Goal: Obtain resource: Download file/media

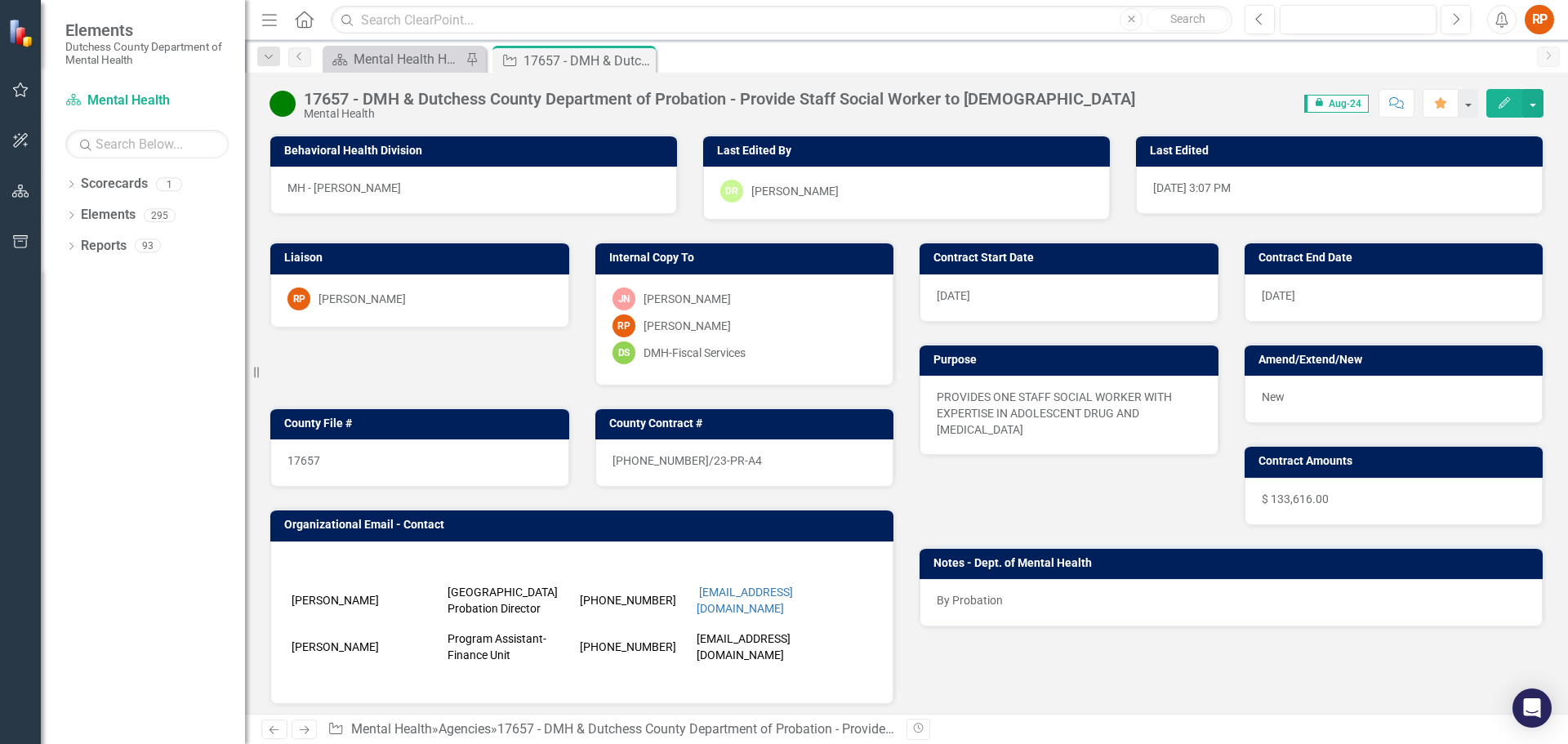
click at [1343, 102] on span "icon.lock Aug-24" at bounding box center [1336, 104] width 64 height 18
click at [1341, 101] on span "icon.lock Aug-24" at bounding box center [1336, 104] width 64 height 18
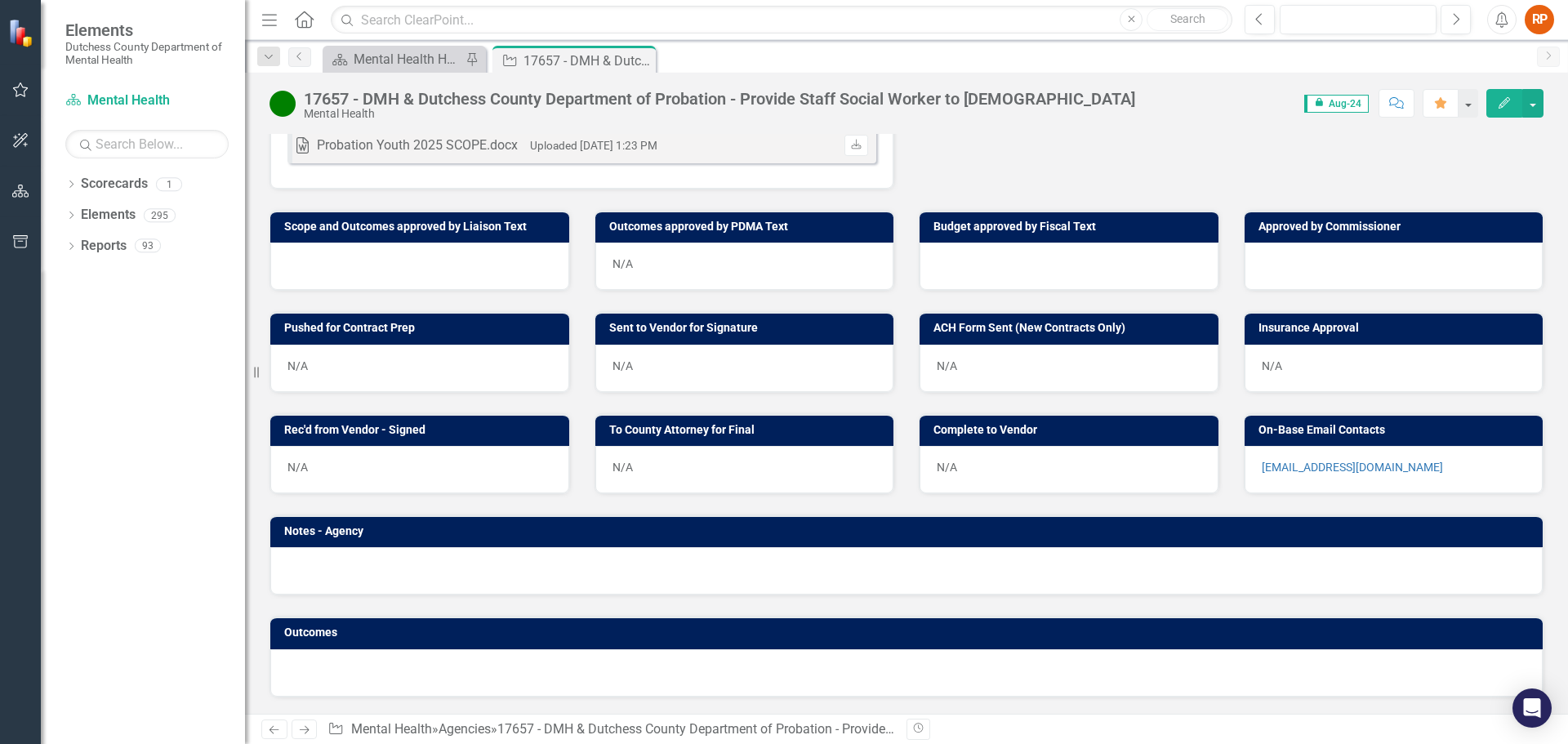
scroll to position [318, 0]
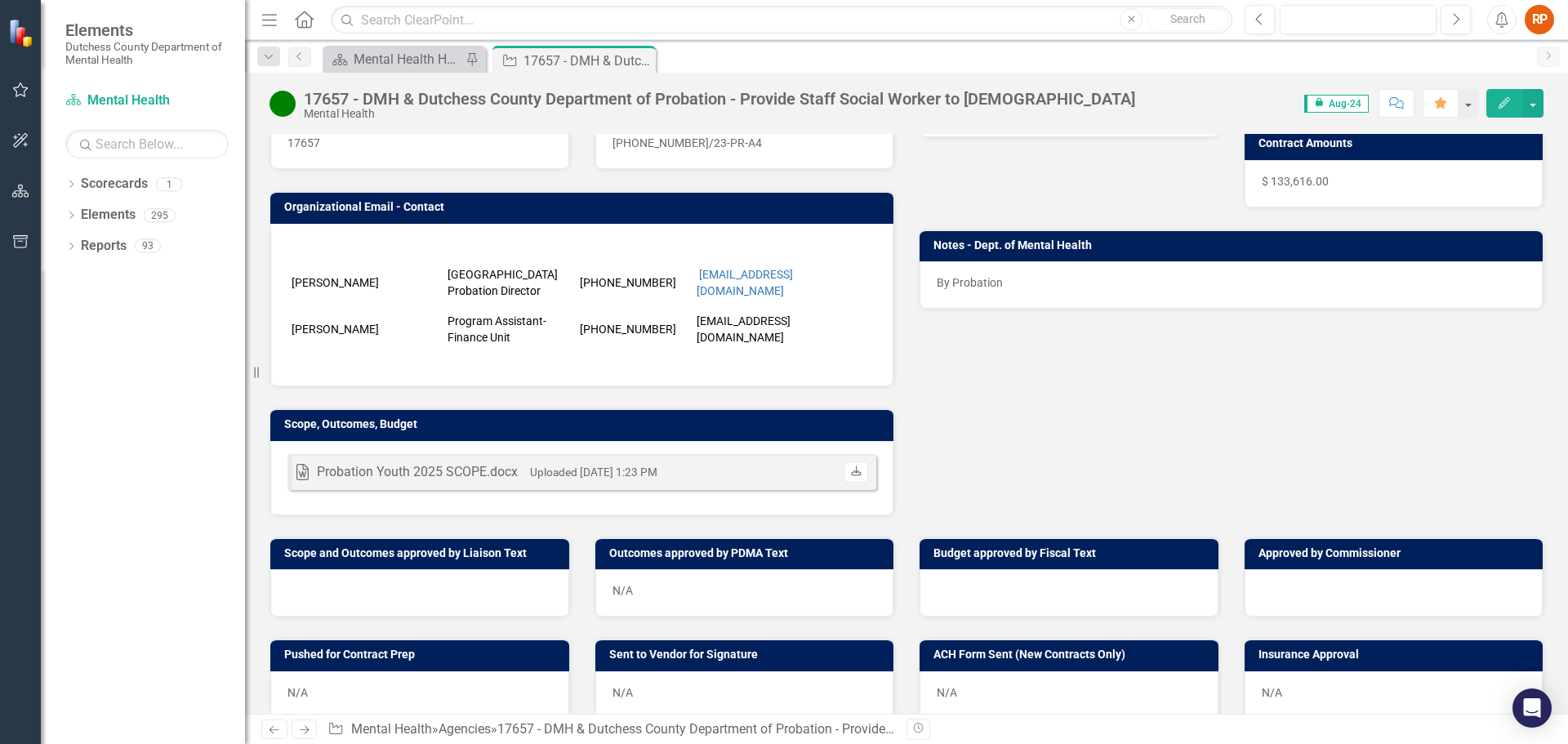
click at [852, 472] on icon at bounding box center [856, 470] width 10 height 10
click at [441, 54] on div "Mental Health Home Page" at bounding box center [407, 59] width 108 height 21
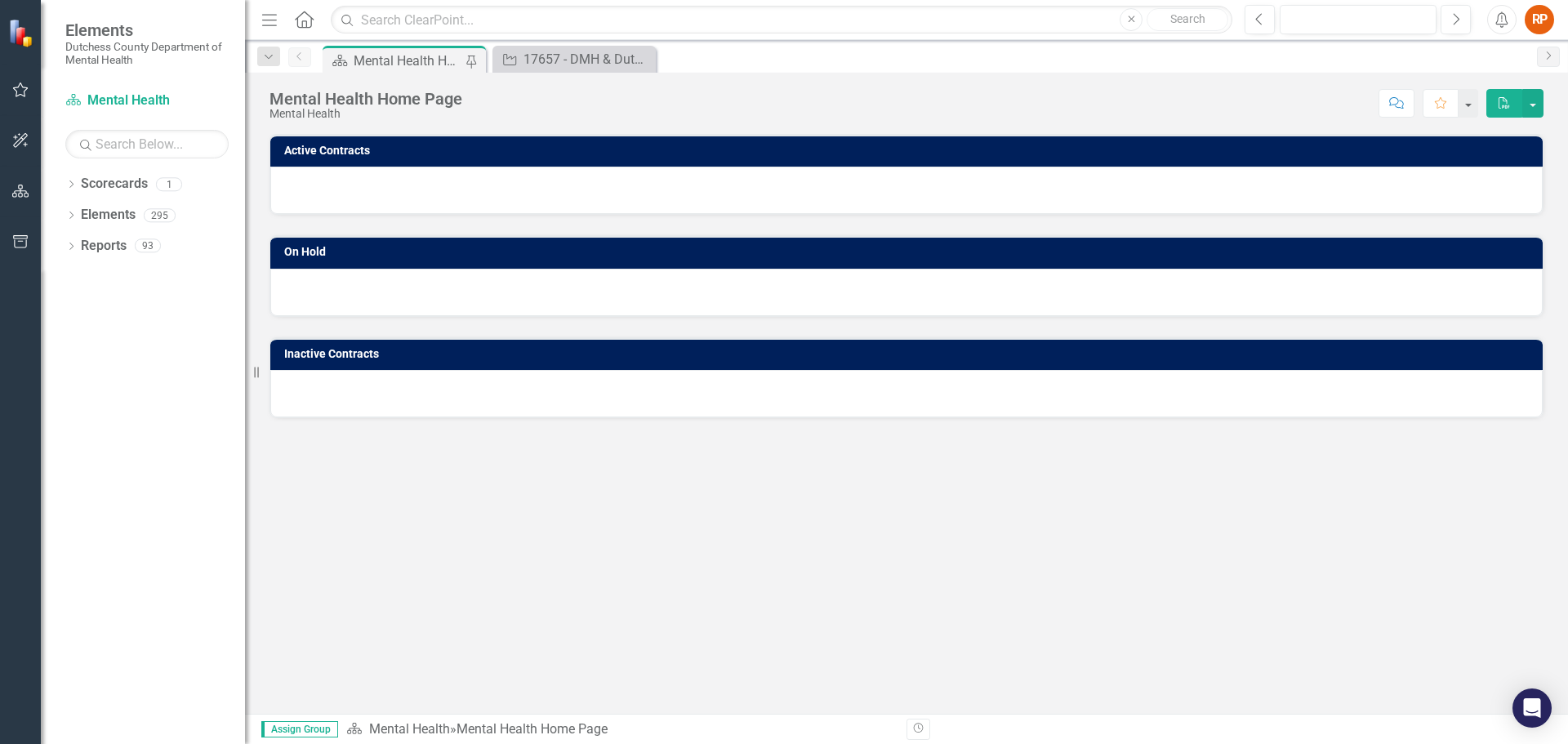
click at [717, 59] on div "Scorecard Mental Health Home Page Pin Agency 17657 - DMH & Dutchess County Depa…" at bounding box center [924, 58] width 1209 height 26
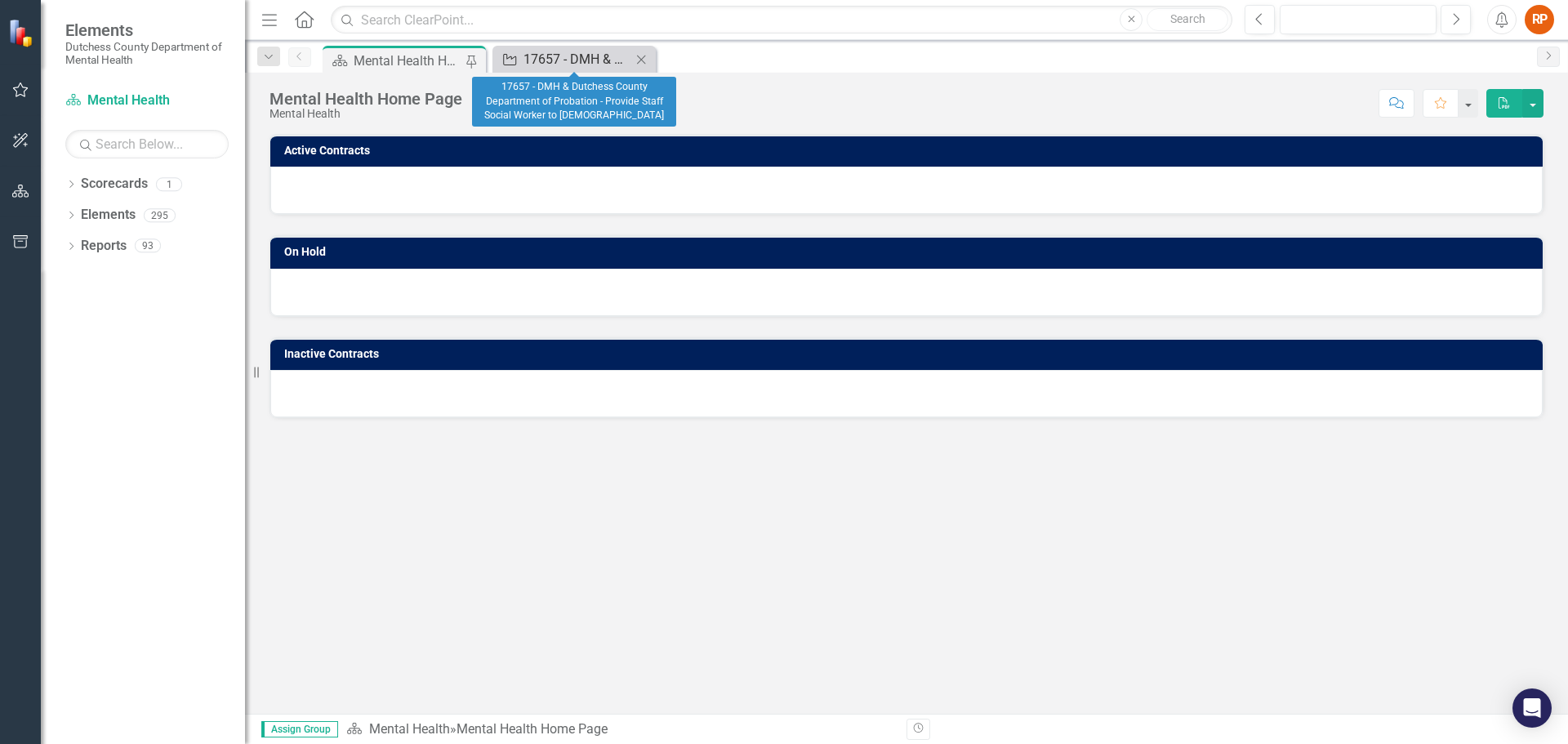
click at [602, 57] on div "17657 - DMH & Dutchess County Department of Probation - Provide Staff Social Wo…" at bounding box center [577, 59] width 108 height 21
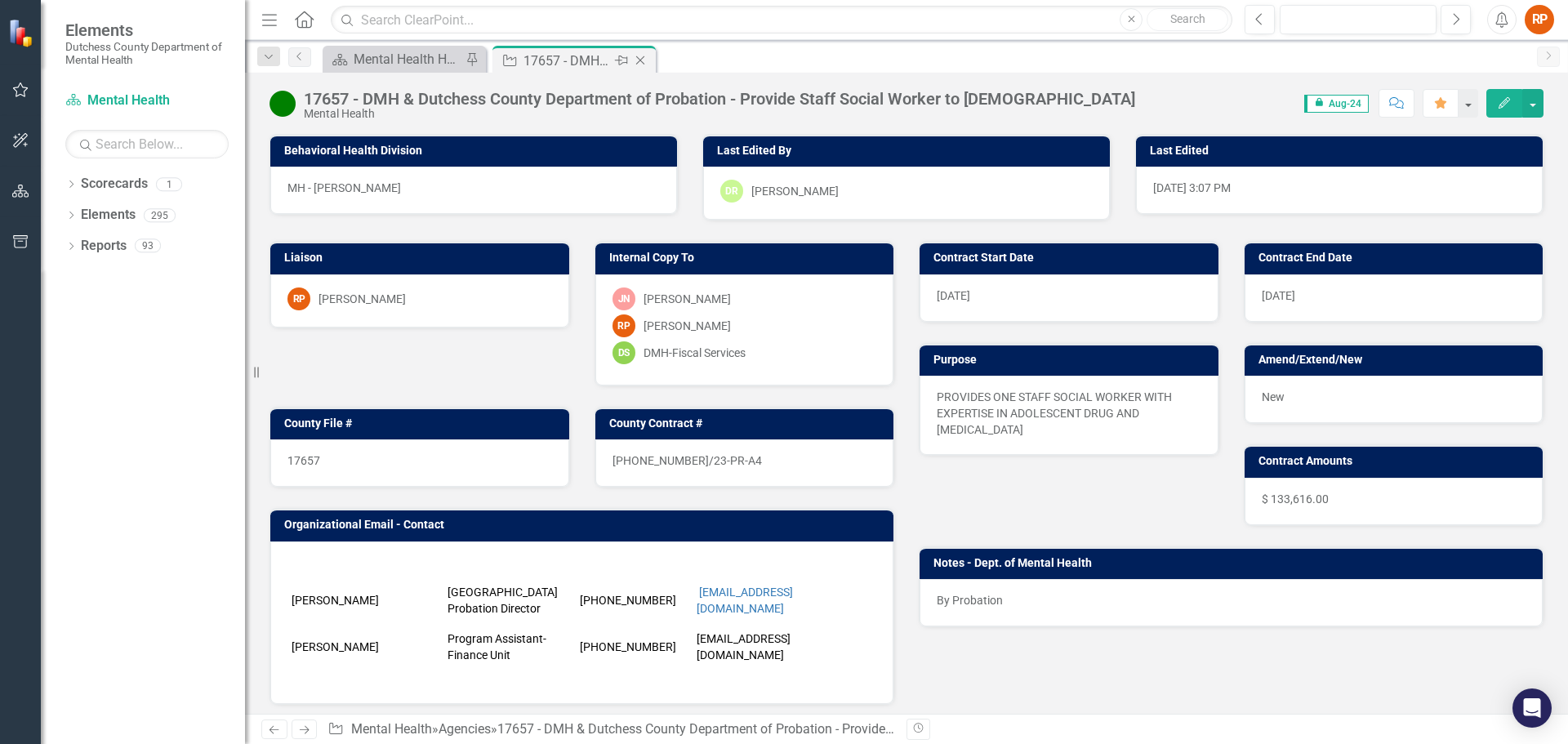
click at [642, 60] on icon "Close" at bounding box center [640, 61] width 16 height 13
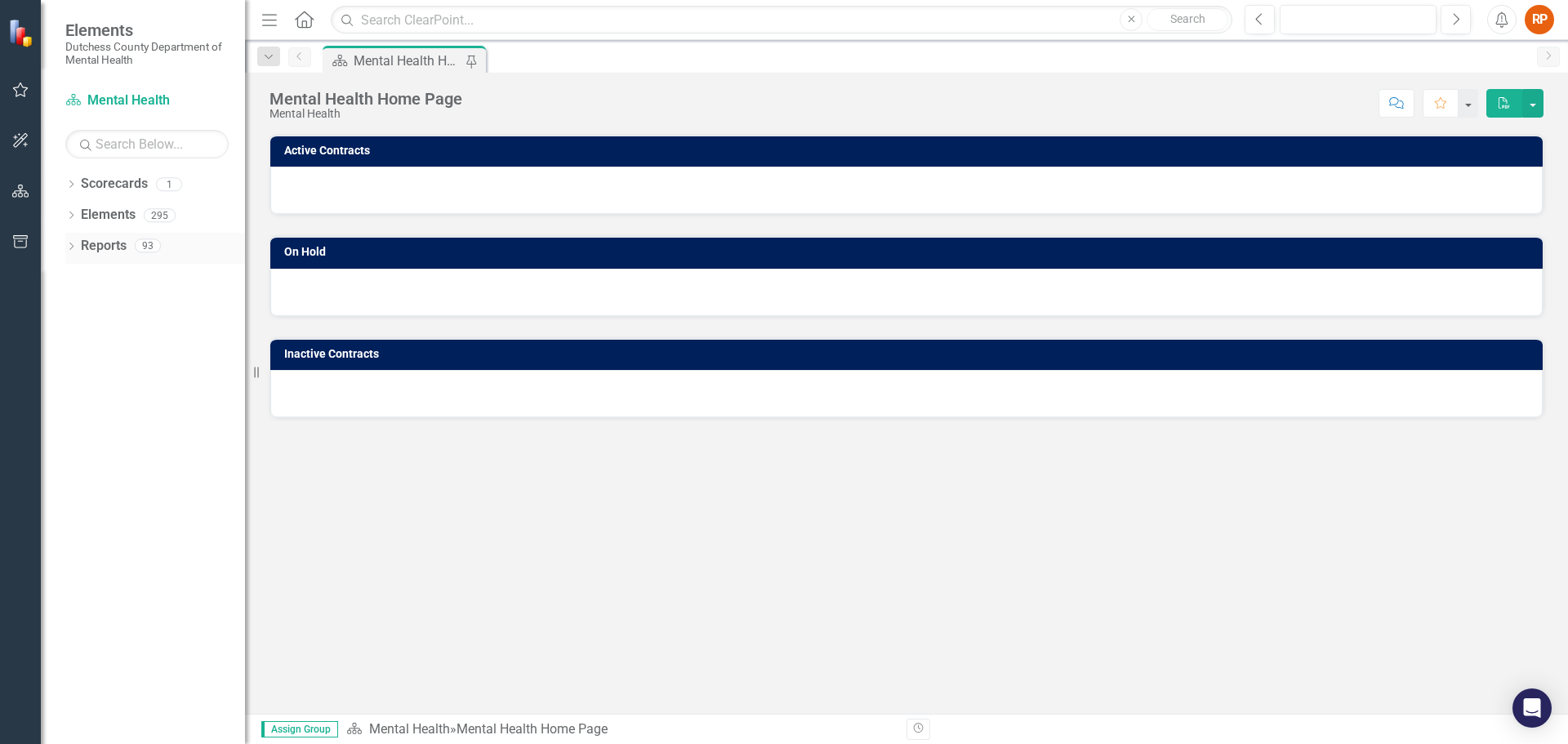
click at [121, 249] on link "Reports" at bounding box center [103, 246] width 45 height 19
click at [71, 245] on icon "Dropdown" at bounding box center [71, 248] width 12 height 9
click at [79, 391] on div "Dropdown" at bounding box center [78, 397] width 12 height 14
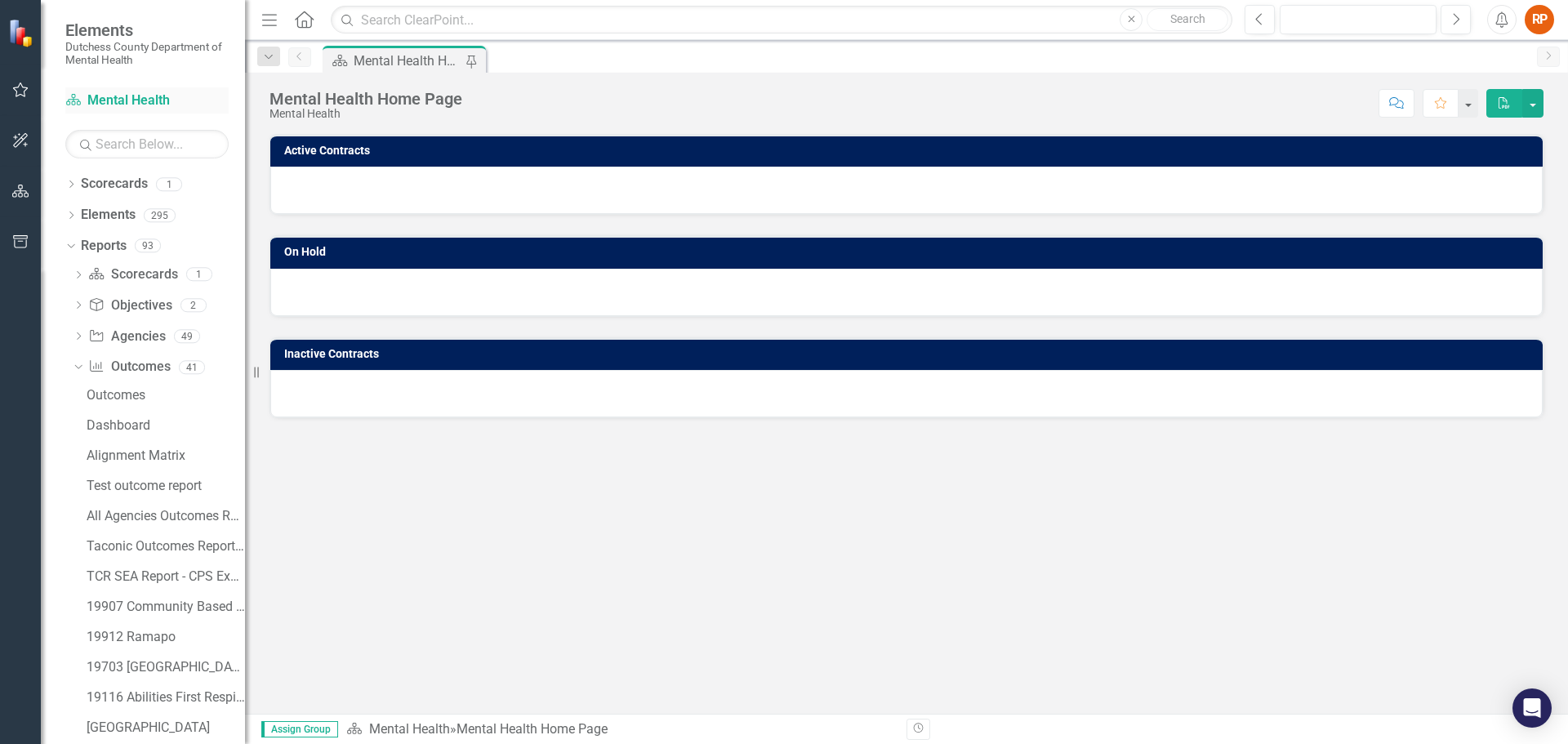
click at [116, 100] on link "Scorecard Mental Health" at bounding box center [147, 101] width 163 height 19
click at [322, 149] on h3 "Active Contracts" at bounding box center [909, 151] width 1250 height 13
click at [293, 21] on div "Menu Home Search Close Search" at bounding box center [743, 20] width 971 height 31
click at [304, 21] on icon "Home" at bounding box center [303, 19] width 21 height 17
click at [111, 97] on link "Scorecard Mental Health" at bounding box center [147, 101] width 163 height 19
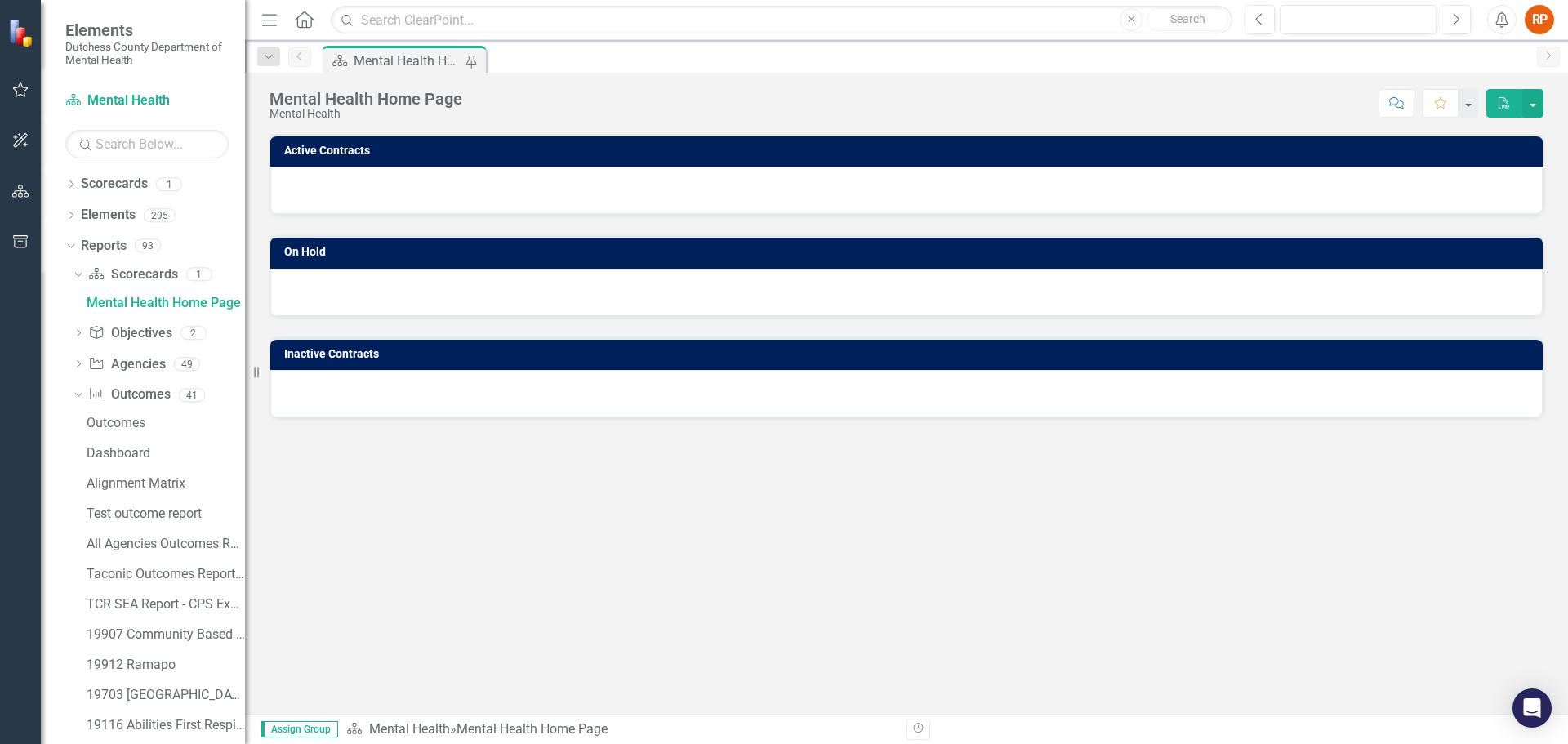
click at [268, 22] on icon "Menu" at bounding box center [269, 19] width 21 height 17
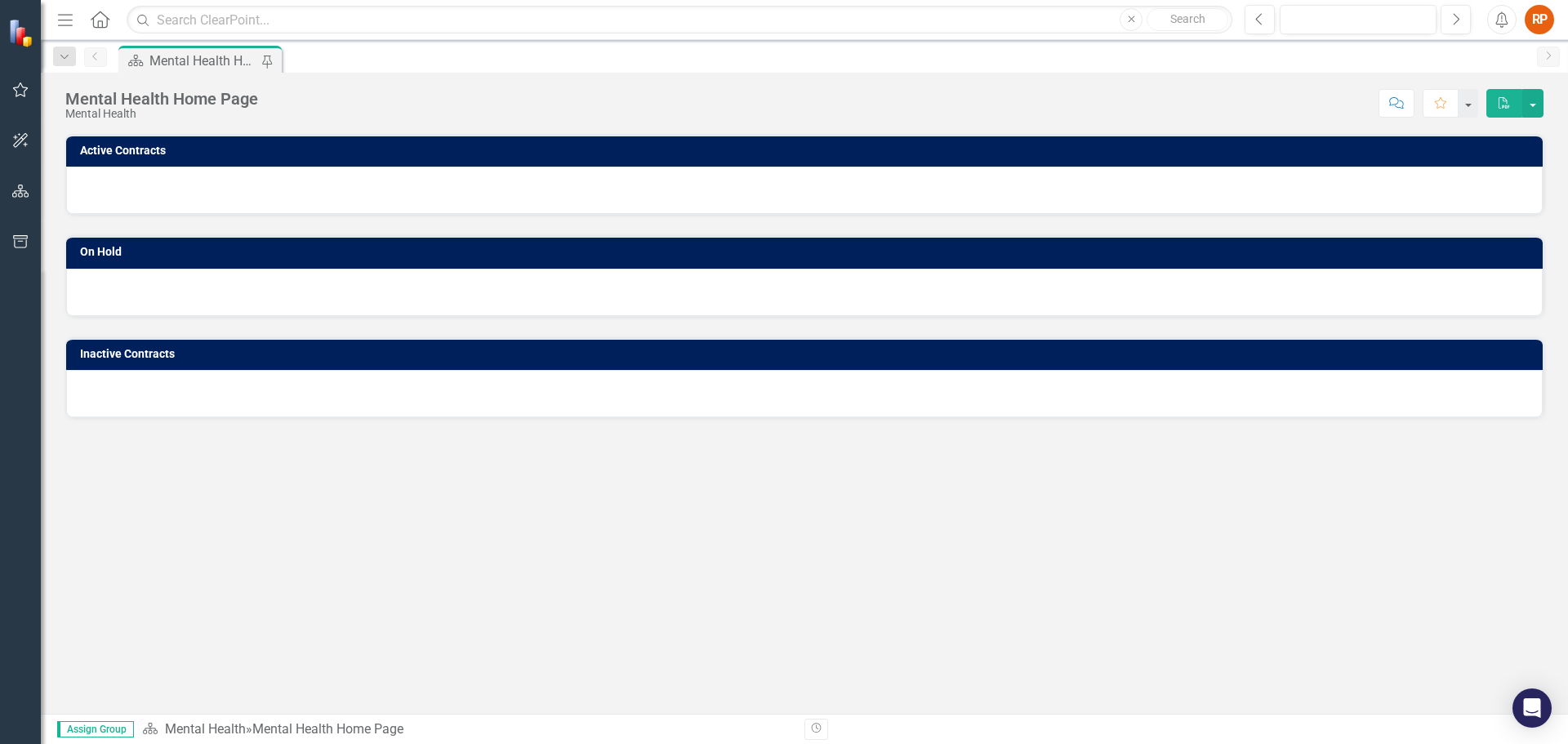
click at [71, 21] on icon "Menu" at bounding box center [64, 19] width 21 height 17
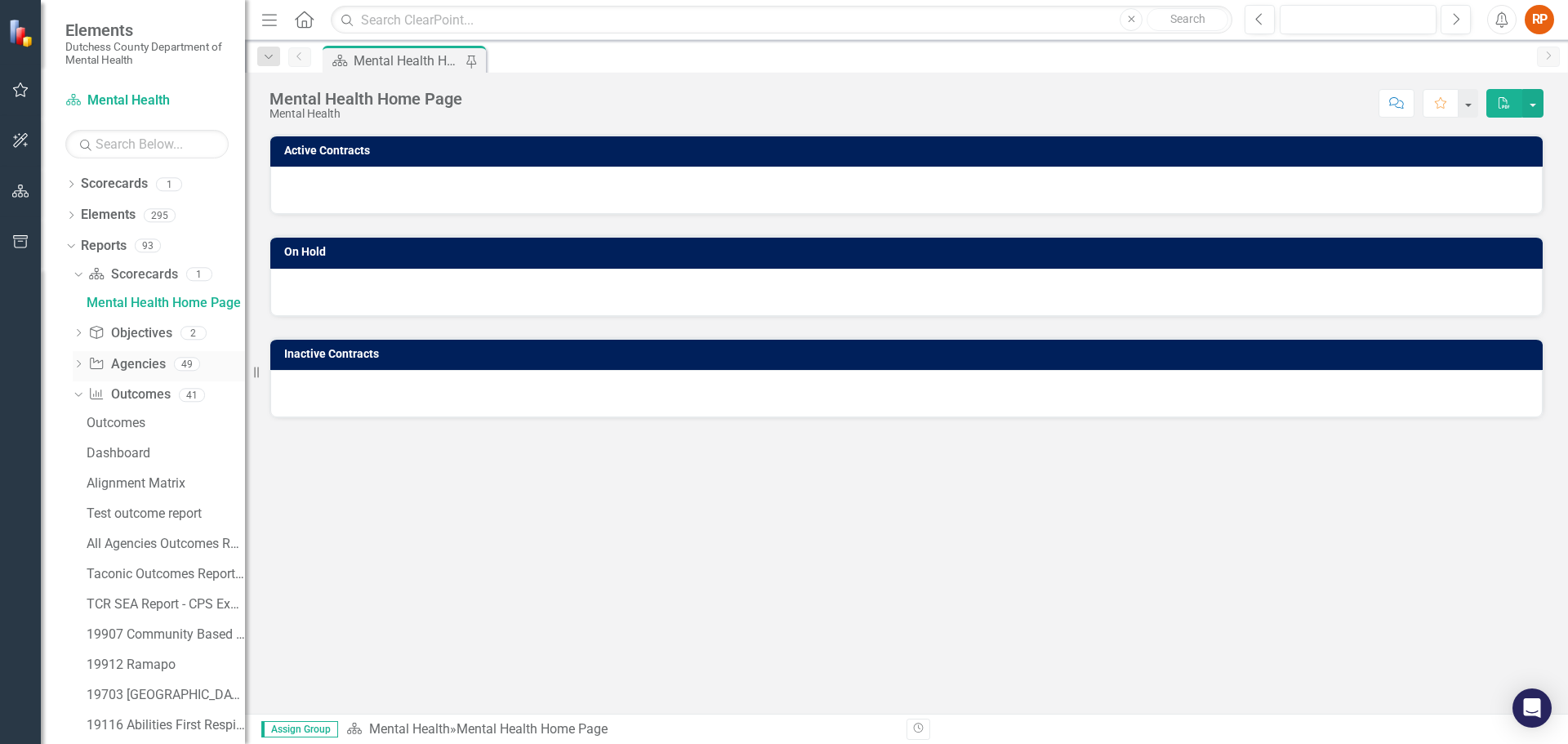
click at [82, 363] on icon "Dropdown" at bounding box center [78, 366] width 12 height 9
click at [71, 243] on icon "Dropdown" at bounding box center [69, 245] width 9 height 12
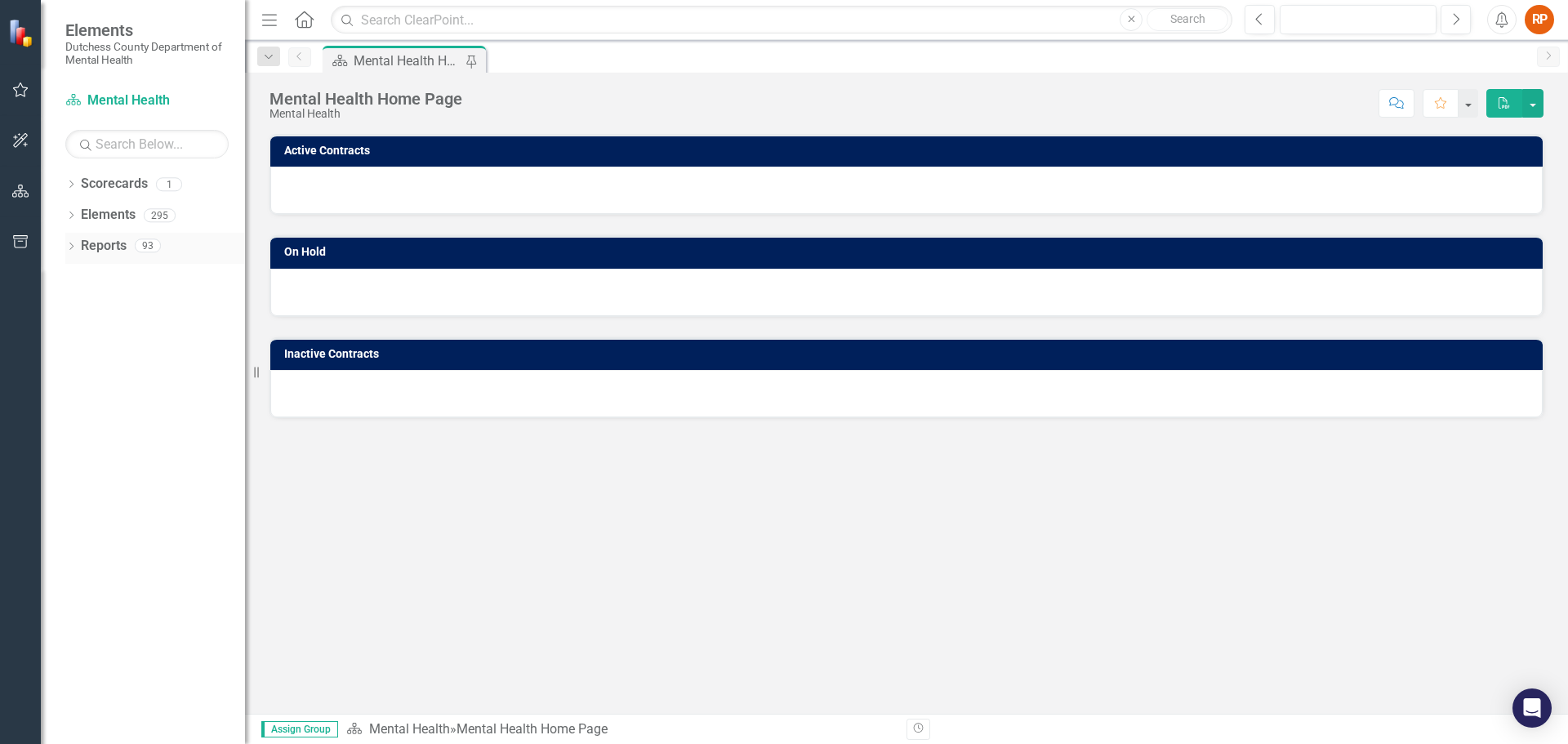
click at [71, 244] on icon "Dropdown" at bounding box center [71, 248] width 12 height 9
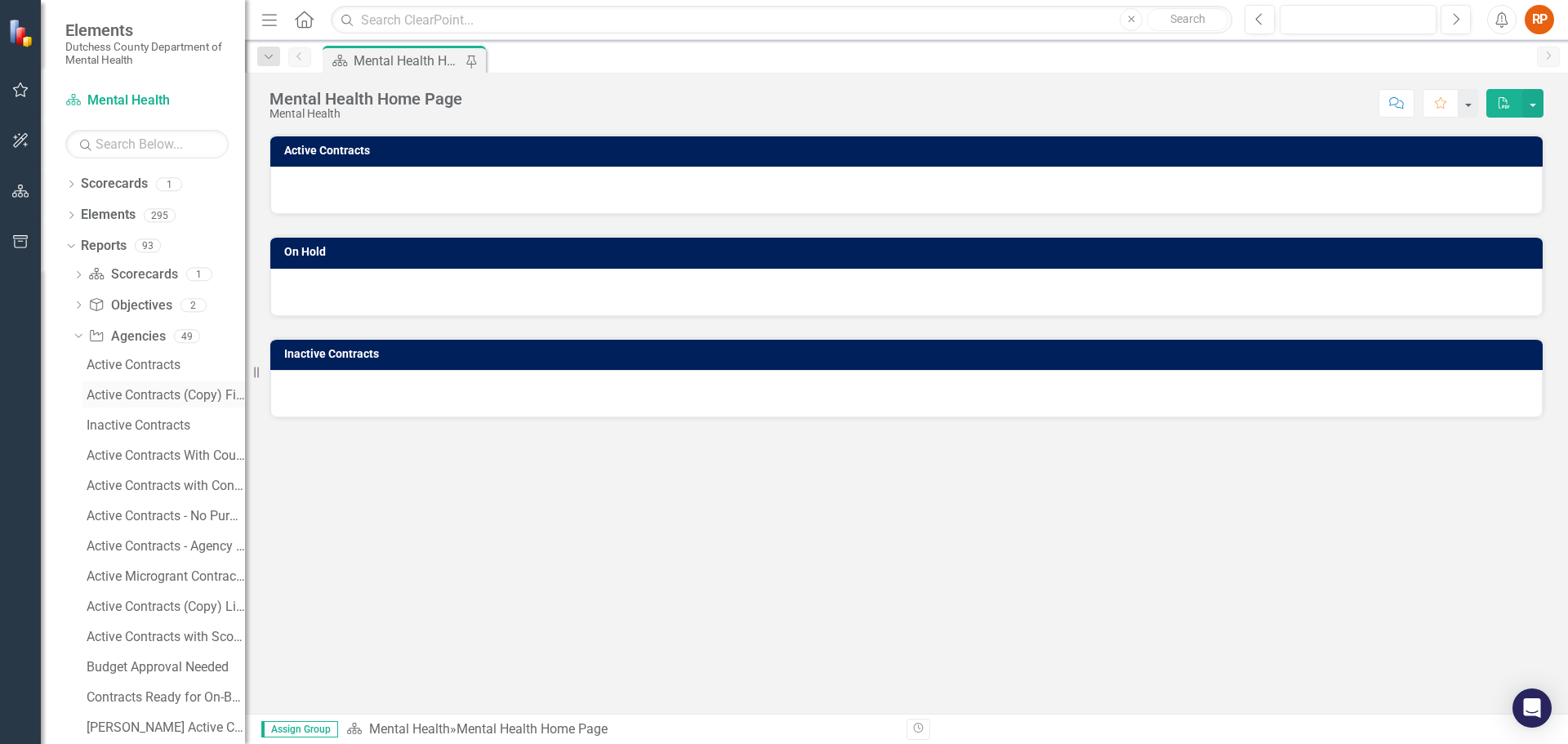
scroll to position [1144, 0]
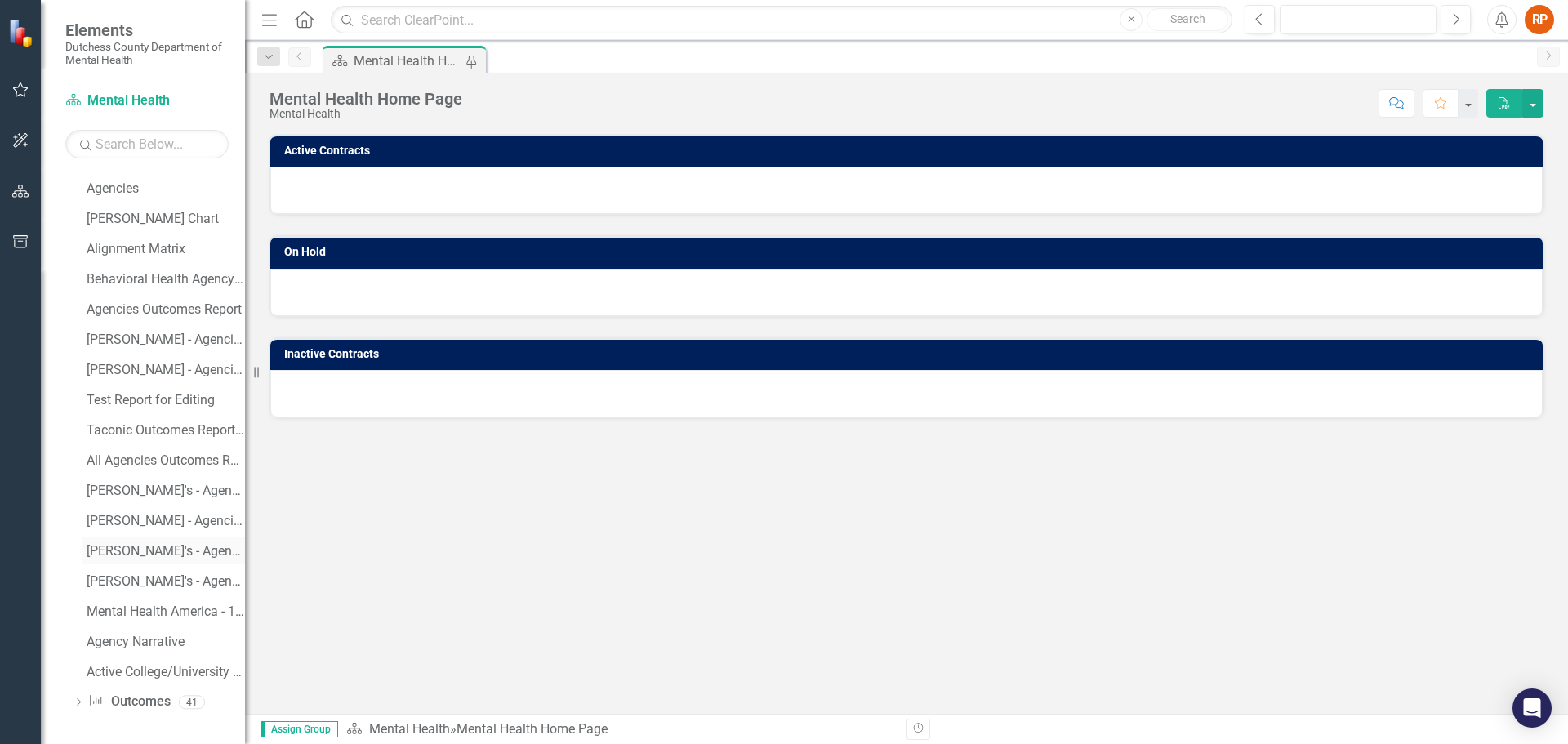
click at [155, 547] on div "[PERSON_NAME]'s - Agencies Outcomes Report" at bounding box center [166, 551] width 159 height 14
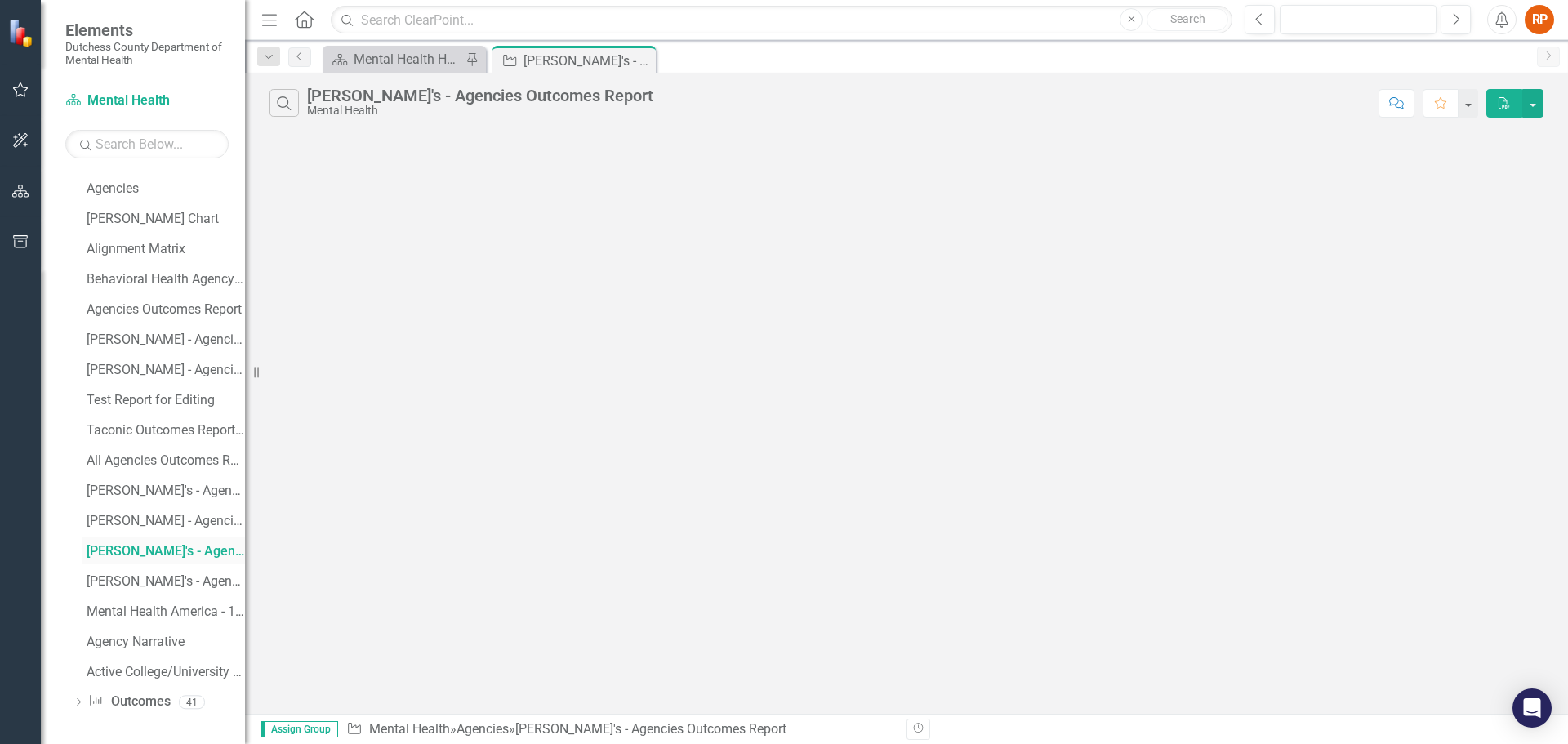
scroll to position [963, 0]
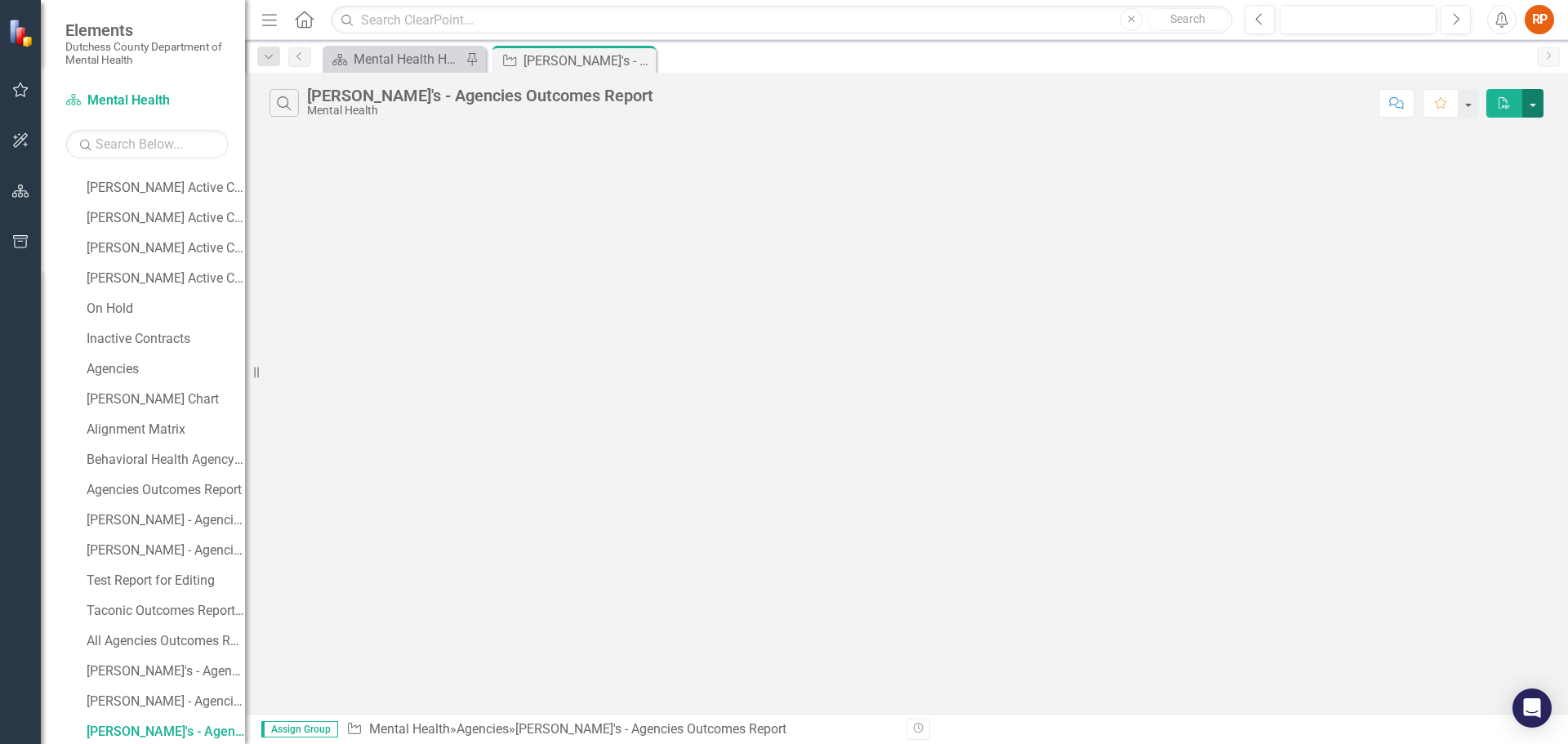
click at [1536, 103] on button "button" at bounding box center [1533, 103] width 21 height 29
click at [1265, 185] on div "Search [PERSON_NAME]'s - Agencies Outcomes Report Mental Health Comment Favorit…" at bounding box center [906, 393] width 1323 height 642
click at [643, 61] on icon "Close" at bounding box center [640, 61] width 16 height 13
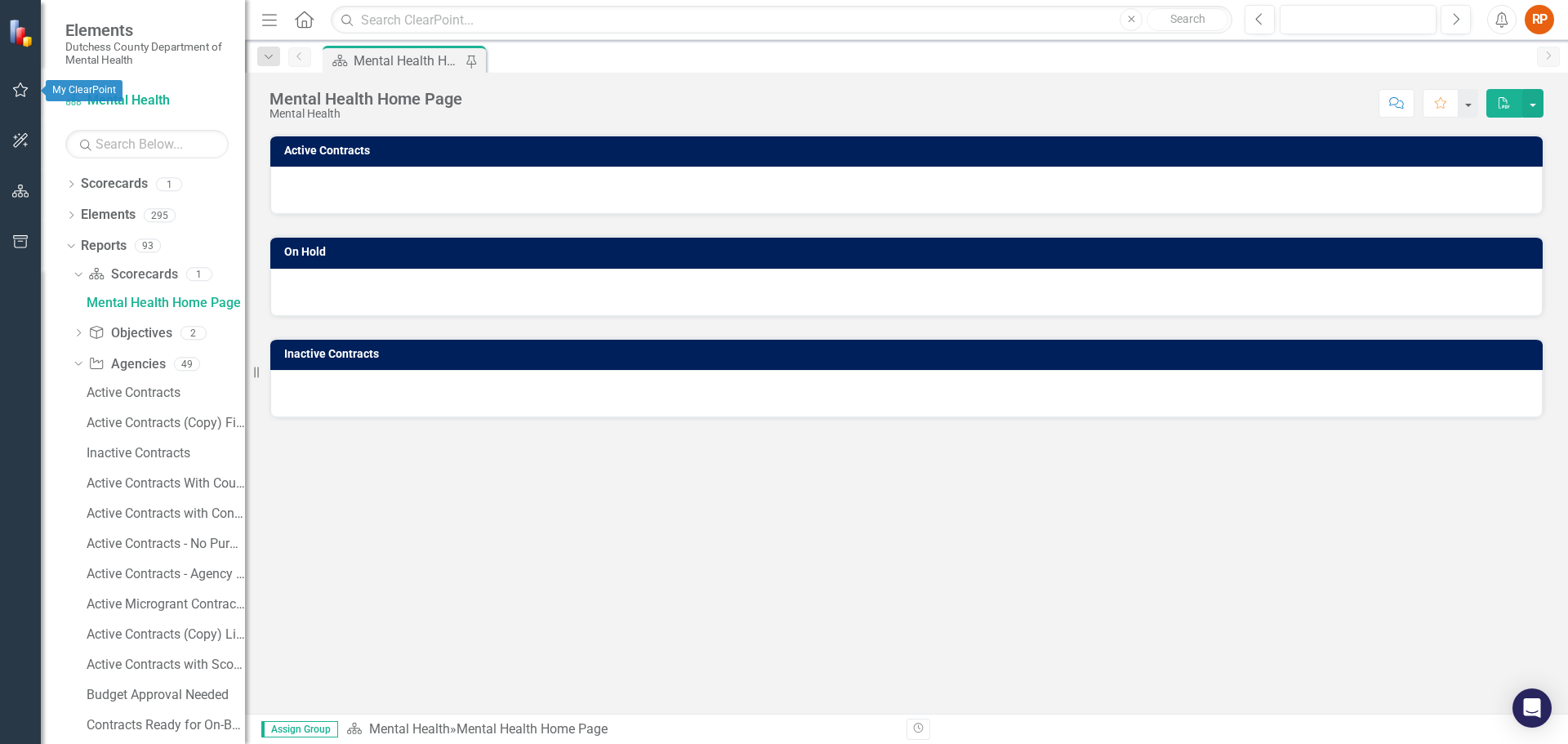
click at [17, 87] on icon "button" at bounding box center [20, 90] width 15 height 14
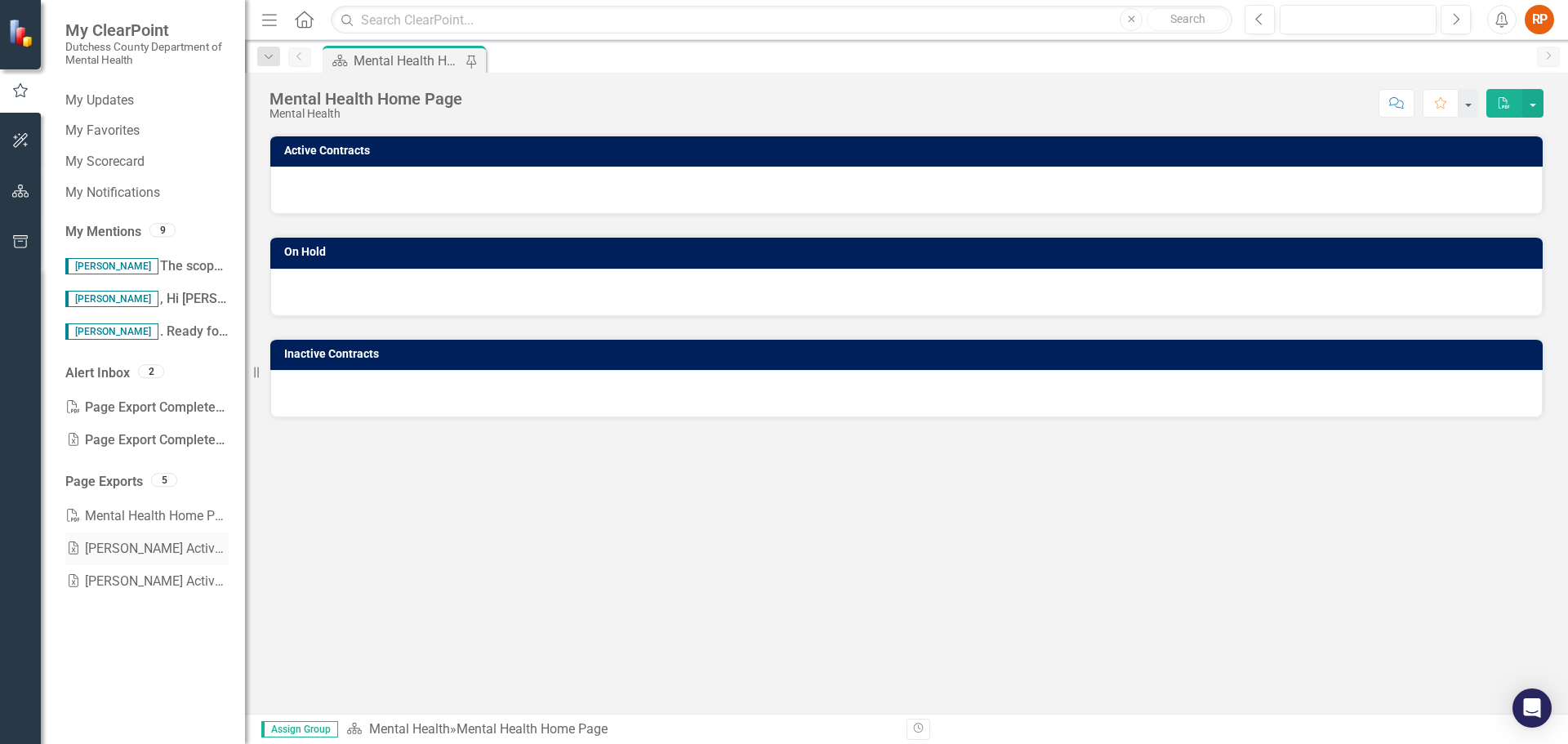
click at [178, 546] on link "Excel [PERSON_NAME] Active Contracts That Need Scope Approval" at bounding box center [147, 549] width 163 height 33
click at [967, 94] on div "Score: N/A icon.lock Aug-24 Completed Comment Favorite PDF" at bounding box center [1006, 102] width 1073 height 28
click at [347, 170] on div at bounding box center [906, 190] width 1273 height 47
click at [110, 580] on link "Excel [PERSON_NAME] Active Contracts" at bounding box center [147, 582] width 163 height 33
click at [137, 517] on link "PDF Mental Health Home Page" at bounding box center [147, 517] width 163 height 33
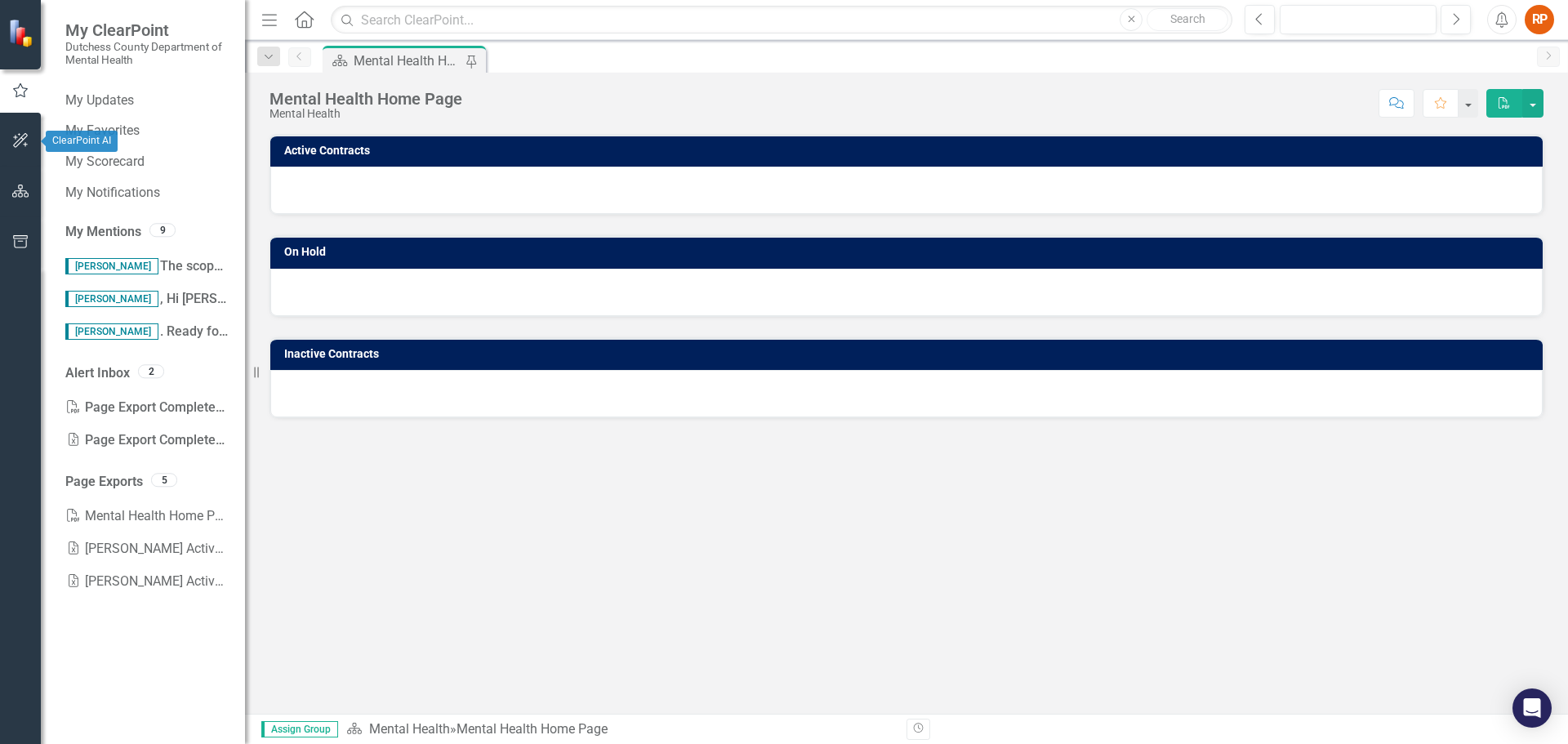
click at [21, 138] on icon "button" at bounding box center [20, 140] width 14 height 14
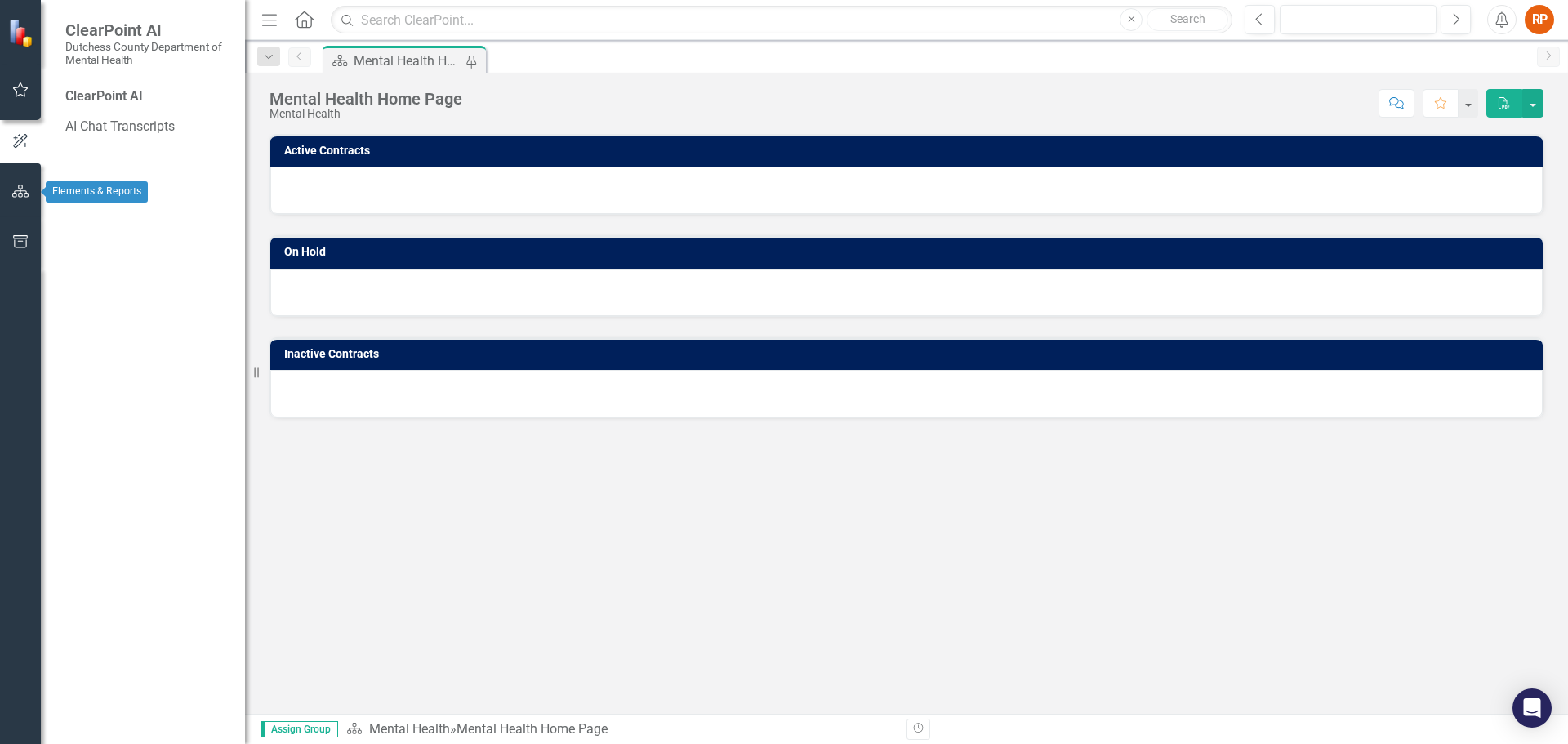
click at [19, 186] on icon "button" at bounding box center [21, 191] width 17 height 13
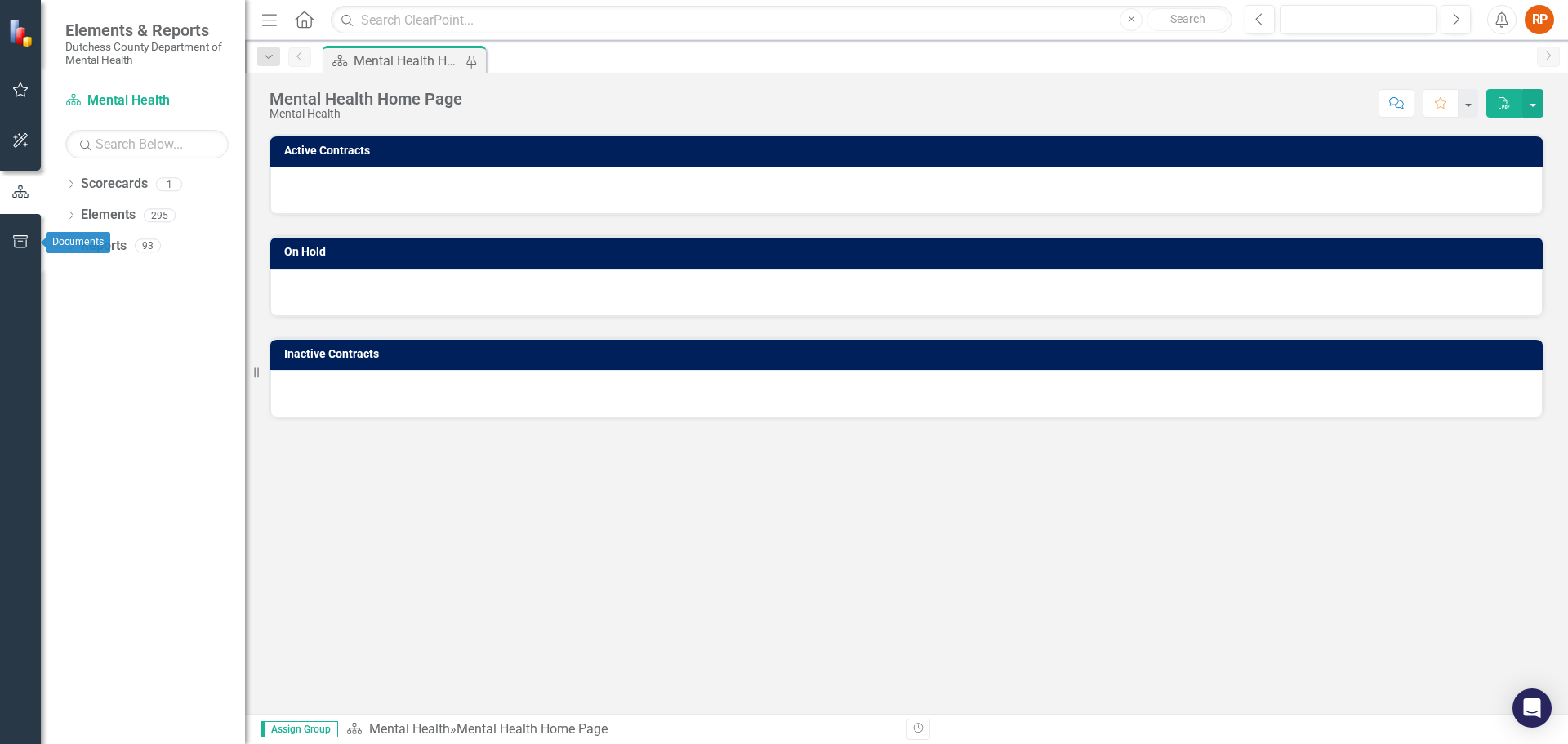
click at [14, 242] on icon "button" at bounding box center [20, 242] width 14 height 13
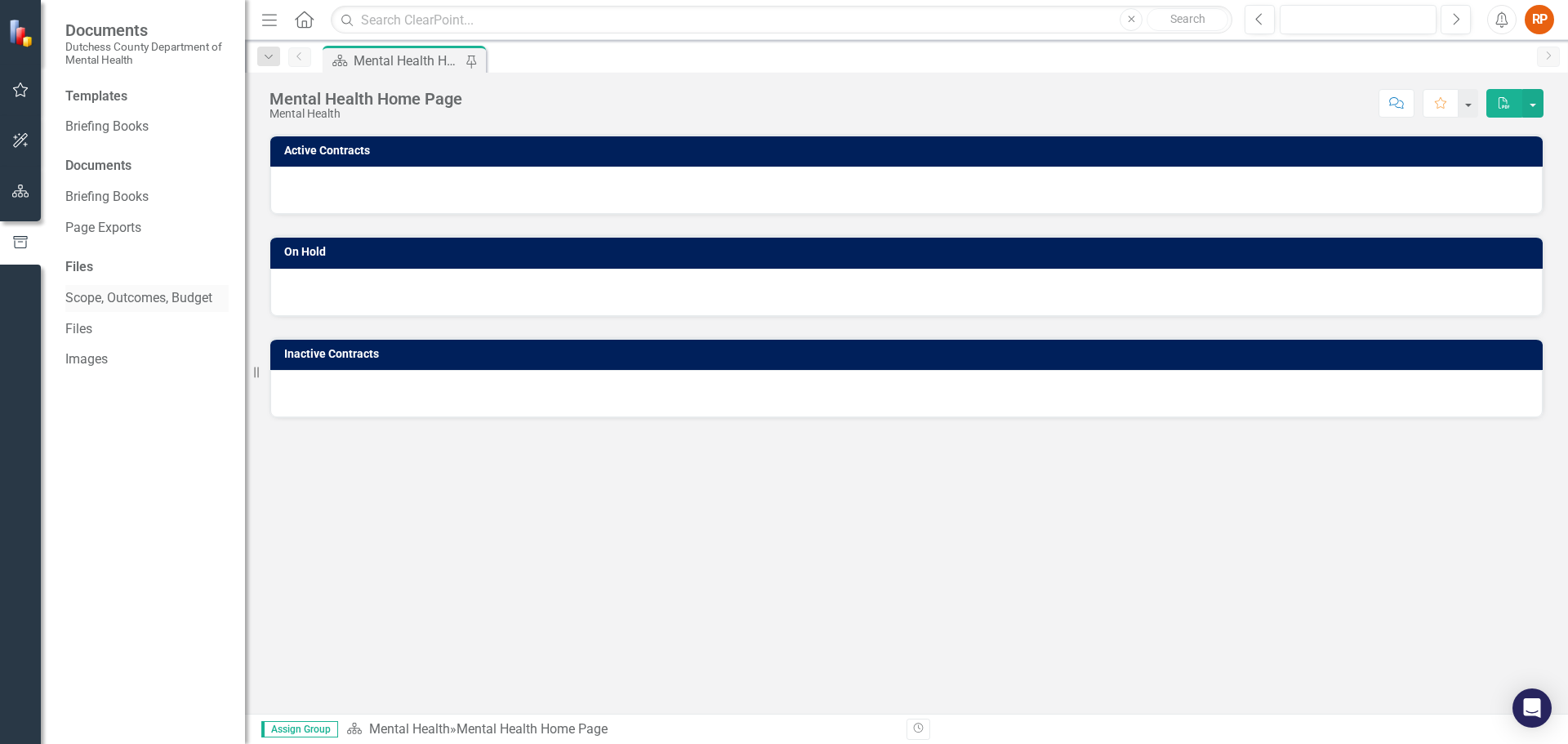
click at [104, 296] on link "Scope, Outcomes, Budget" at bounding box center [147, 298] width 163 height 19
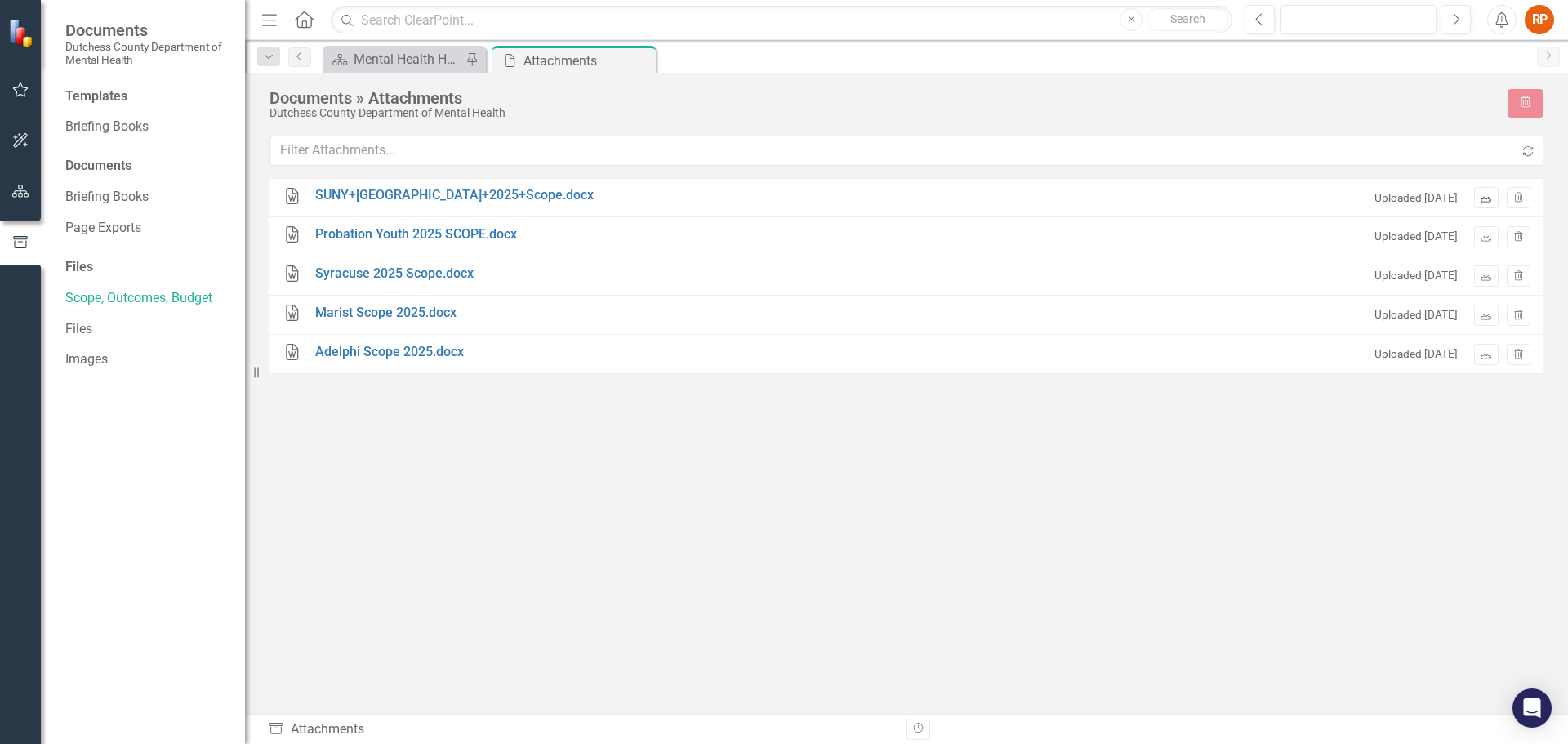
click at [1482, 197] on icon "Download" at bounding box center [1486, 198] width 13 height 10
click at [1486, 235] on icon "Download" at bounding box center [1486, 237] width 13 height 10
click at [1487, 277] on icon at bounding box center [1486, 275] width 10 height 10
click at [1486, 316] on icon at bounding box center [1486, 314] width 10 height 10
click at [1490, 351] on icon "Download" at bounding box center [1486, 355] width 13 height 10
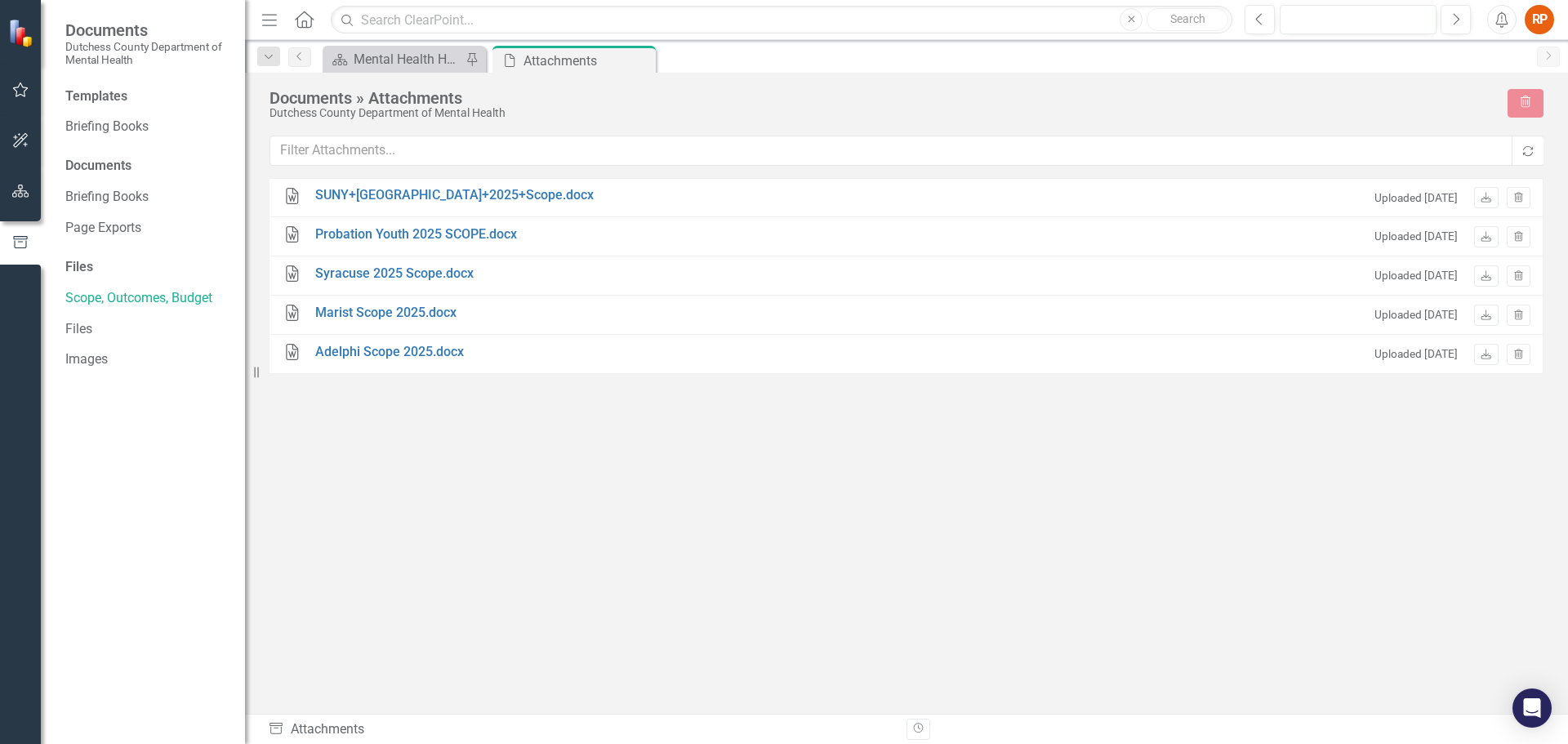
click at [79, 158] on div "Documents" at bounding box center [147, 166] width 163 height 19
click at [304, 11] on icon "Home" at bounding box center [303, 19] width 21 height 17
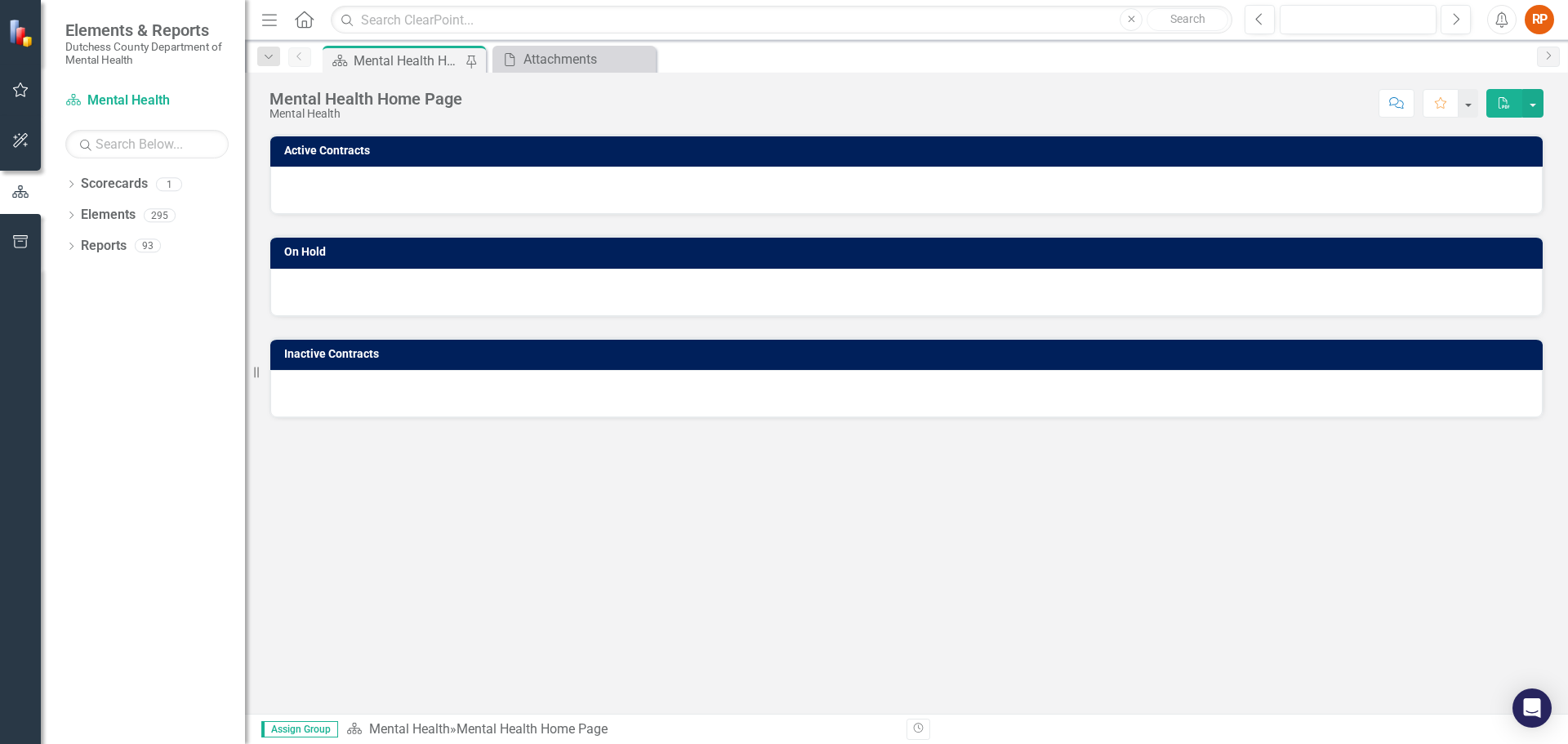
click at [1540, 13] on div "RP" at bounding box center [1539, 19] width 29 height 29
click at [1463, 22] on button "Next" at bounding box center [1455, 19] width 30 height 29
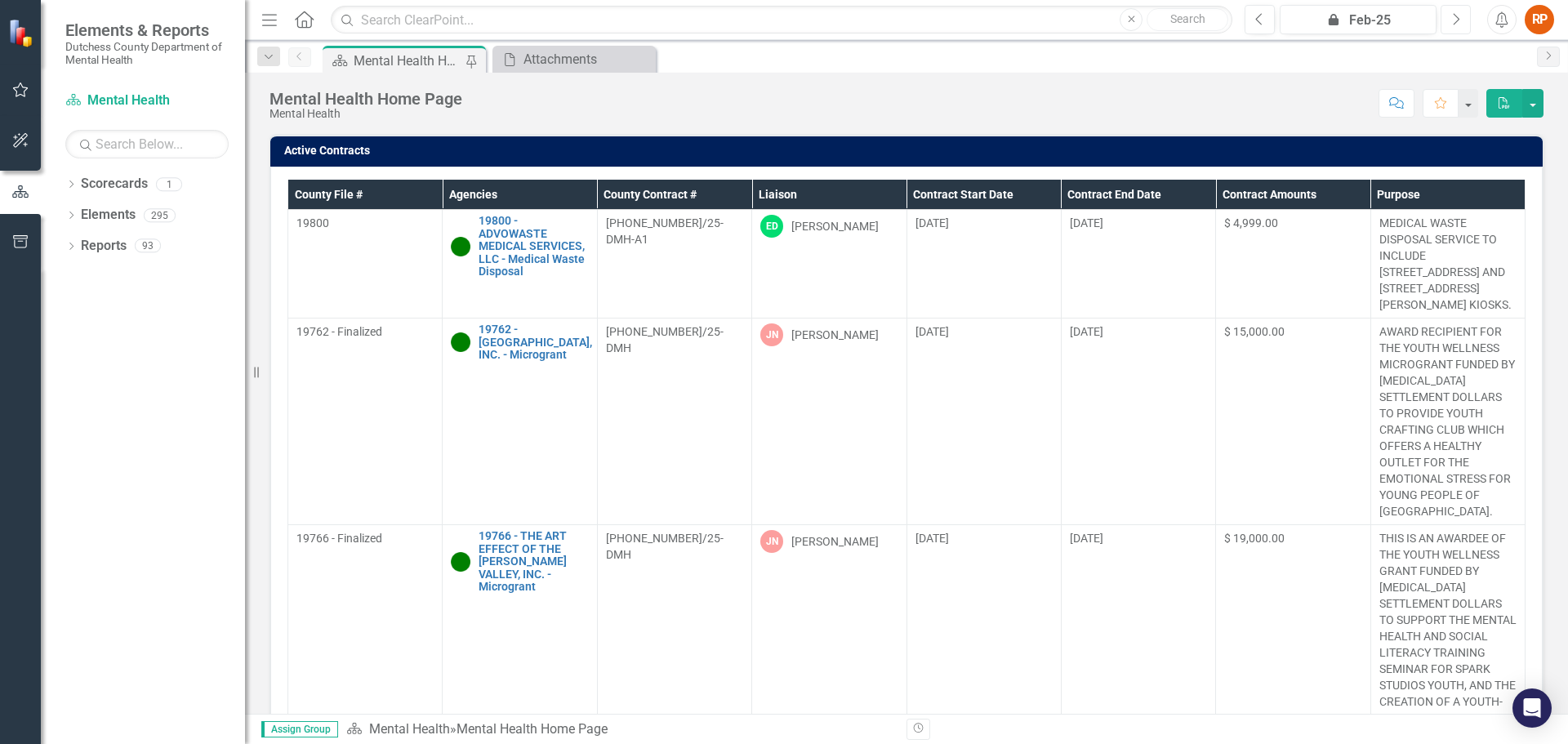
click at [1454, 14] on icon "Next" at bounding box center [1456, 20] width 9 height 14
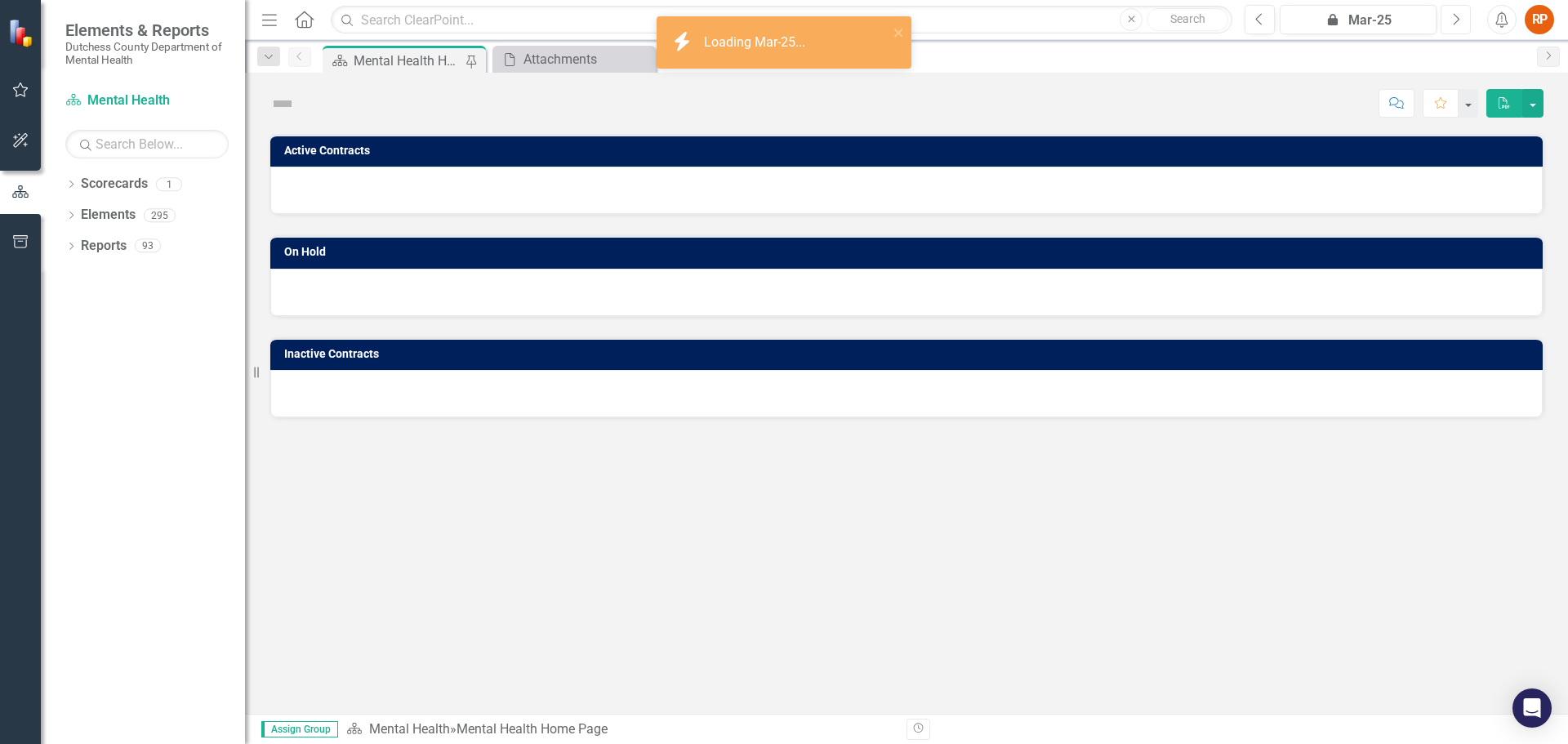
click at [1454, 14] on icon "Next" at bounding box center [1456, 20] width 9 height 14
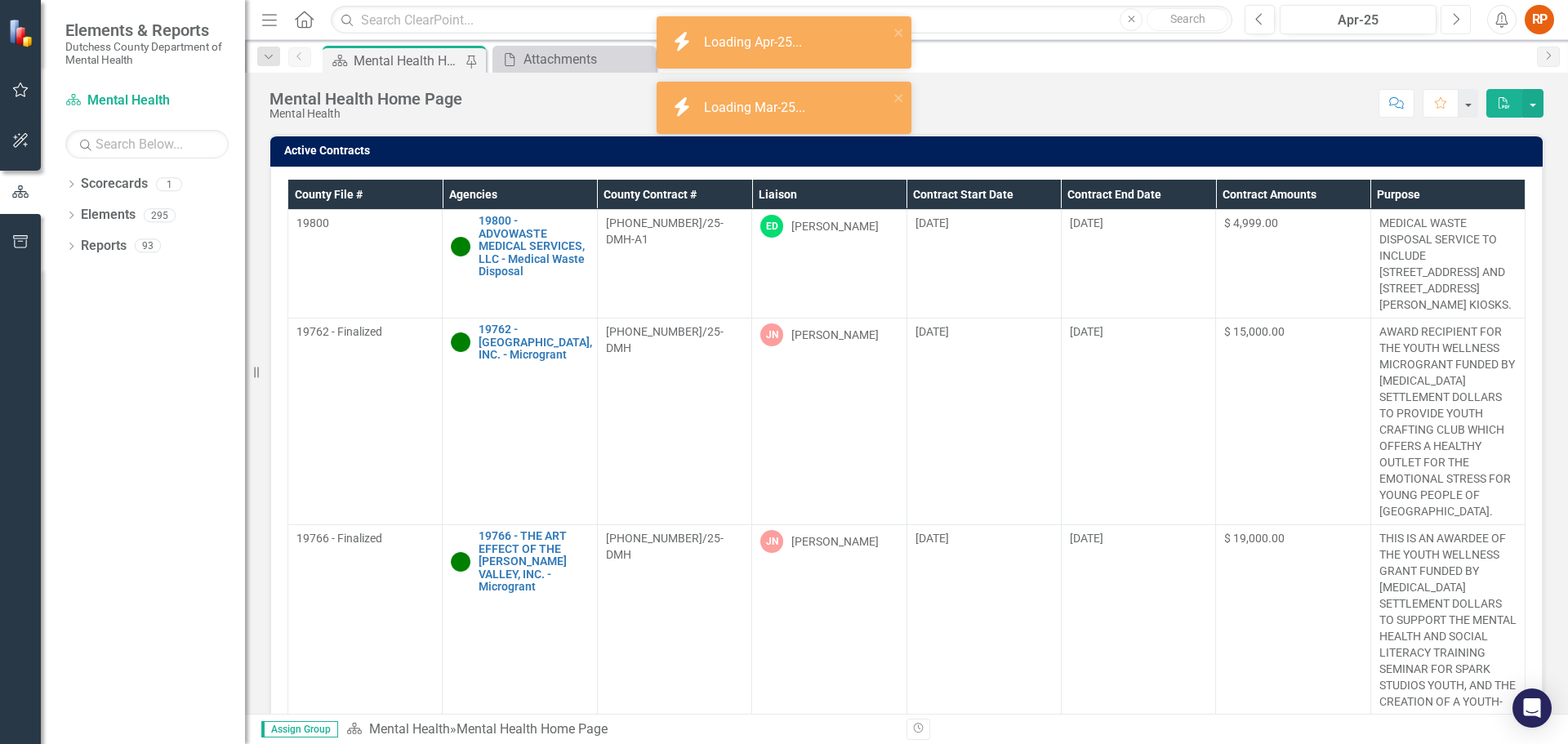
click at [1454, 14] on icon "Next" at bounding box center [1456, 20] width 9 height 14
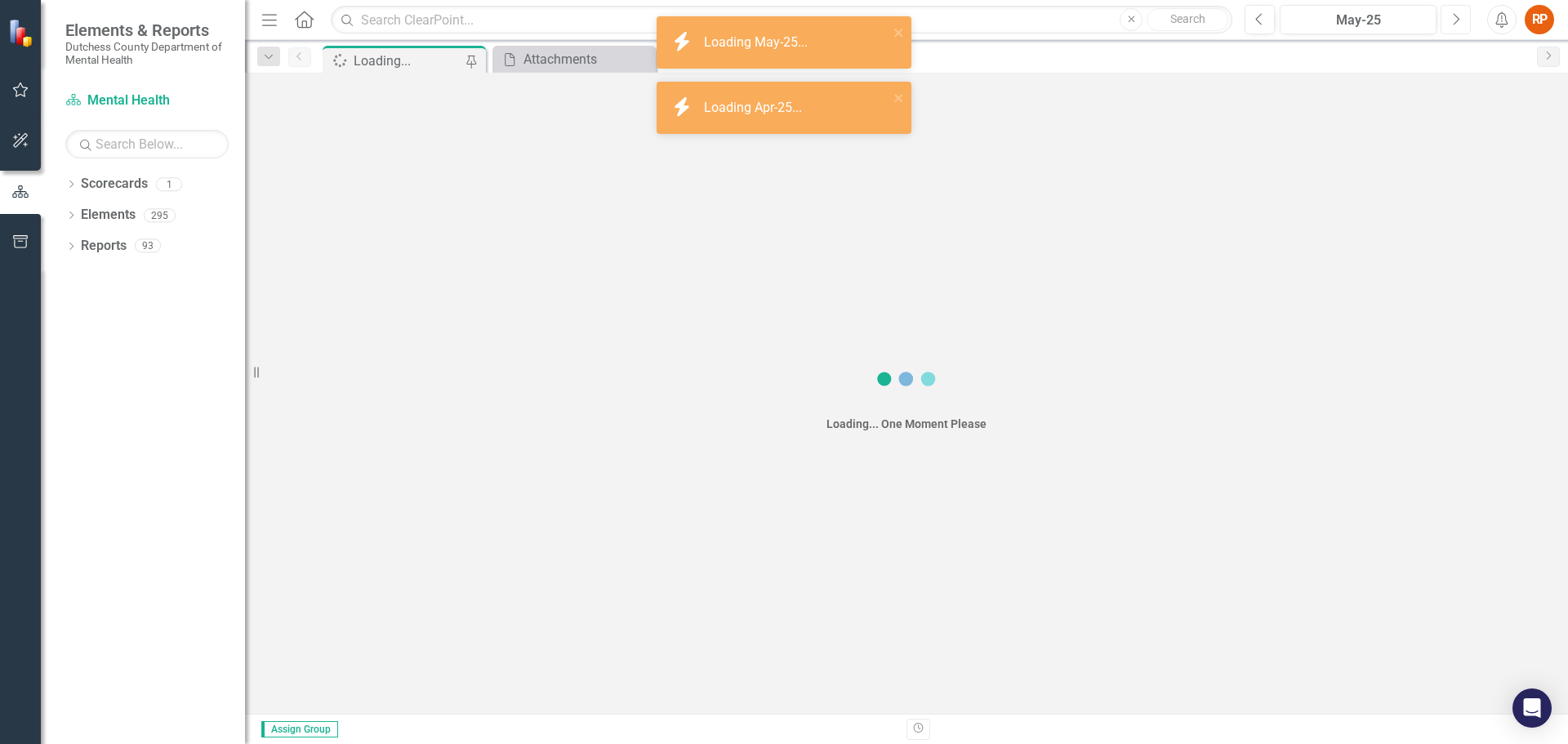
click at [1454, 14] on icon "Next" at bounding box center [1456, 20] width 9 height 14
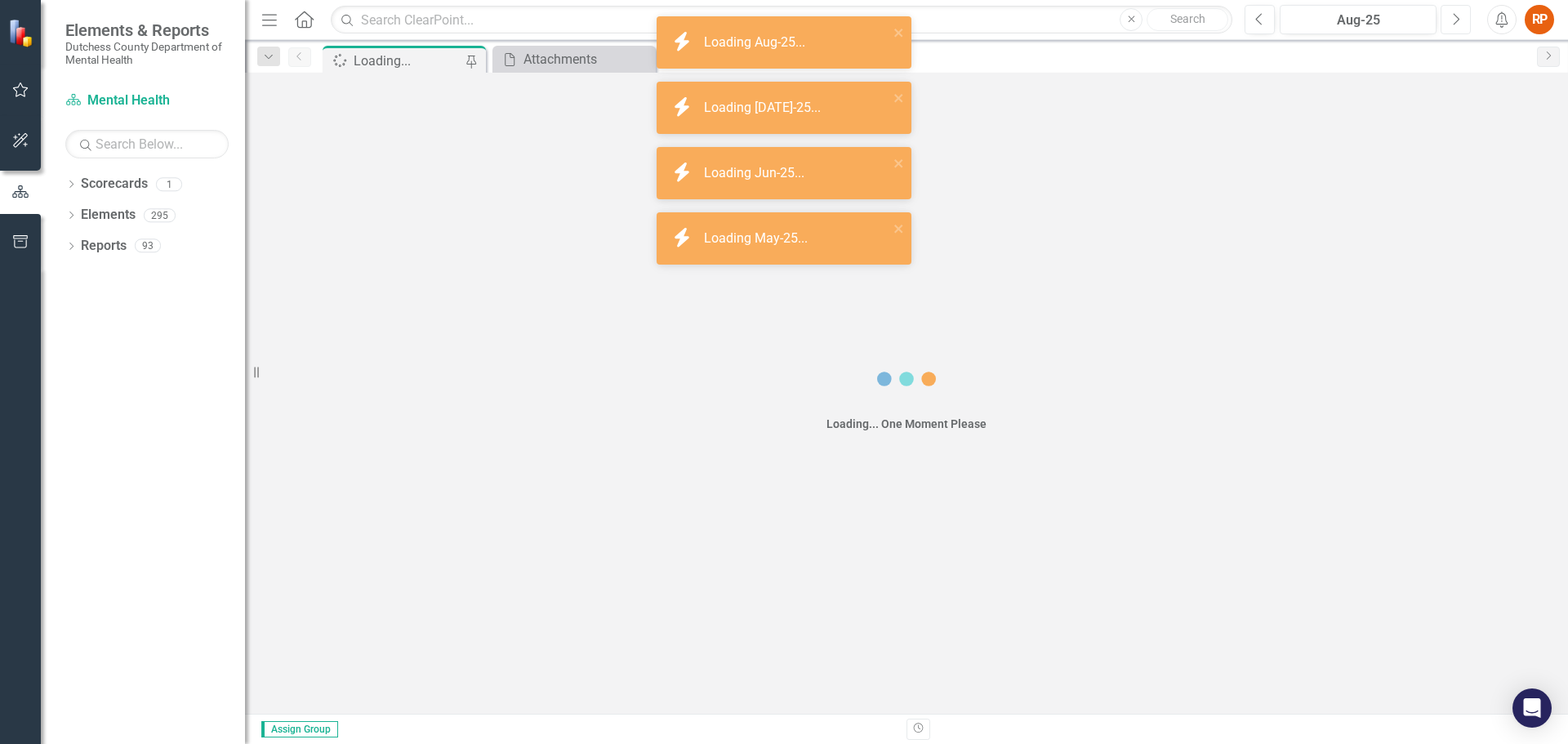
click at [1454, 14] on icon "Next" at bounding box center [1456, 20] width 9 height 14
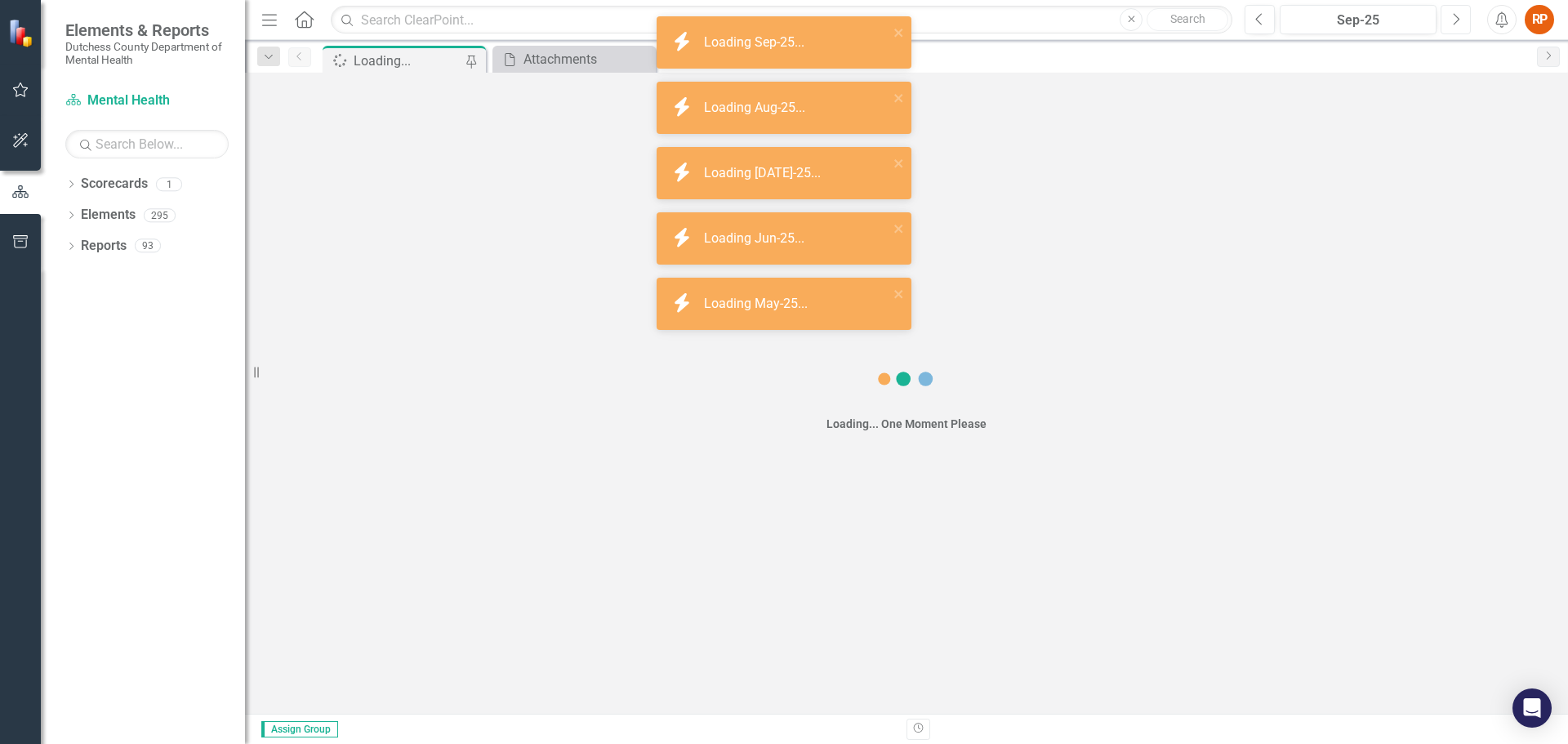
click at [1454, 14] on icon "Next" at bounding box center [1456, 20] width 9 height 14
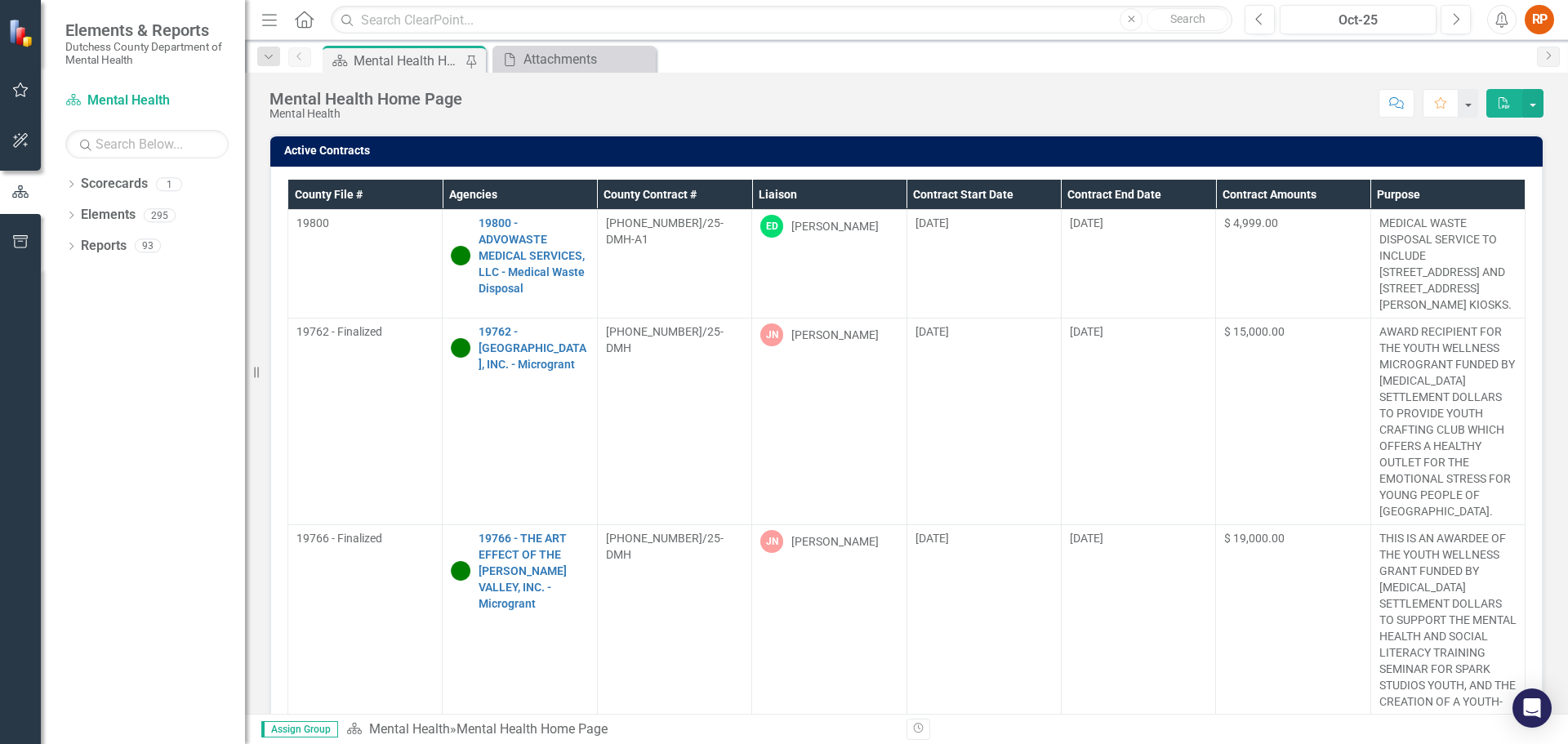
click at [776, 192] on th "Liaison" at bounding box center [829, 194] width 154 height 30
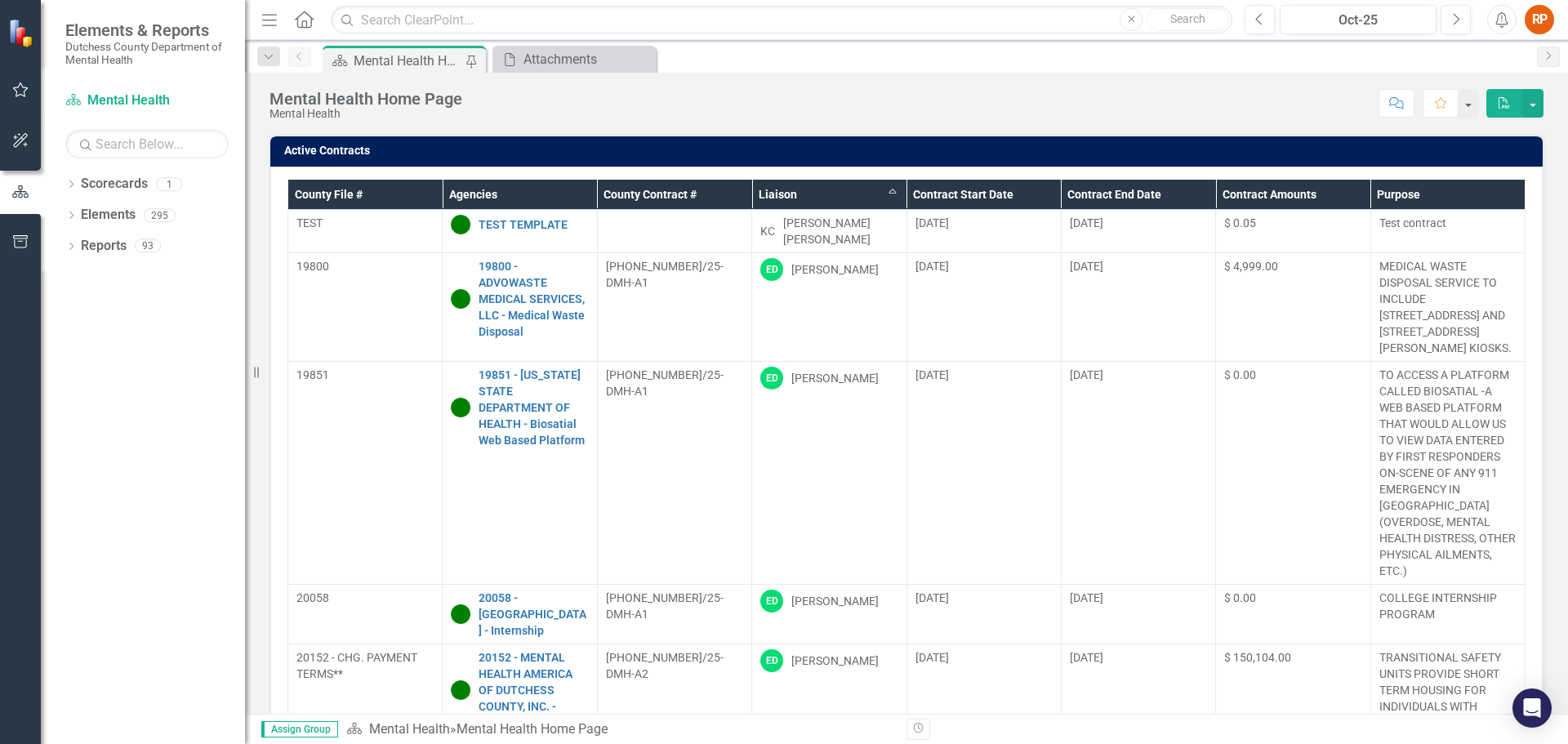
click at [779, 195] on th "Liaison Sort Ascending" at bounding box center [829, 194] width 154 height 30
click at [779, 195] on th "Liaison Sort Descending" at bounding box center [829, 194] width 154 height 30
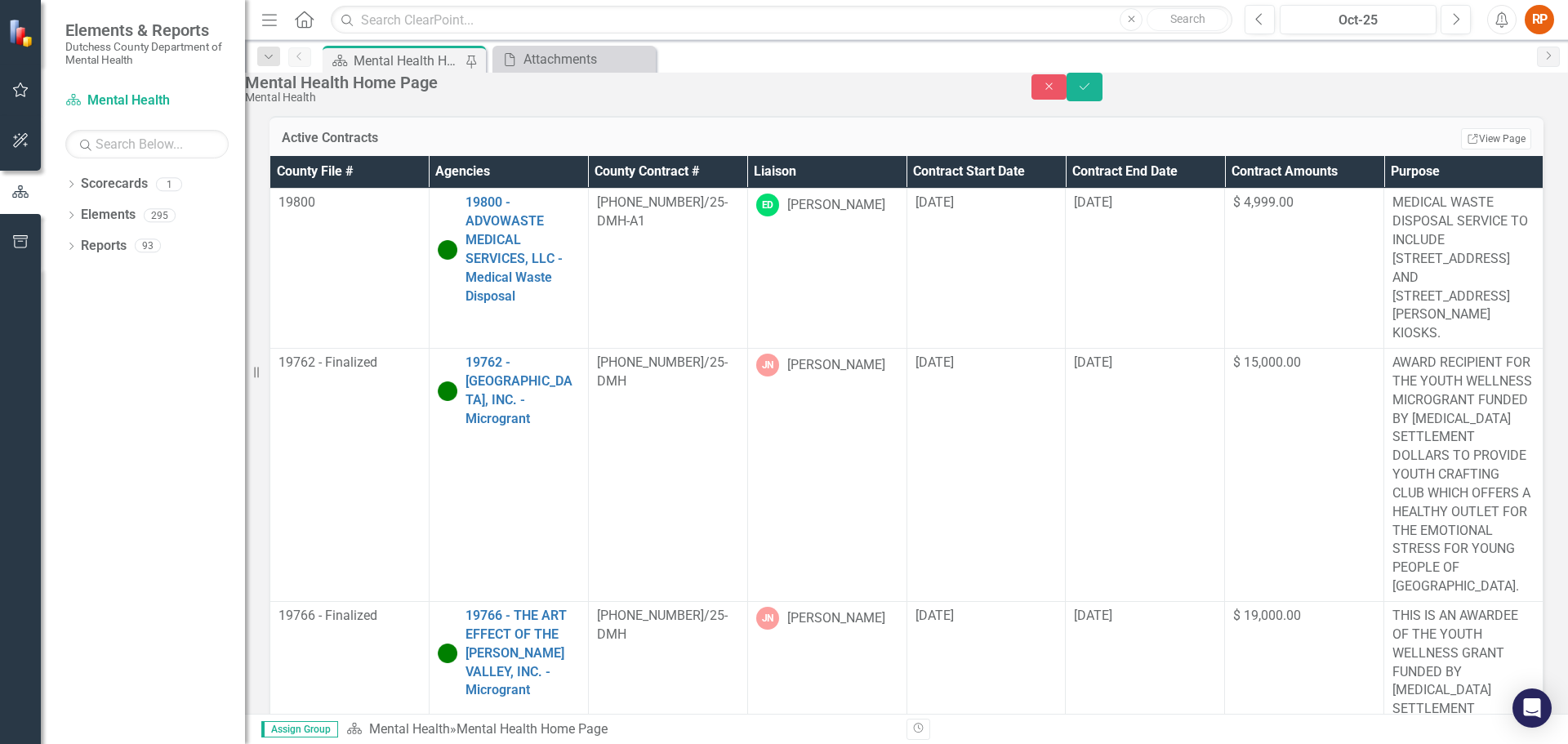
click at [789, 188] on th "Liaison" at bounding box center [827, 171] width 159 height 32
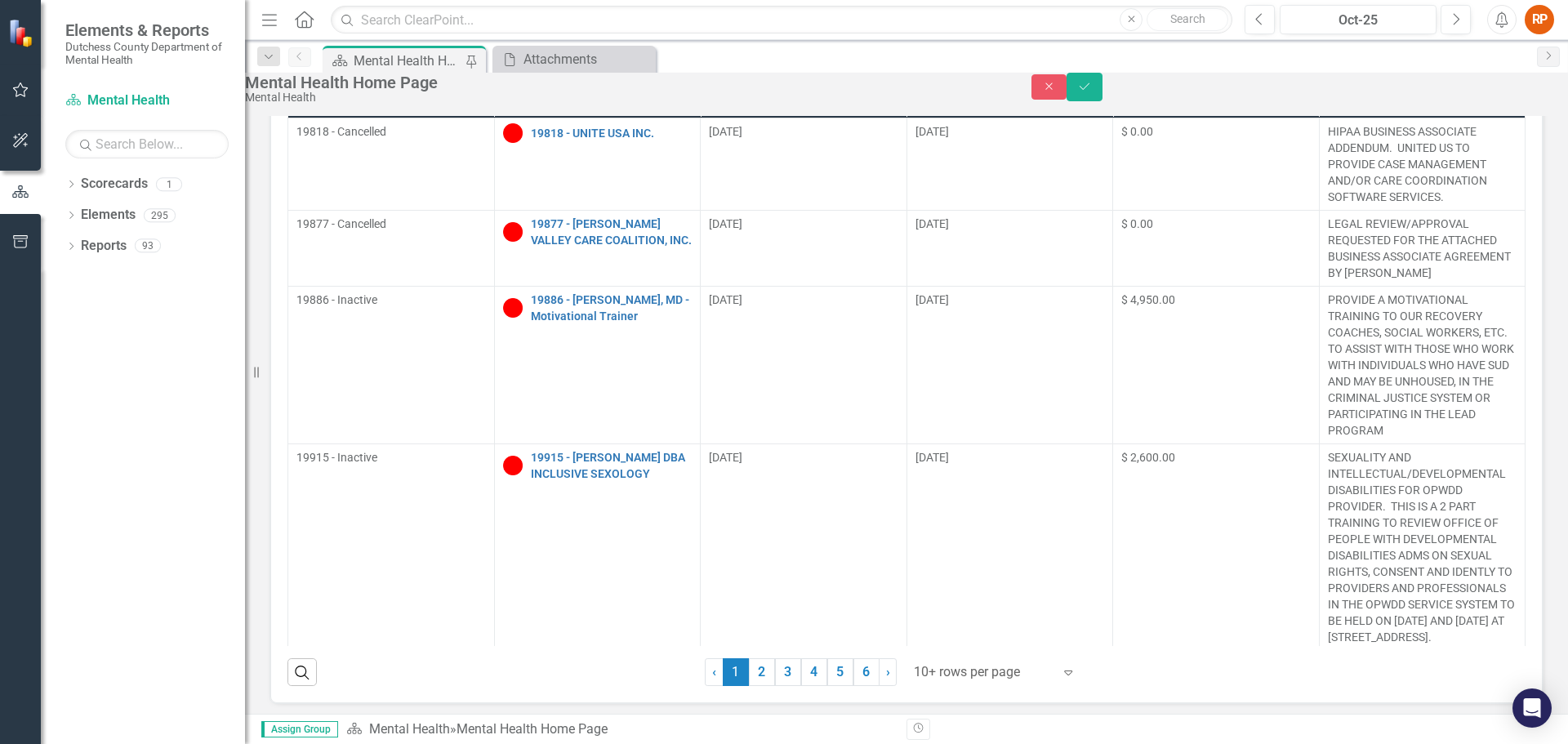
scroll to position [889, 0]
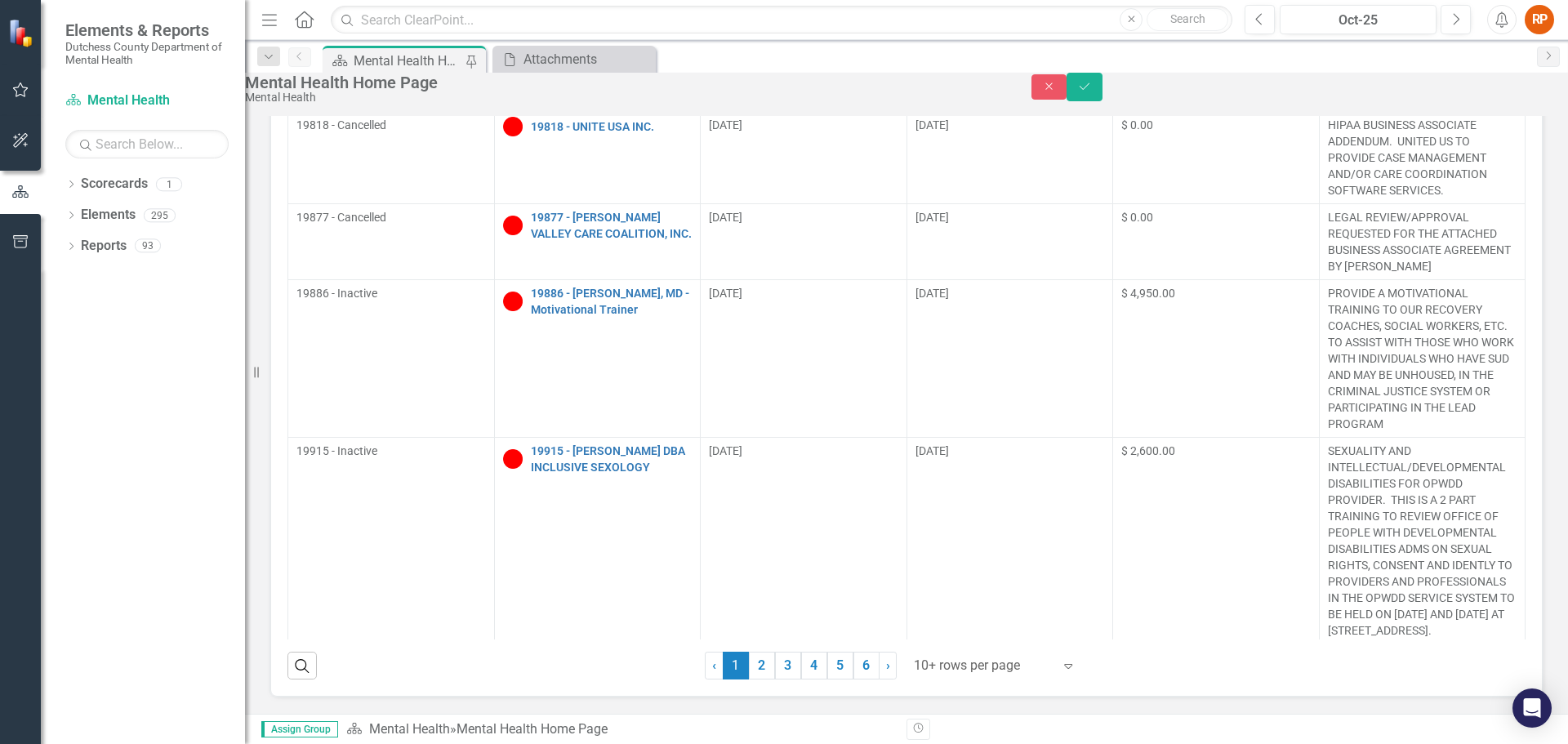
click at [809, 665] on div "Inactive Contracts County File # Agencies Contract Start Date Contract End Date…" at bounding box center [907, 356] width 1299 height 683
click at [804, 661] on div "Inactive Contracts County File # Agencies Contract Start Date Contract End Date…" at bounding box center [907, 356] width 1299 height 683
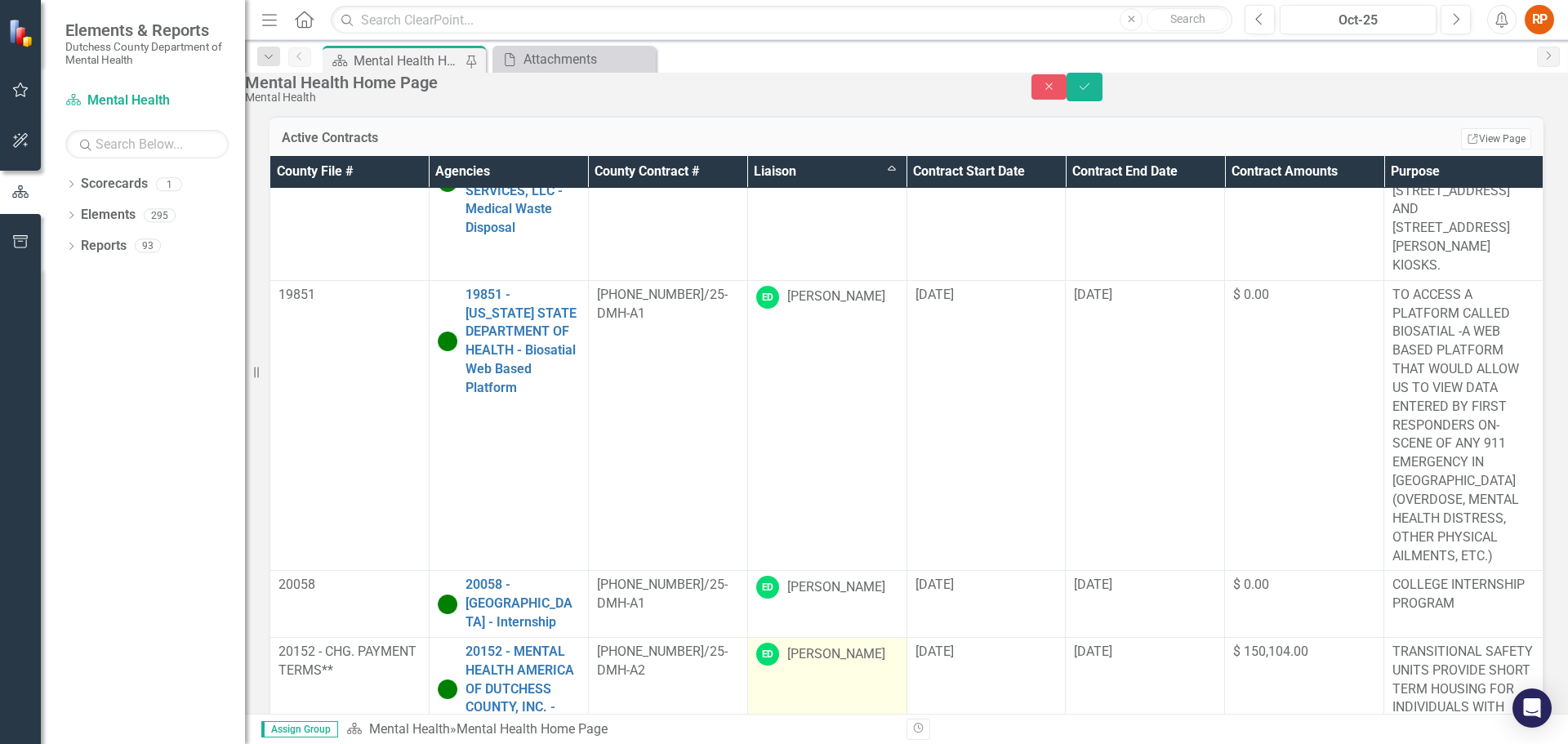
scroll to position [0, 0]
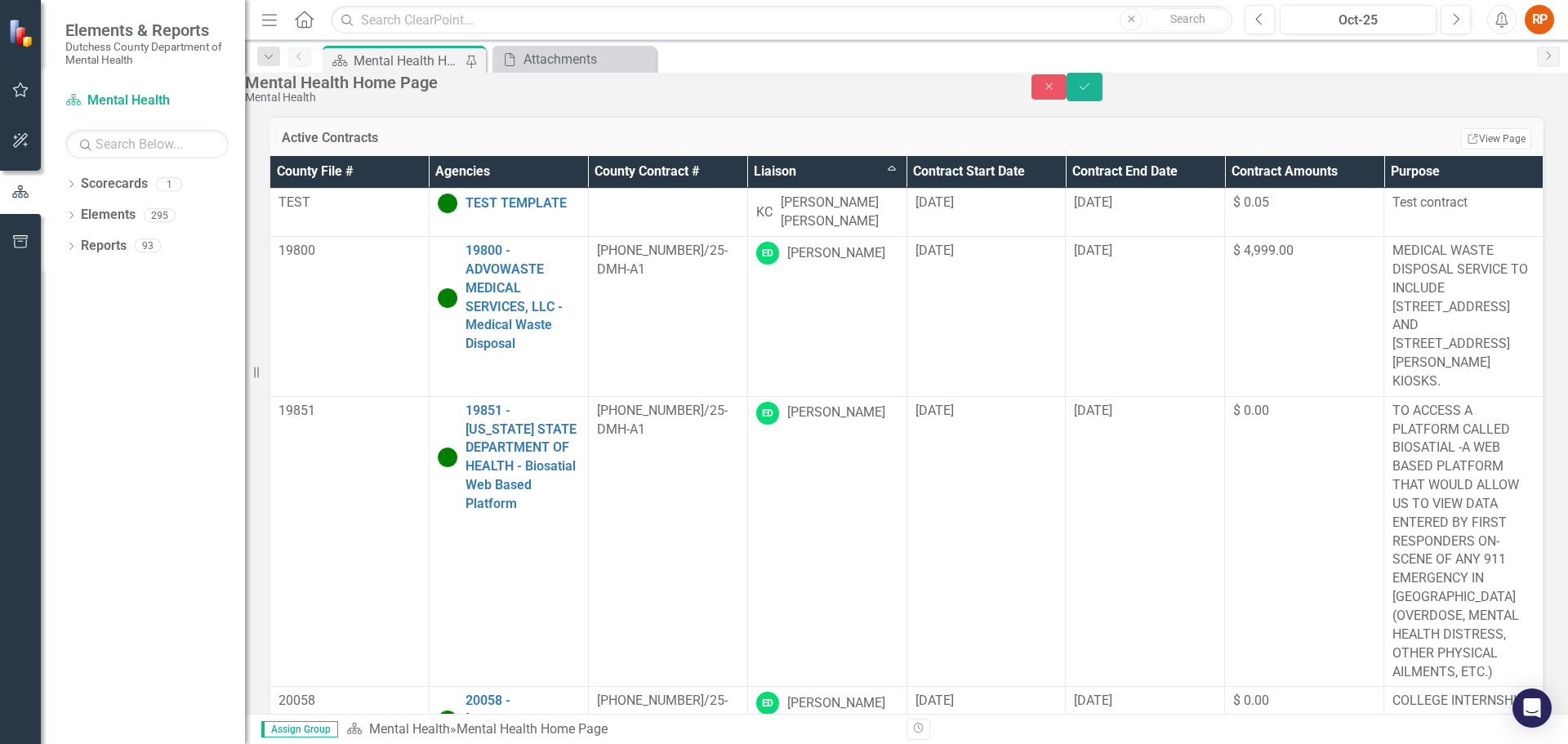
click at [784, 188] on th "Liaison Sort Ascending" at bounding box center [827, 171] width 159 height 32
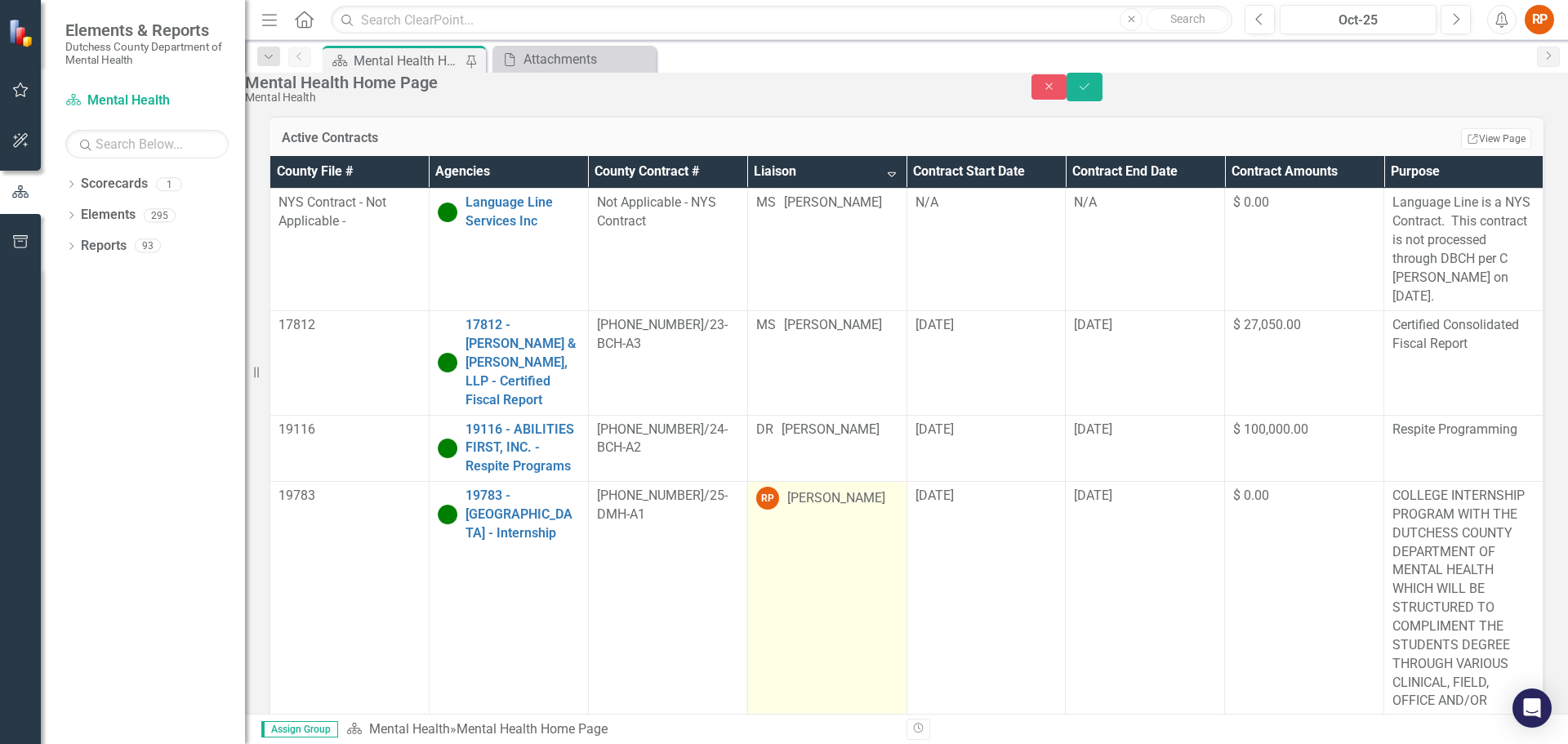
click at [807, 508] on div "[PERSON_NAME]" at bounding box center [836, 498] width 98 height 19
click at [808, 507] on div "[PERSON_NAME]" at bounding box center [836, 498] width 98 height 19
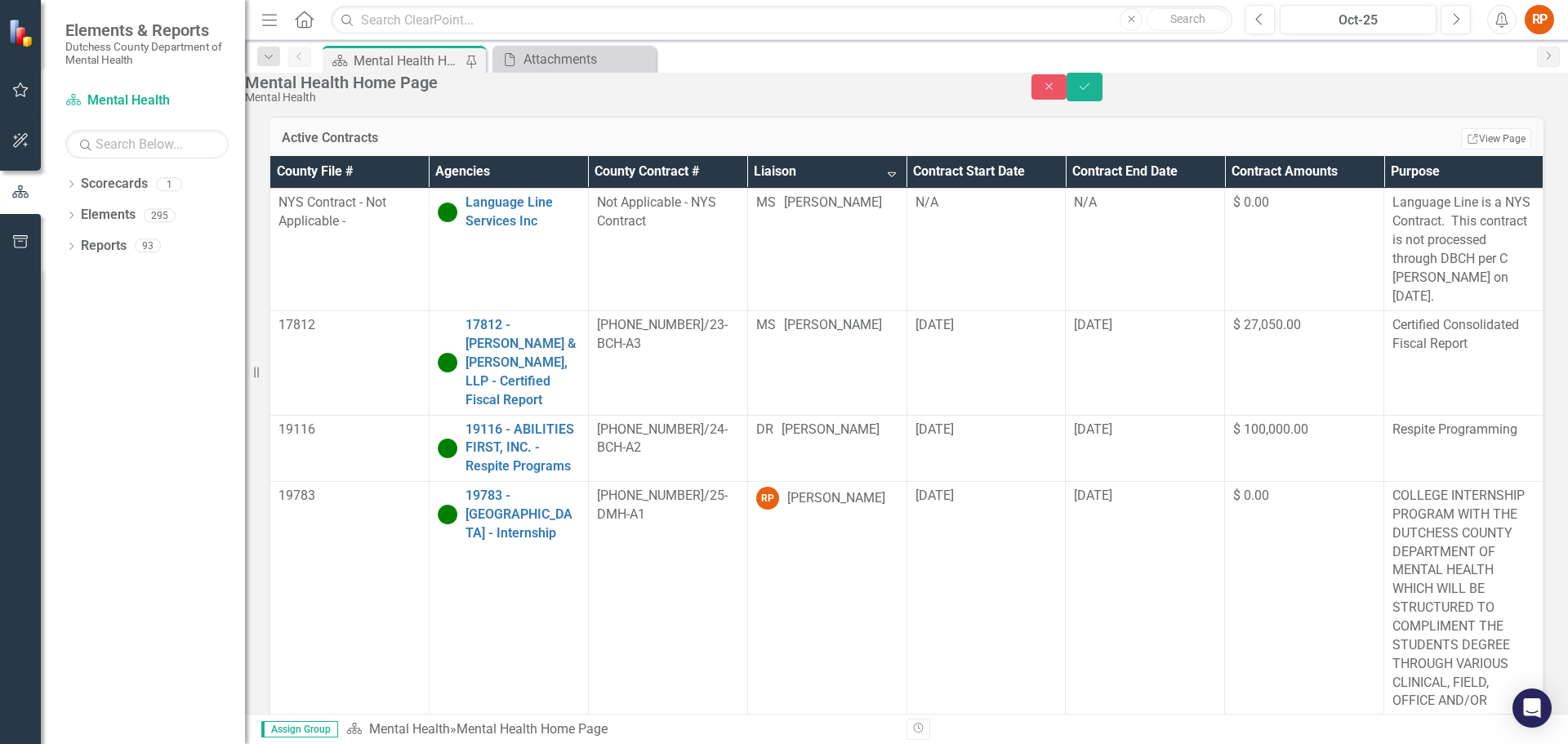
click at [876, 188] on th "Liaison Sort Descending" at bounding box center [827, 171] width 159 height 32
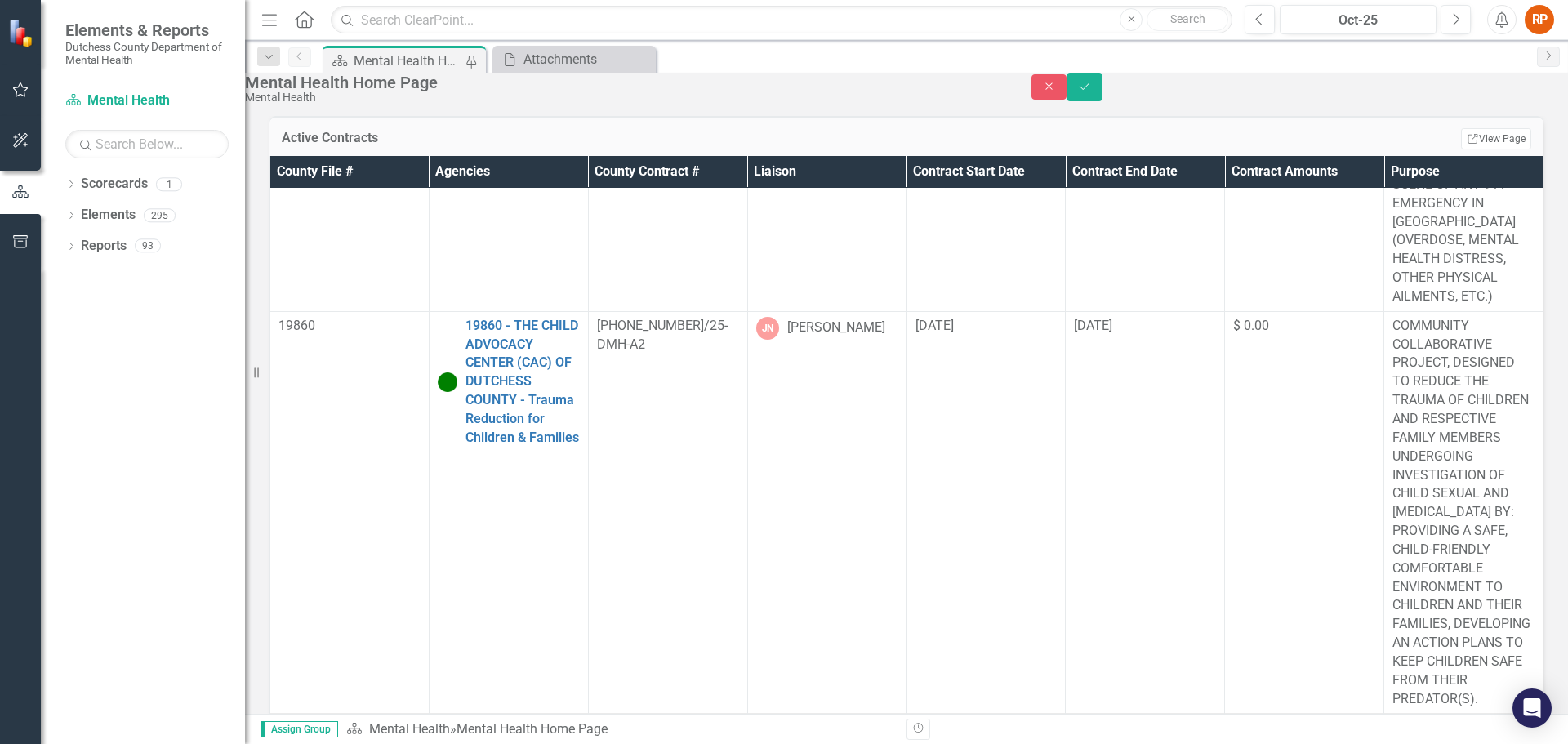
click at [397, 62] on div "Mental Health Home Page" at bounding box center [407, 61] width 108 height 21
click at [554, 57] on div "Attachments" at bounding box center [577, 59] width 108 height 21
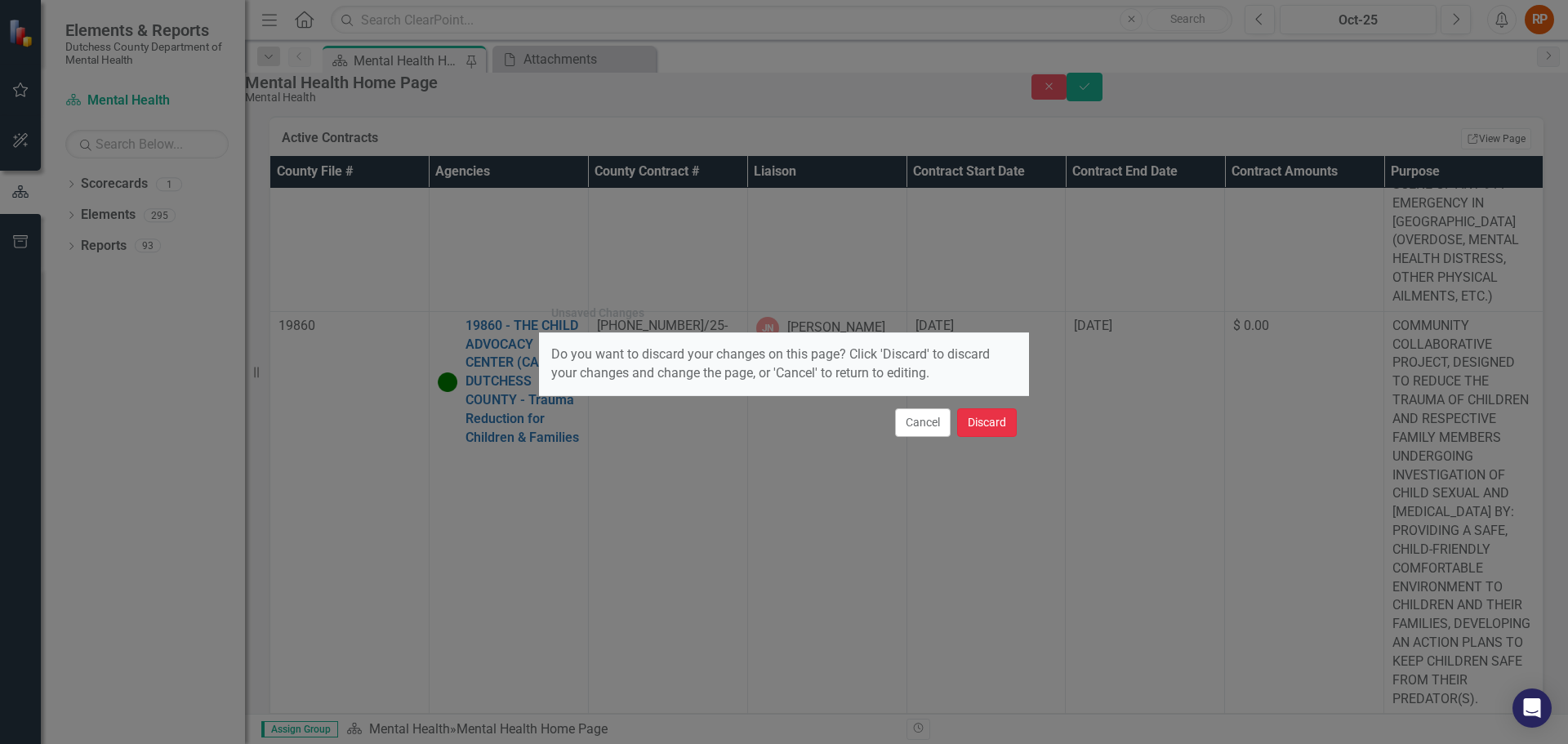
click at [982, 425] on button "Discard" at bounding box center [987, 423] width 60 height 29
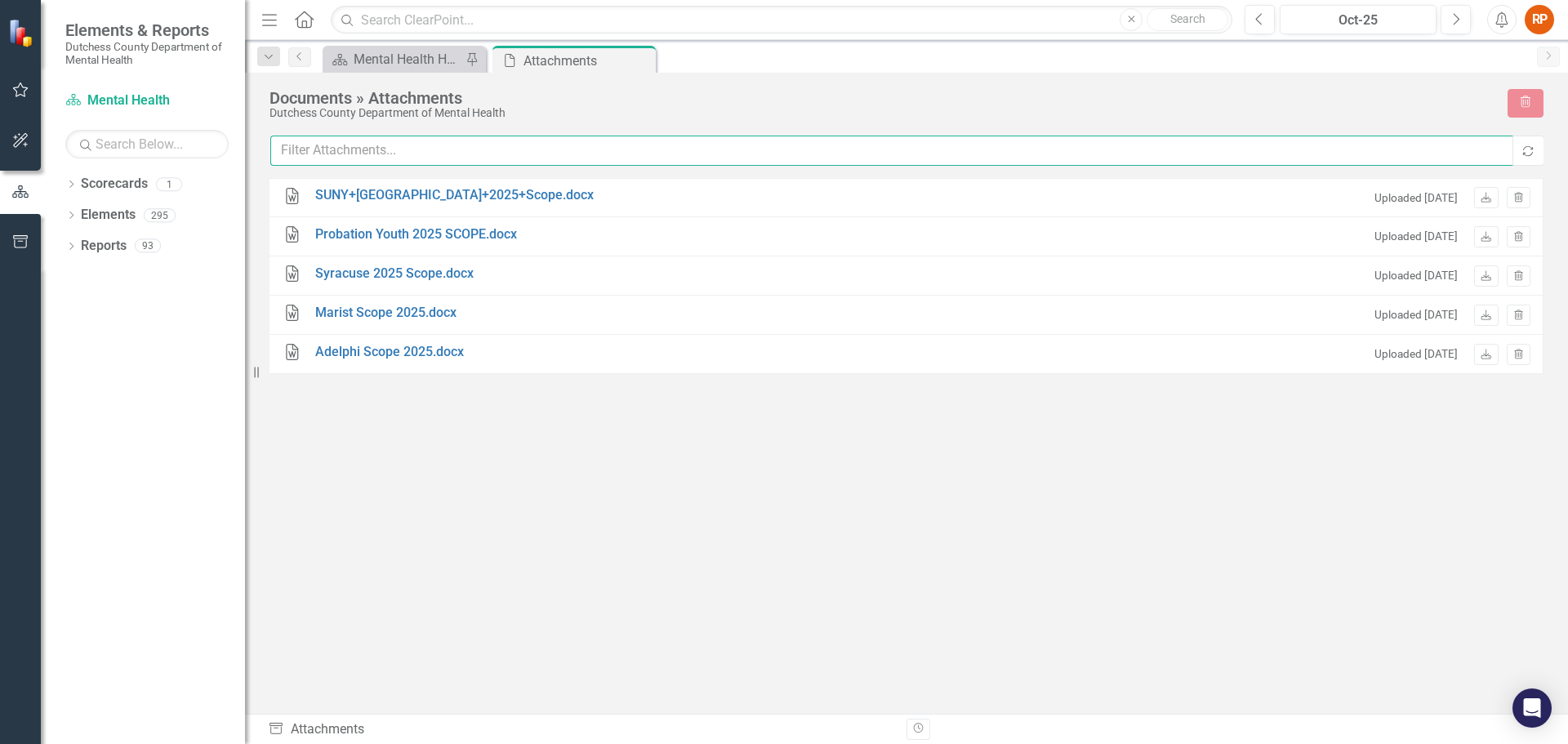
click at [344, 150] on input "text" at bounding box center [891, 150] width 1243 height 30
type input "plattsburgh"
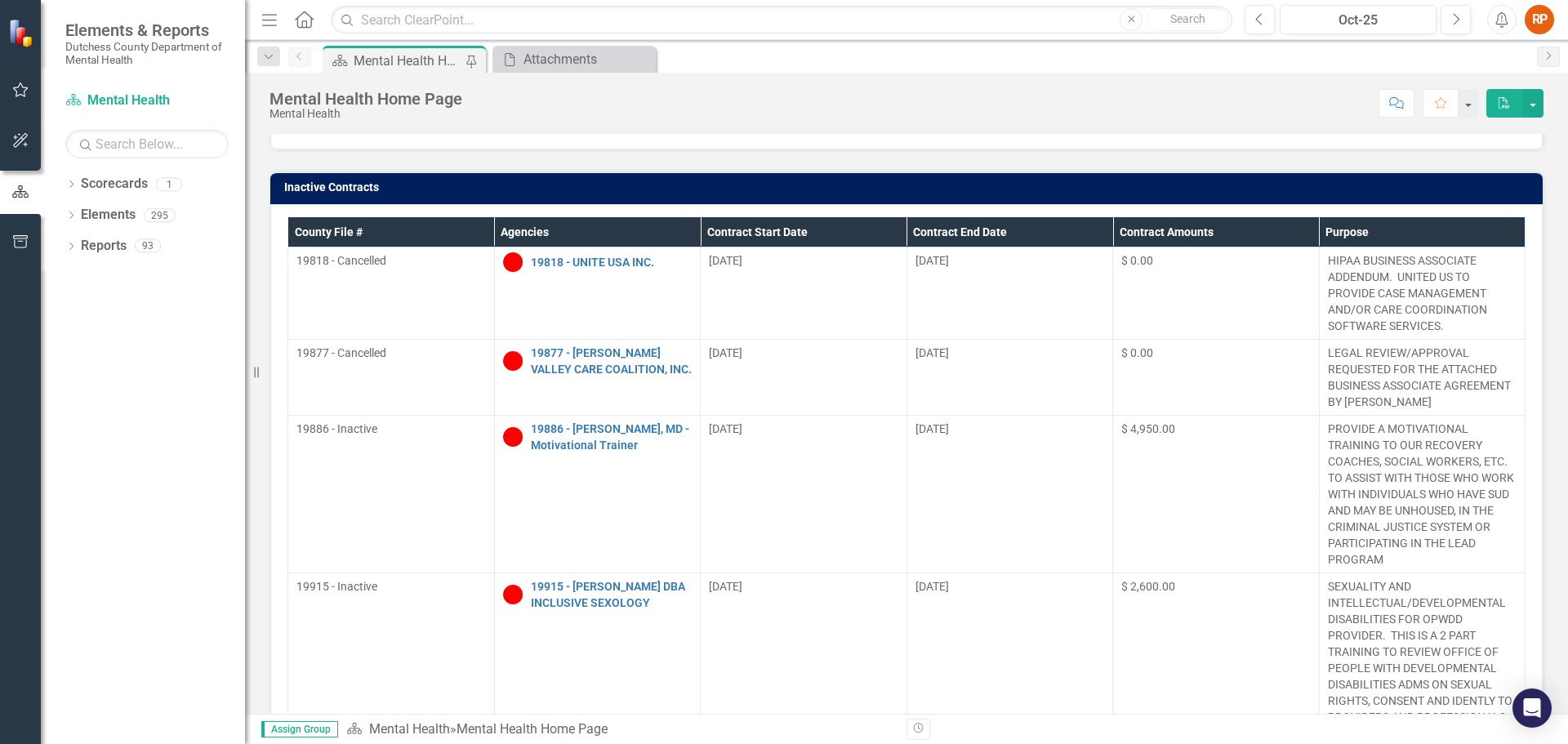
scroll to position [884, 0]
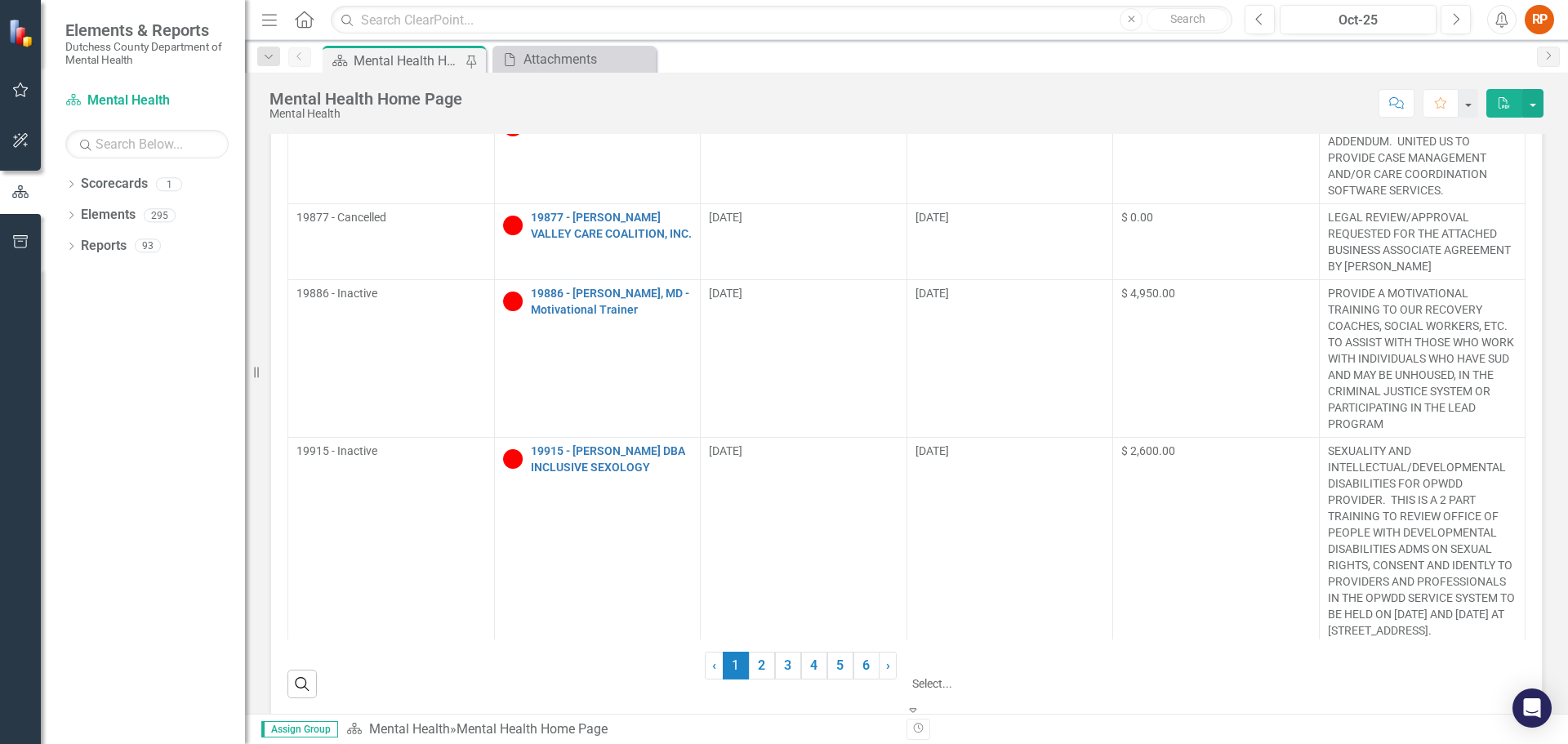
click at [917, 709] on icon at bounding box center [913, 710] width 7 height 5
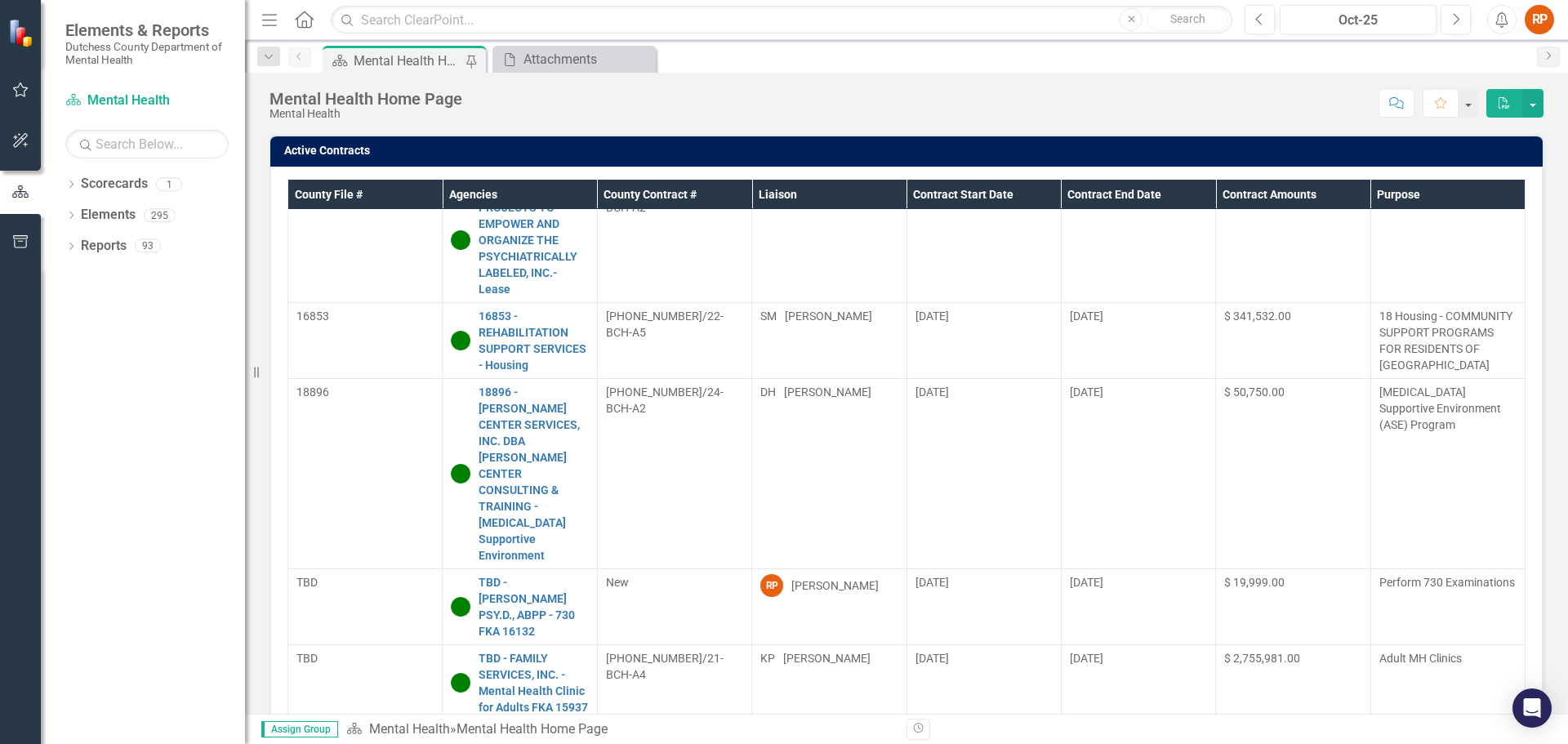
scroll to position [9478, 0]
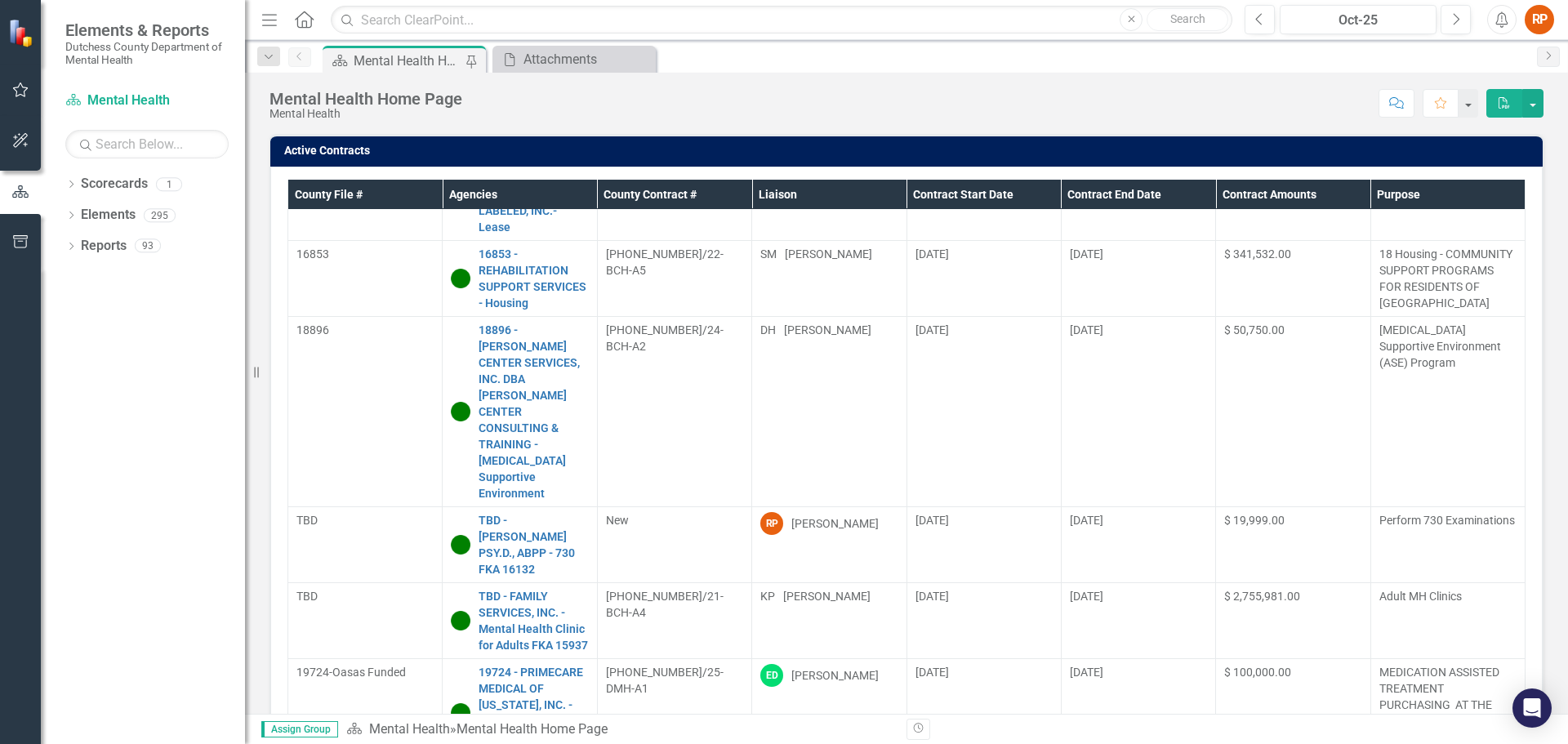
click at [855, 189] on th "Liaison" at bounding box center [829, 194] width 154 height 30
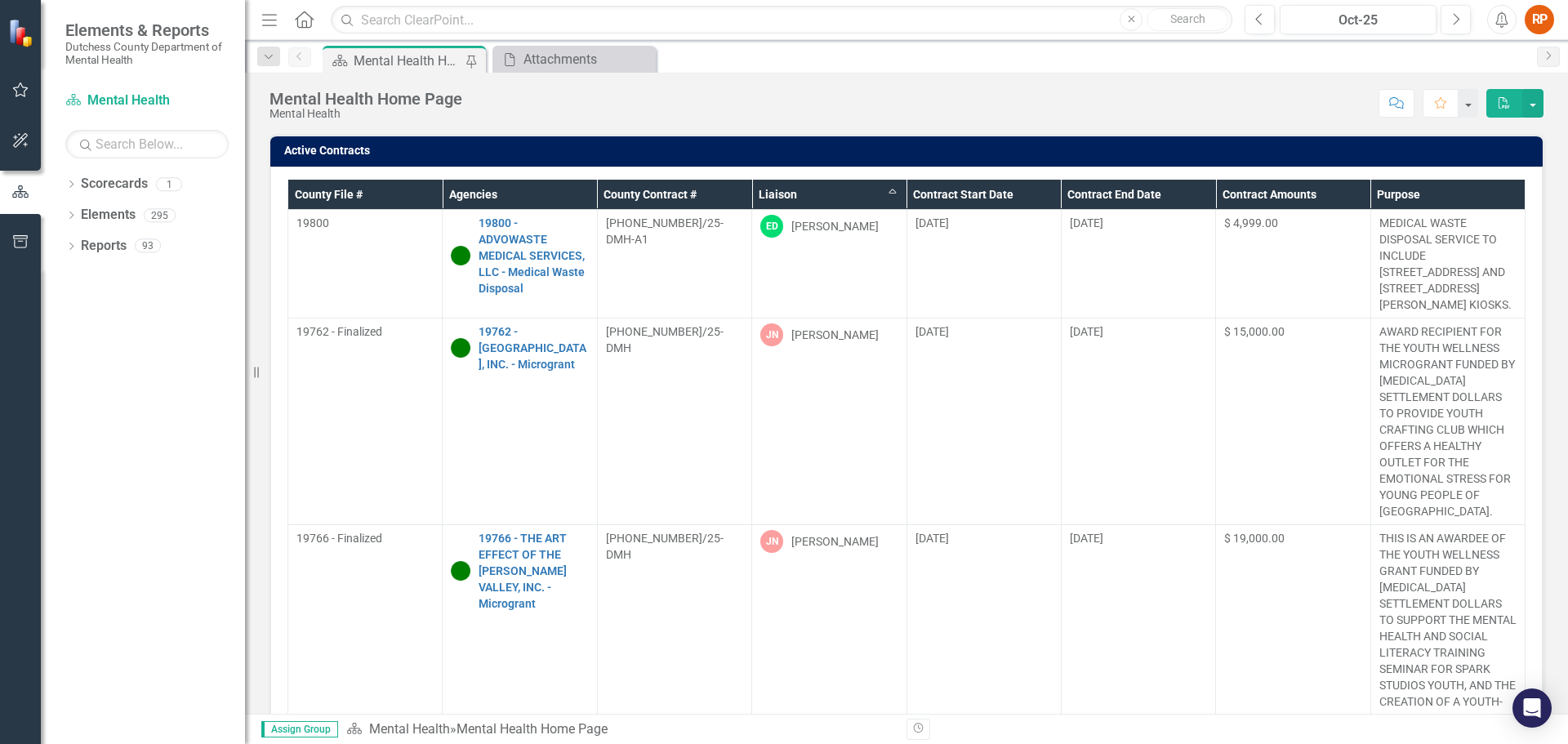
click at [885, 188] on th "Liaison Sort Ascending" at bounding box center [829, 194] width 154 height 30
click at [887, 196] on th "Liaison Sort Descending" at bounding box center [829, 194] width 154 height 30
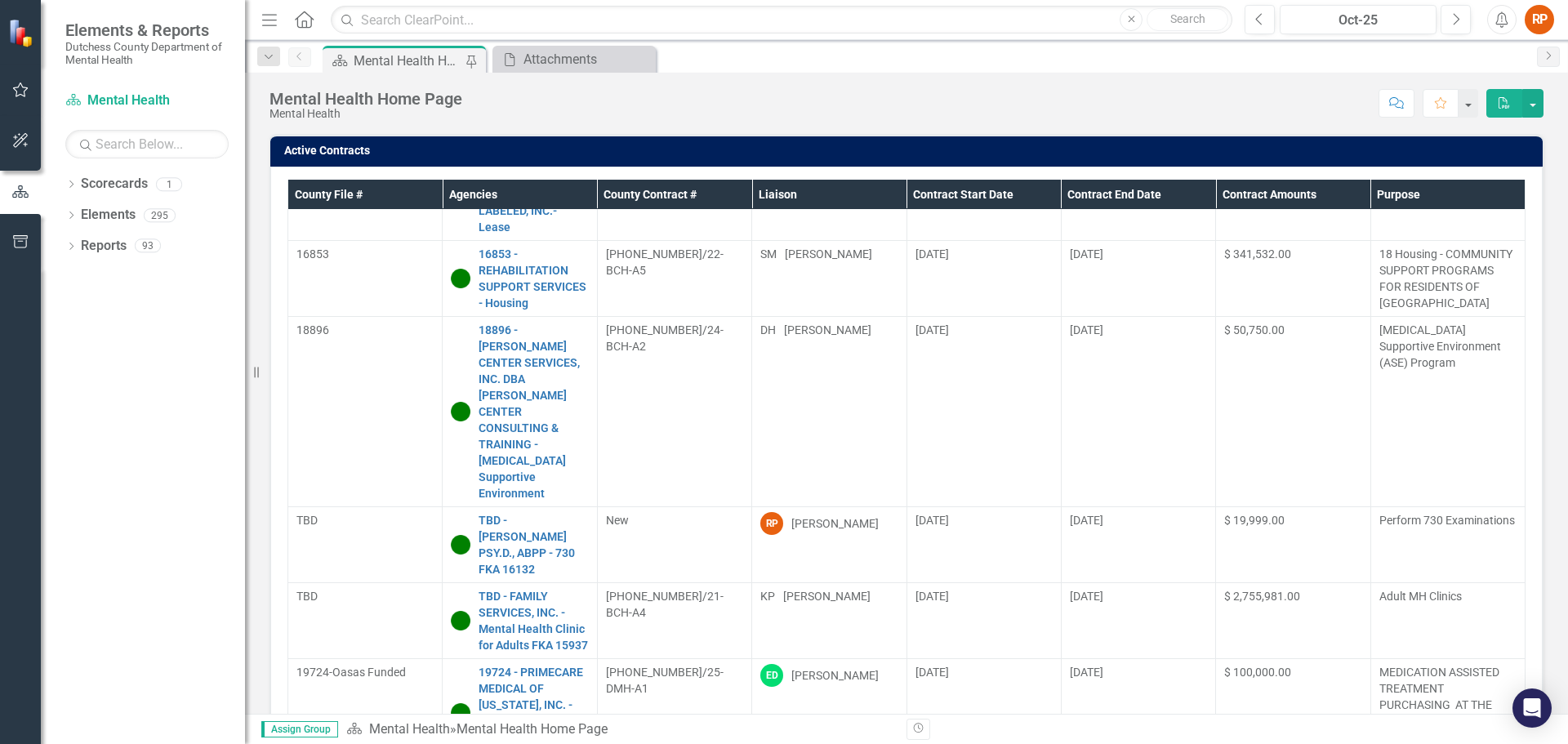
click at [783, 194] on th "Liaison" at bounding box center [829, 194] width 154 height 30
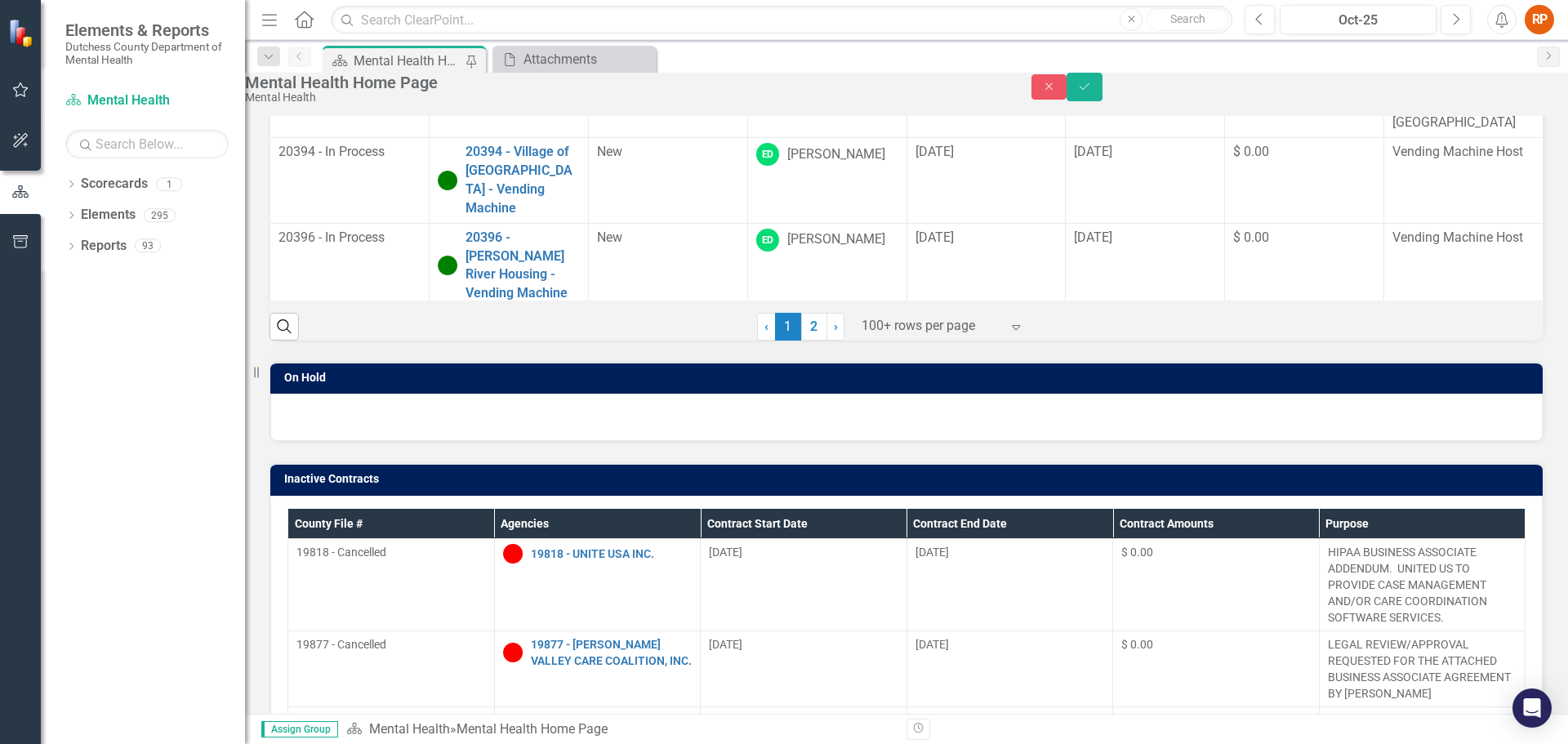
scroll to position [428, 0]
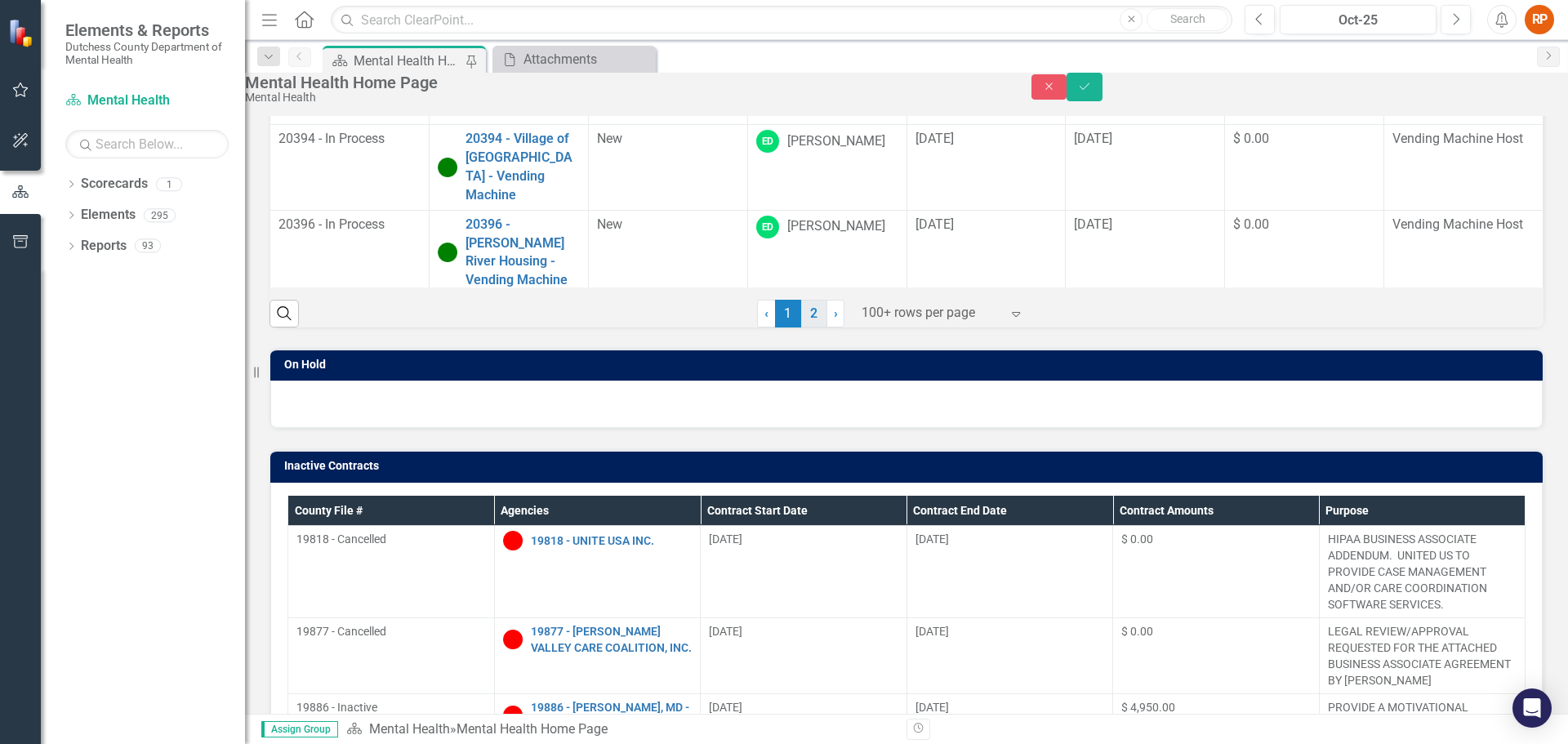
click at [810, 328] on link "2" at bounding box center [814, 314] width 26 height 28
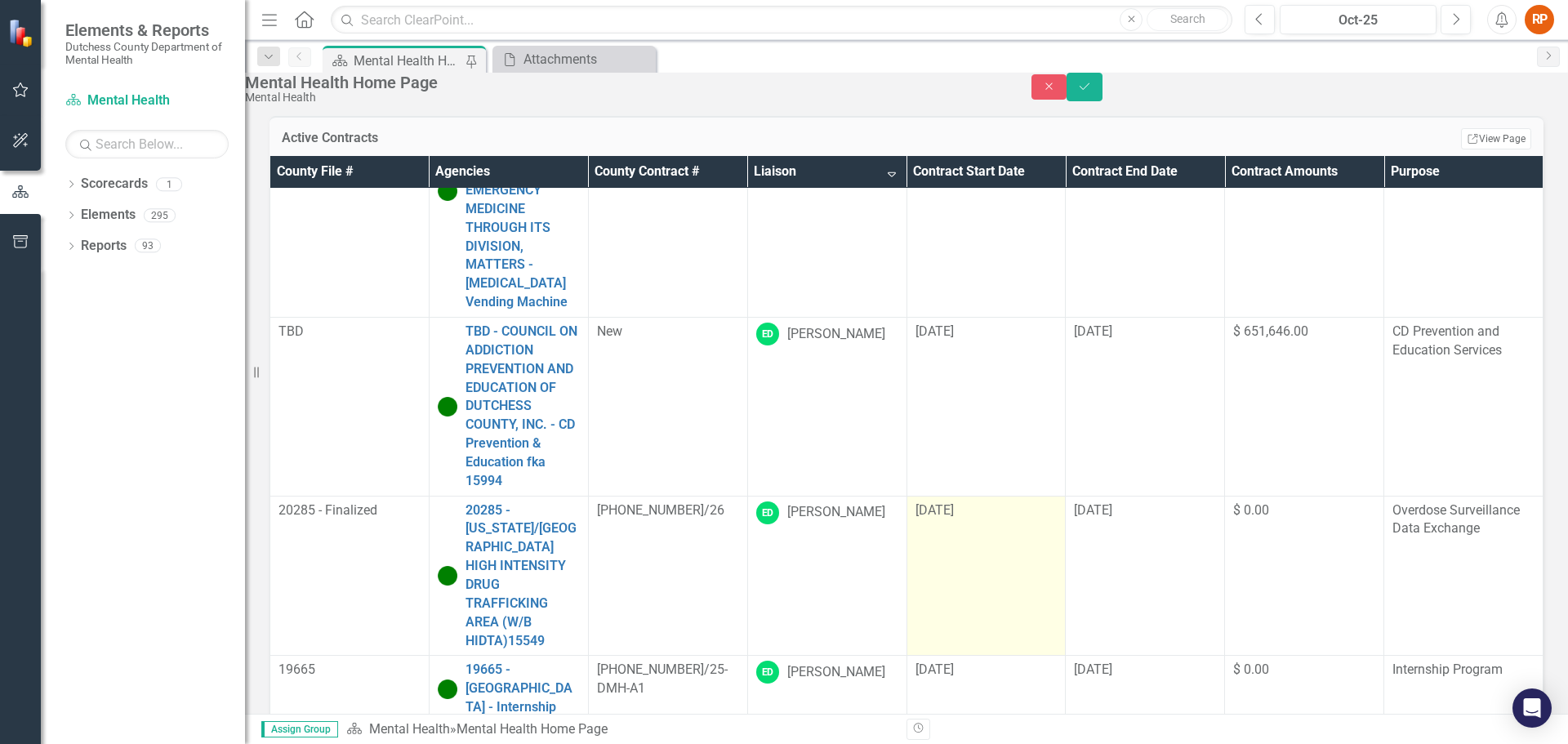
scroll to position [327, 0]
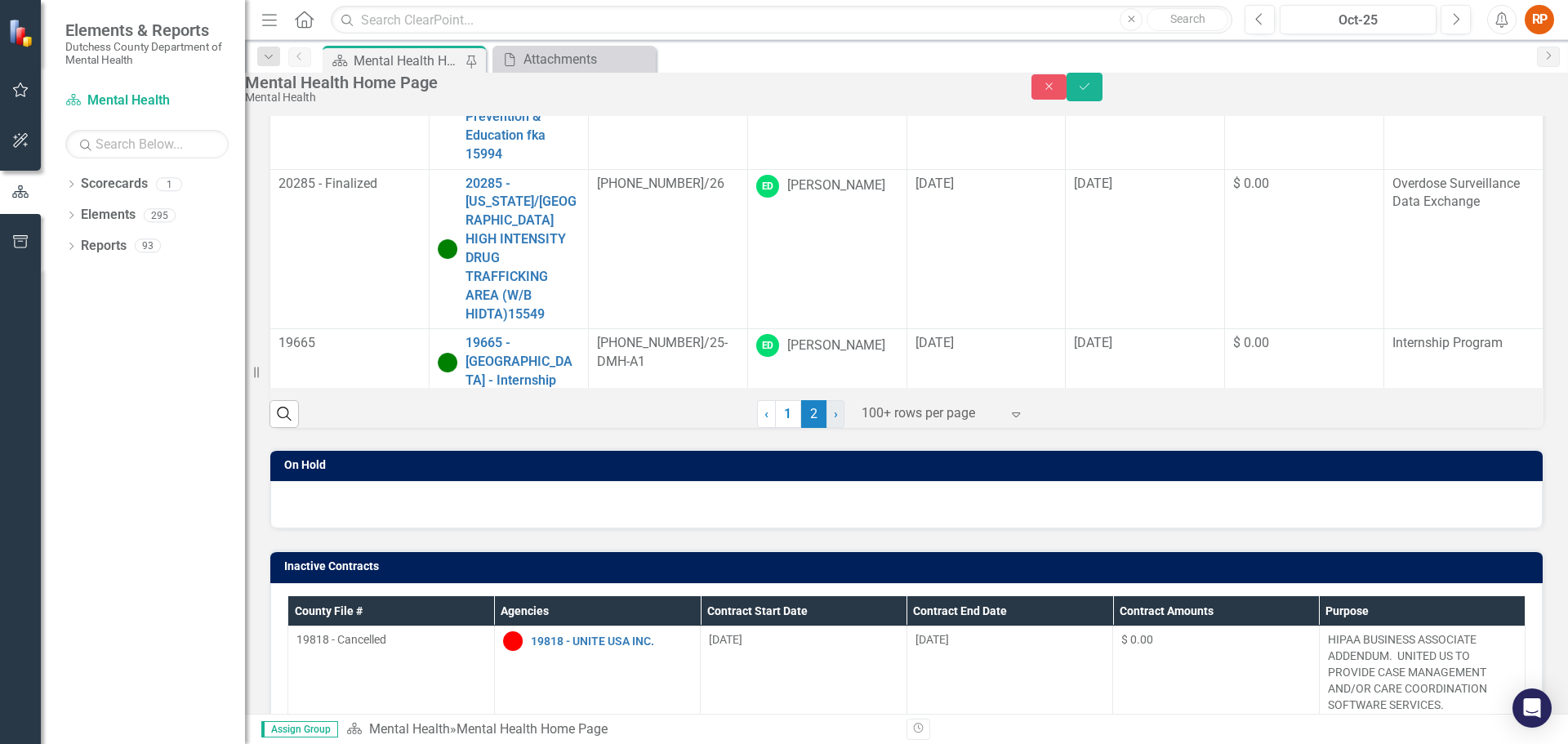
click at [834, 421] on span "›" at bounding box center [836, 413] width 5 height 15
click at [777, 428] on link "1" at bounding box center [788, 414] width 26 height 28
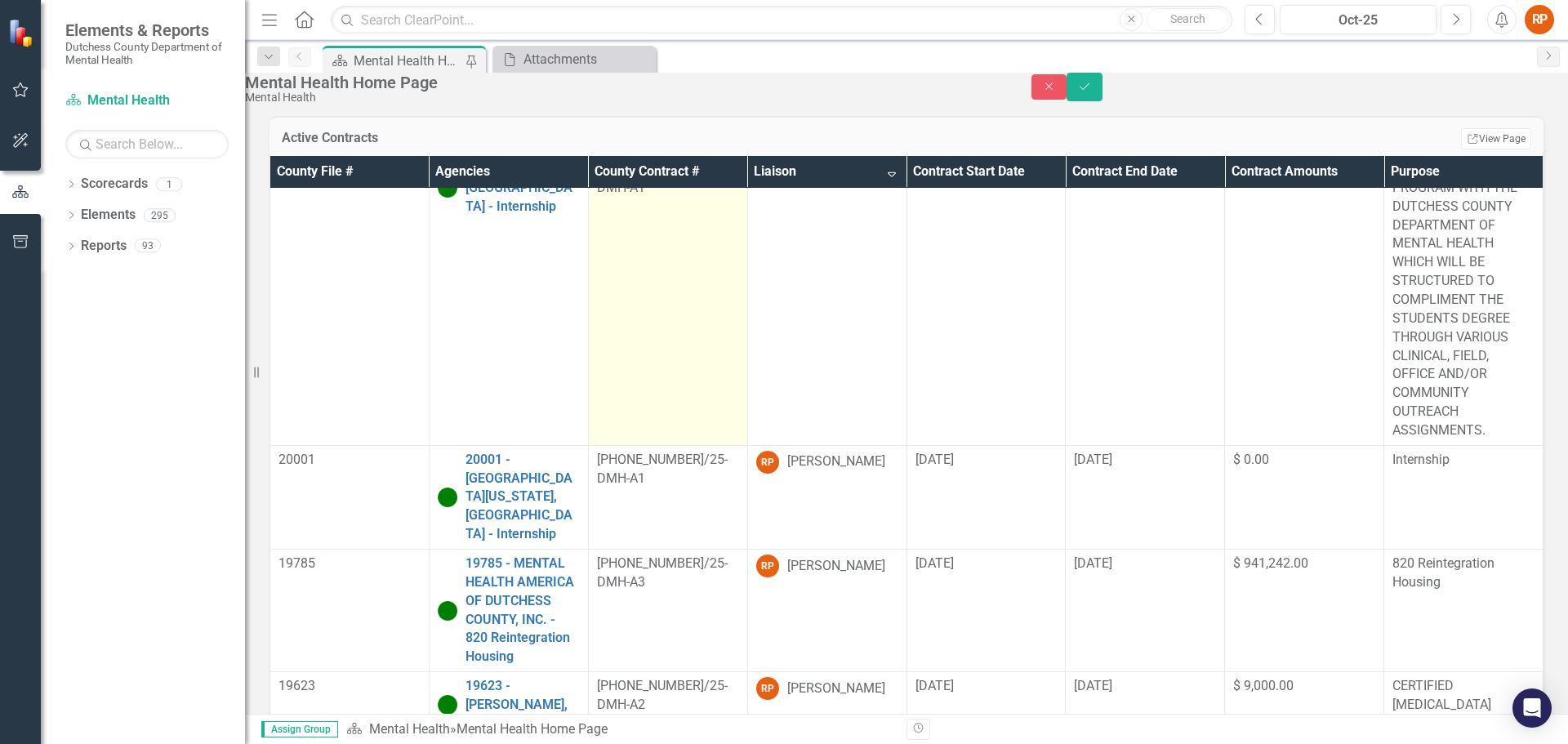
scroll to position [653, 0]
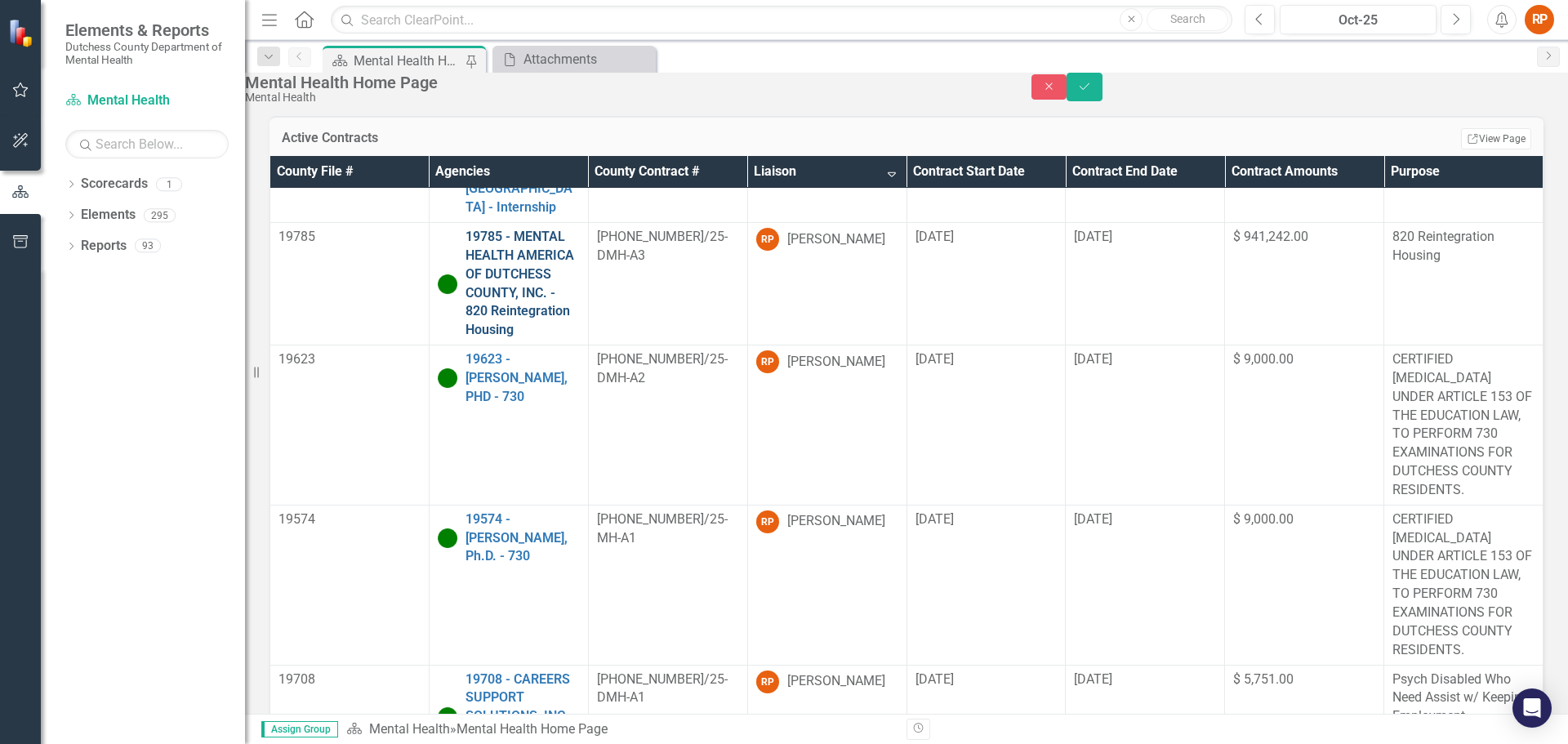
click at [505, 260] on link "19785 - MENTAL HEALTH AMERICA OF DUTCHESS COUNTY, INC. - 820 Reintegration Hous…" at bounding box center [523, 285] width 114 height 112
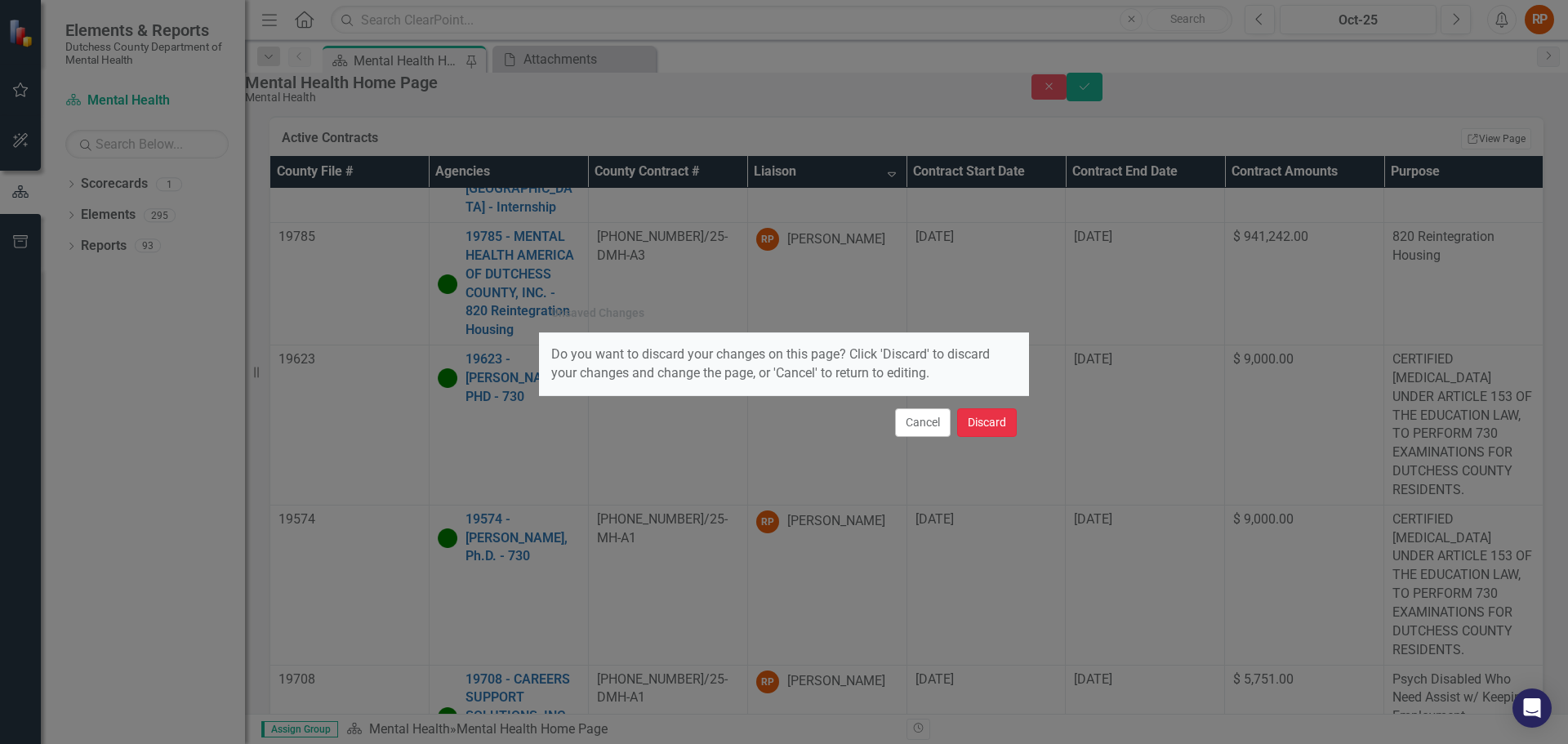
click at [969, 416] on button "Discard" at bounding box center [987, 423] width 60 height 29
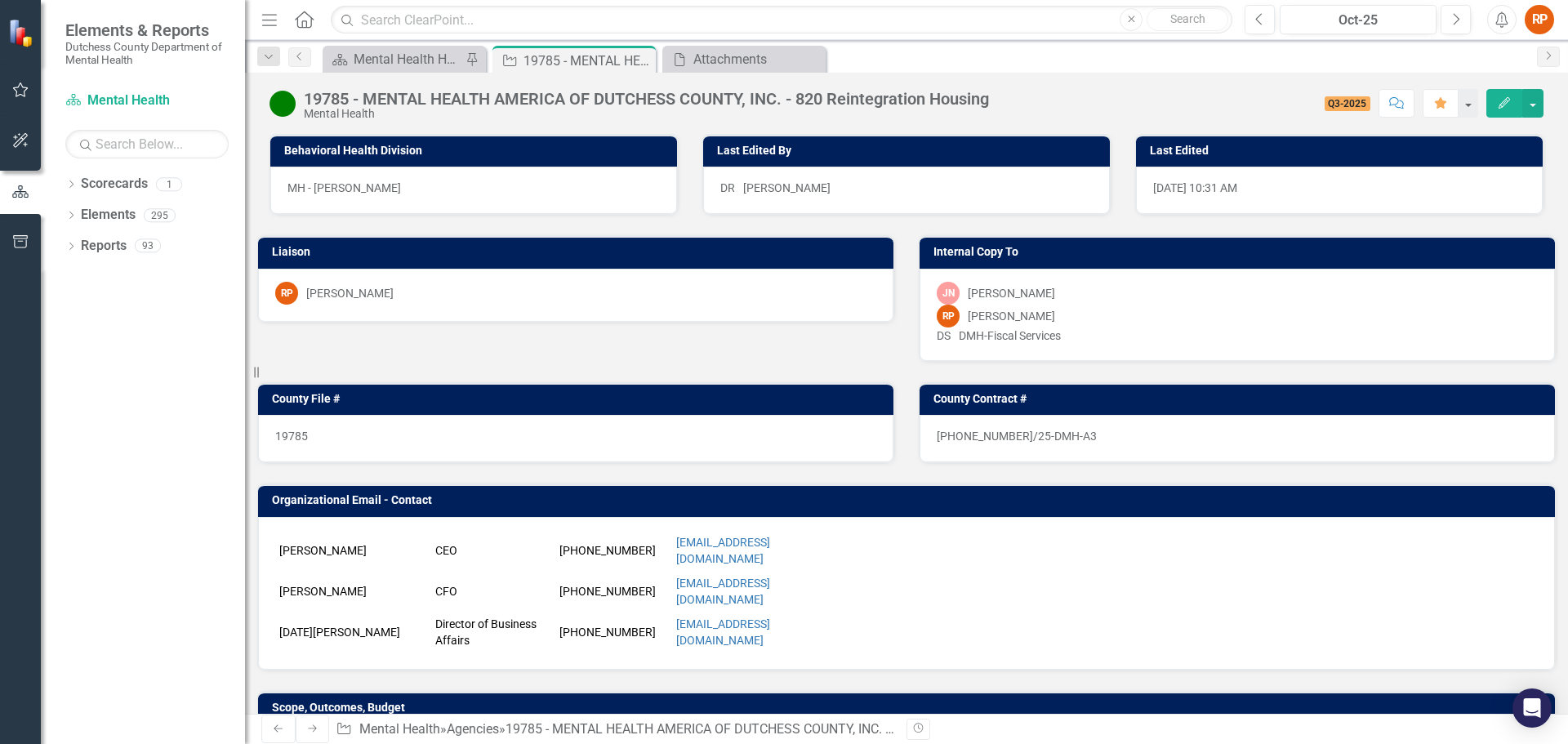
scroll to position [327, 0]
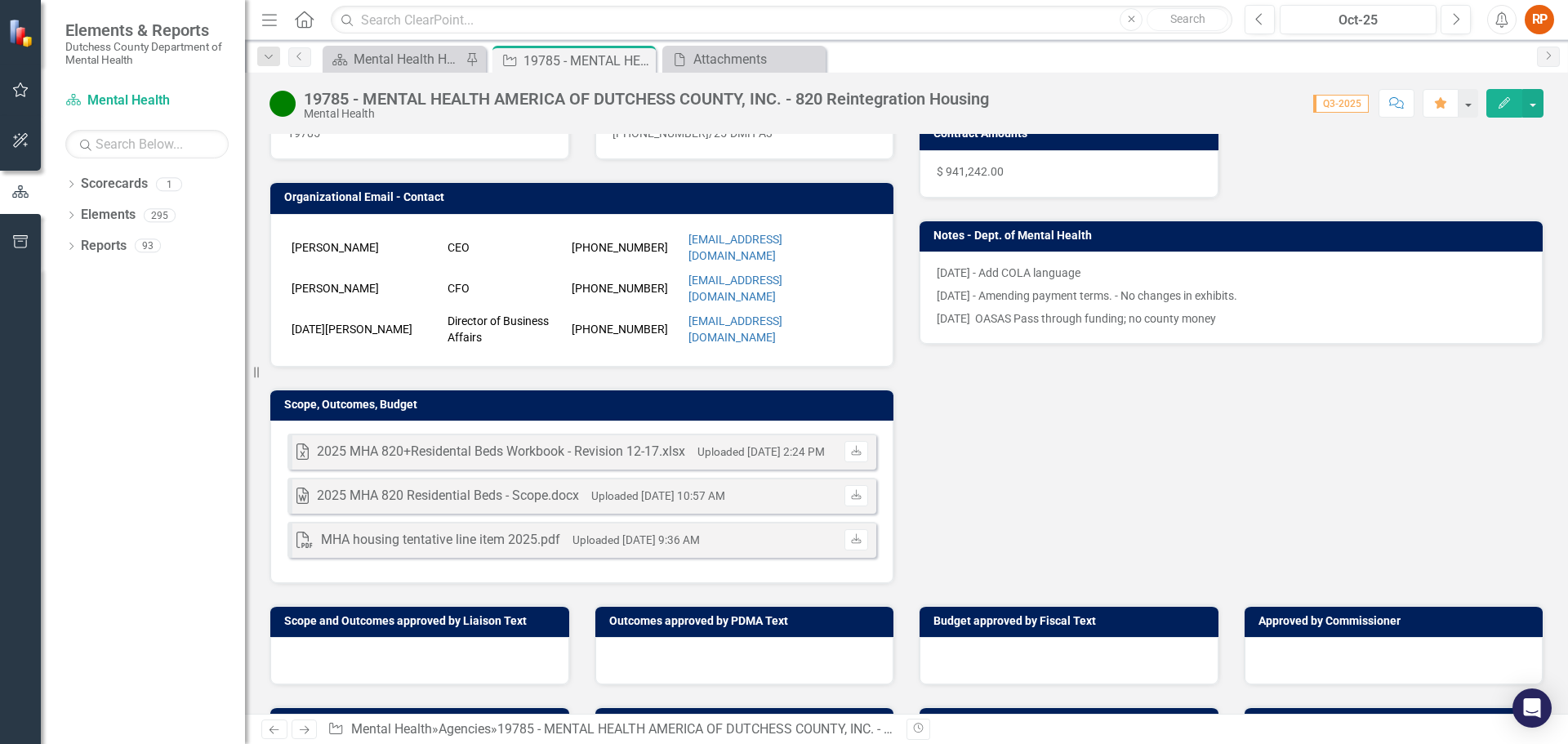
scroll to position [327, 0]
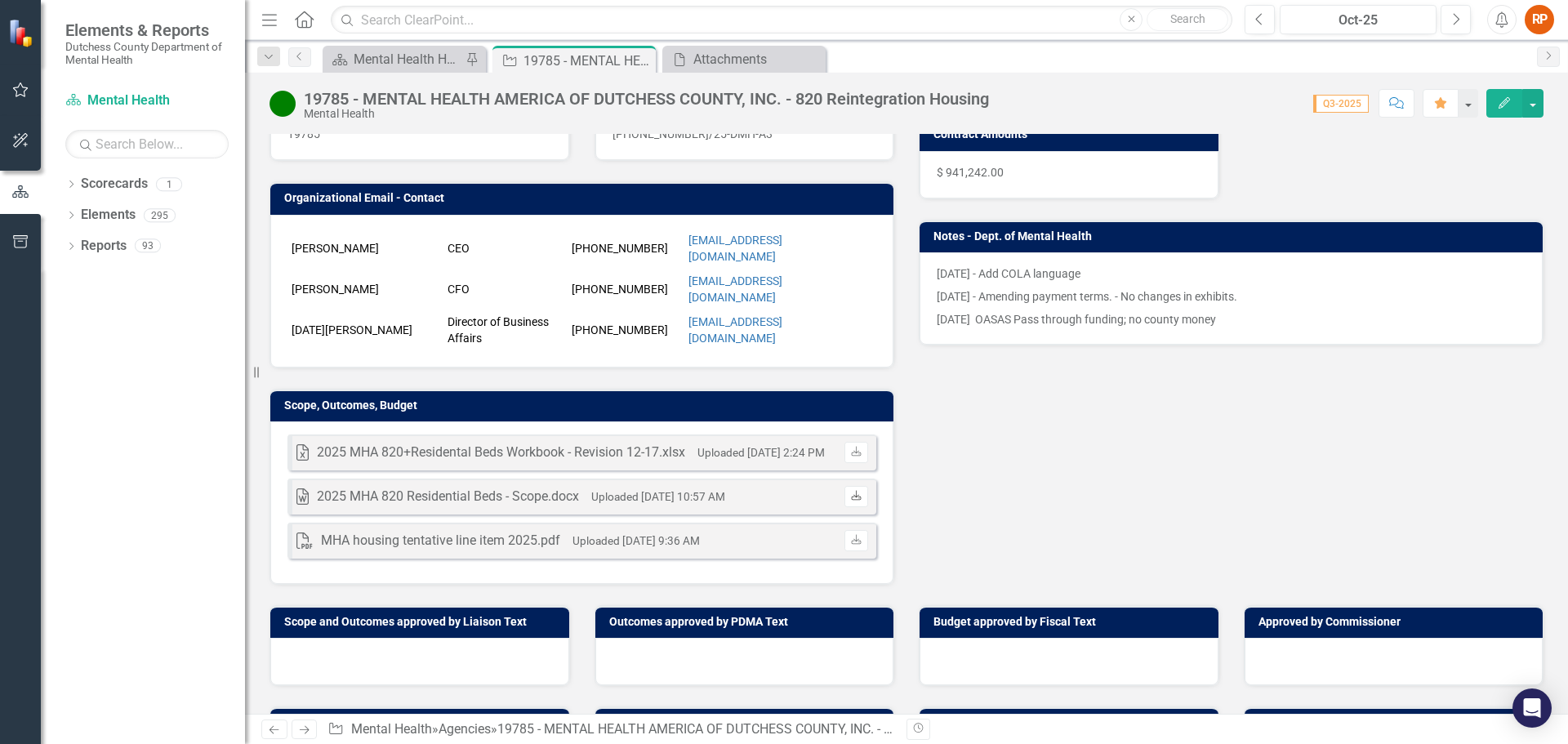
click at [851, 490] on icon at bounding box center [856, 495] width 10 height 10
click at [643, 59] on icon "Close" at bounding box center [640, 61] width 16 height 13
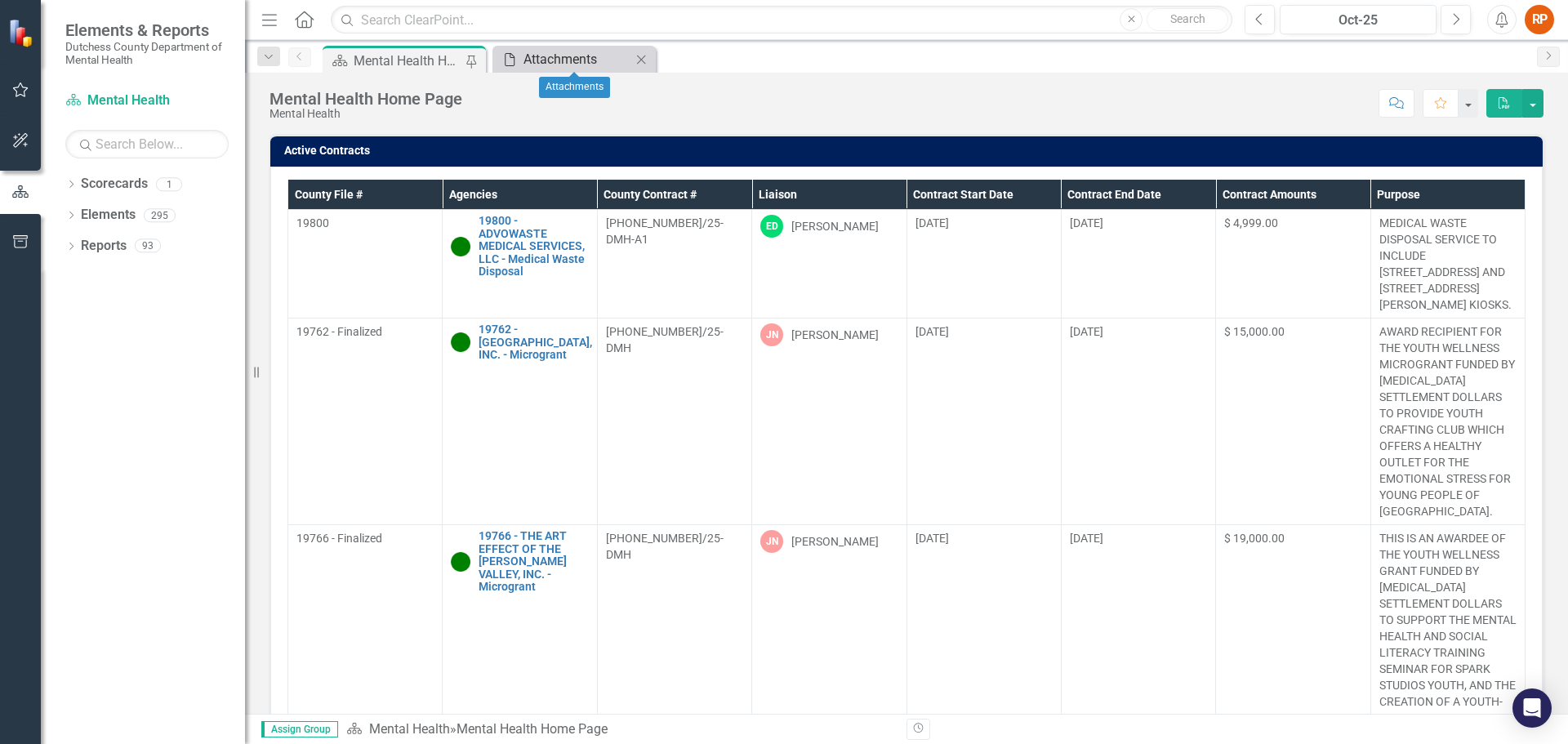
click at [575, 54] on div "Attachments" at bounding box center [577, 59] width 108 height 21
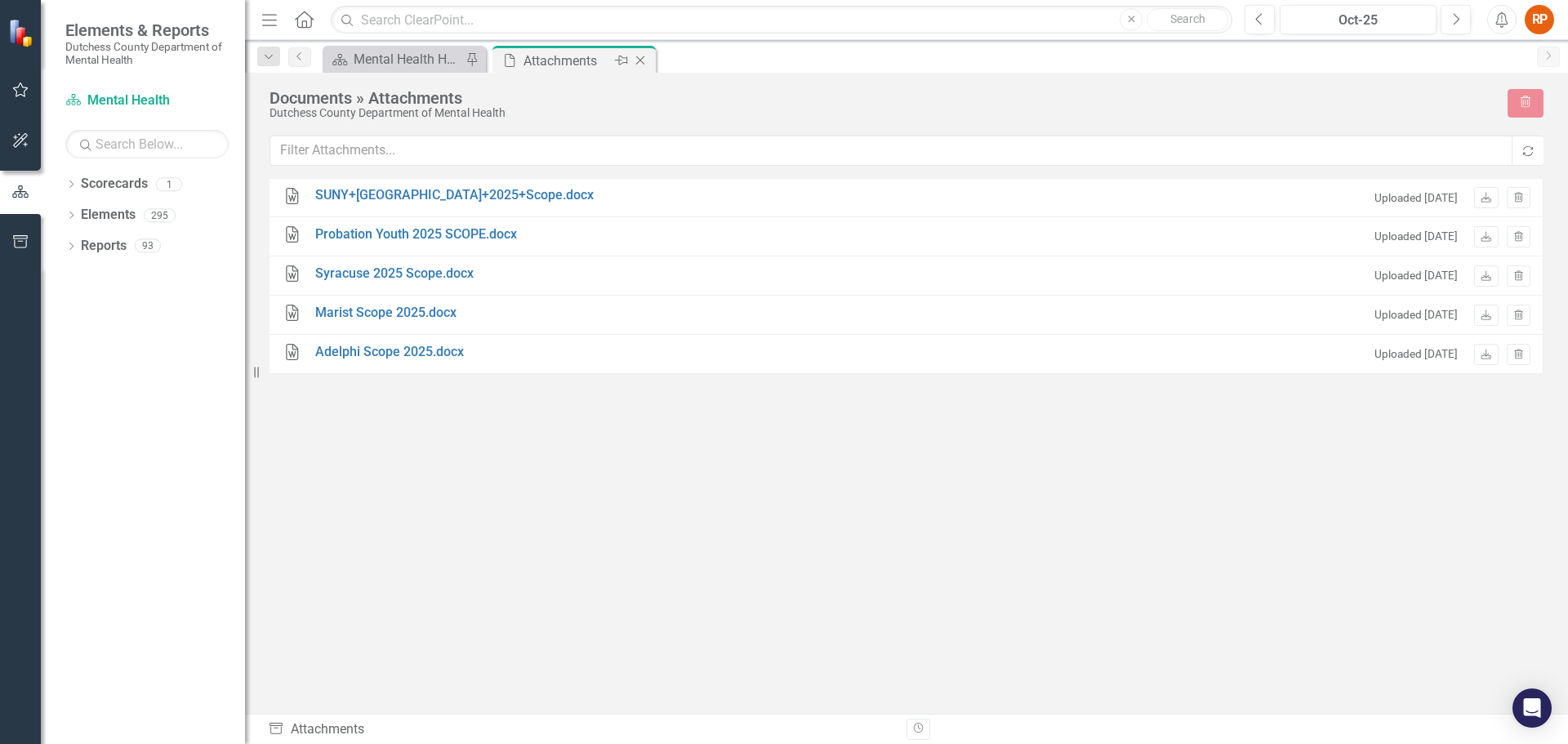
click at [642, 58] on icon "Close" at bounding box center [640, 61] width 16 height 13
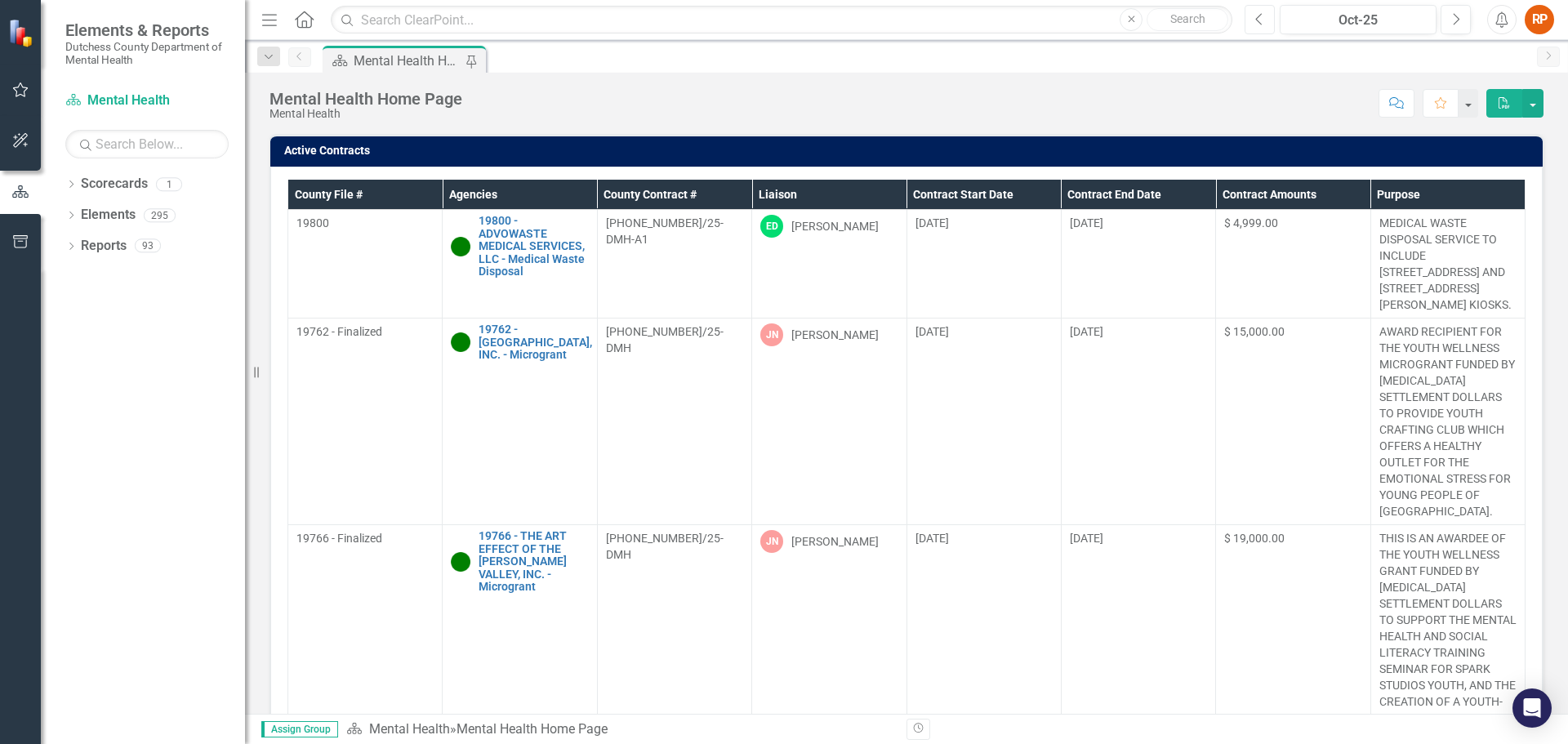
click at [1261, 16] on icon "Previous" at bounding box center [1260, 20] width 9 height 14
click at [71, 243] on icon at bounding box center [72, 246] width 5 height 7
click at [82, 365] on icon "Dropdown" at bounding box center [78, 366] width 12 height 9
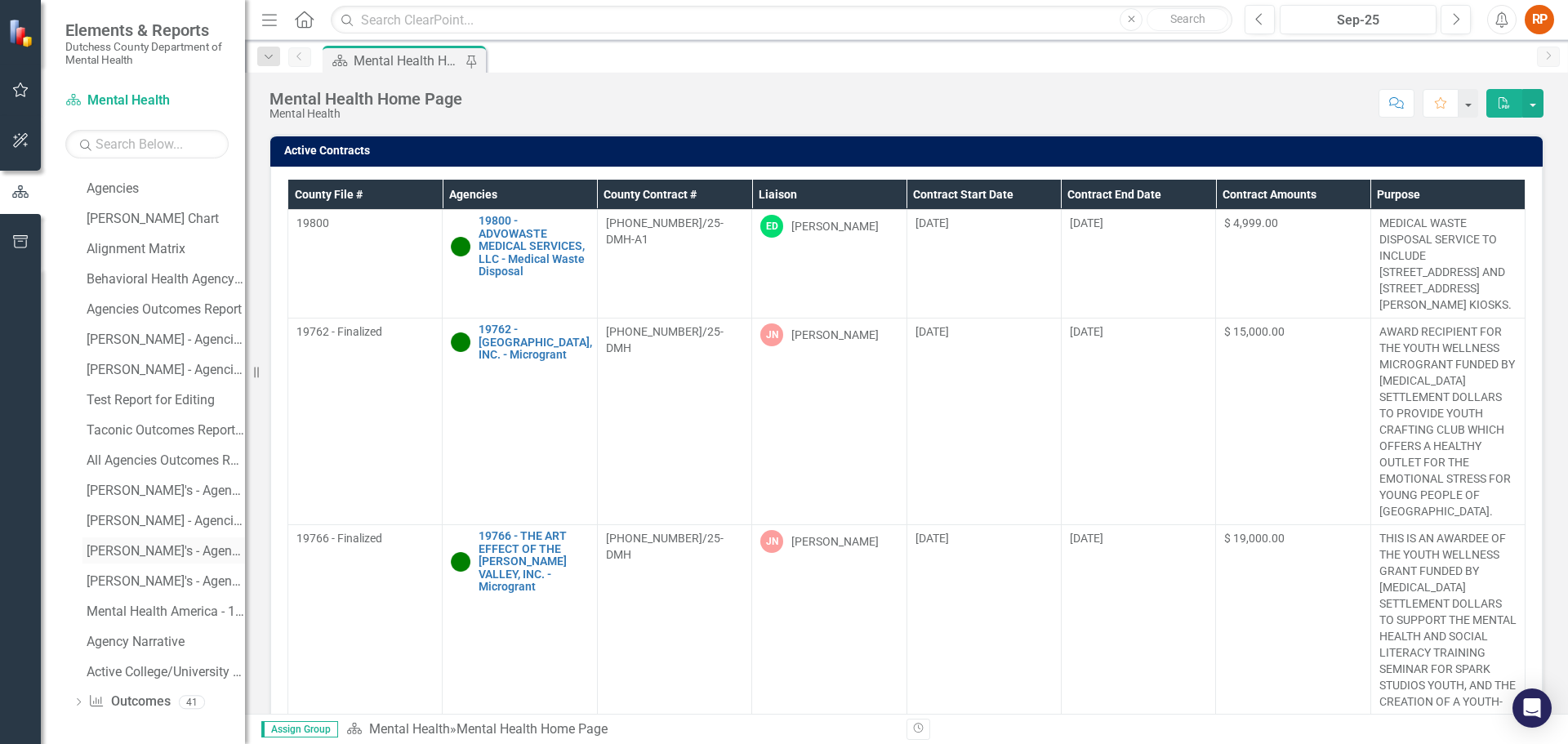
scroll to position [817, 0]
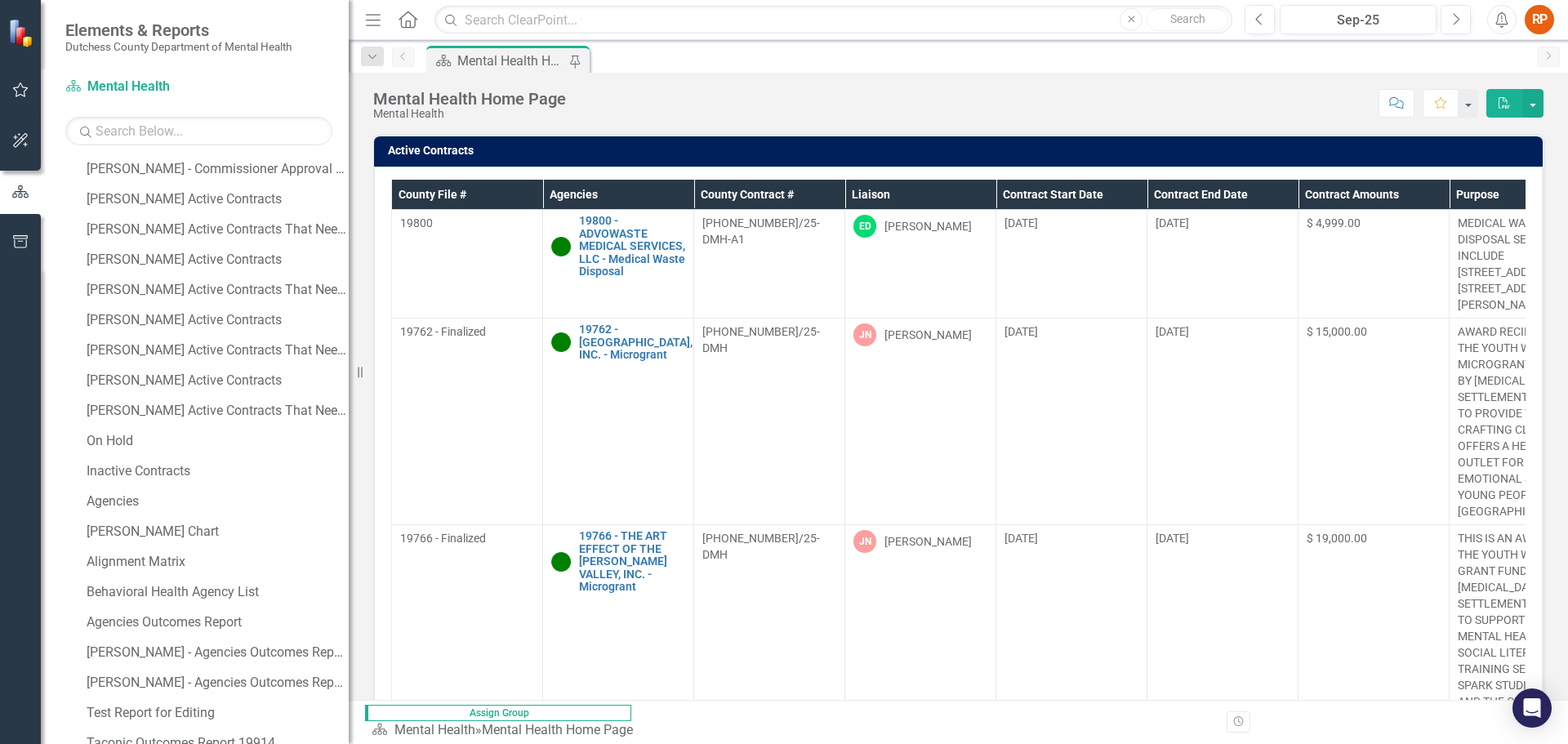
drag, startPoint x: 248, startPoint y: 334, endPoint x: 349, endPoint y: 362, distance: 104.8
click at [349, 362] on div "Resize" at bounding box center [355, 372] width 13 height 744
click at [147, 315] on div "[PERSON_NAME] Active Contracts" at bounding box center [217, 320] width 262 height 14
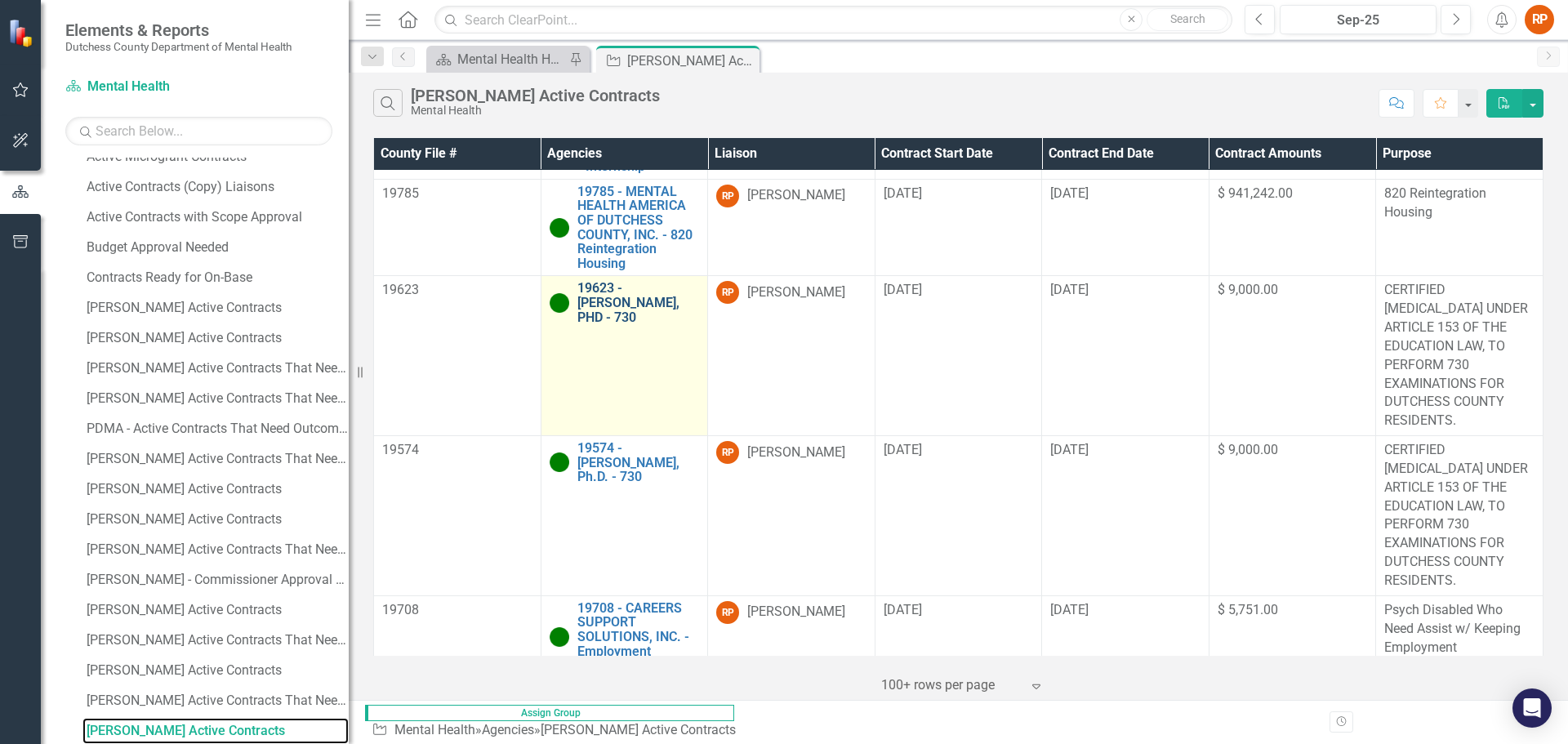
scroll to position [653, 0]
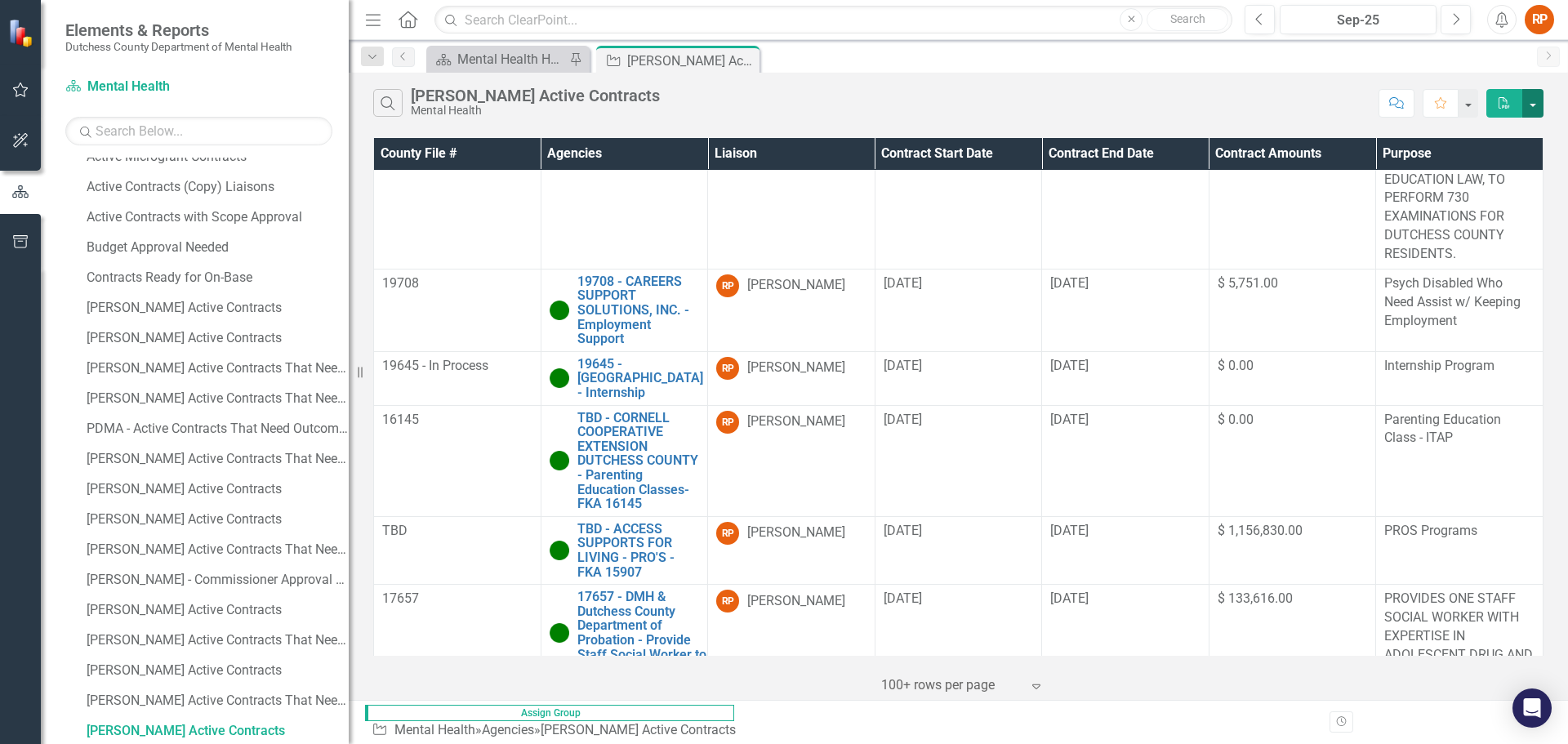
click at [1535, 98] on button "button" at bounding box center [1533, 103] width 21 height 29
click at [1477, 130] on link "PDF Export to PDF" at bounding box center [1478, 133] width 129 height 30
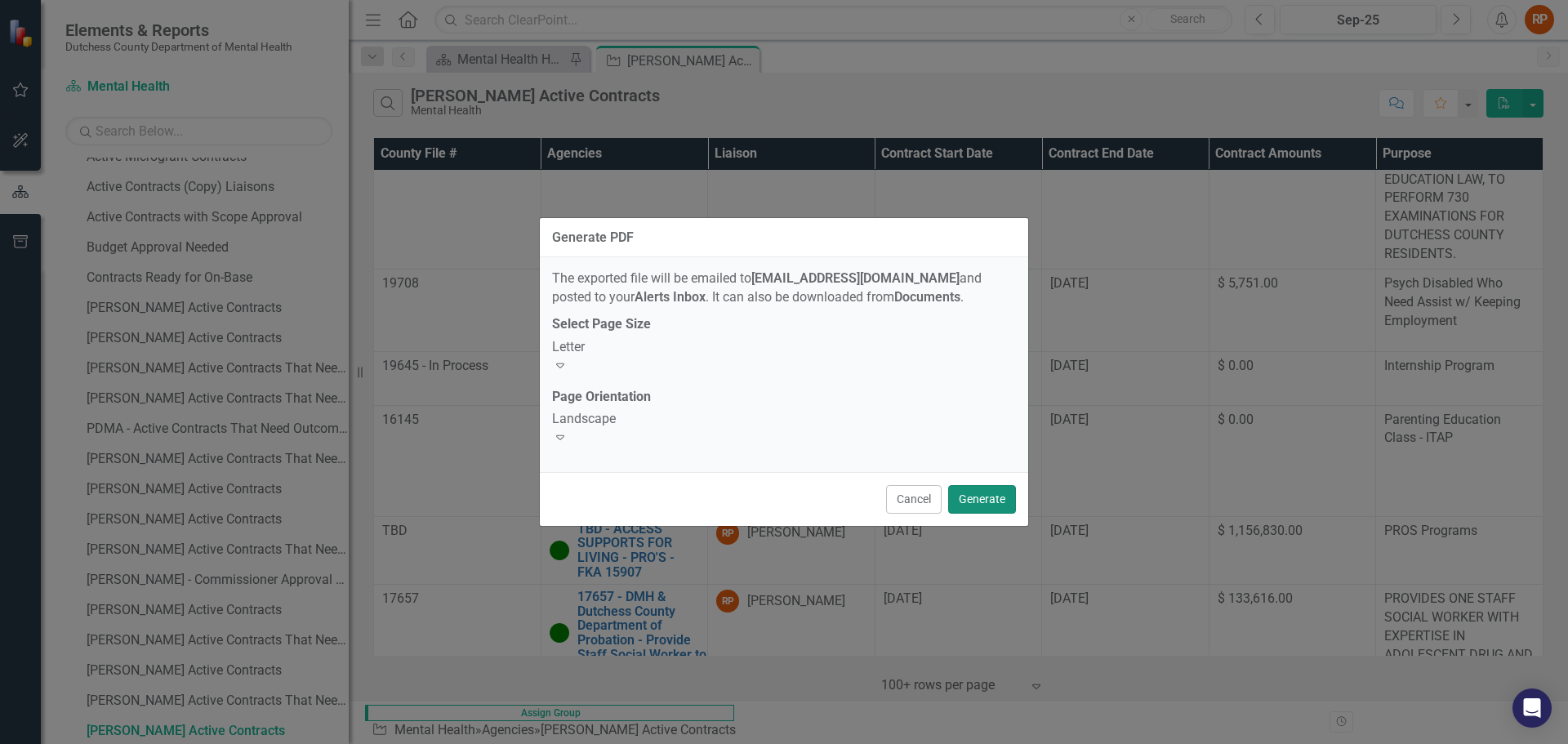
click at [977, 488] on button "Generate" at bounding box center [982, 500] width 68 height 29
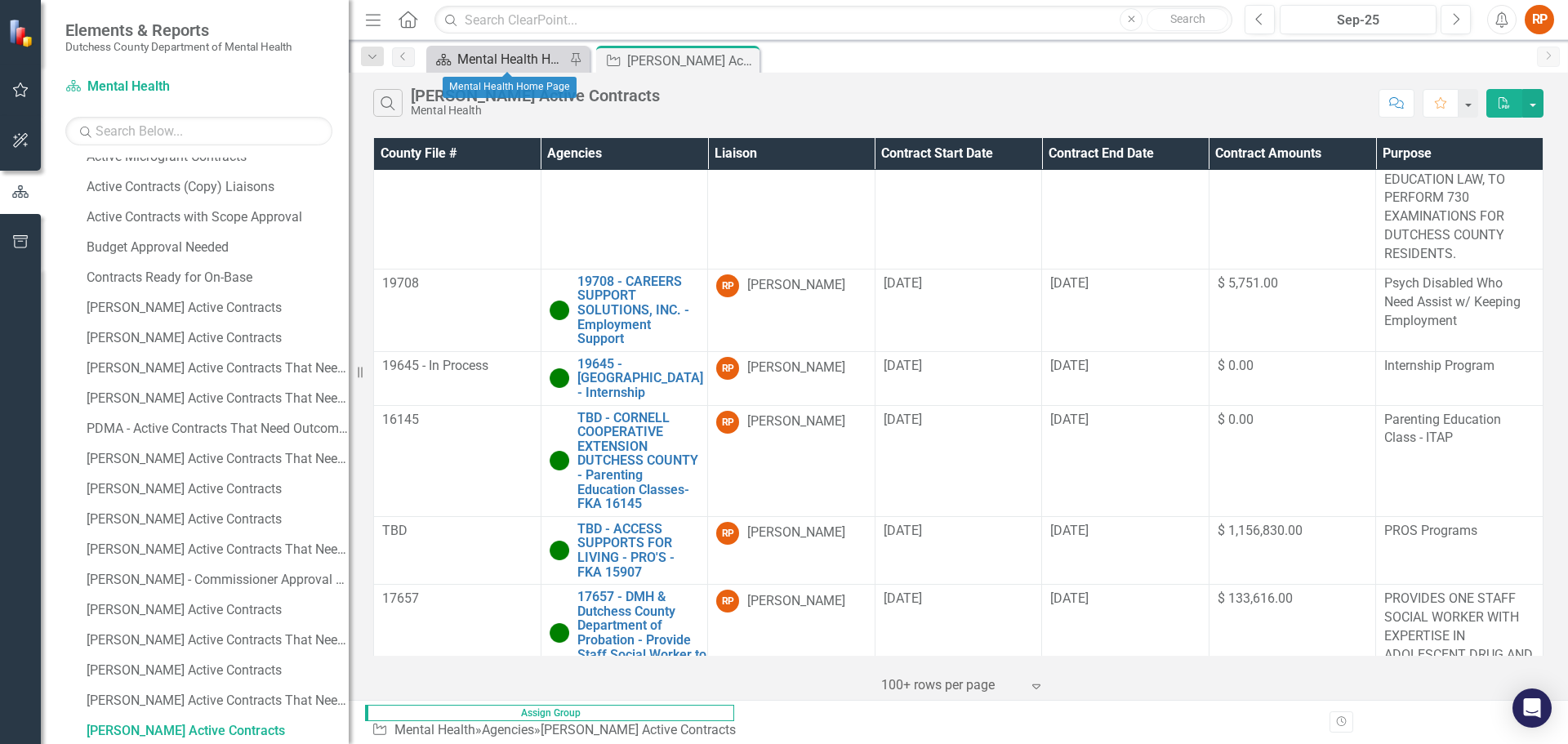
click at [510, 53] on div "Mental Health Home Page" at bounding box center [511, 59] width 108 height 21
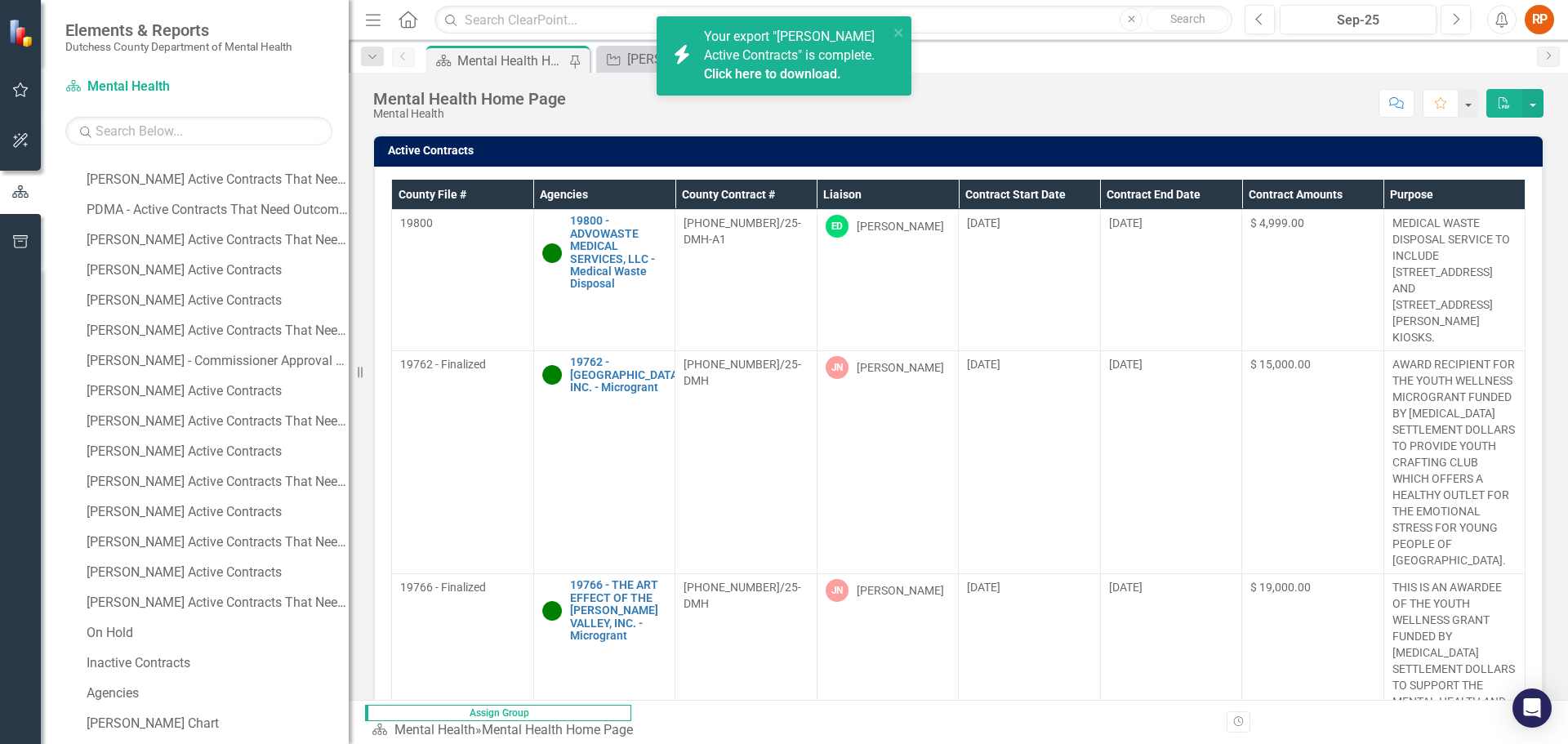
scroll to position [653, 0]
click at [204, 536] on div "[PERSON_NAME] Active Contracts That Need Scope Approval" at bounding box center [217, 542] width 262 height 14
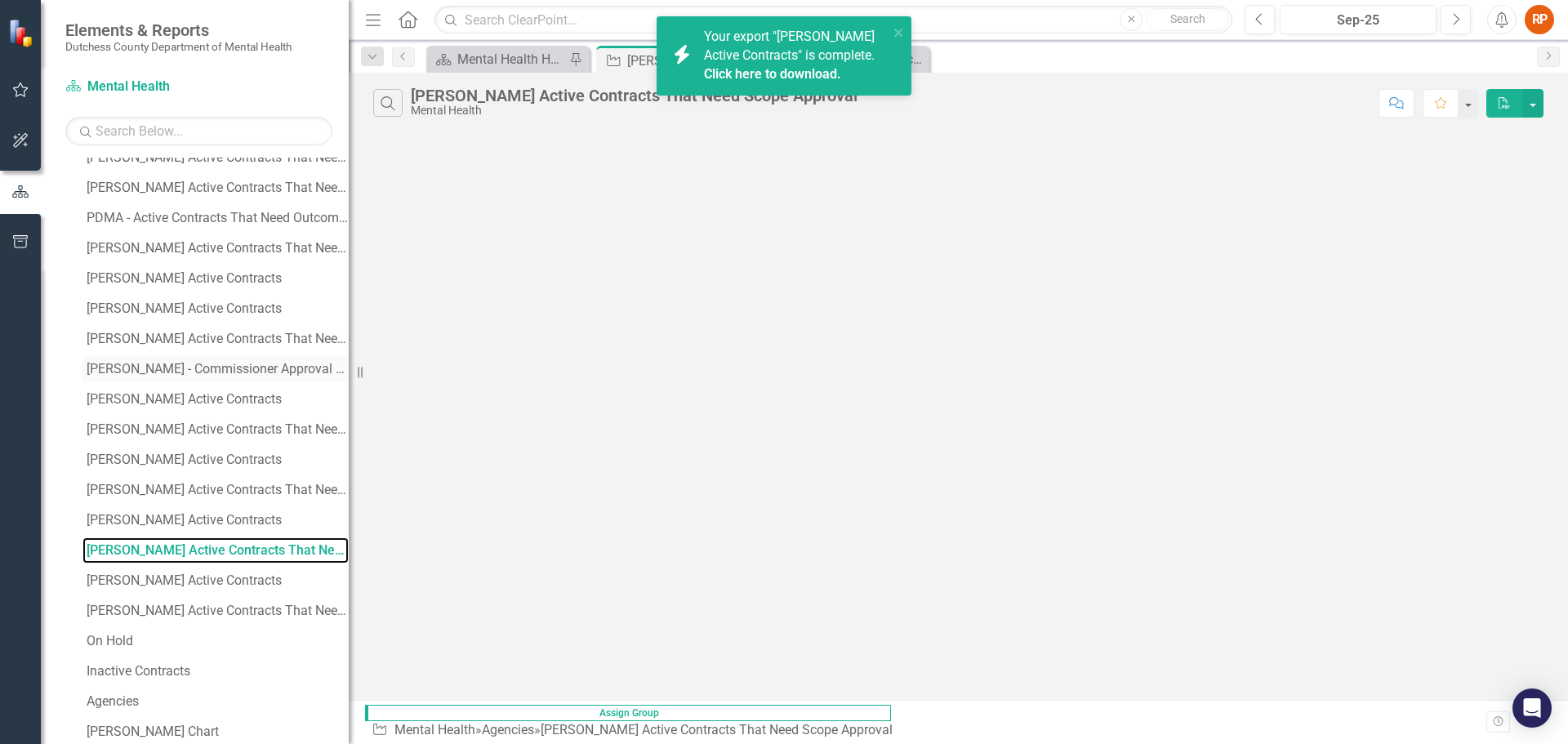
scroll to position [436, 0]
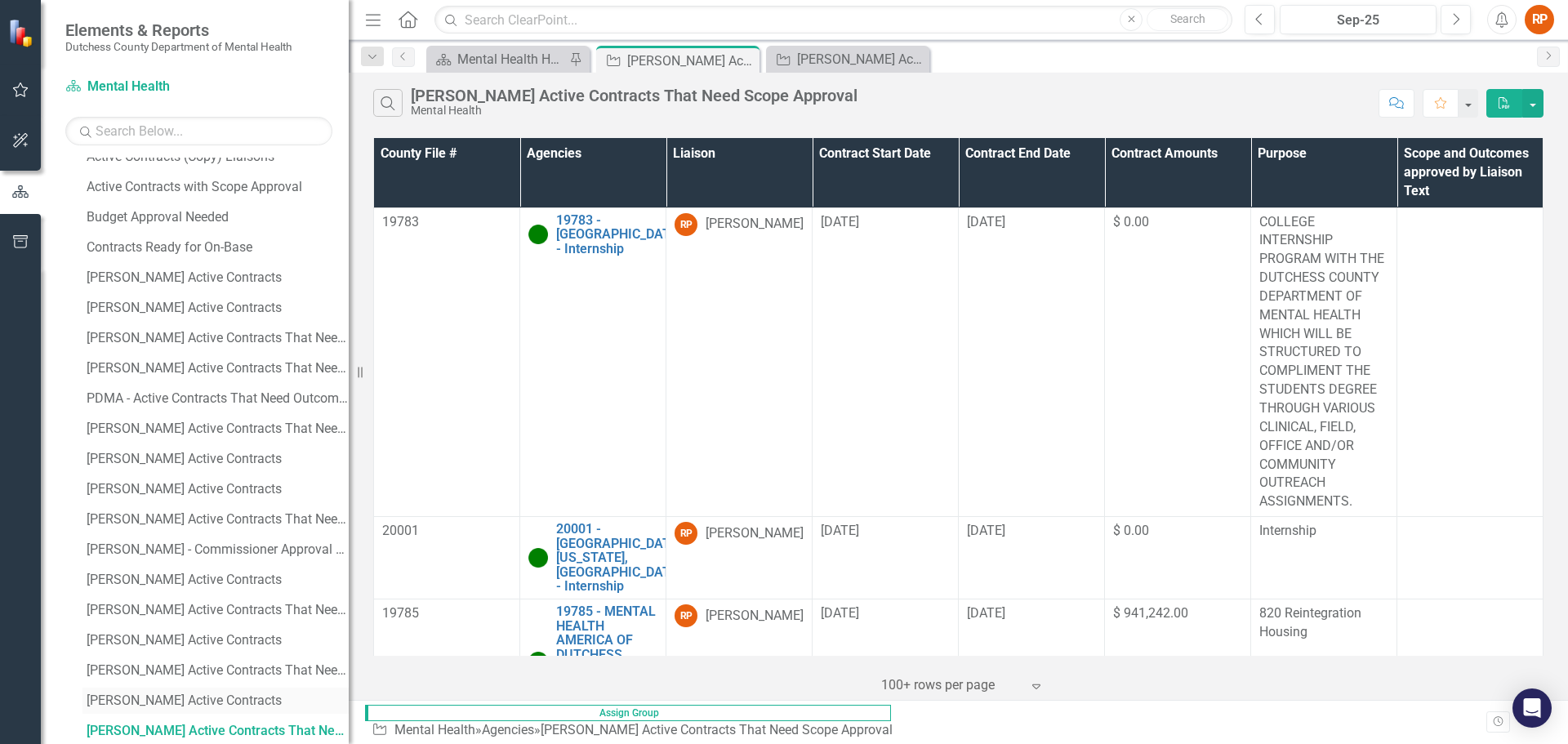
click at [187, 699] on div "[PERSON_NAME] Active Contracts" at bounding box center [217, 701] width 262 height 14
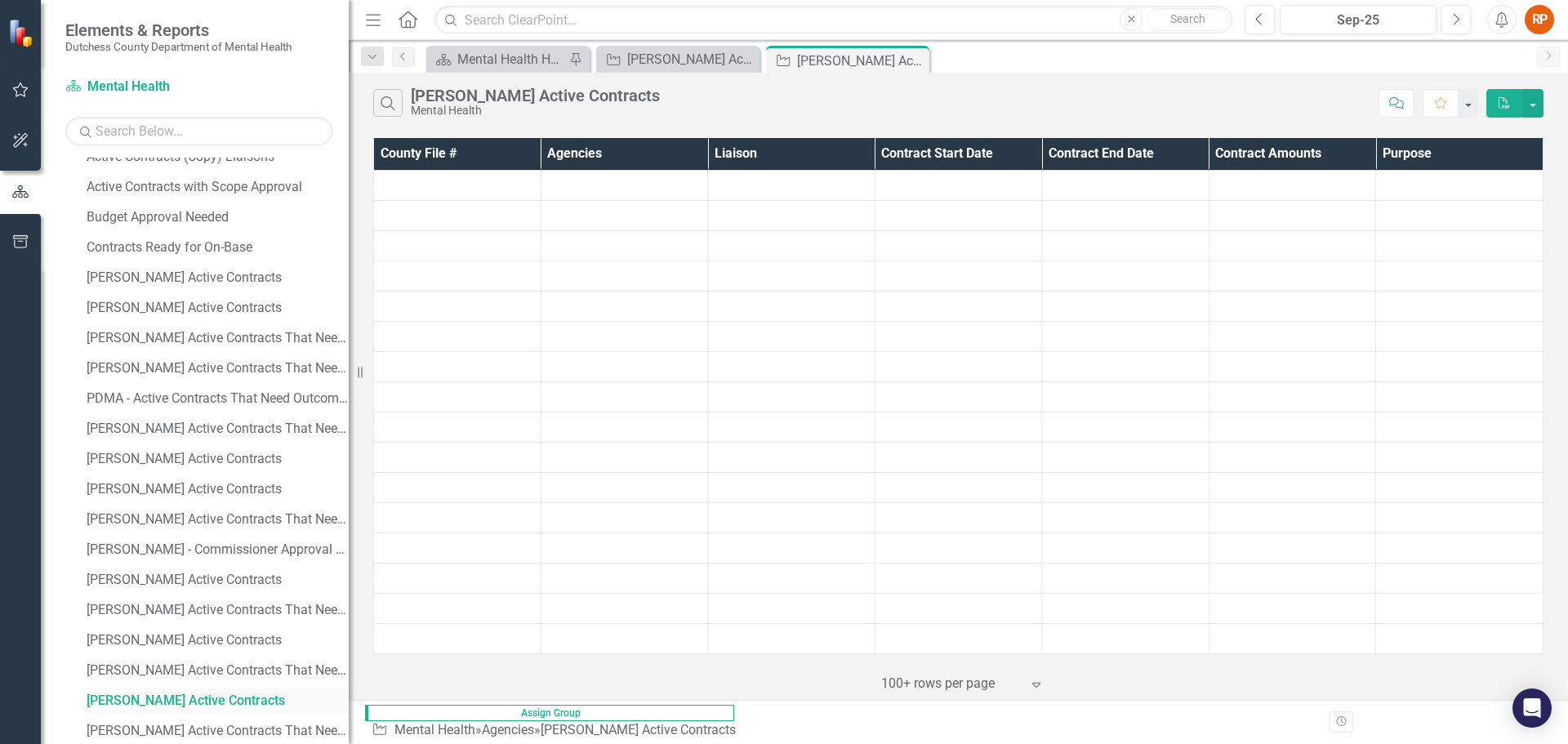
scroll to position [406, 0]
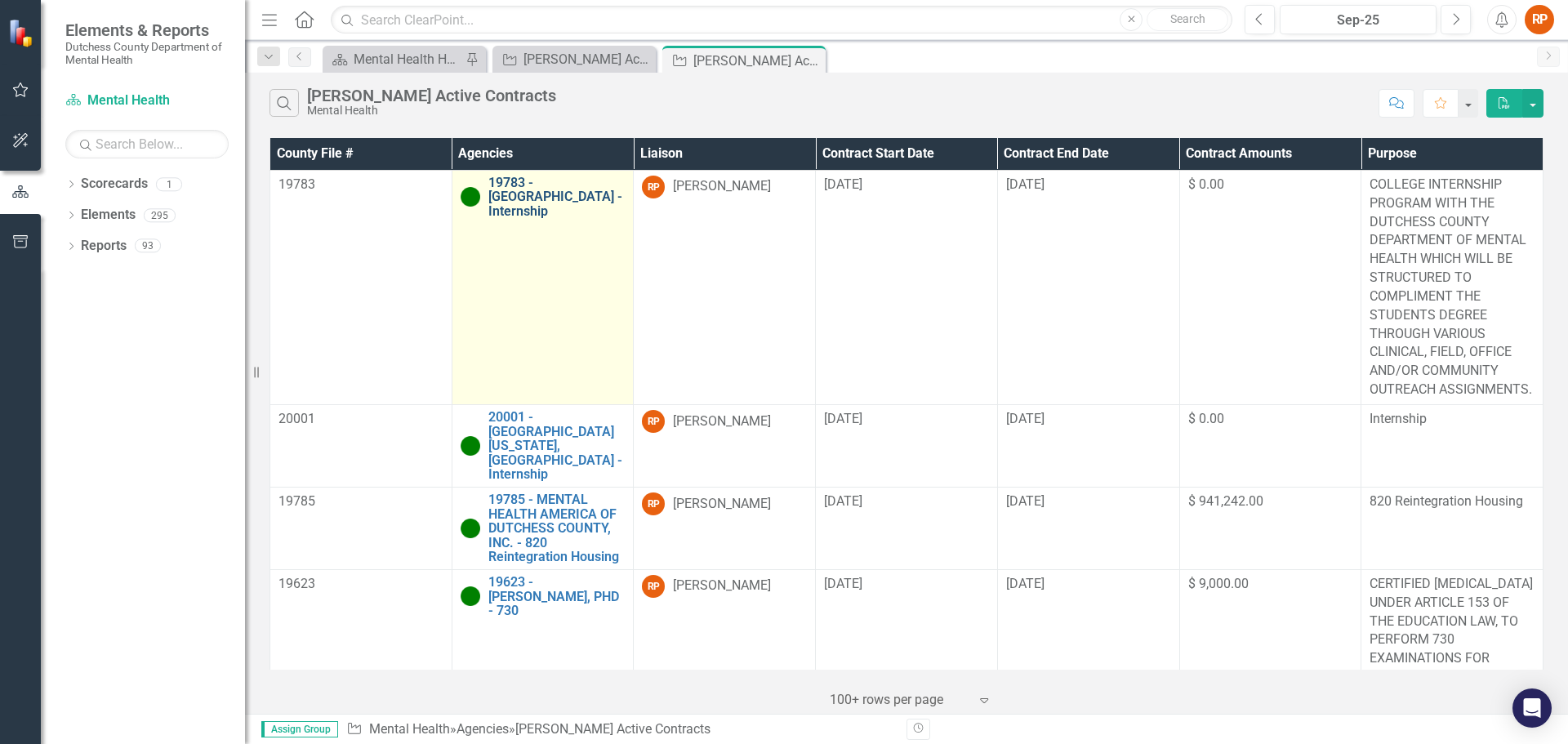
click at [513, 188] on link "19783 - [GEOGRAPHIC_DATA] - Internship" at bounding box center [556, 198] width 137 height 43
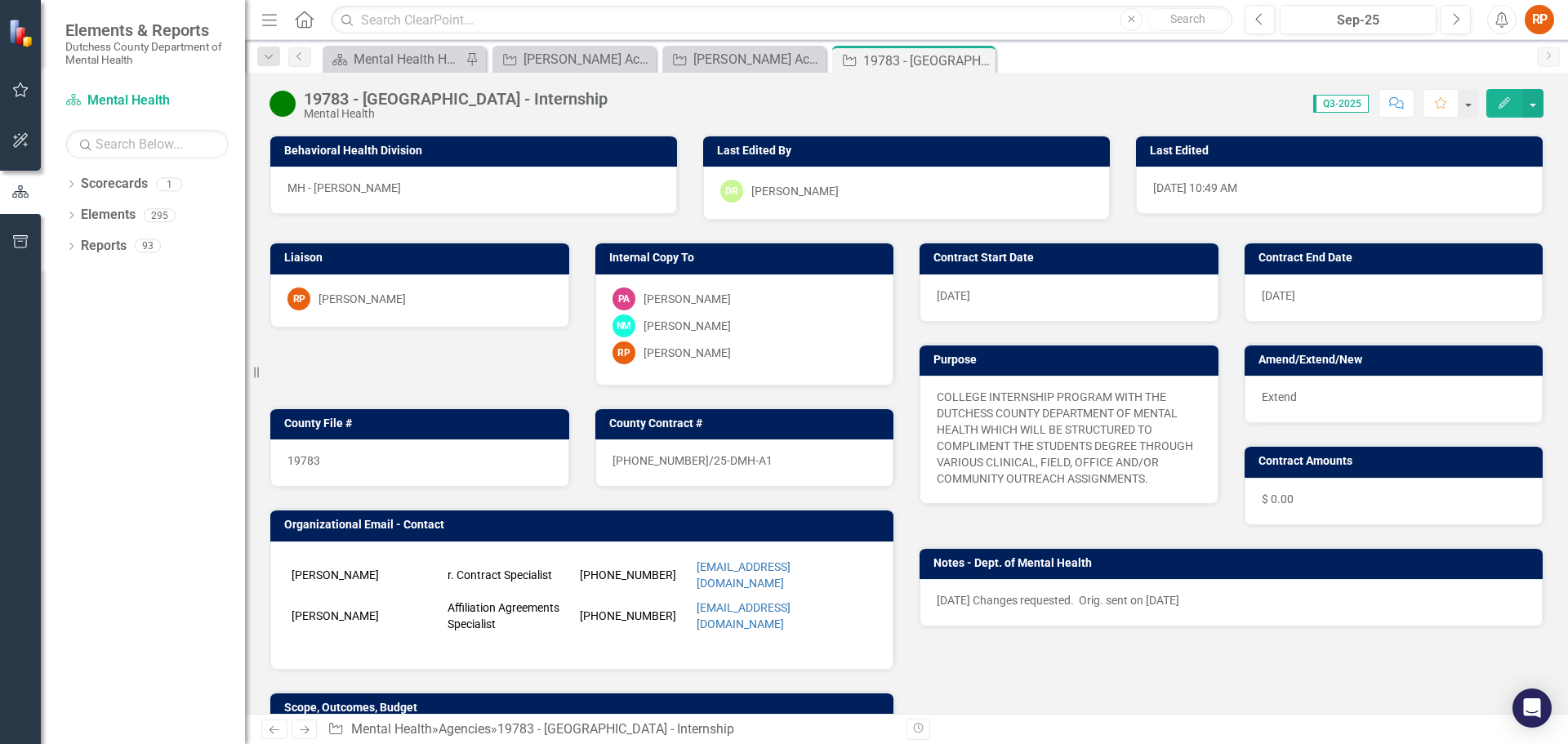
scroll to position [327, 0]
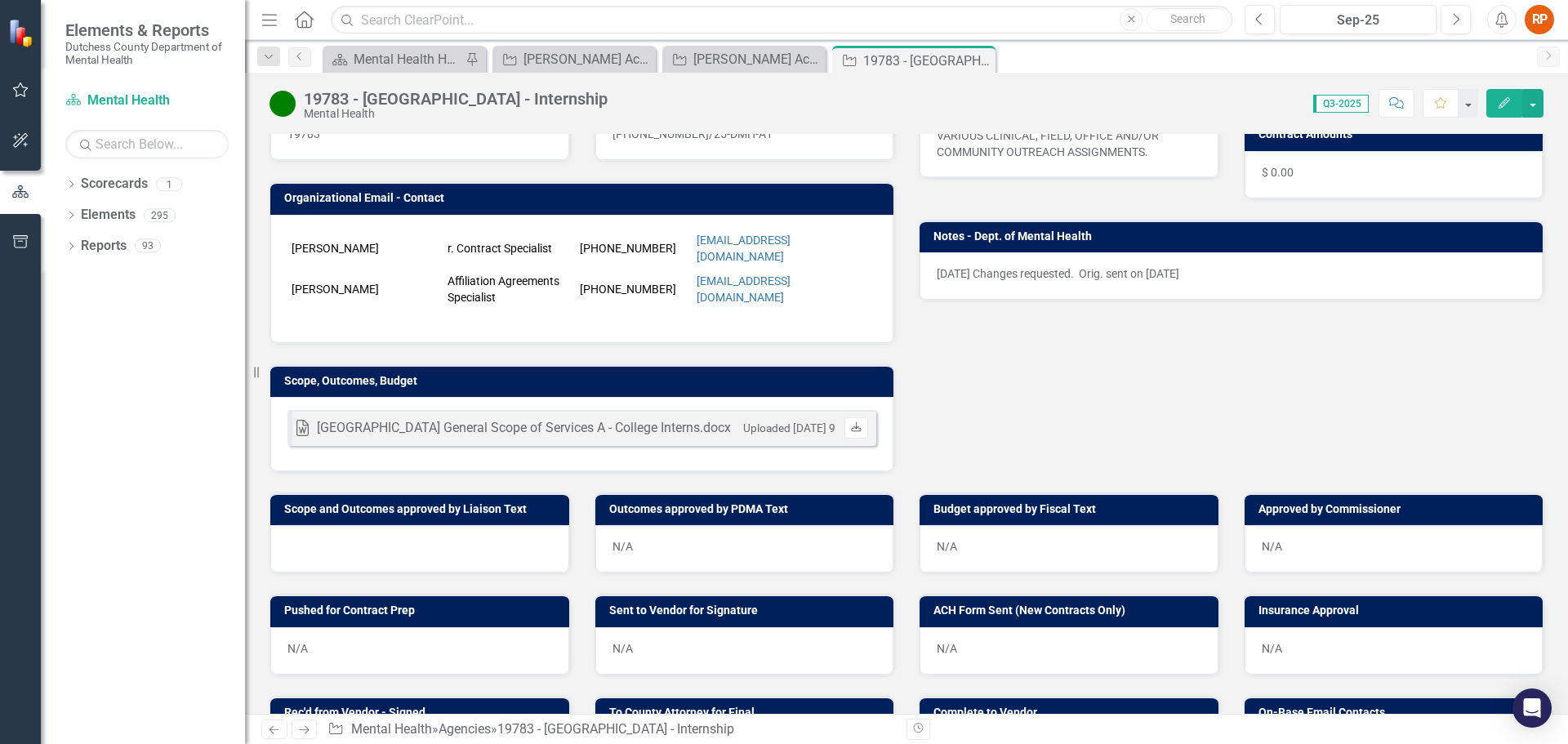
click at [851, 430] on icon "Download" at bounding box center [857, 428] width 13 height 10
click at [980, 56] on icon "Close" at bounding box center [980, 61] width 16 height 13
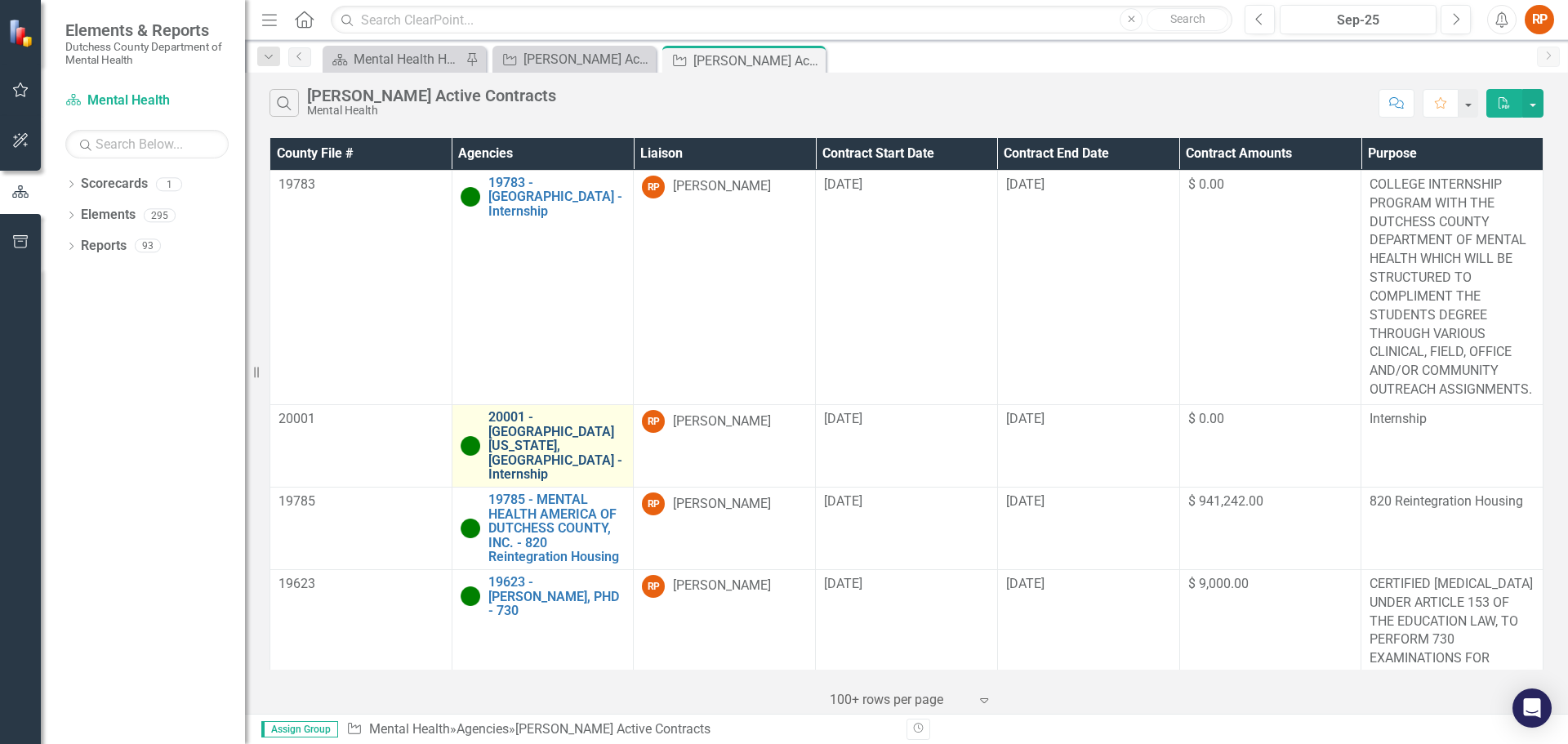
click at [533, 446] on link "20001 - [GEOGRAPHIC_DATA][US_STATE], [GEOGRAPHIC_DATA] - Internship" at bounding box center [556, 446] width 137 height 72
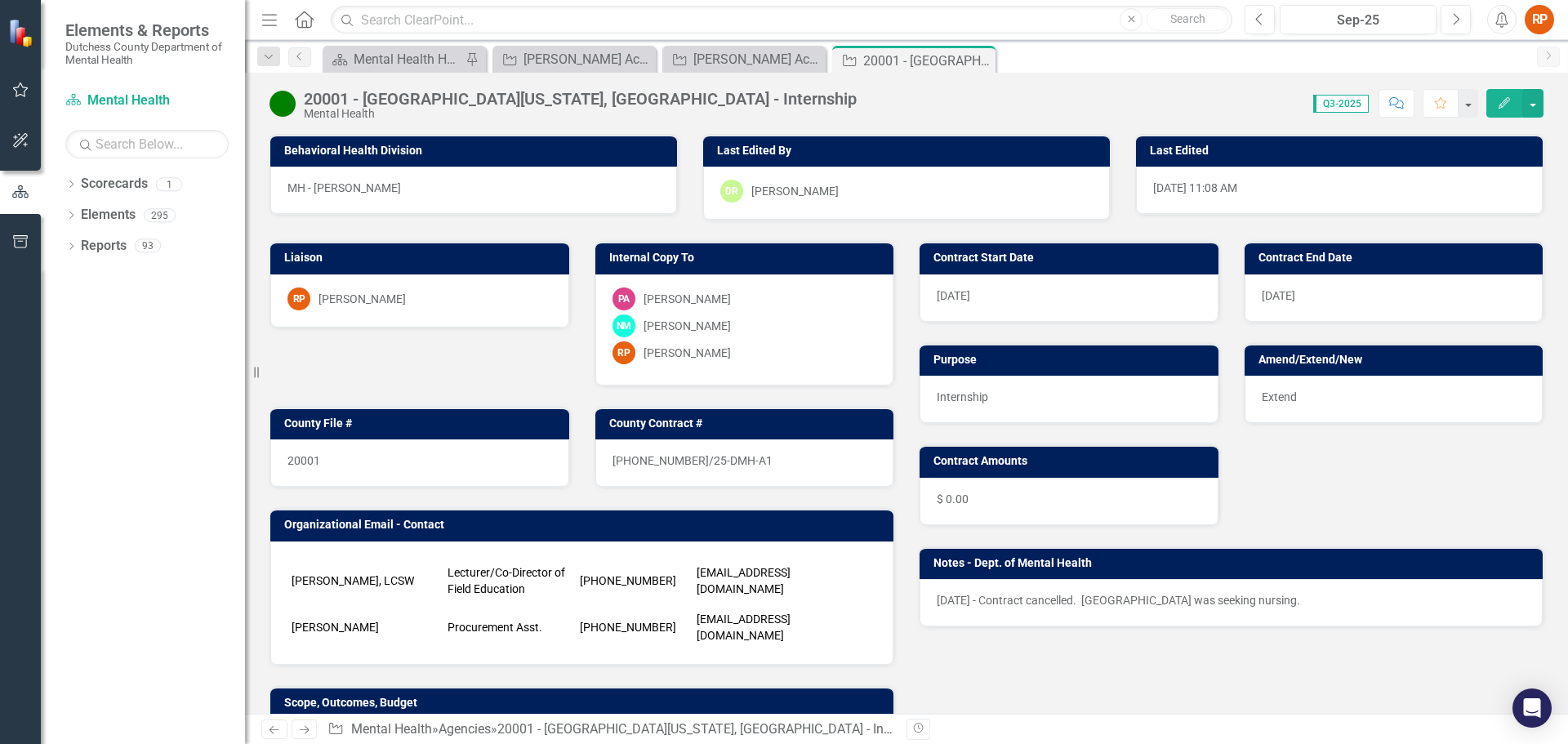
scroll to position [327, 0]
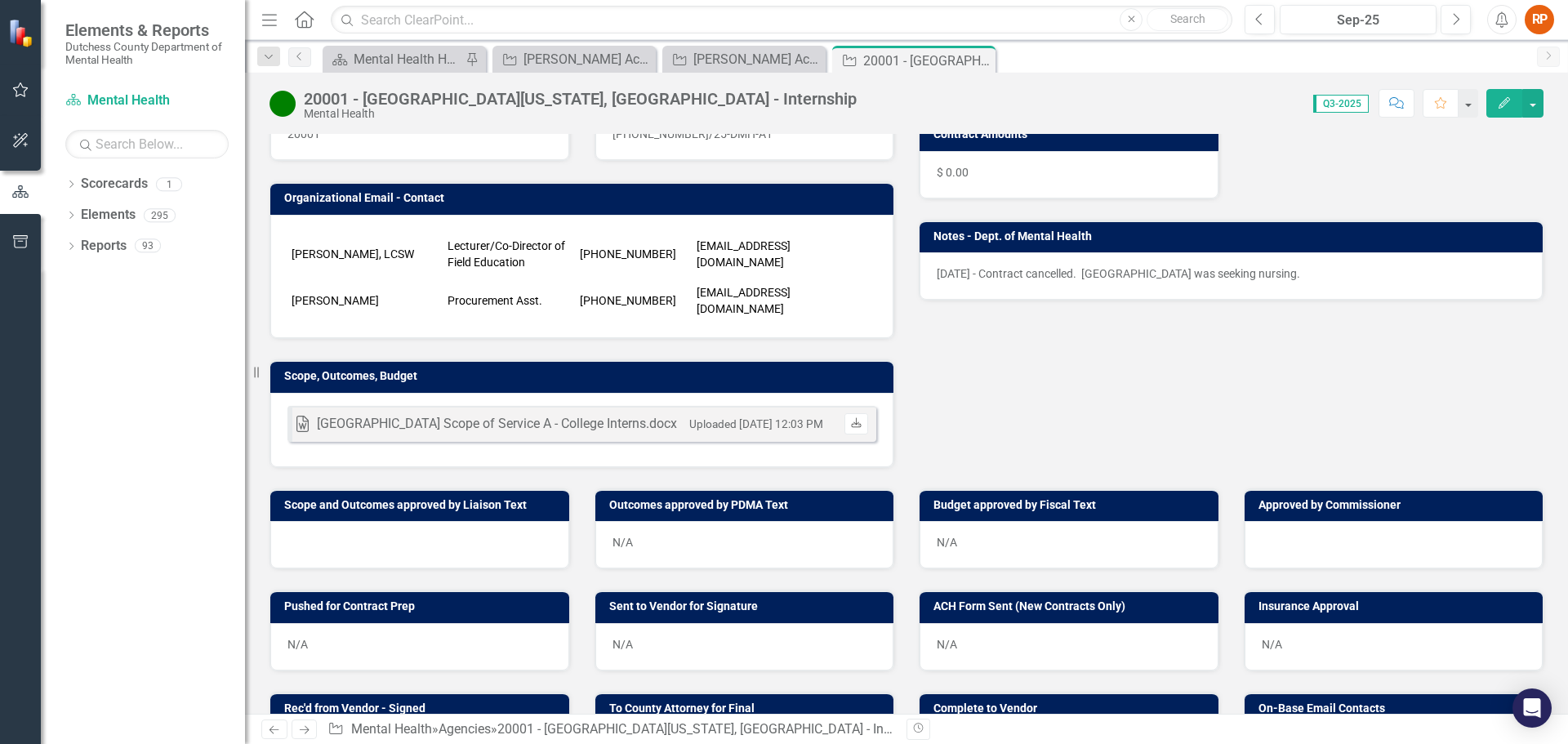
click at [854, 420] on icon "Download" at bounding box center [857, 424] width 13 height 10
click at [983, 58] on icon at bounding box center [980, 61] width 9 height 9
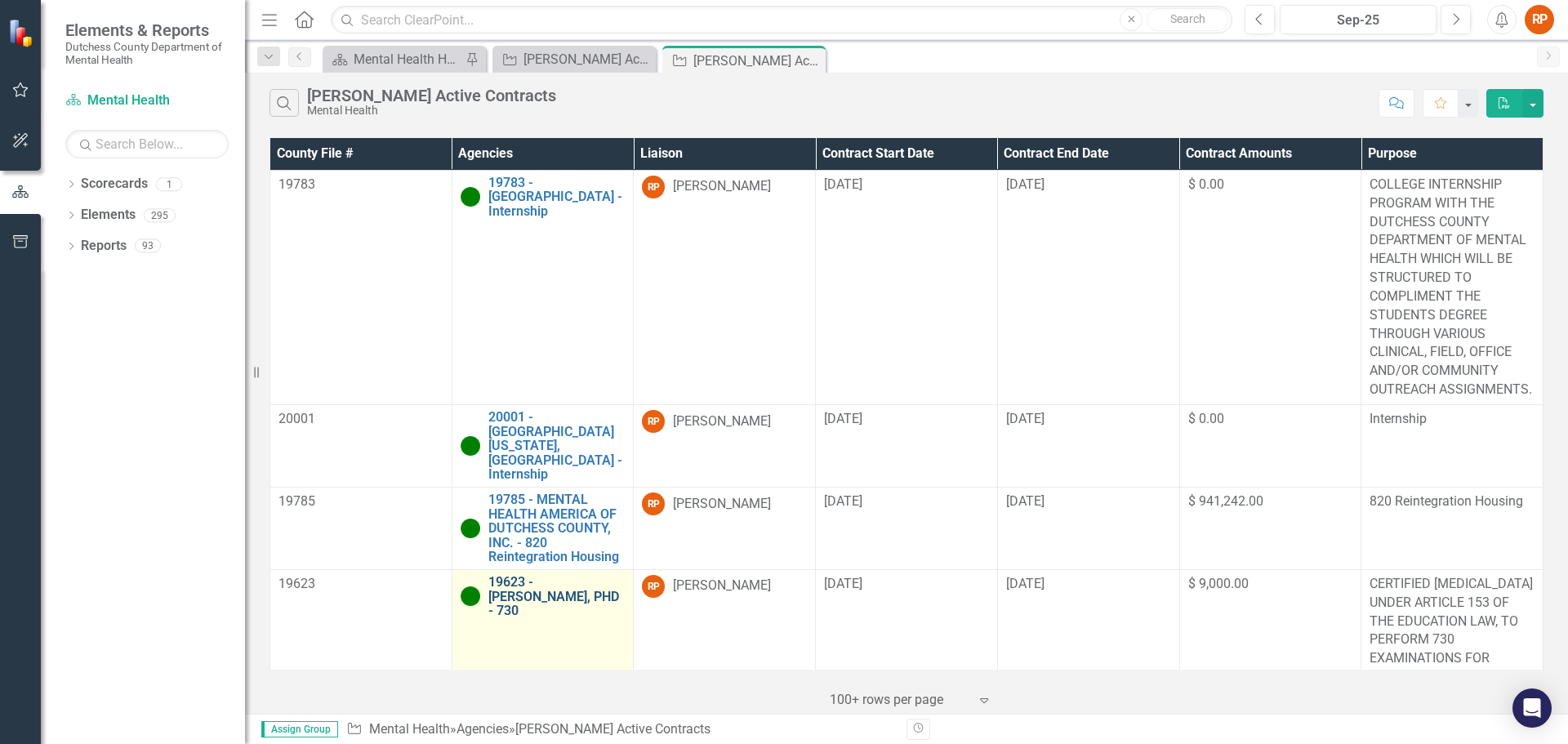
click at [528, 586] on link "19623 - [PERSON_NAME], PHD - 730" at bounding box center [556, 597] width 137 height 43
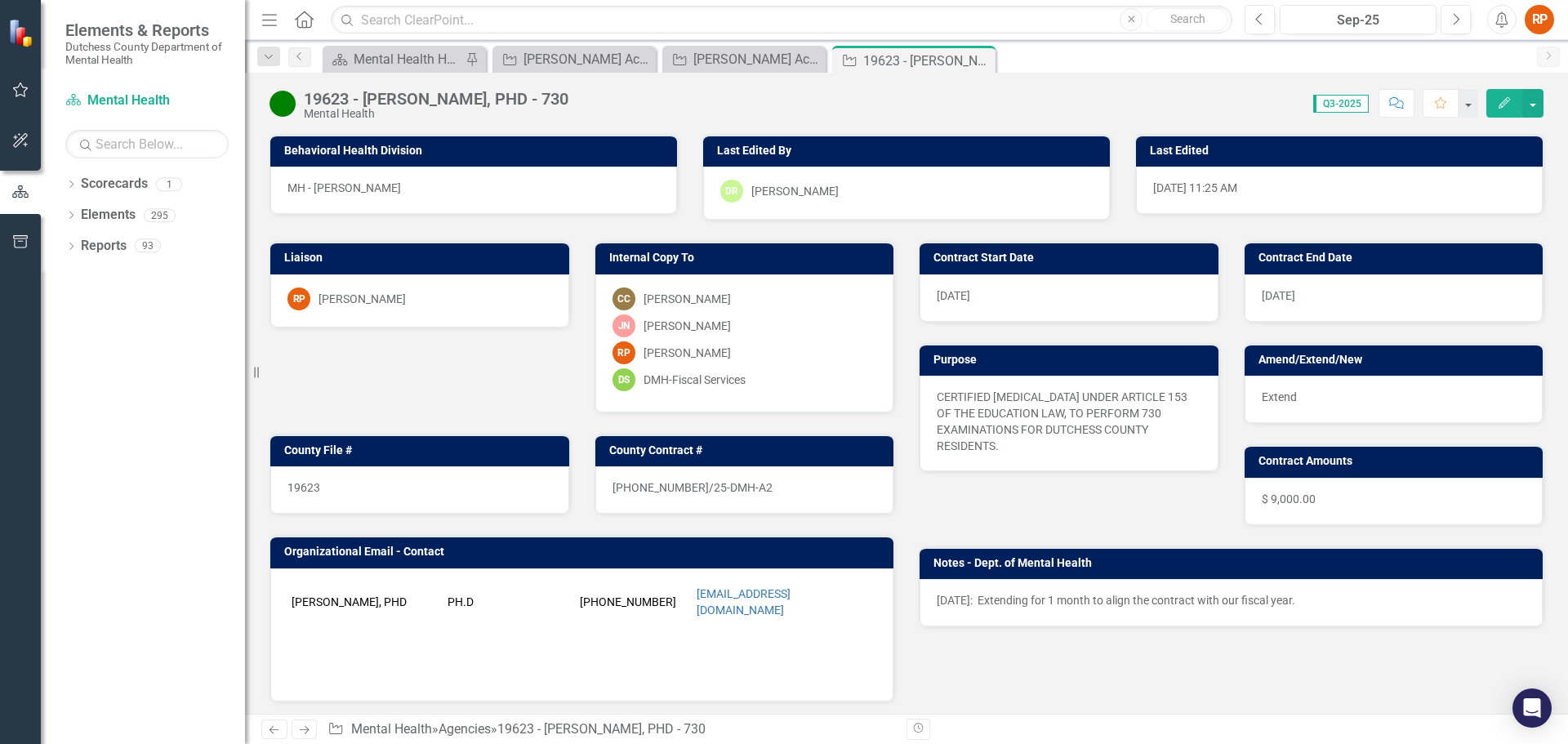
scroll to position [327, 0]
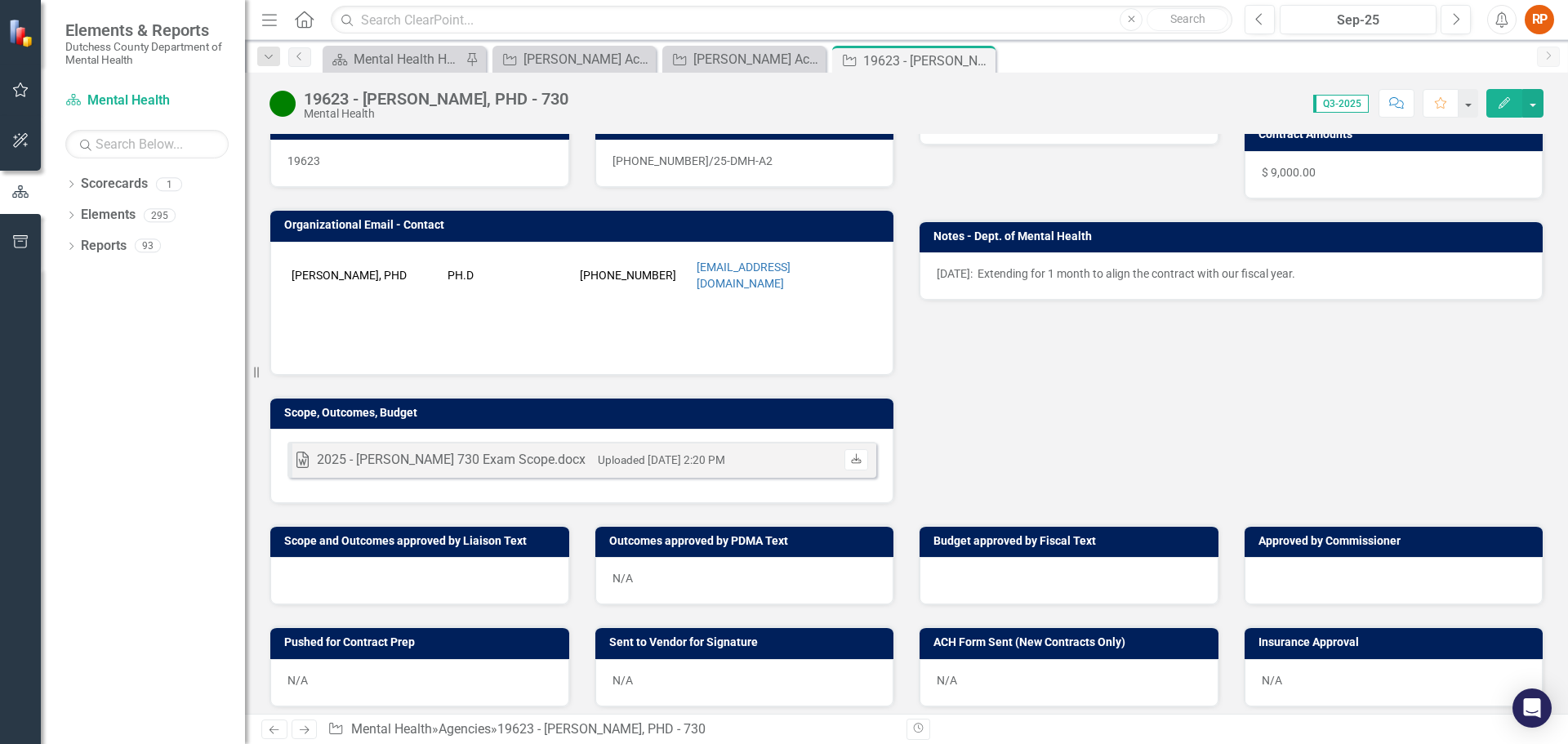
click at [851, 455] on icon "Download" at bounding box center [857, 459] width 13 height 10
click at [0, 0] on icon "Close" at bounding box center [0, 0] width 0 height 0
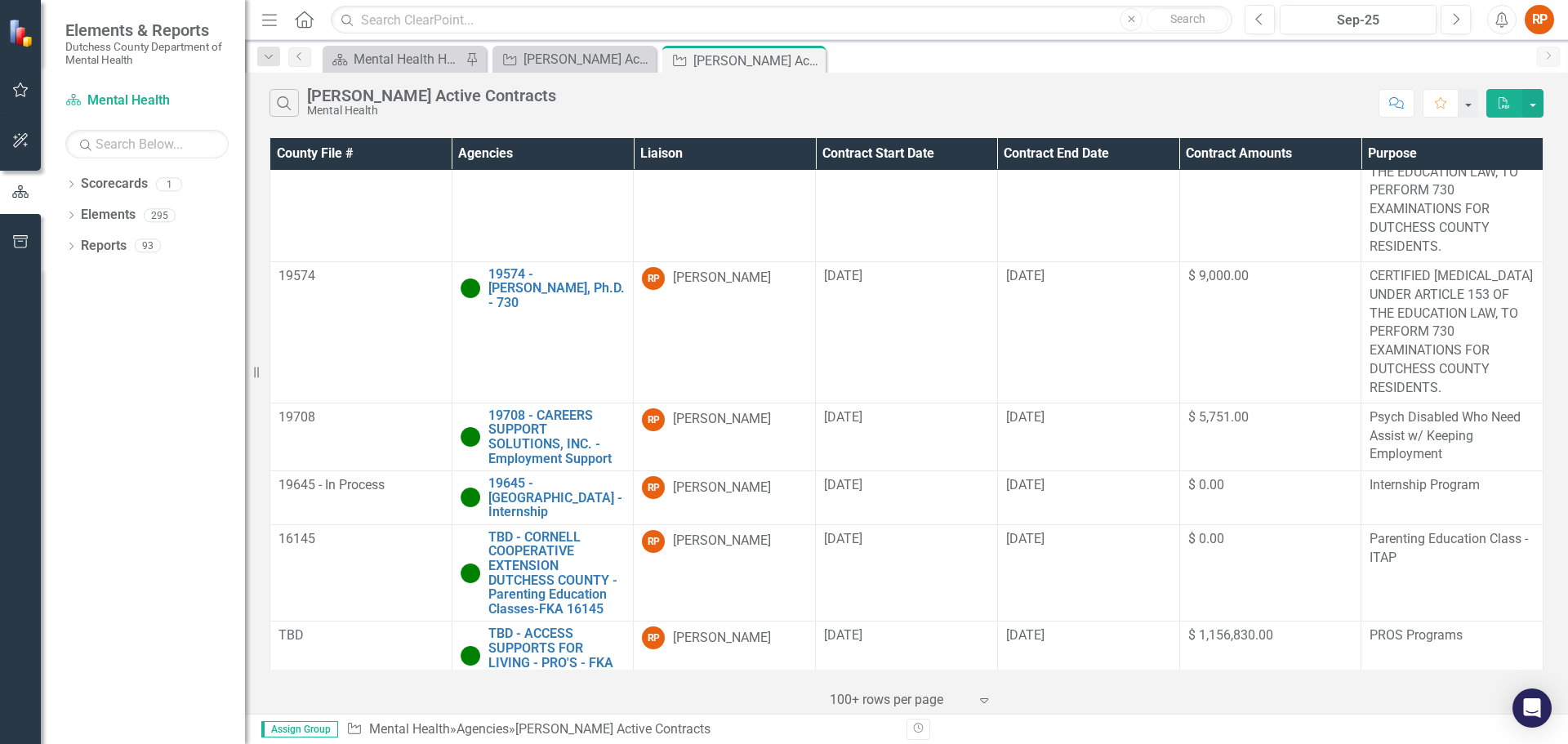
scroll to position [467, 0]
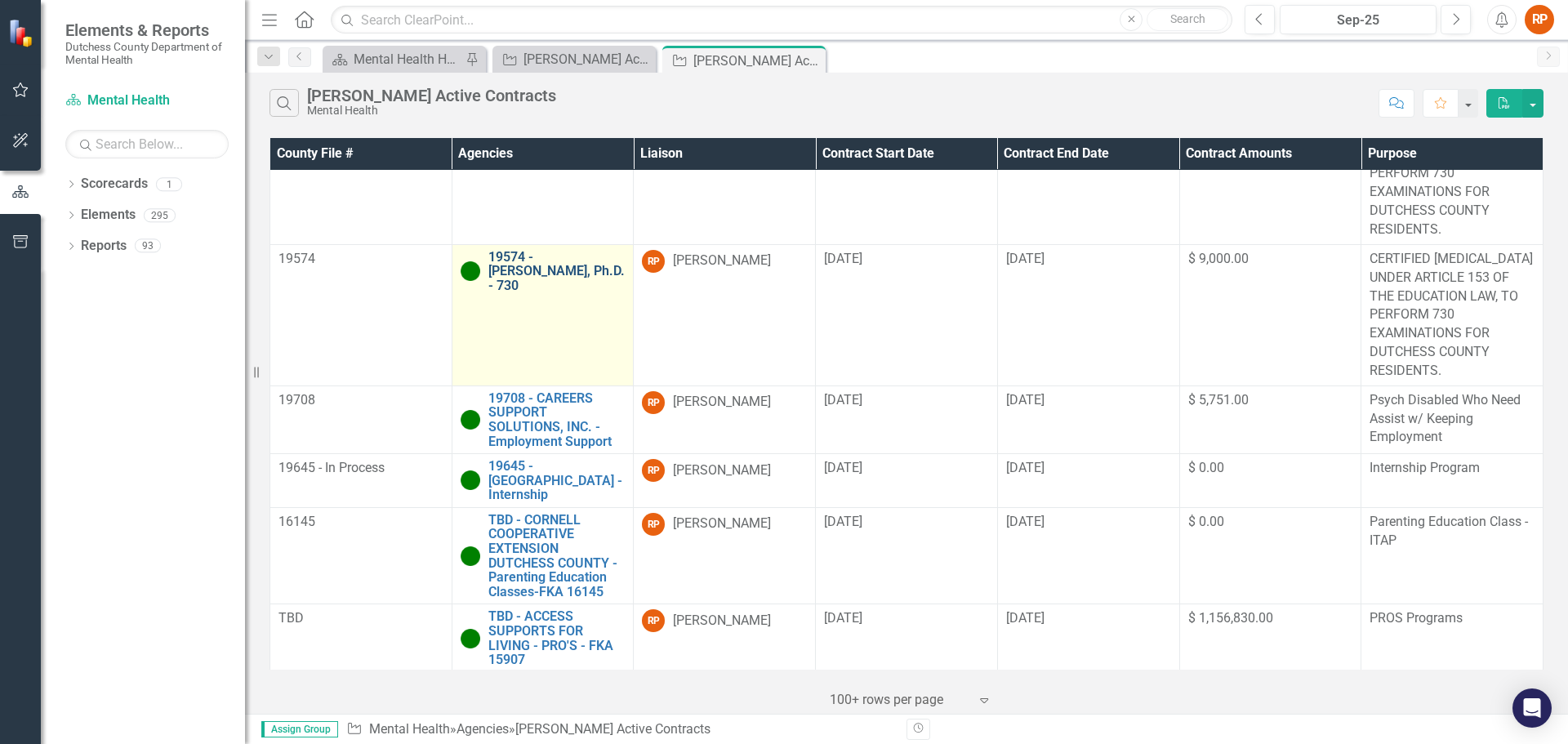
click at [525, 261] on link "19574 - [PERSON_NAME], Ph.D. - 730" at bounding box center [556, 272] width 137 height 43
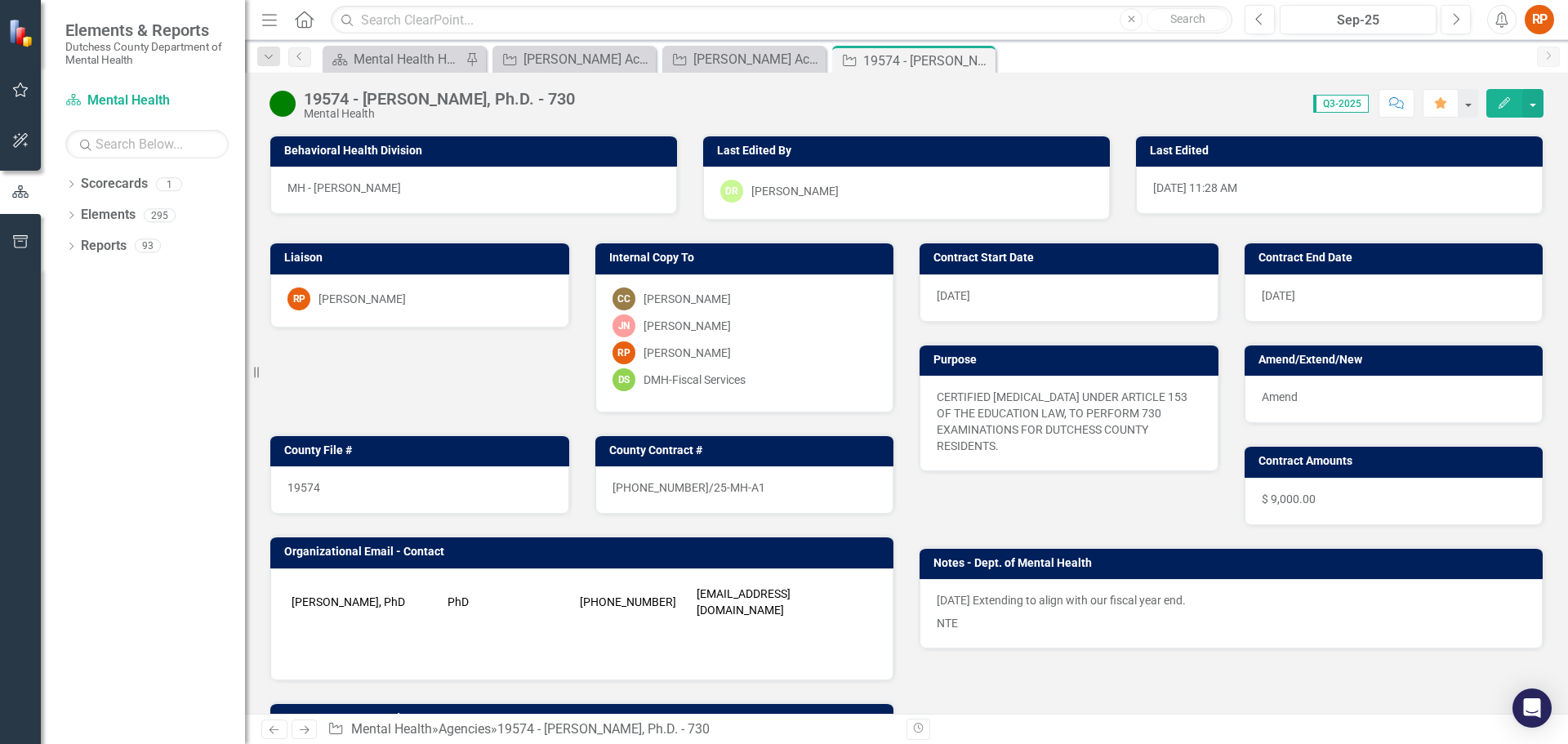
scroll to position [327, 0]
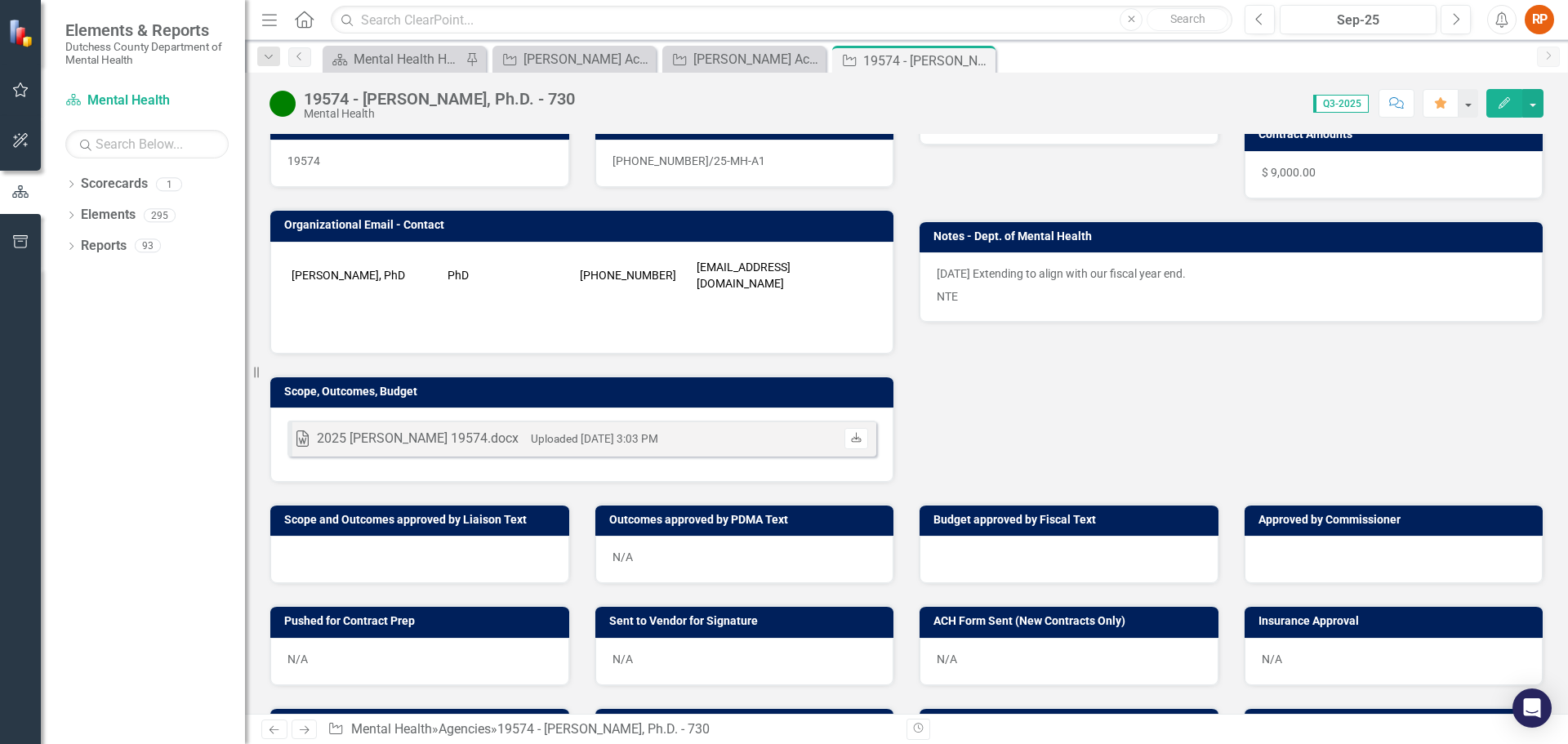
click at [851, 434] on icon "Download" at bounding box center [857, 439] width 13 height 10
click at [0, 0] on icon "Close" at bounding box center [0, 0] width 0 height 0
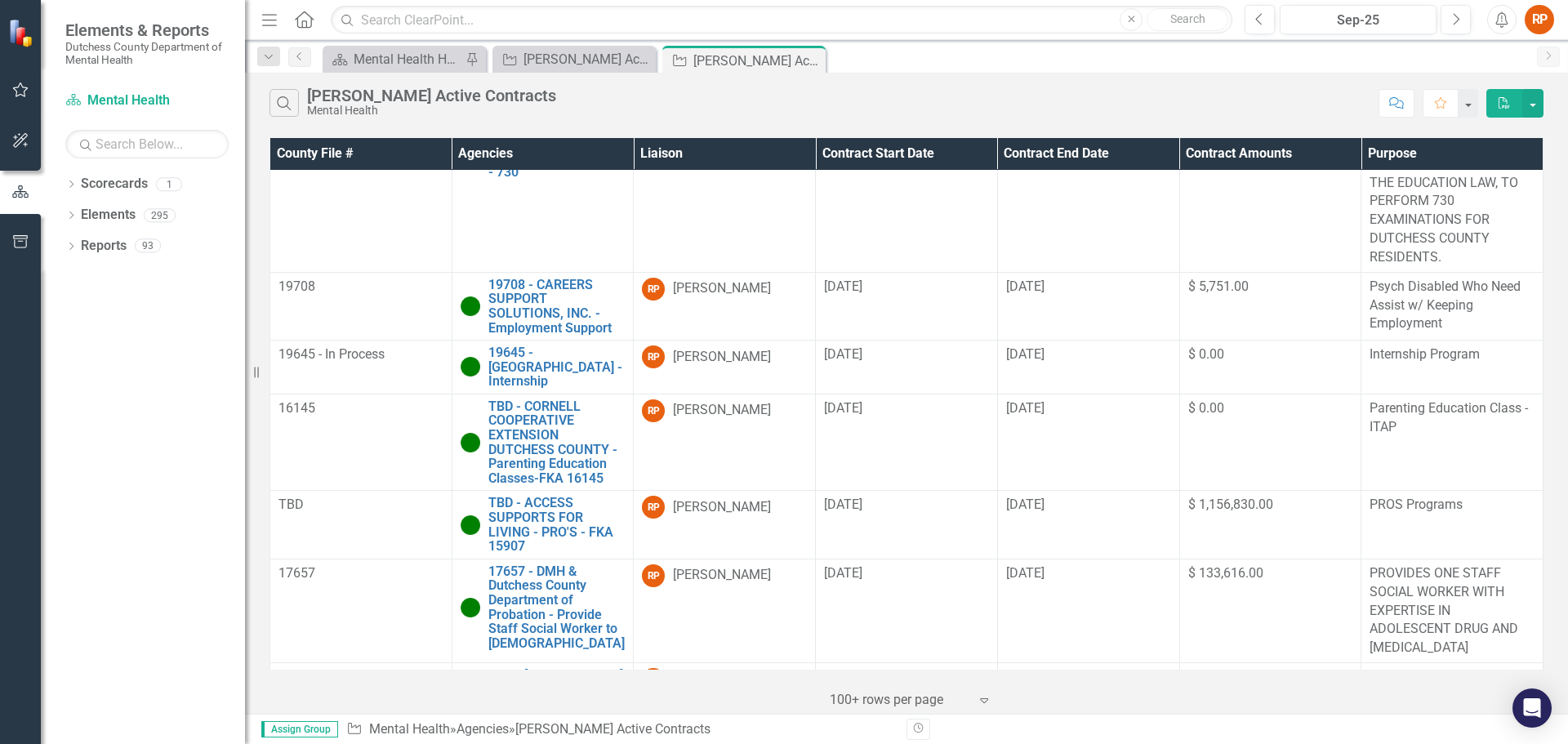
scroll to position [590, 0]
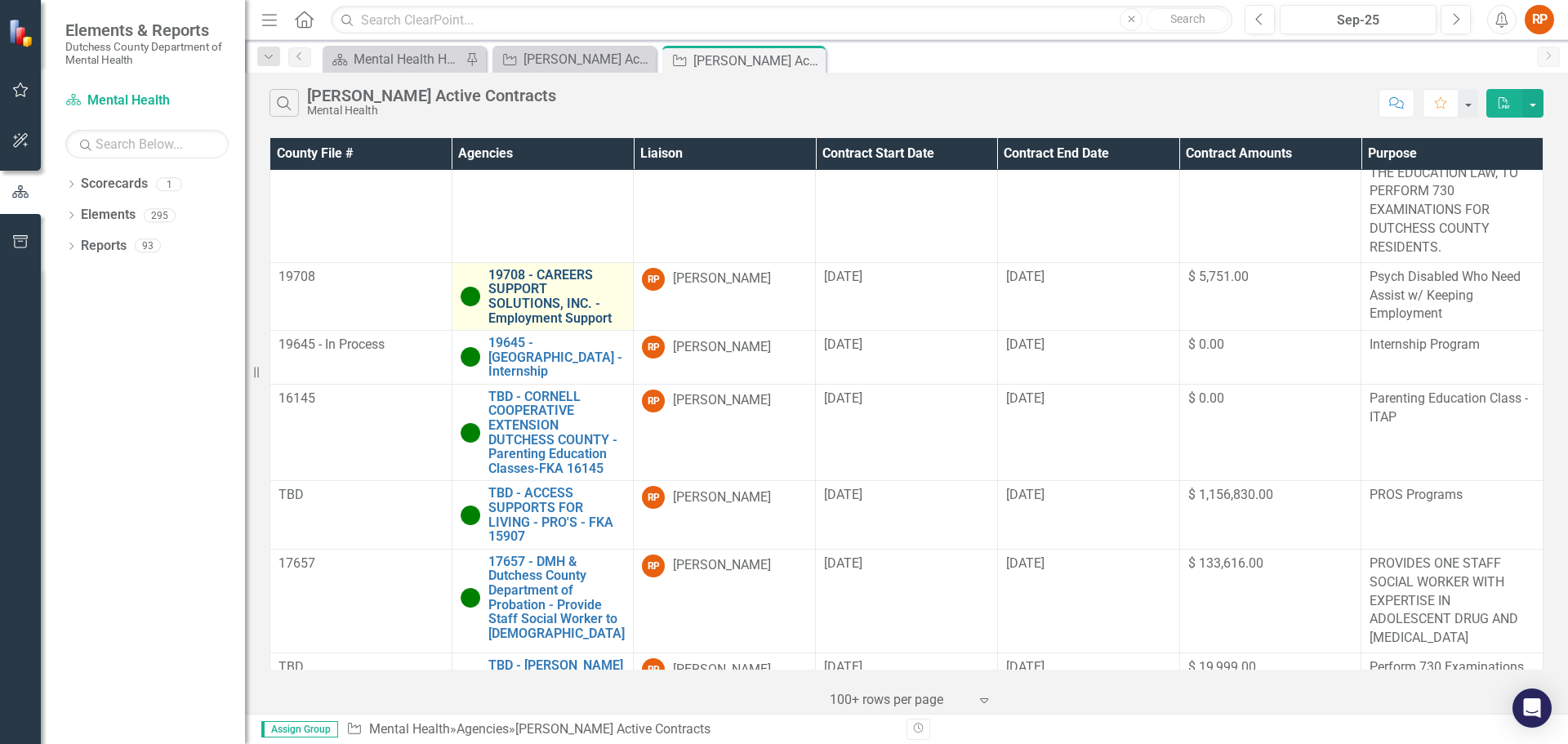
click at [553, 285] on link "19708 - CAREERS SUPPORT SOLUTIONS, INC. - Employment Support" at bounding box center [556, 296] width 137 height 57
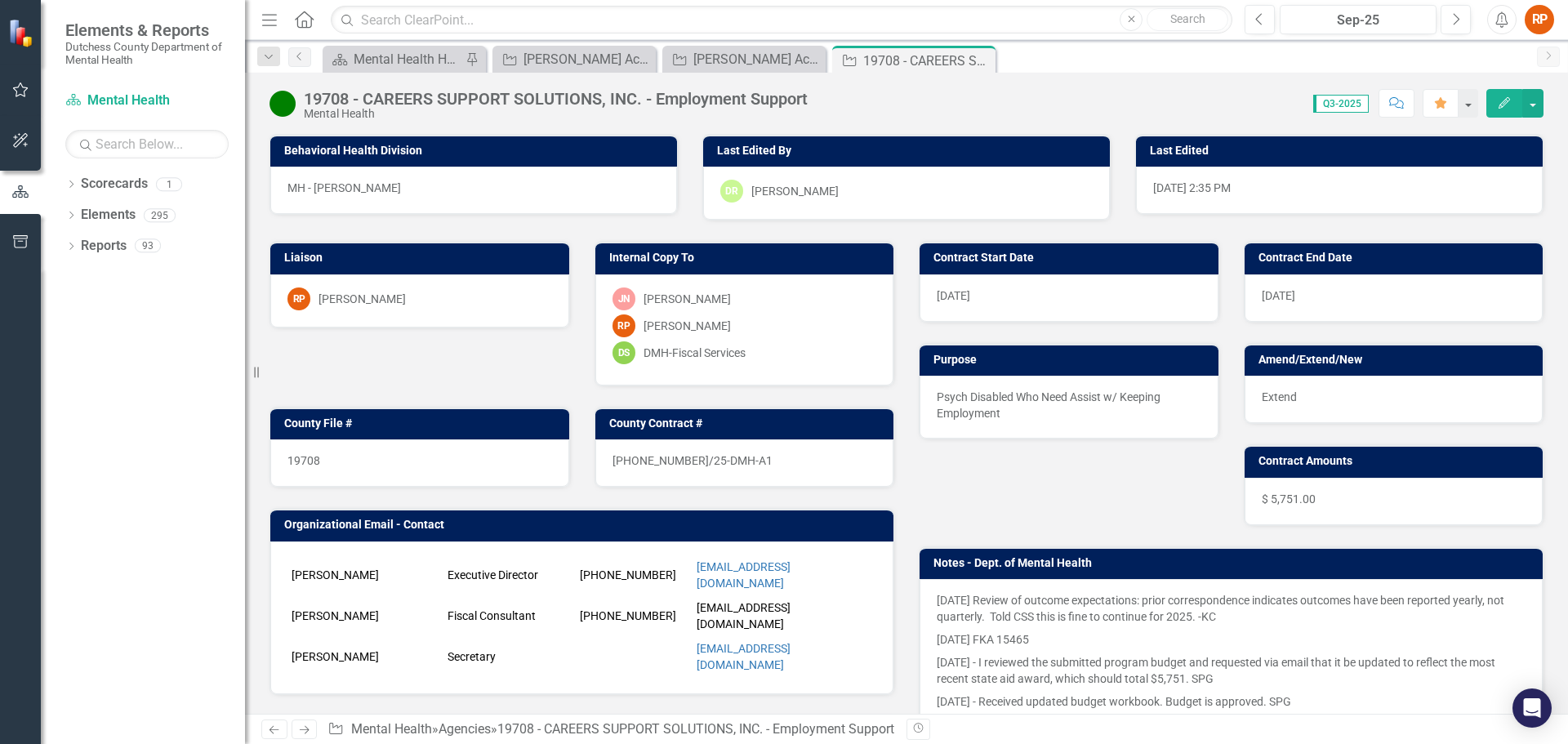
scroll to position [327, 0]
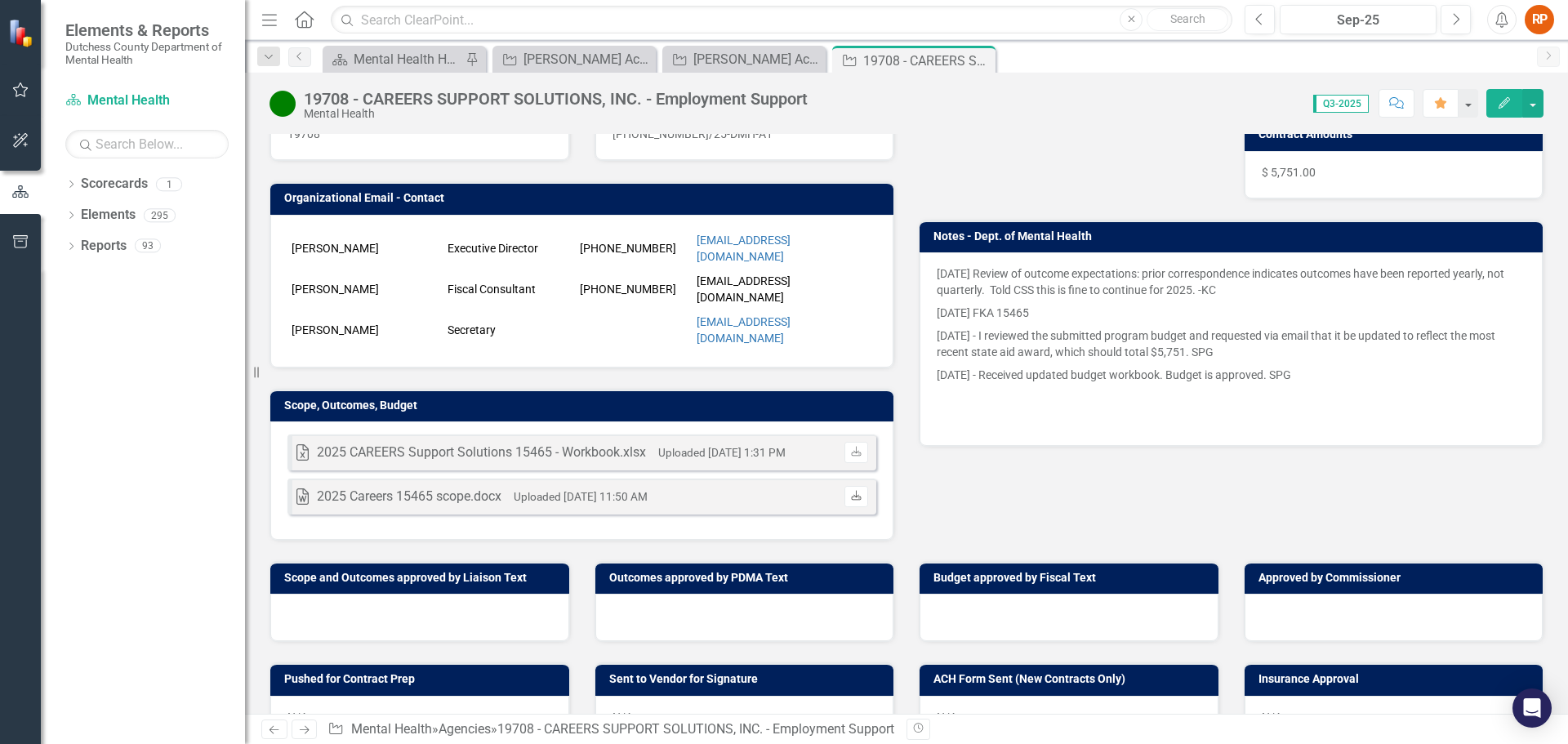
click at [851, 492] on icon "Download" at bounding box center [857, 497] width 13 height 10
click at [981, 60] on icon at bounding box center [980, 61] width 9 height 9
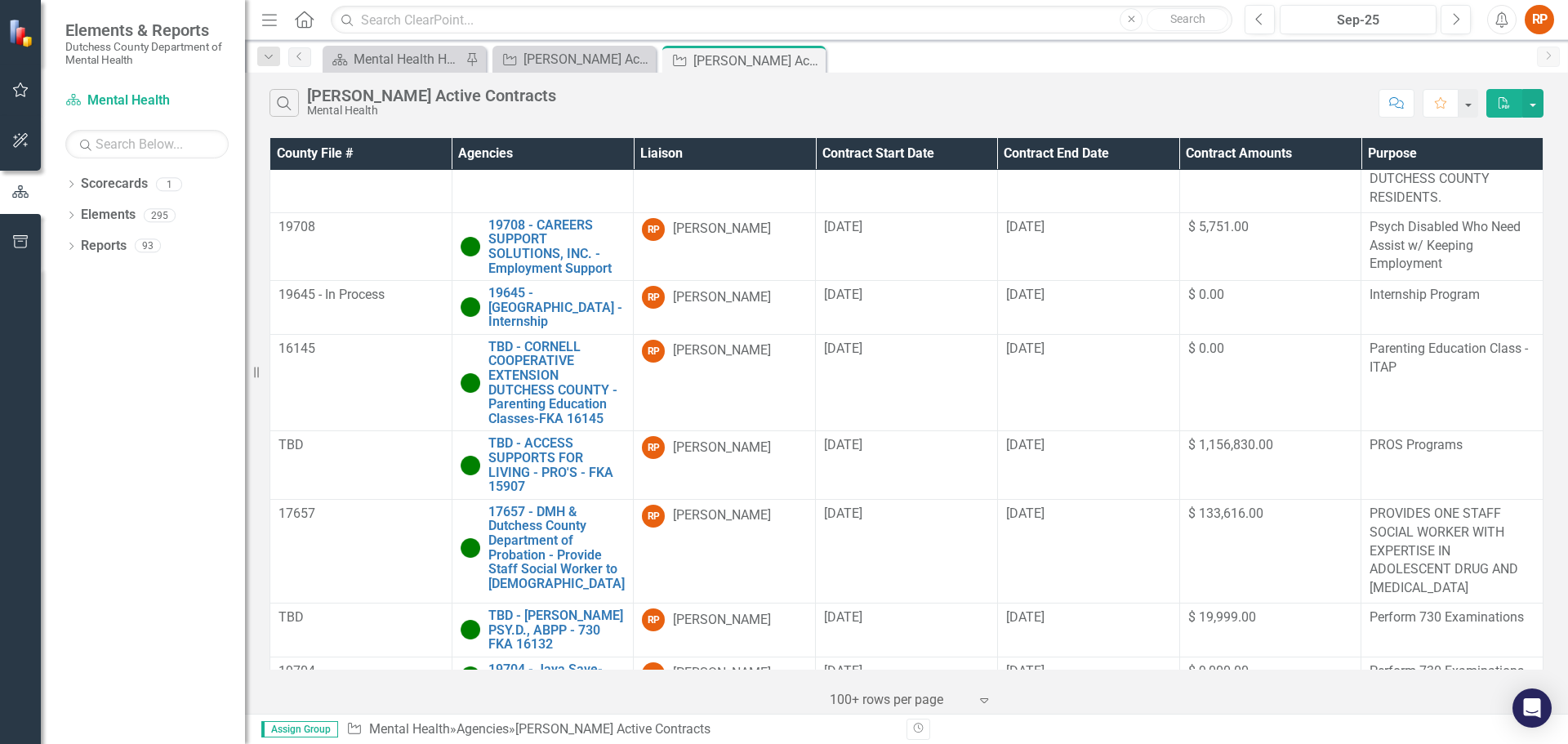
scroll to position [654, 0]
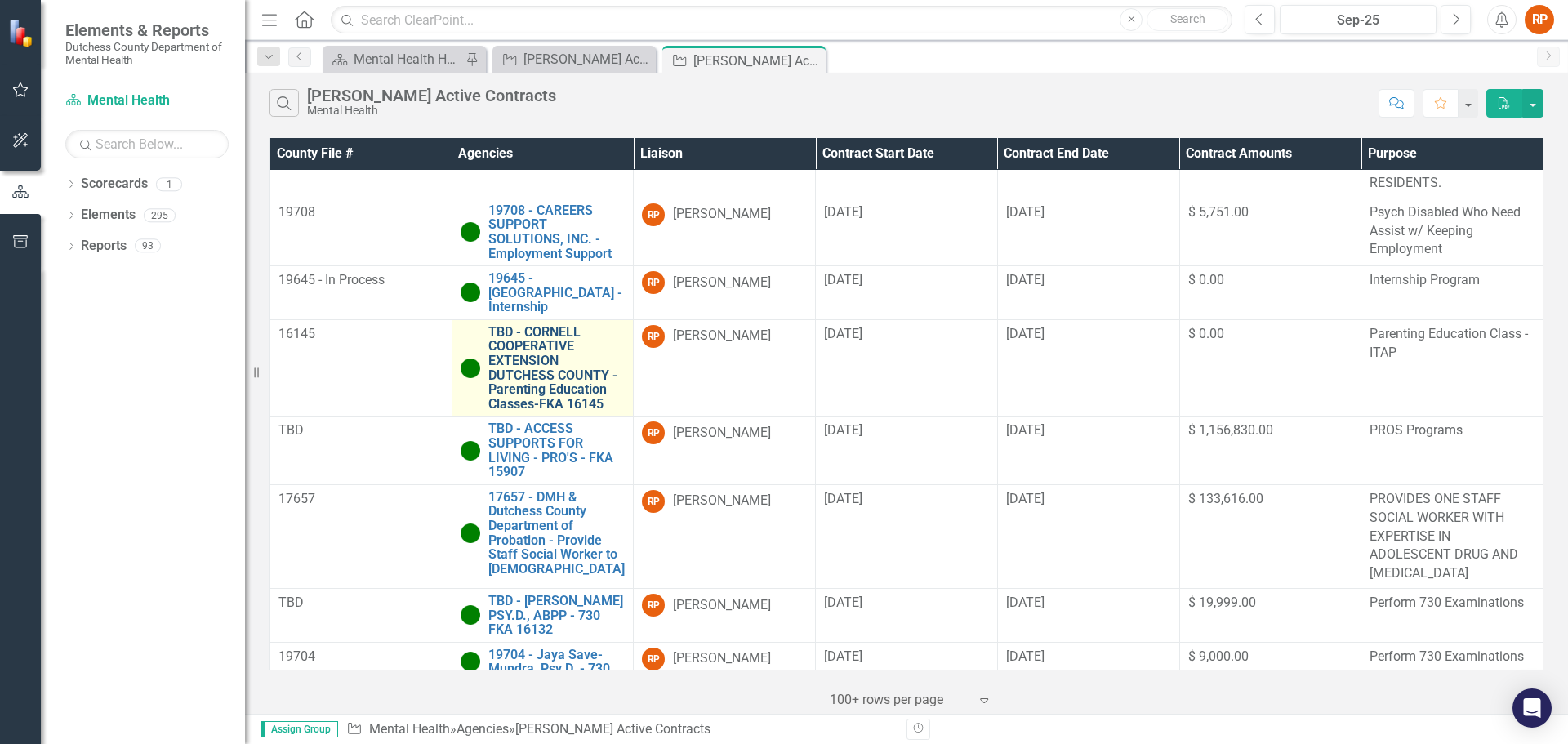
click at [551, 347] on link "TBD - CORNELL COOPERATIVE EXTENSION DUTCHESS COUNTY - Parenting Education Class…" at bounding box center [556, 369] width 137 height 87
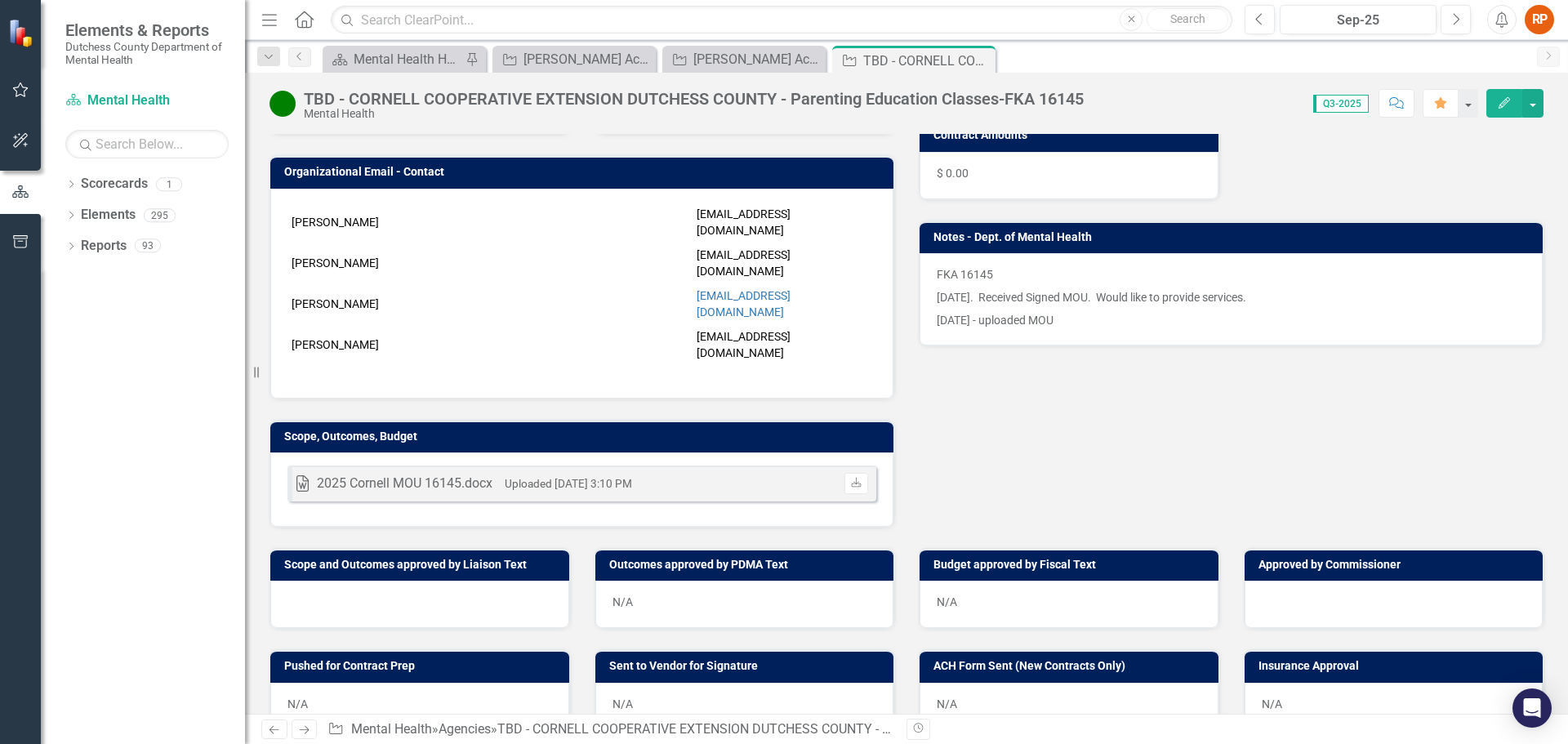
scroll to position [327, 0]
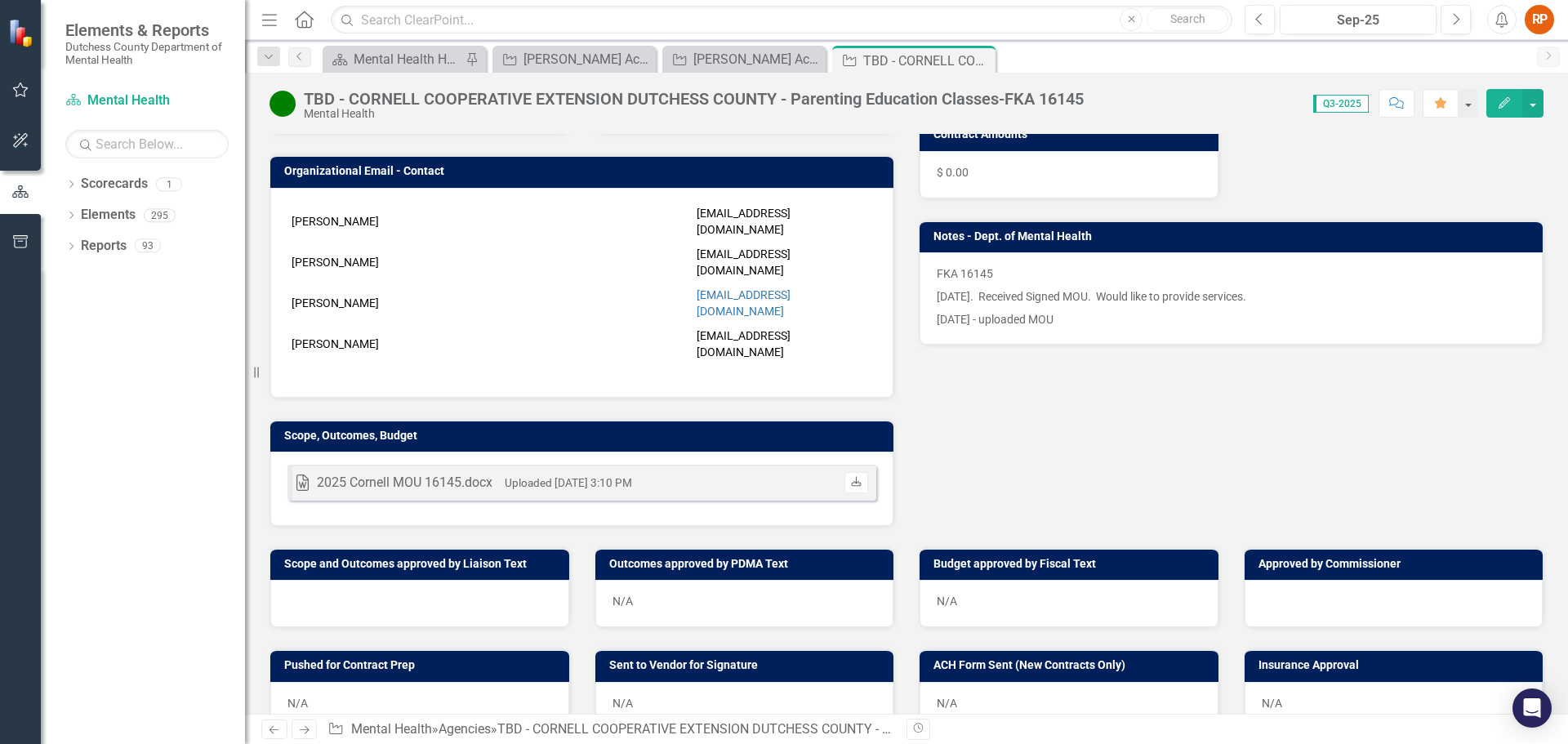
click at [851, 478] on icon "Download" at bounding box center [857, 482] width 13 height 10
click at [980, 58] on icon "Close" at bounding box center [980, 61] width 16 height 13
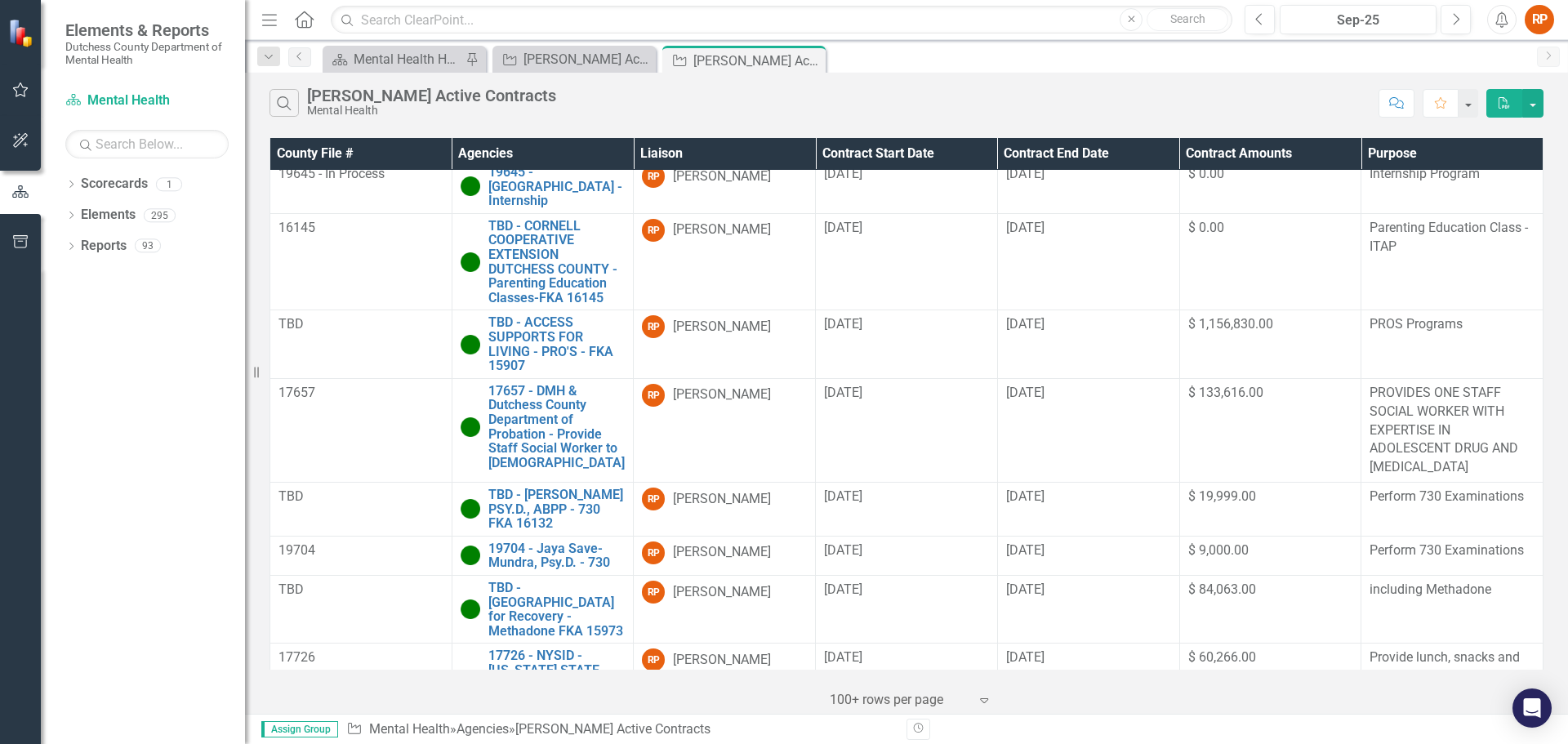
scroll to position [767, 0]
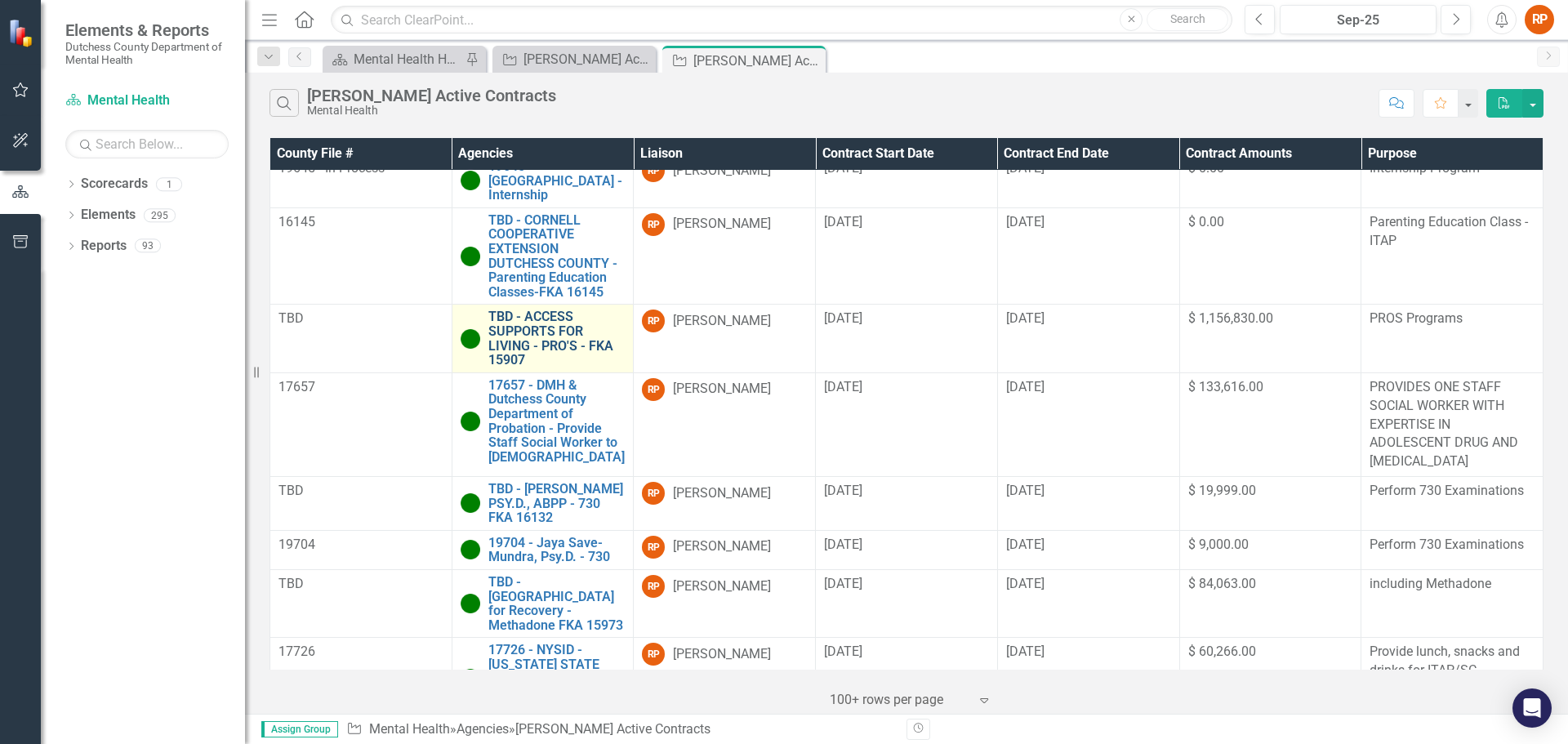
click at [540, 337] on link "TBD - ACCESS SUPPORTS FOR LIVING - PRO'S - FKA 15907" at bounding box center [556, 338] width 137 height 57
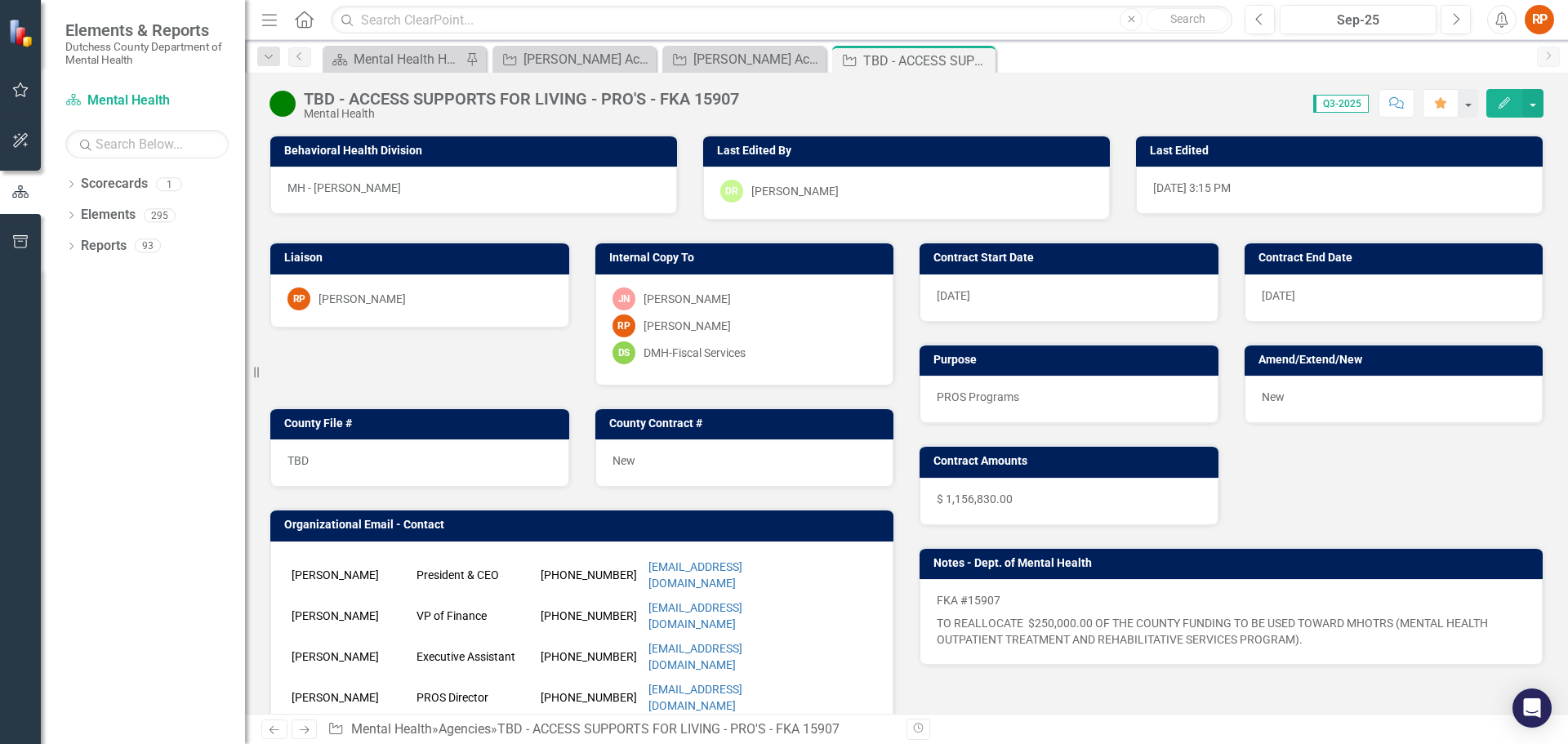
scroll to position [327, 0]
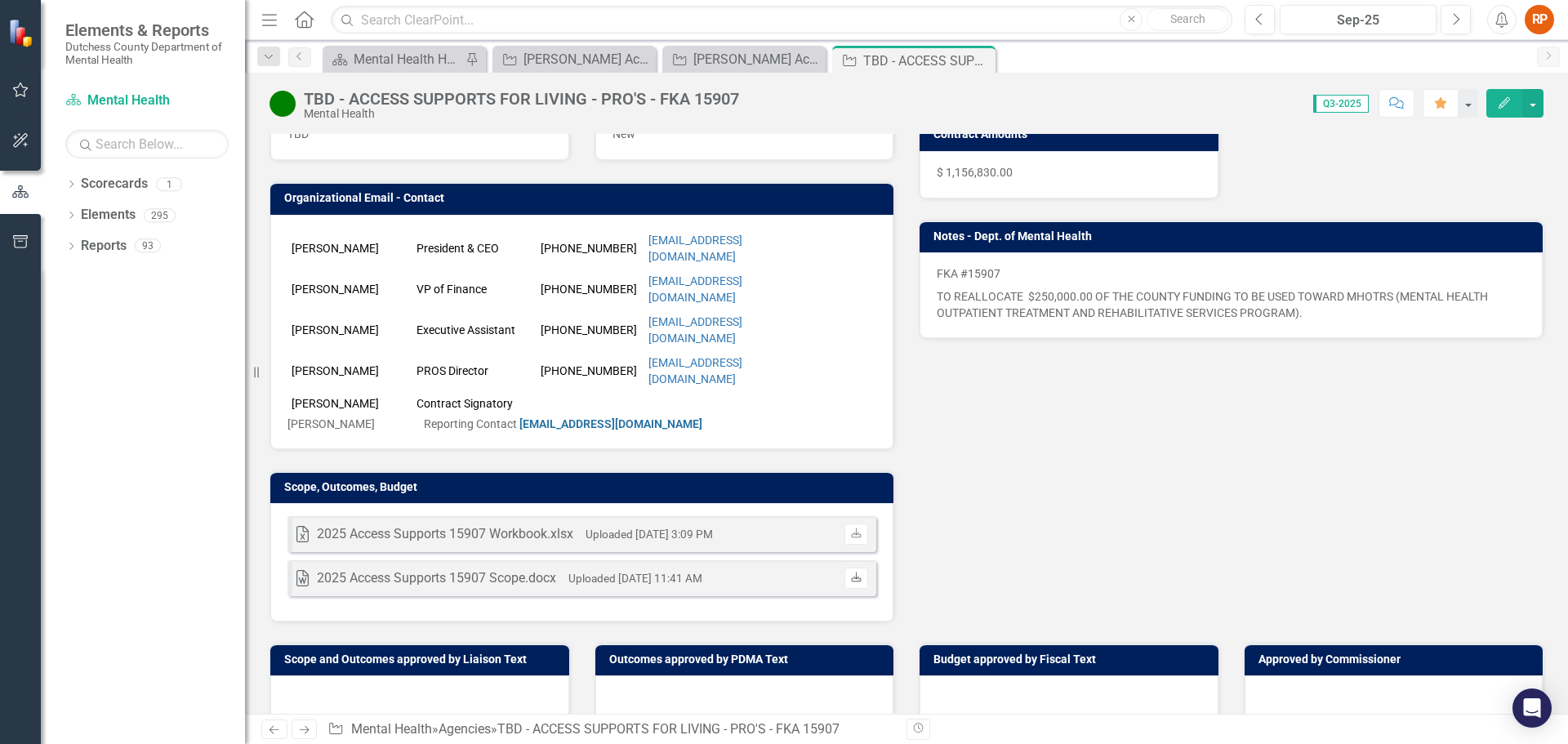
click at [851, 572] on icon at bounding box center [856, 576] width 10 height 10
drag, startPoint x: 984, startPoint y: 60, endPoint x: 967, endPoint y: 56, distance: 17.5
click at [0, 0] on icon "Close" at bounding box center [0, 0] width 0 height 0
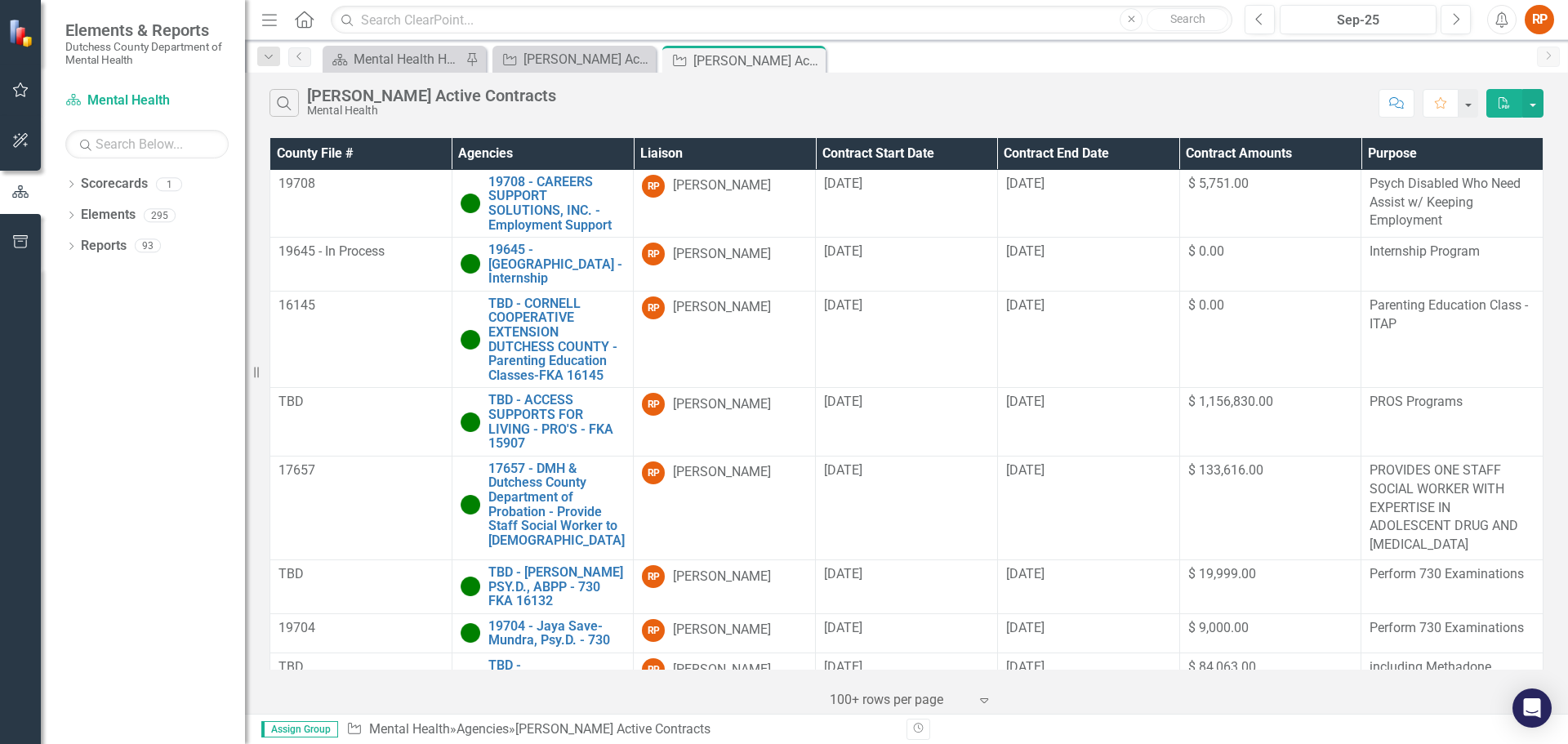
scroll to position [723, 0]
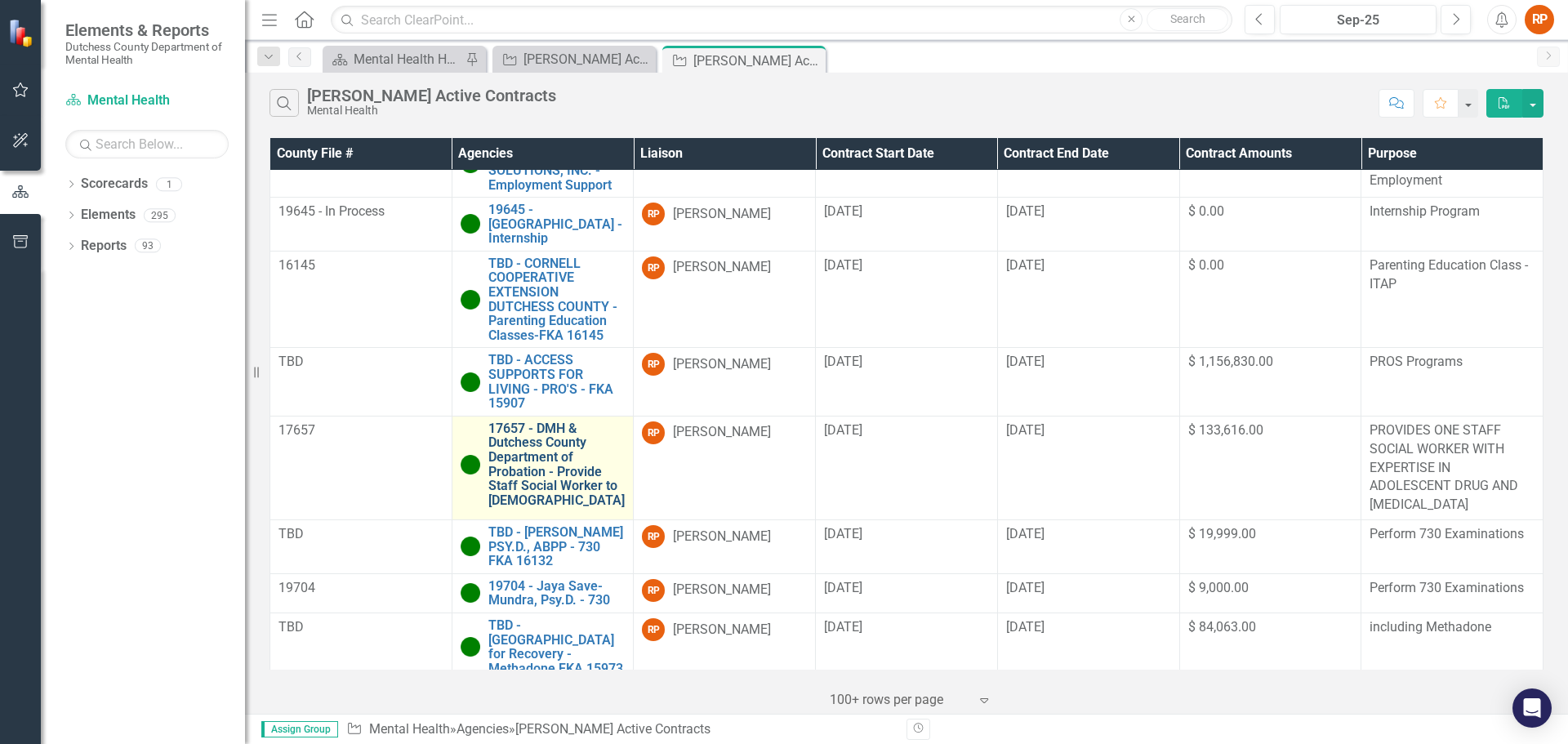
click at [535, 448] on link "17657 - DMH & Dutchess County Department of Probation - Provide Staff Social Wo…" at bounding box center [556, 465] width 137 height 87
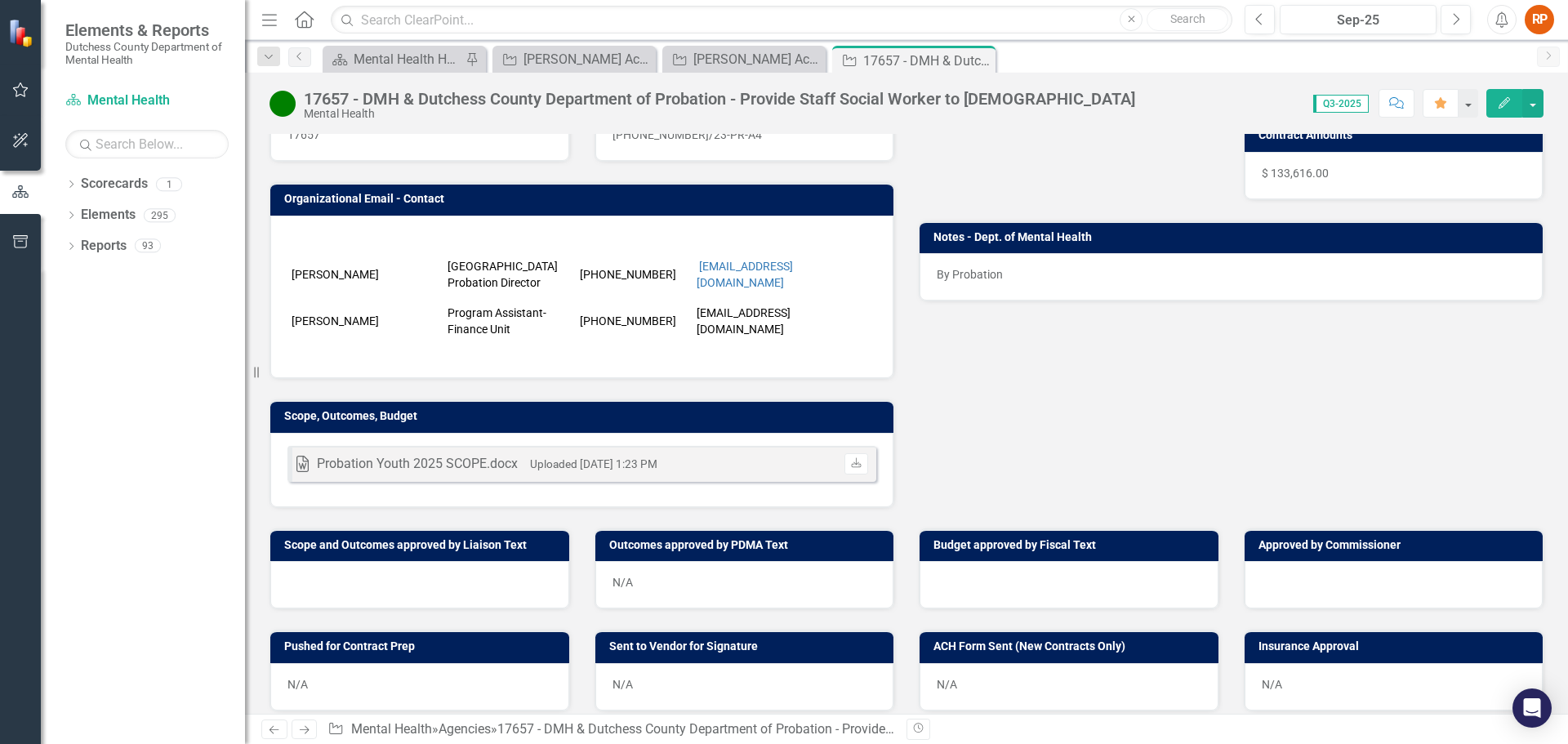
scroll to position [327, 0]
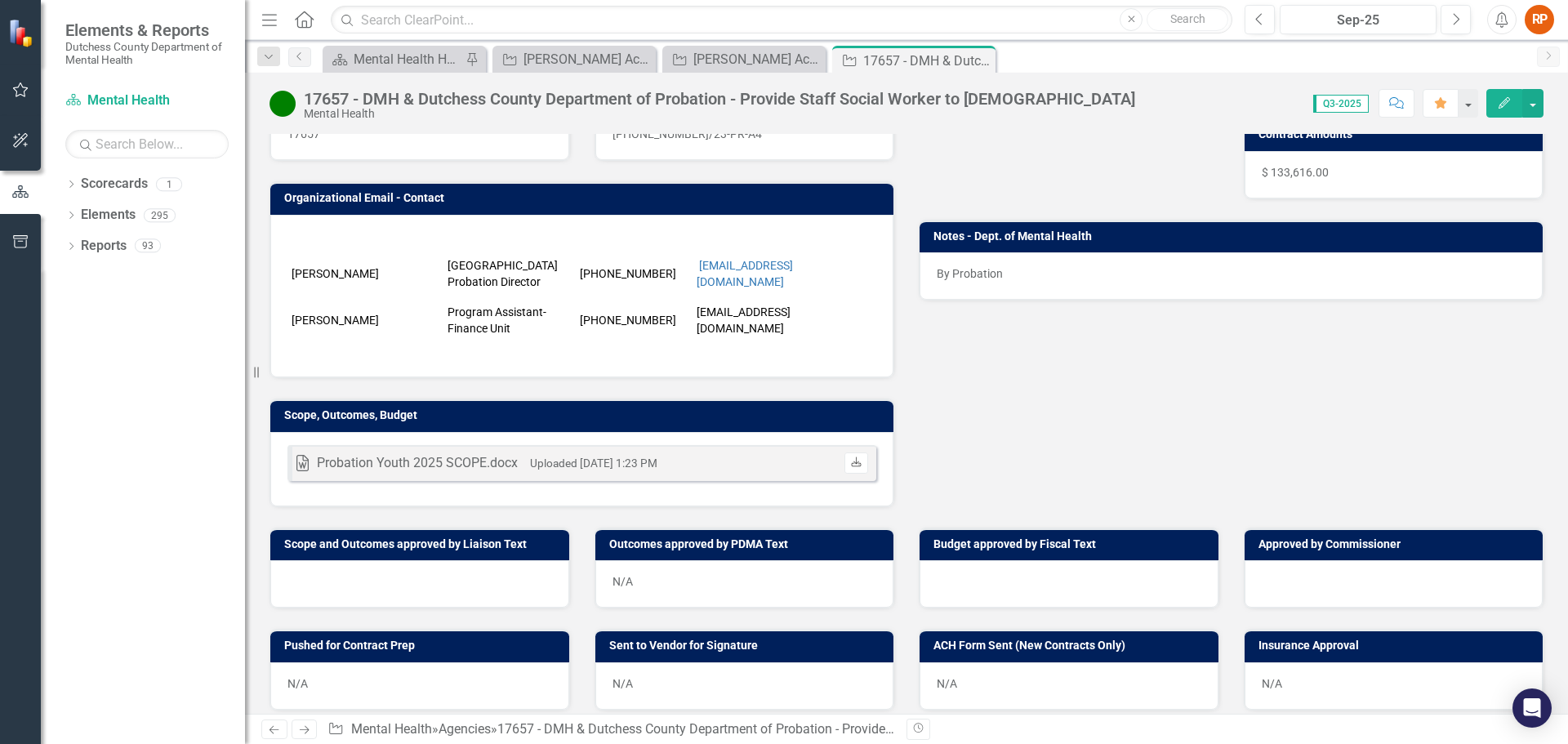
click at [851, 460] on icon "Download" at bounding box center [857, 463] width 13 height 10
click at [986, 60] on icon "Close" at bounding box center [980, 61] width 16 height 13
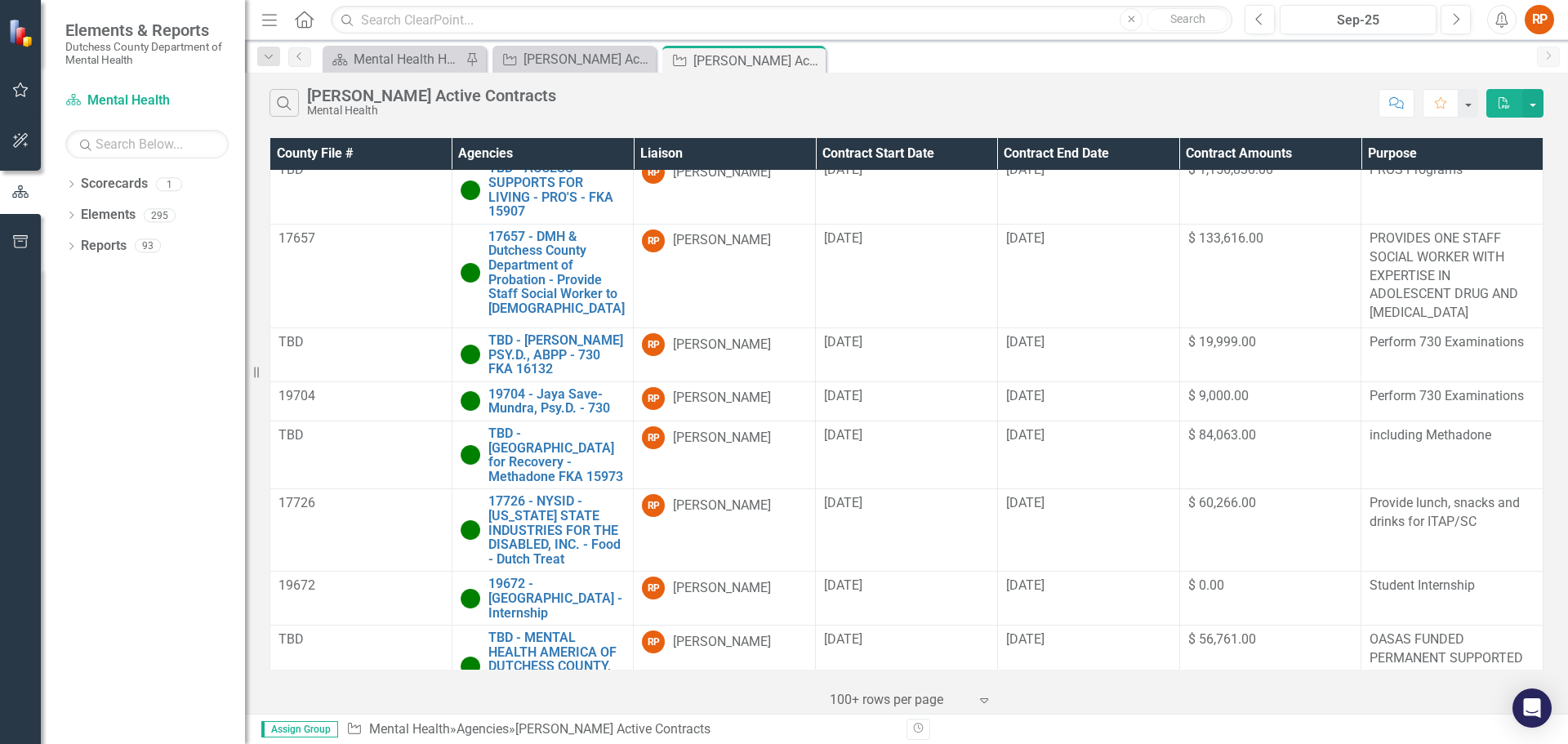
scroll to position [963, 0]
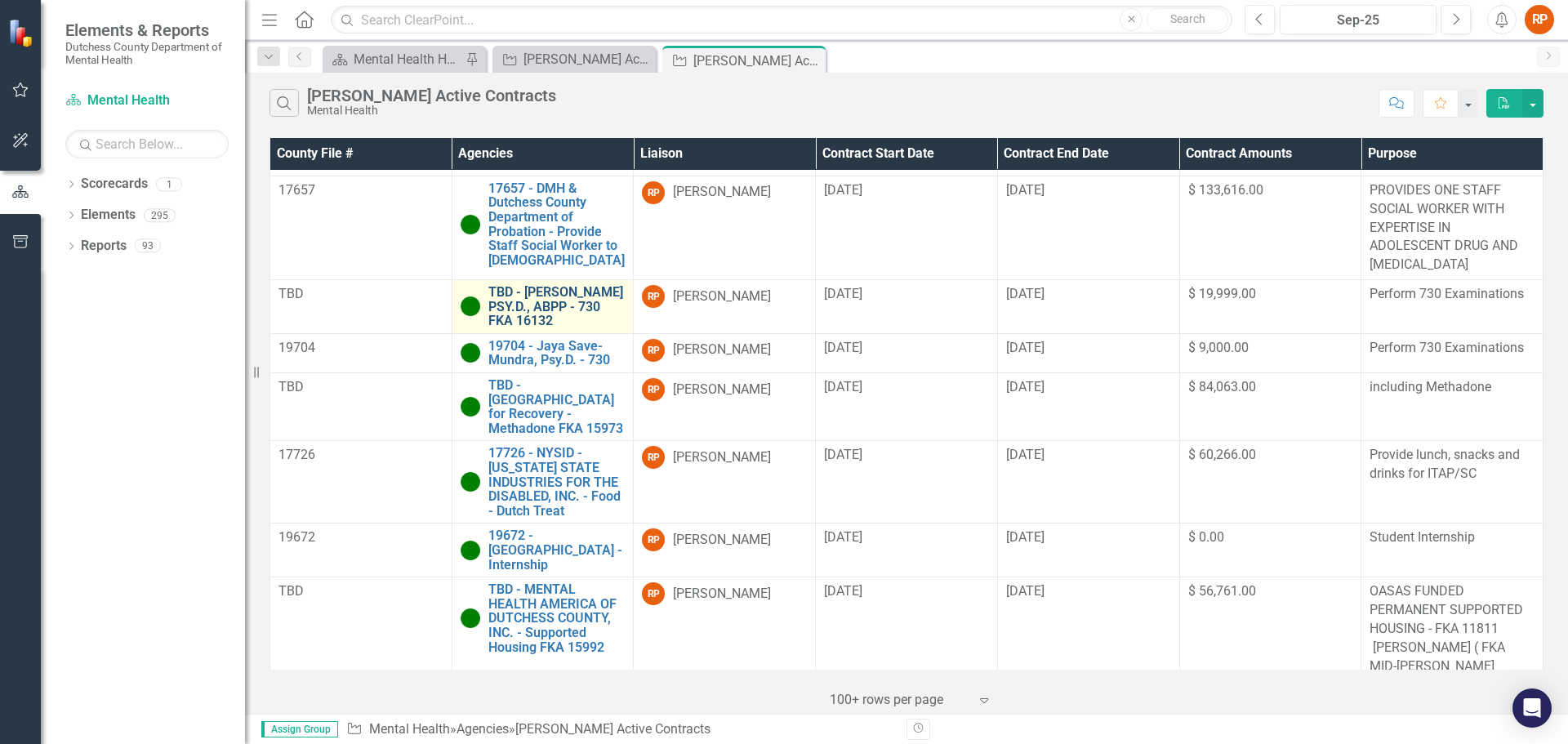
click at [559, 289] on link "TBD - [PERSON_NAME] PSY.D., ABPP - 730 FKA 16132" at bounding box center [556, 307] width 137 height 43
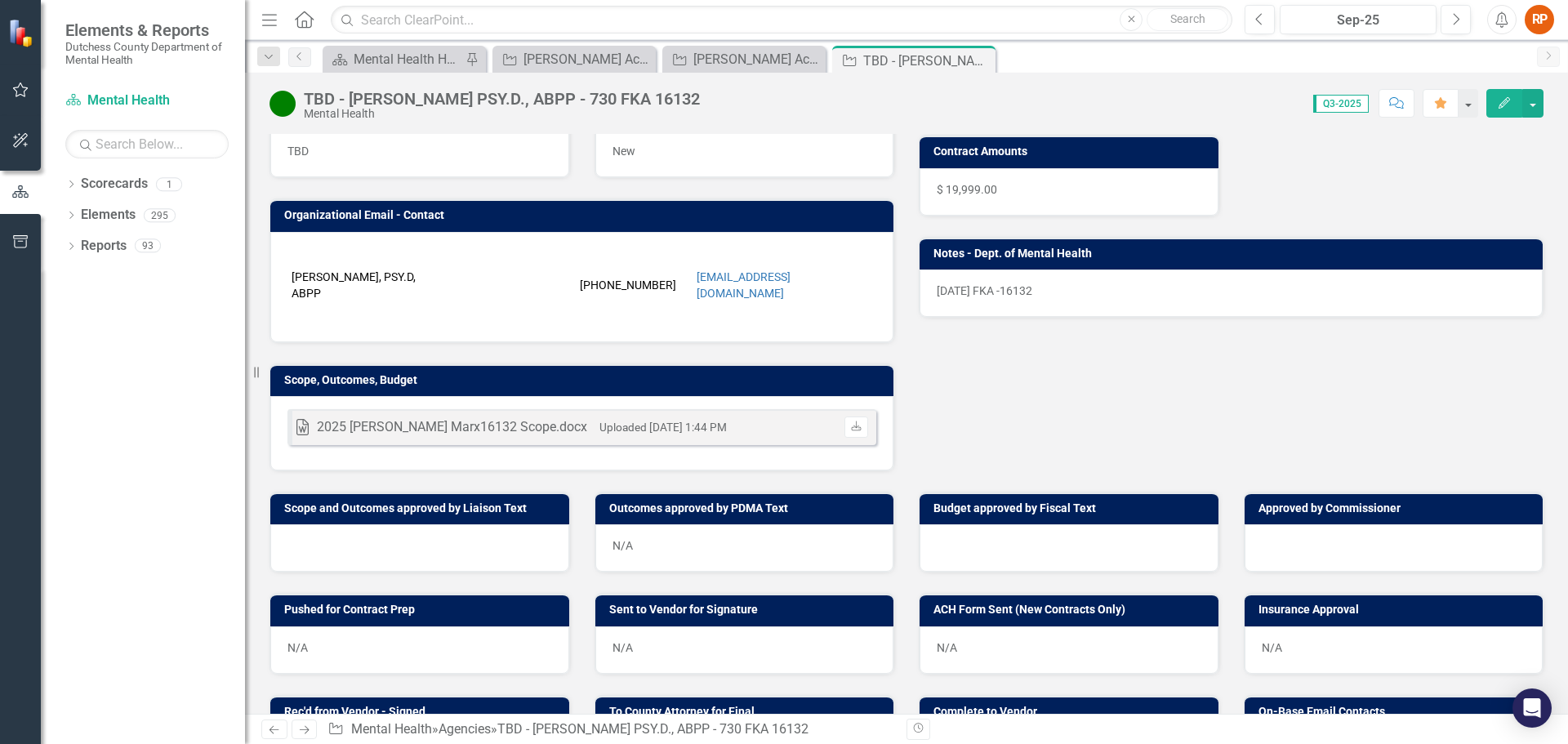
scroll to position [327, 0]
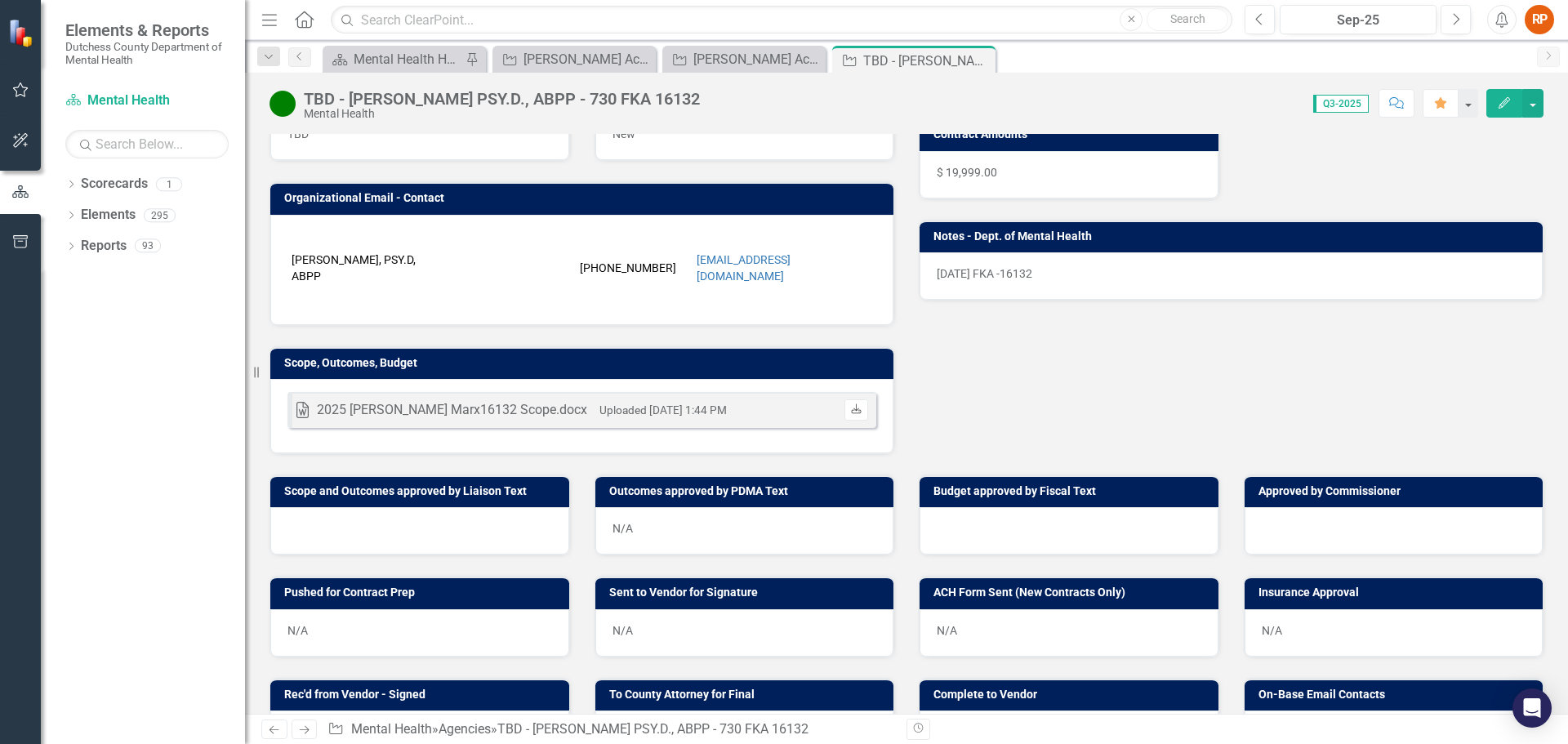
click at [851, 403] on icon at bounding box center [856, 408] width 10 height 10
click at [983, 54] on icon "Close" at bounding box center [980, 61] width 16 height 13
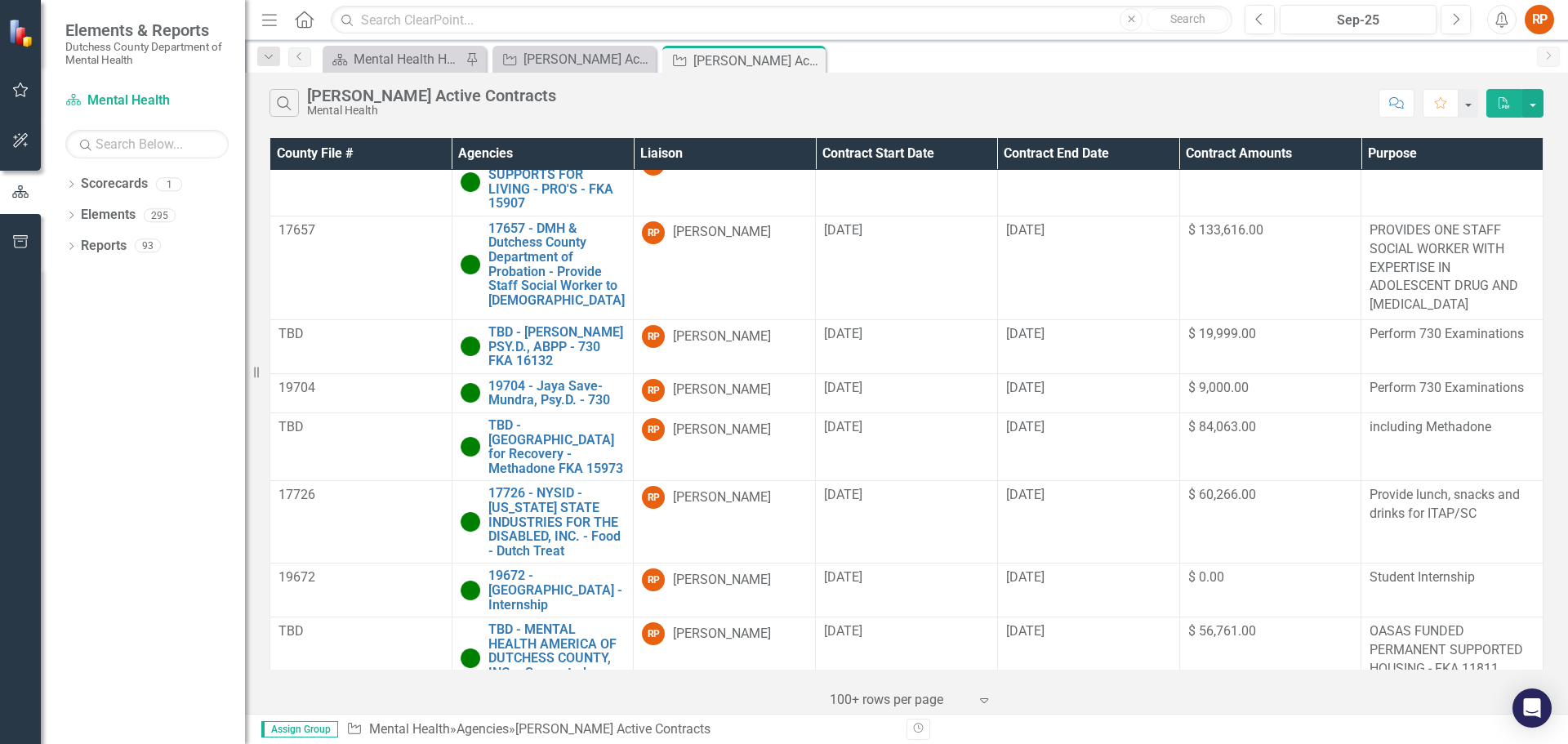
scroll to position [992, 0]
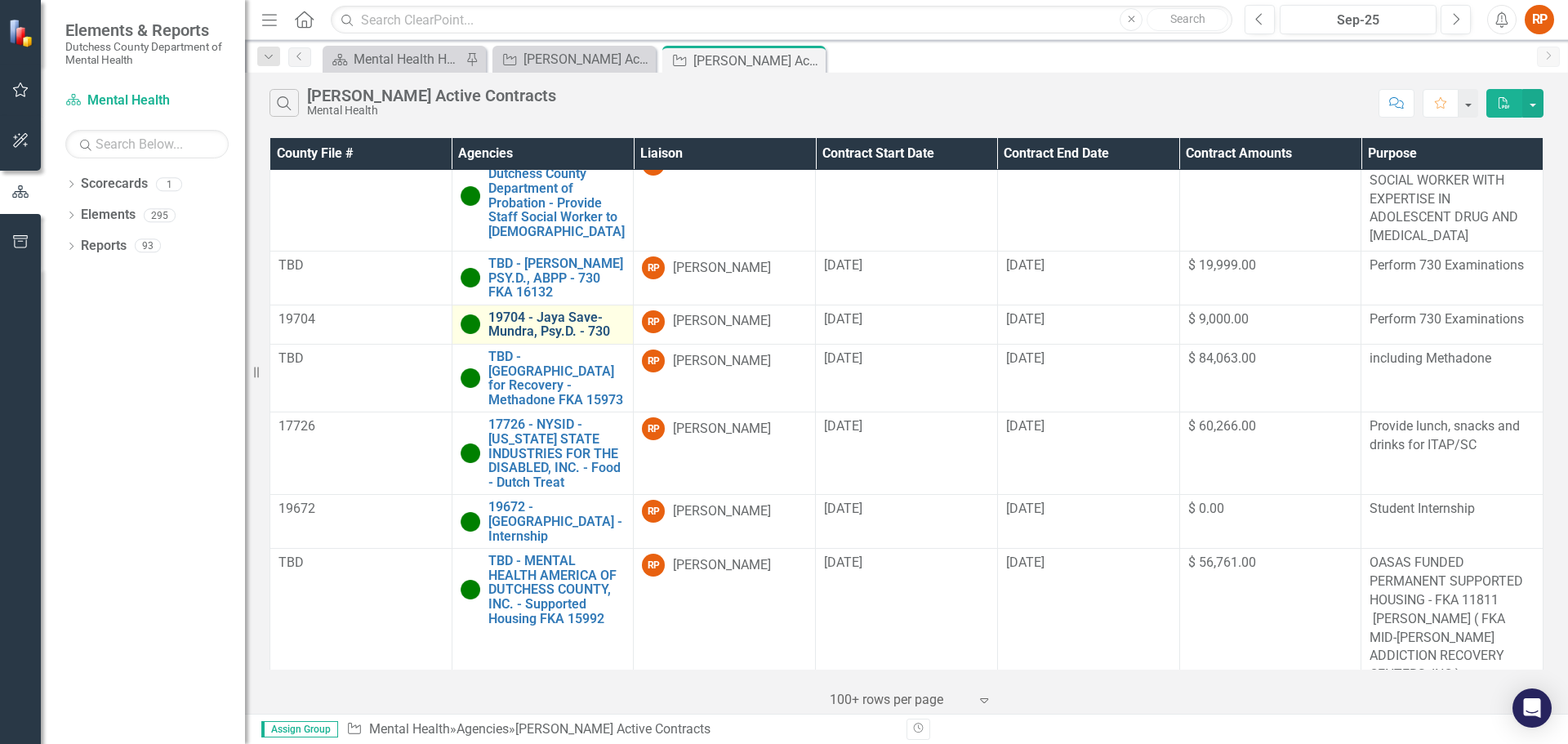
click at [535, 318] on link "19704 - Jaya Save-Mundra, Psy.D. - 730" at bounding box center [556, 325] width 137 height 29
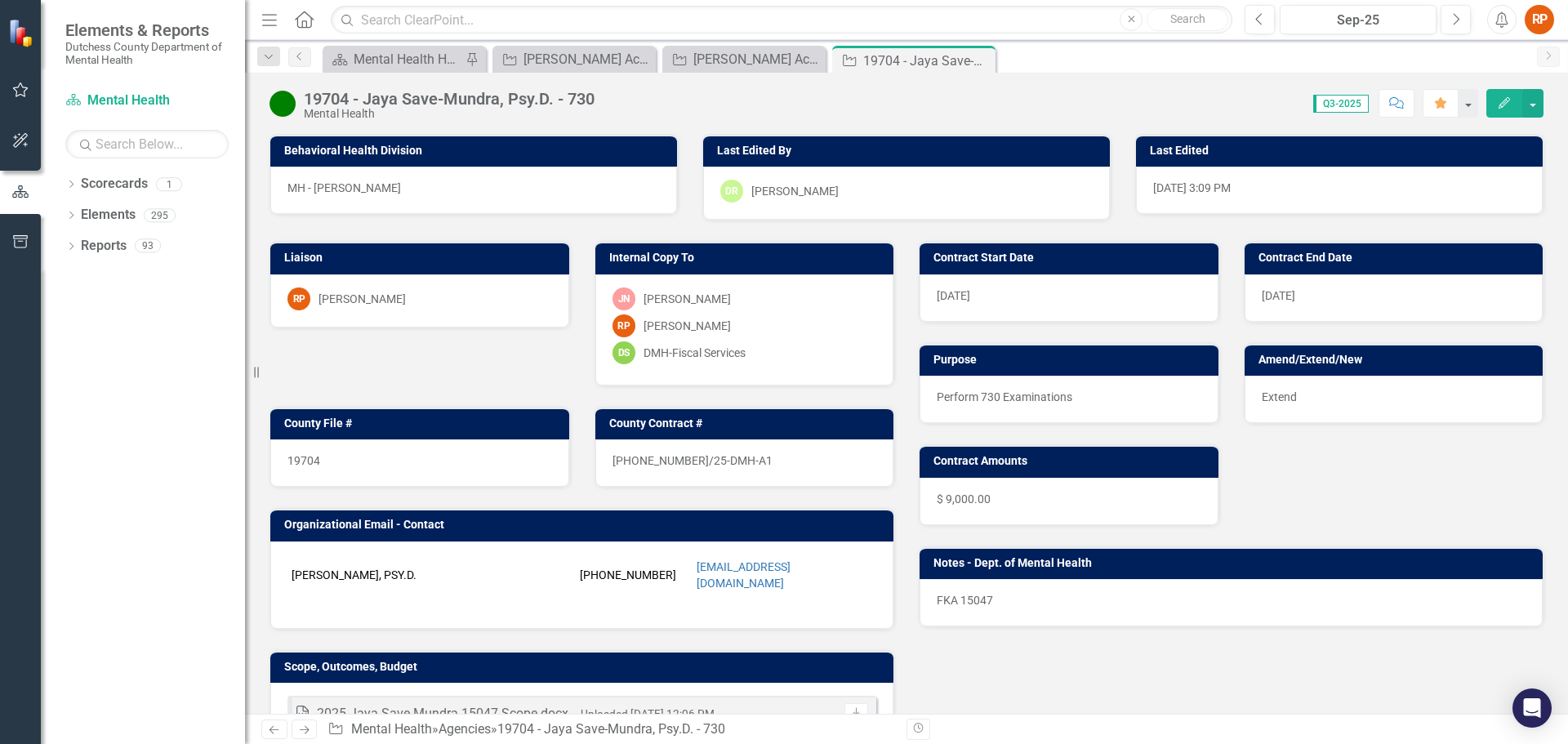
scroll to position [327, 0]
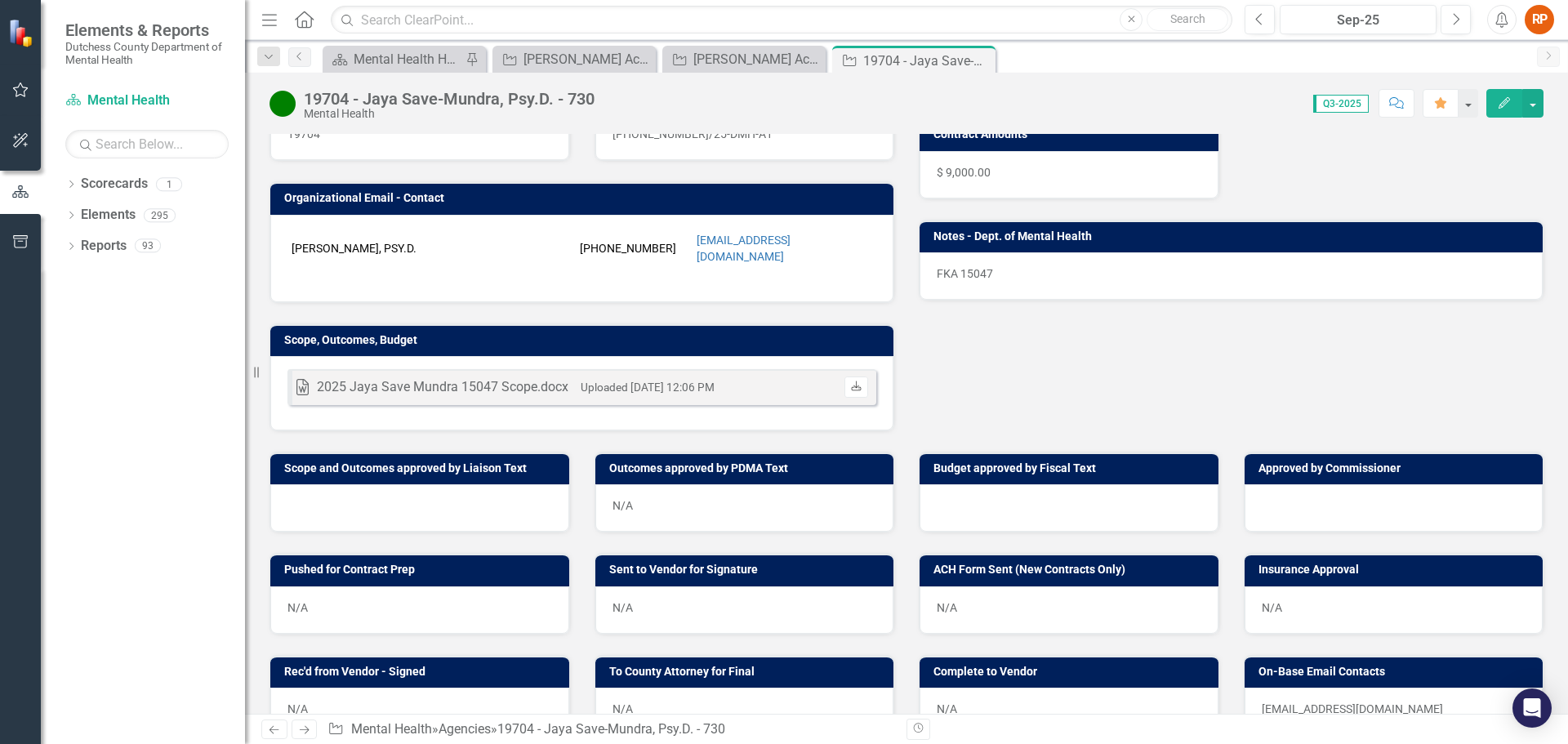
click at [851, 381] on icon at bounding box center [856, 385] width 10 height 10
drag, startPoint x: 981, startPoint y: 59, endPoint x: 1063, endPoint y: 69, distance: 82.6
click at [0, 0] on icon "Close" at bounding box center [0, 0] width 0 height 0
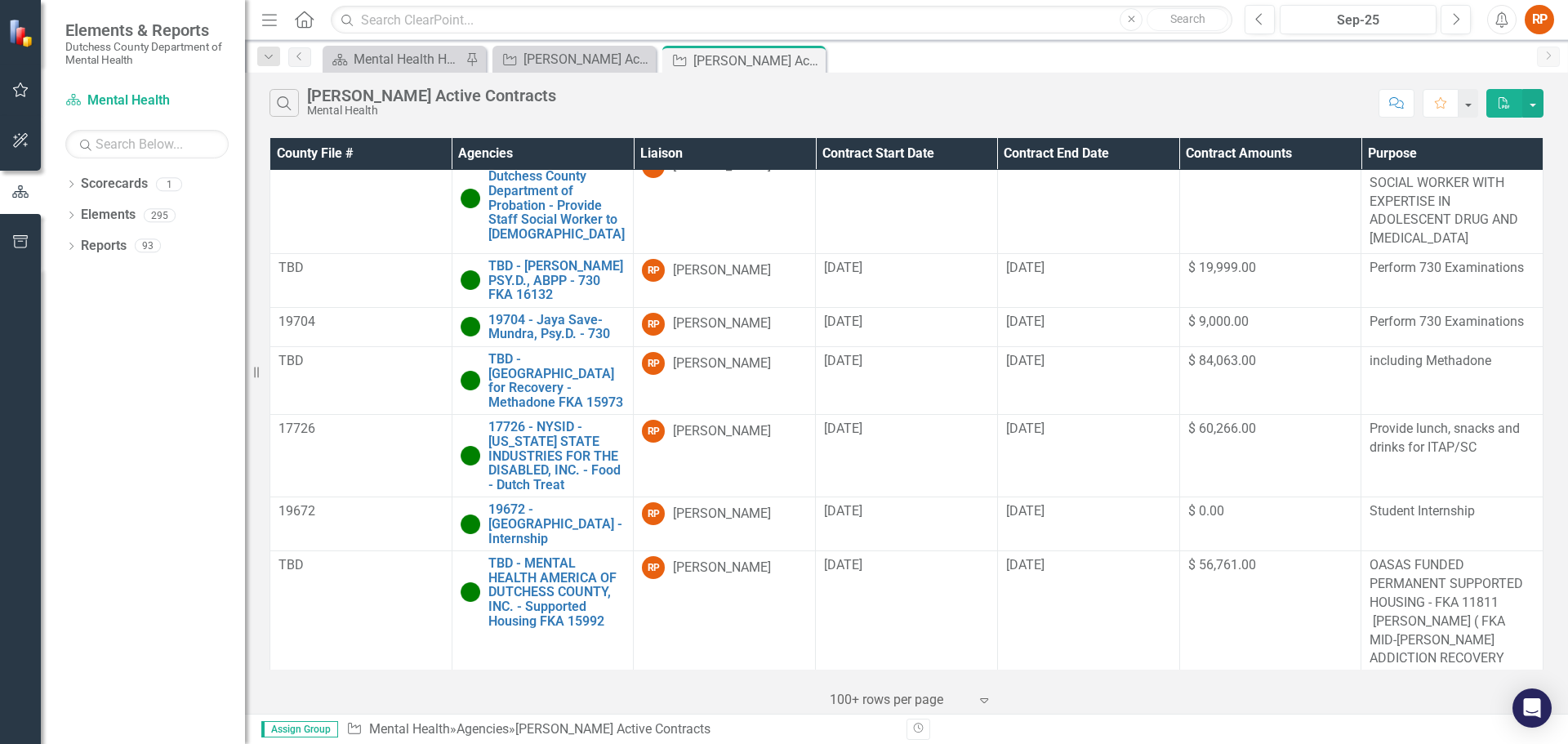
scroll to position [992, 0]
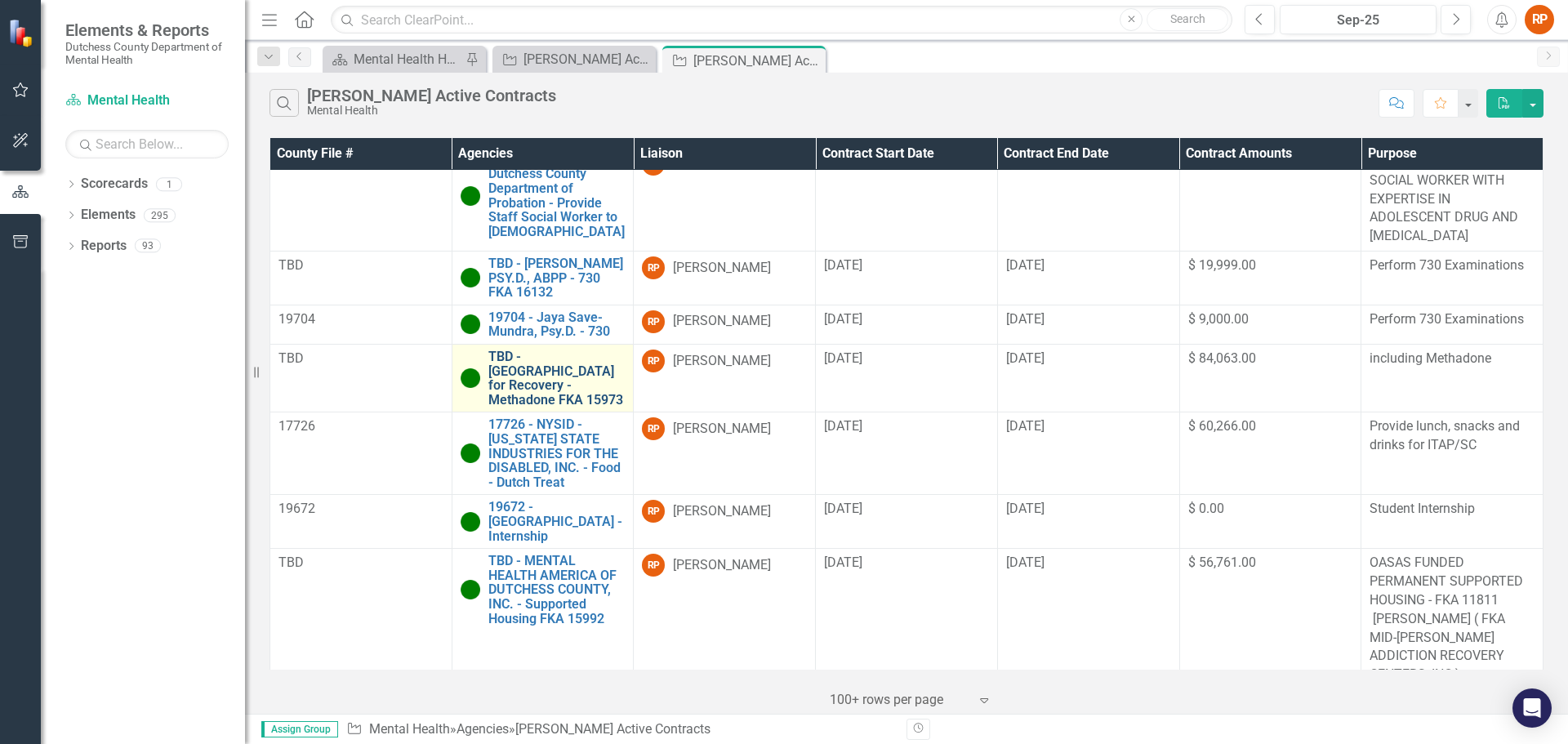
click at [526, 363] on link "TBD - [GEOGRAPHIC_DATA] for Recovery - Methadone FKA 15973" at bounding box center [556, 378] width 137 height 57
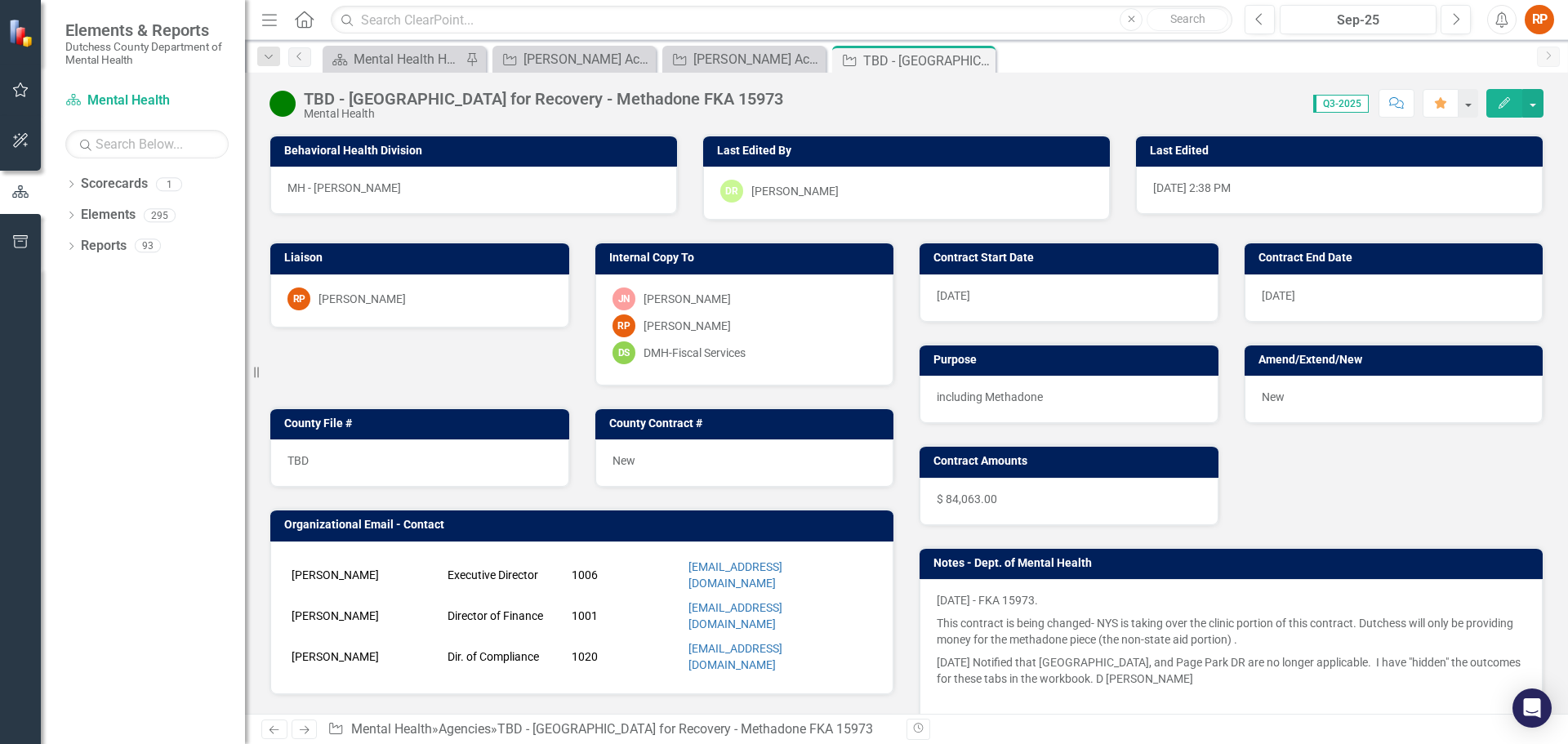
scroll to position [327, 0]
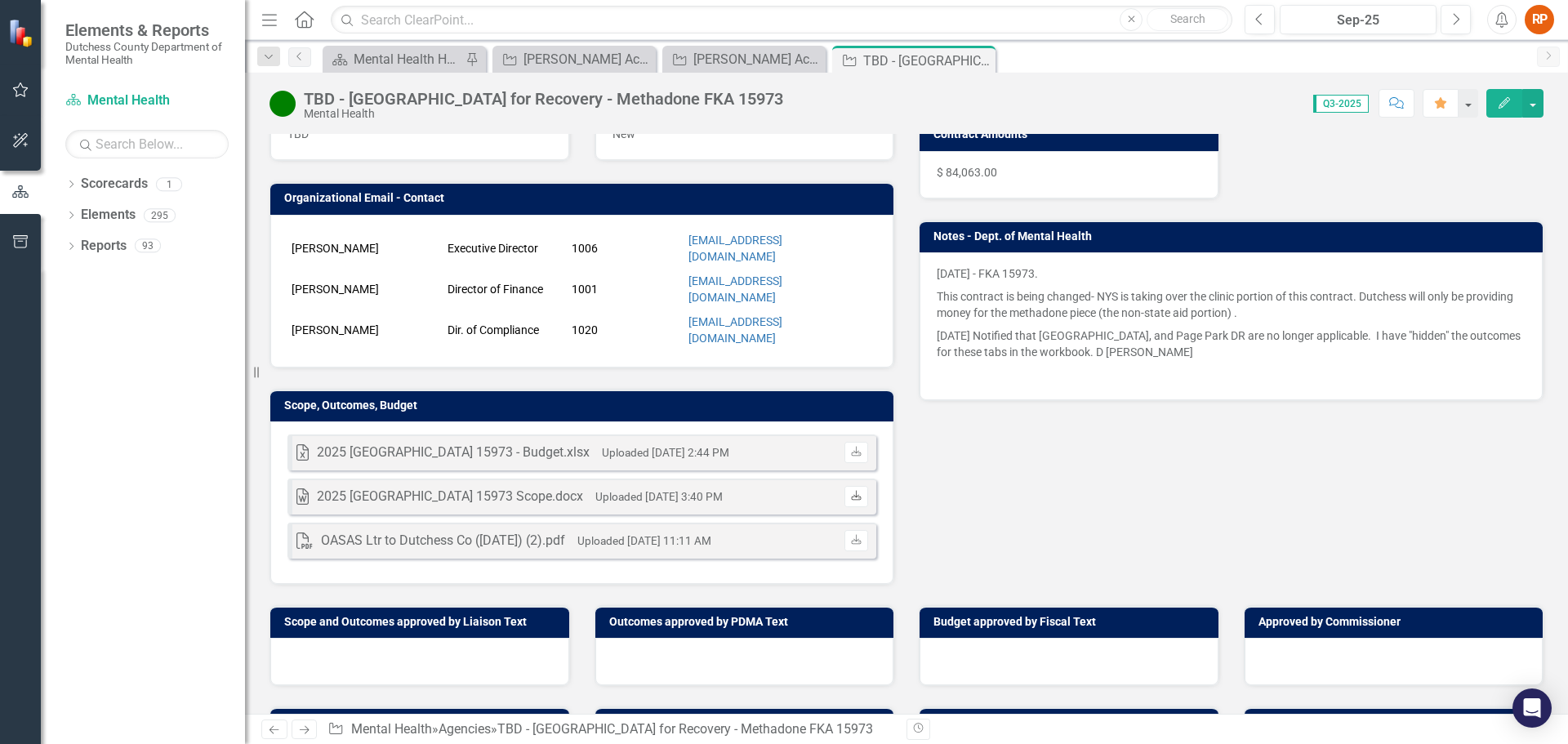
click at [851, 492] on icon "Download" at bounding box center [857, 497] width 13 height 10
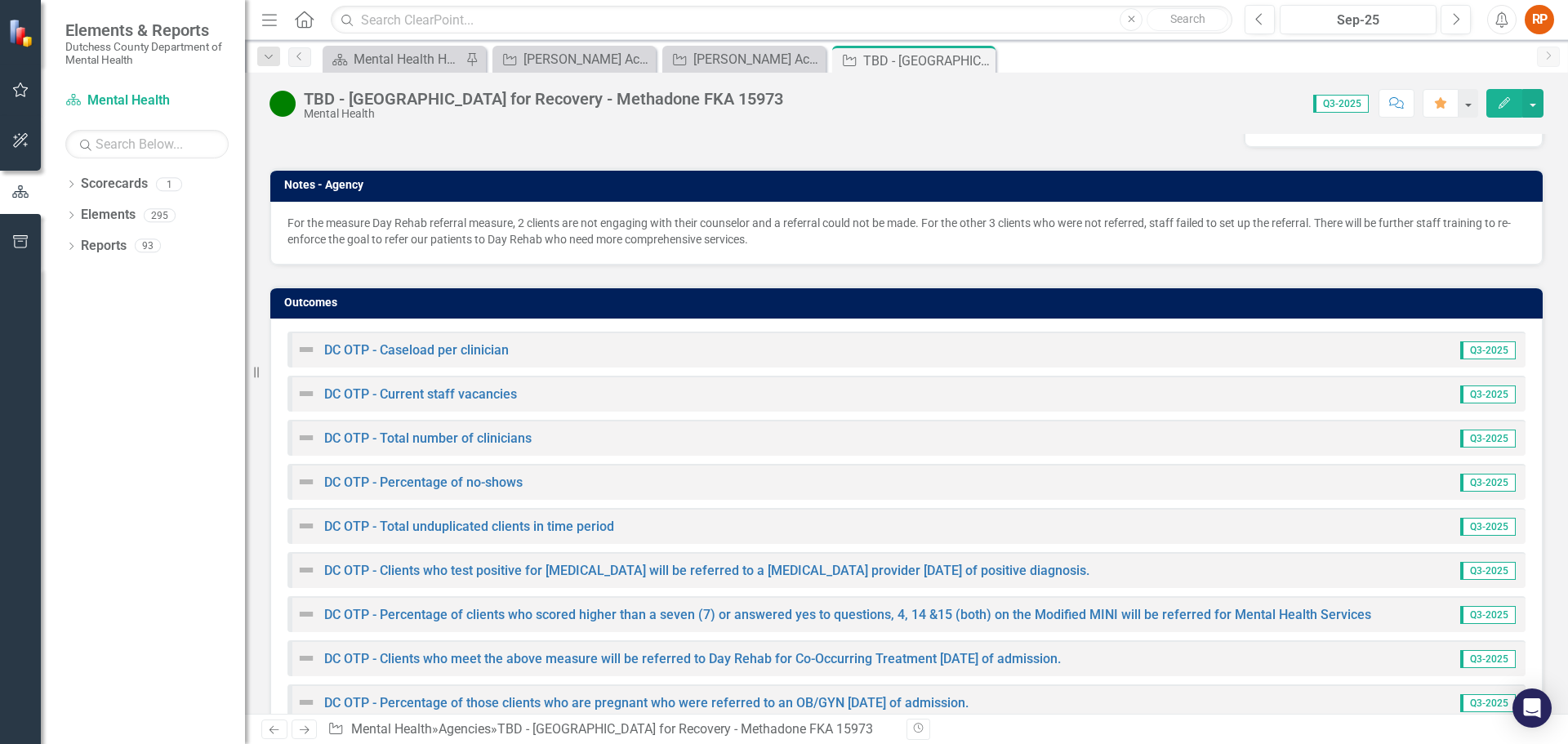
scroll to position [0, 0]
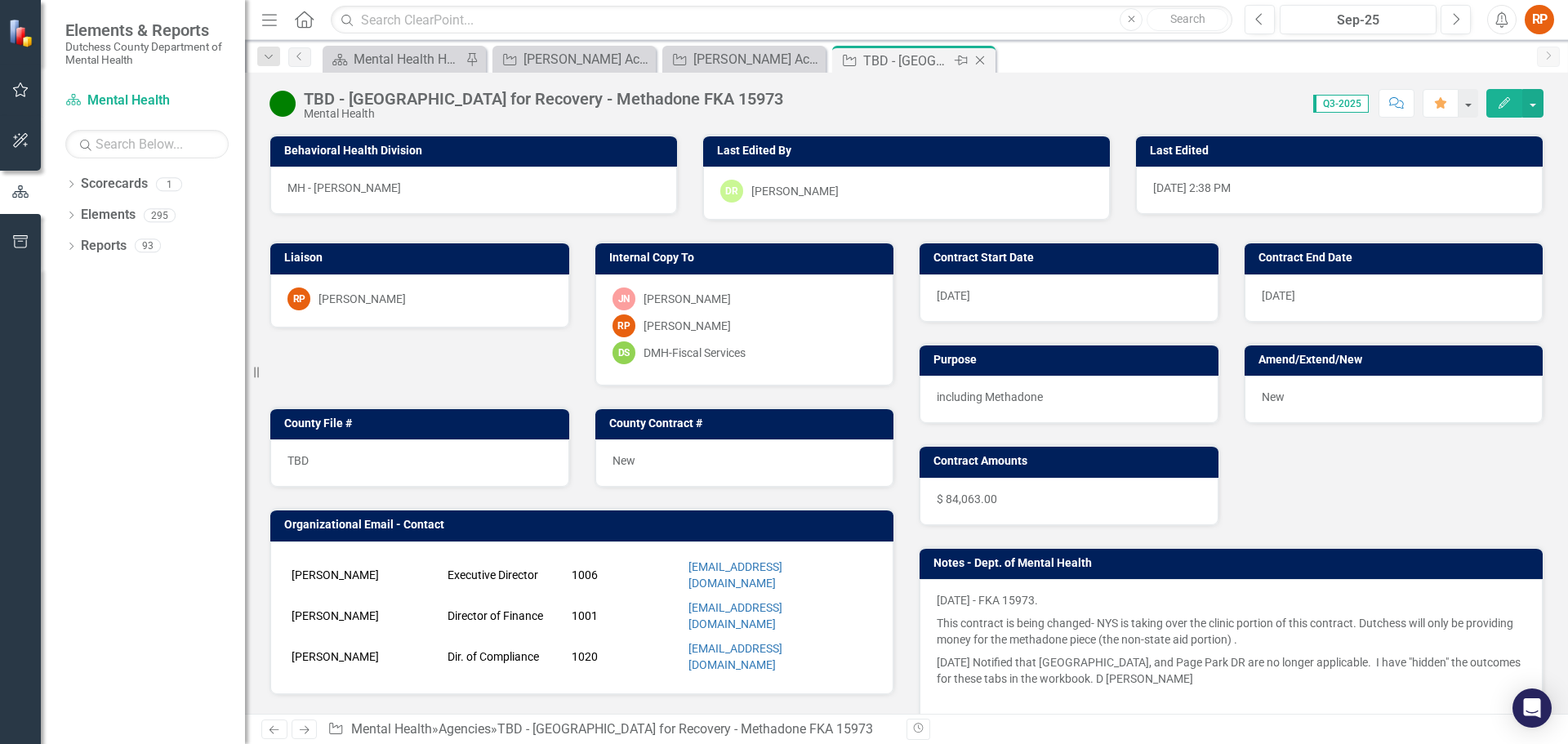
click at [981, 57] on icon "Close" at bounding box center [980, 61] width 16 height 13
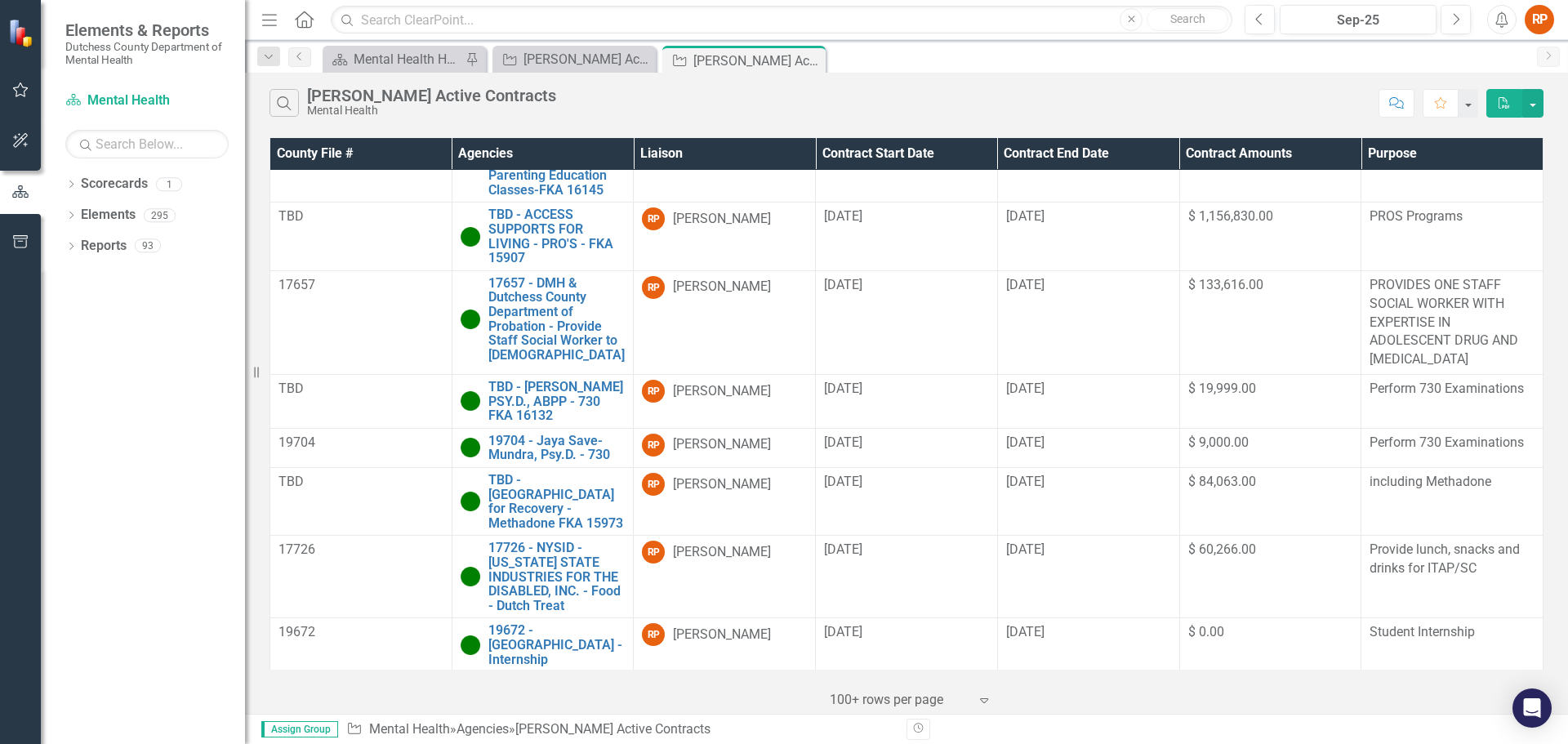
scroll to position [992, 0]
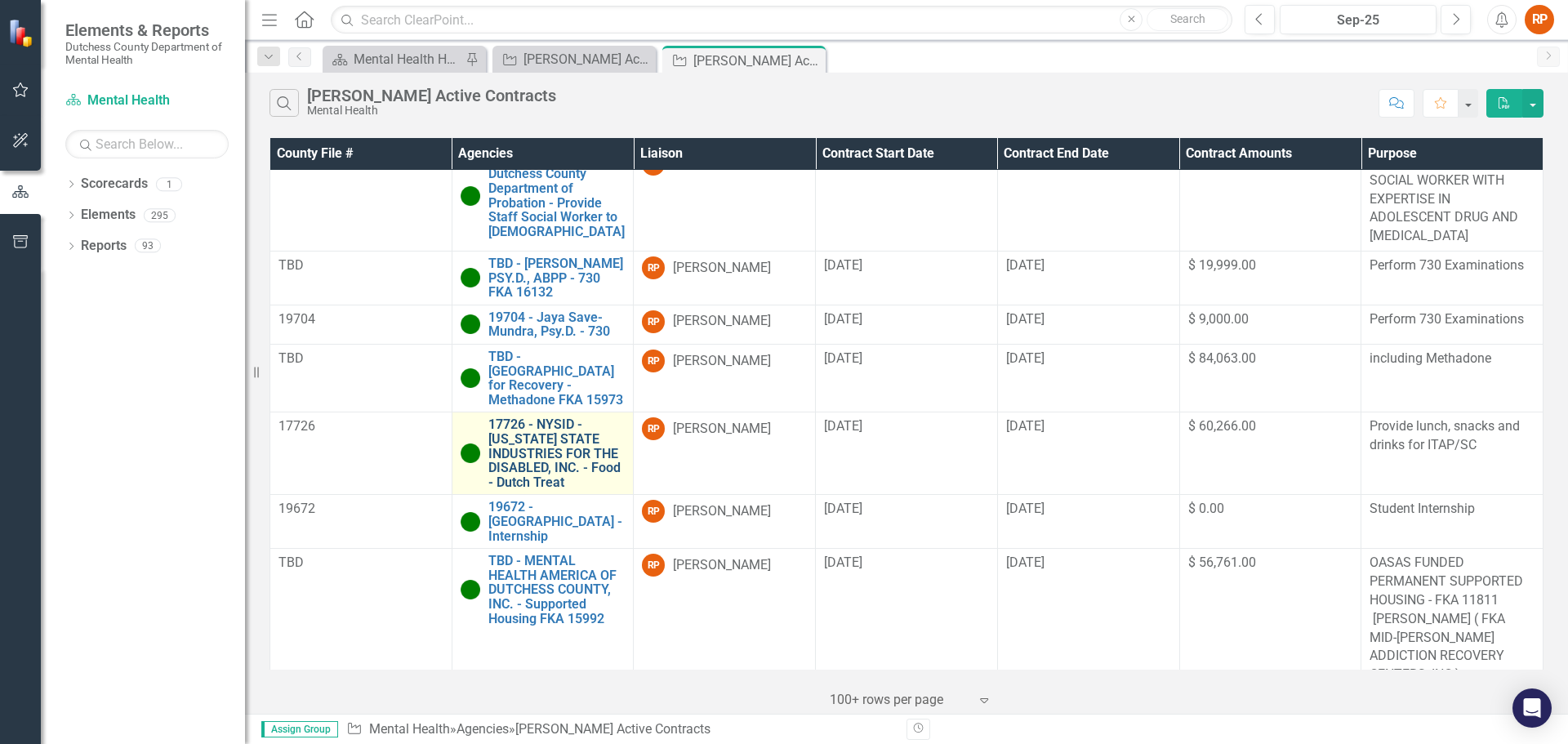
click at [528, 424] on link "17726 - NYSID - [US_STATE] STATE INDUSTRIES FOR THE DISABLED, INC. - Food - Dut…" at bounding box center [556, 453] width 137 height 72
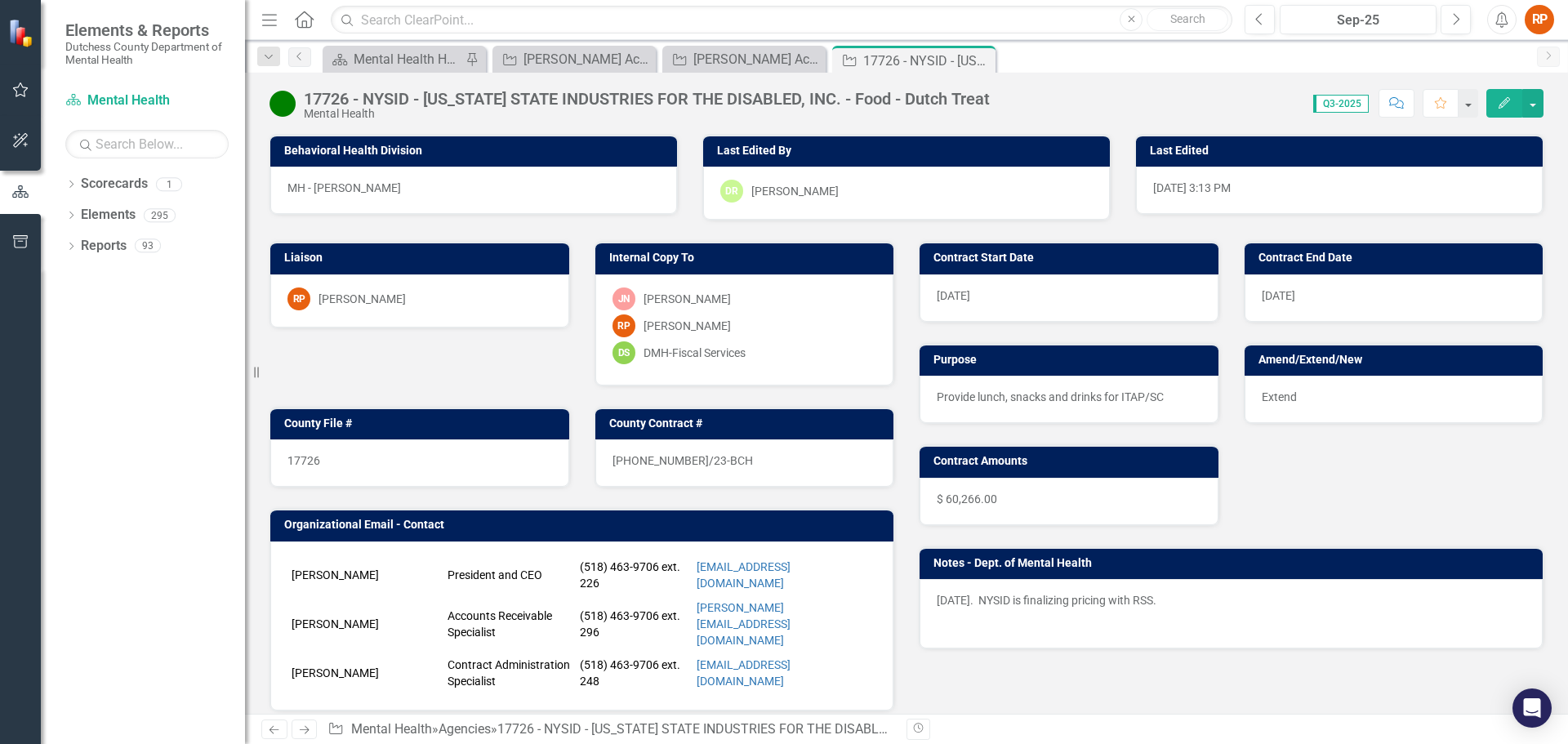
scroll to position [327, 0]
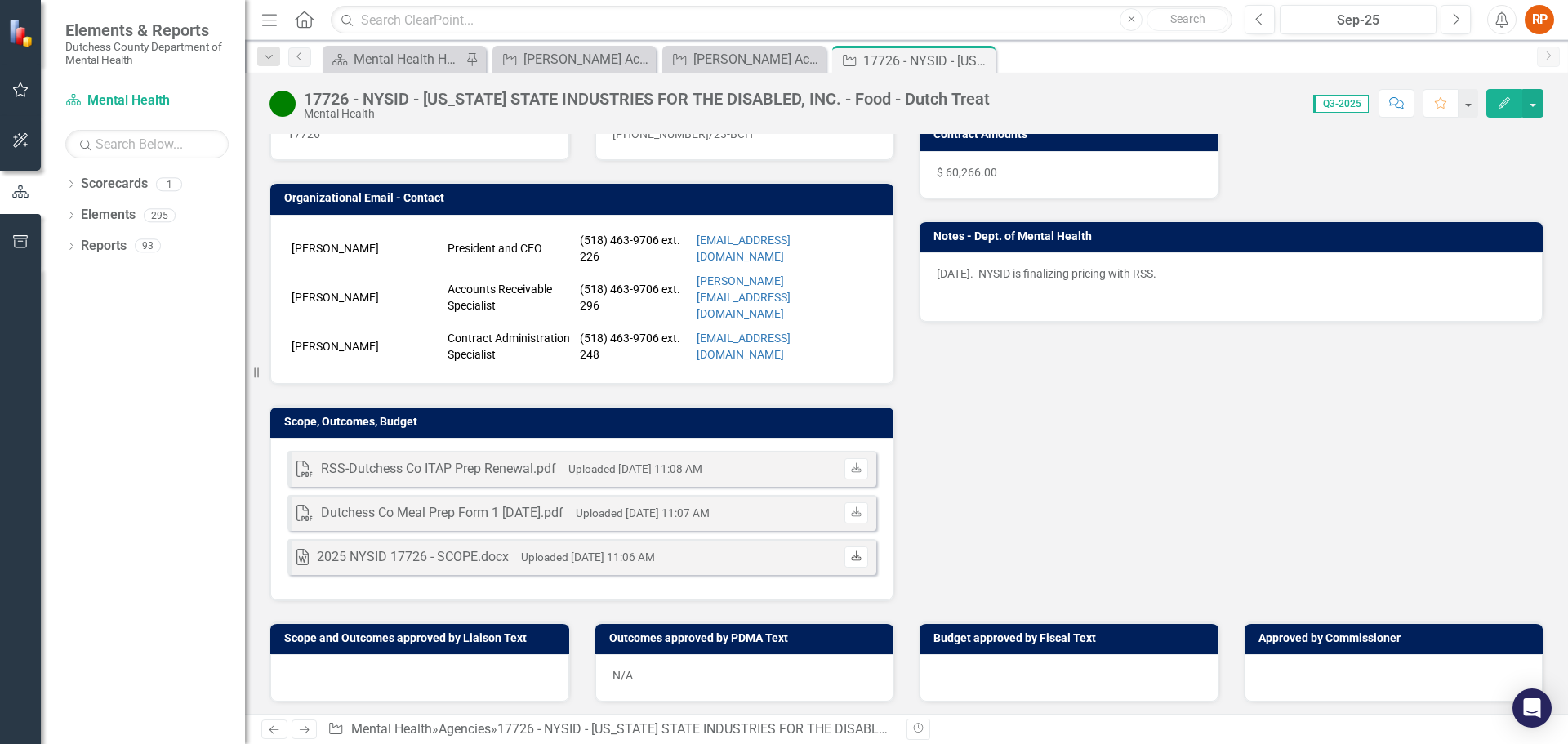
click at [852, 551] on icon at bounding box center [856, 556] width 10 height 10
click at [984, 61] on icon "Close" at bounding box center [980, 61] width 16 height 13
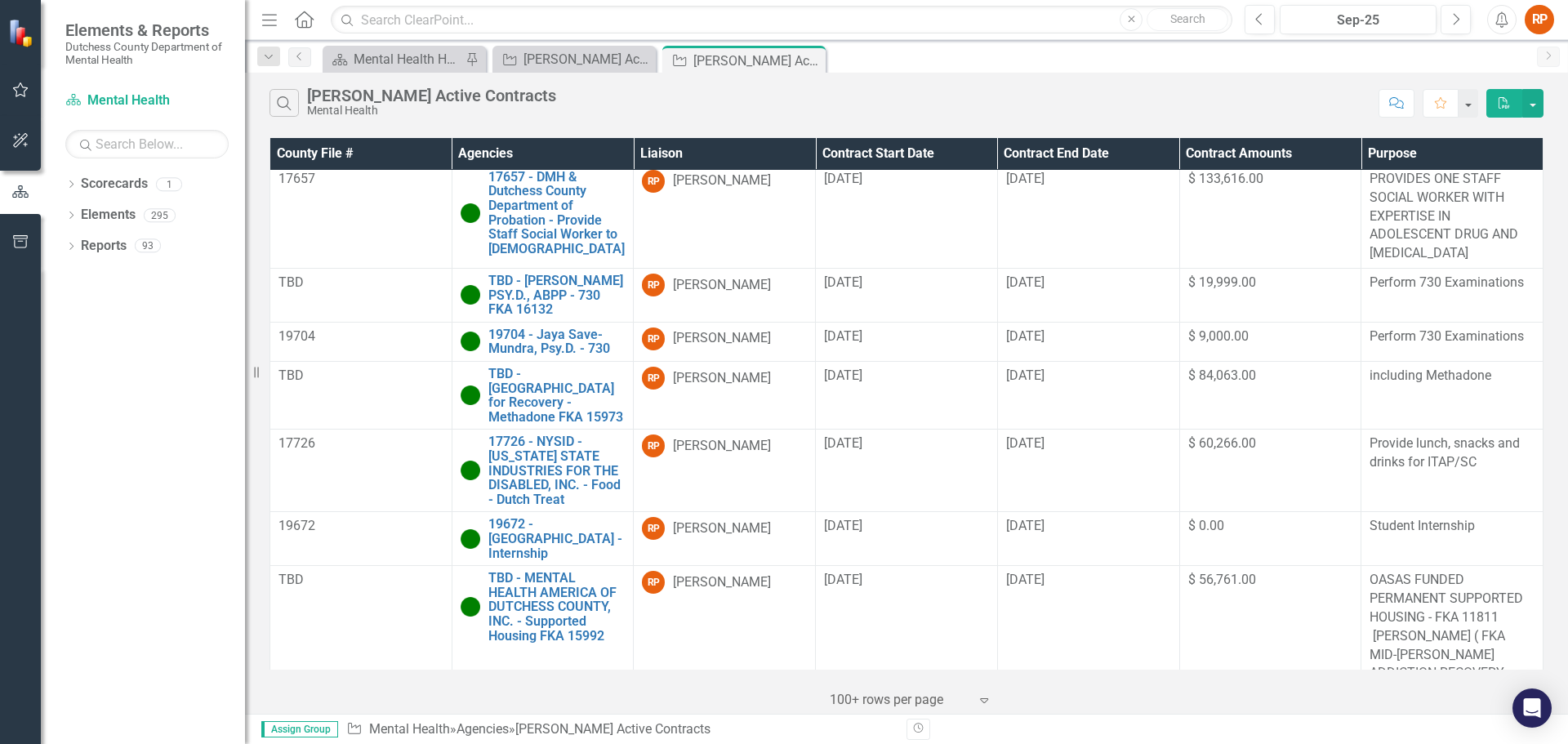
scroll to position [992, 0]
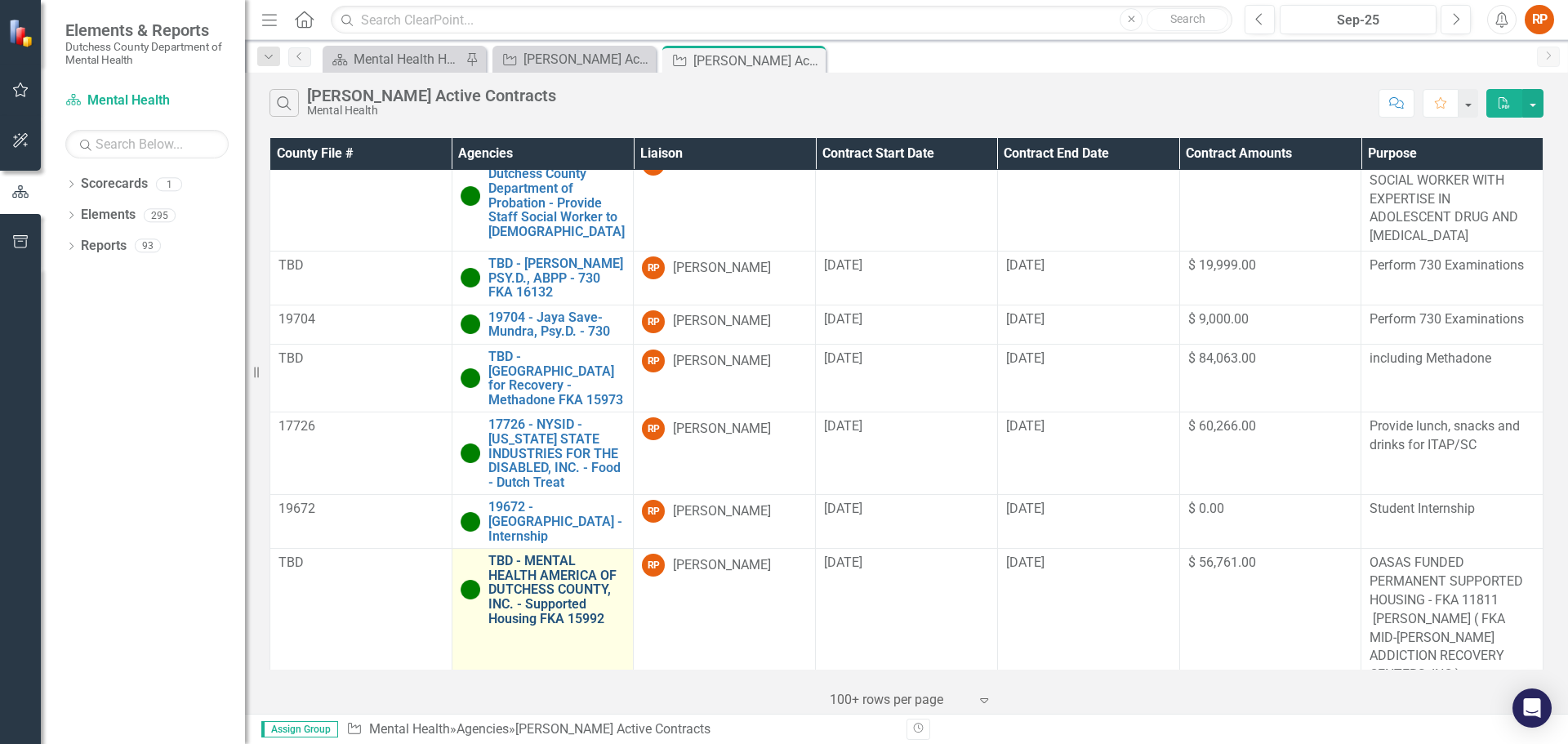
click at [553, 571] on link "TBD - MENTAL HEALTH AMERICA OF DUTCHESS COUNTY, INC. - Supported Housing FKA 15…" at bounding box center [556, 589] width 137 height 72
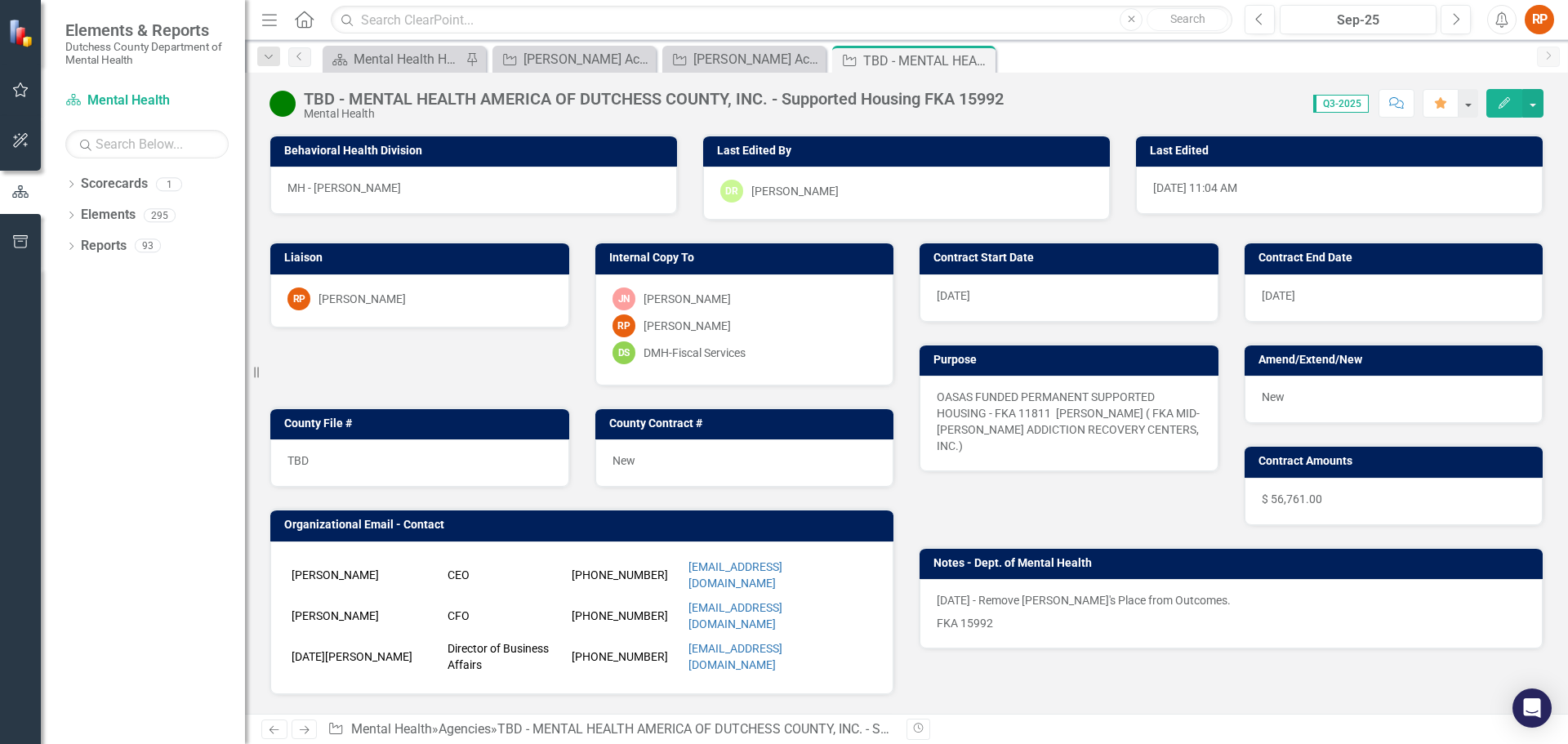
scroll to position [327, 0]
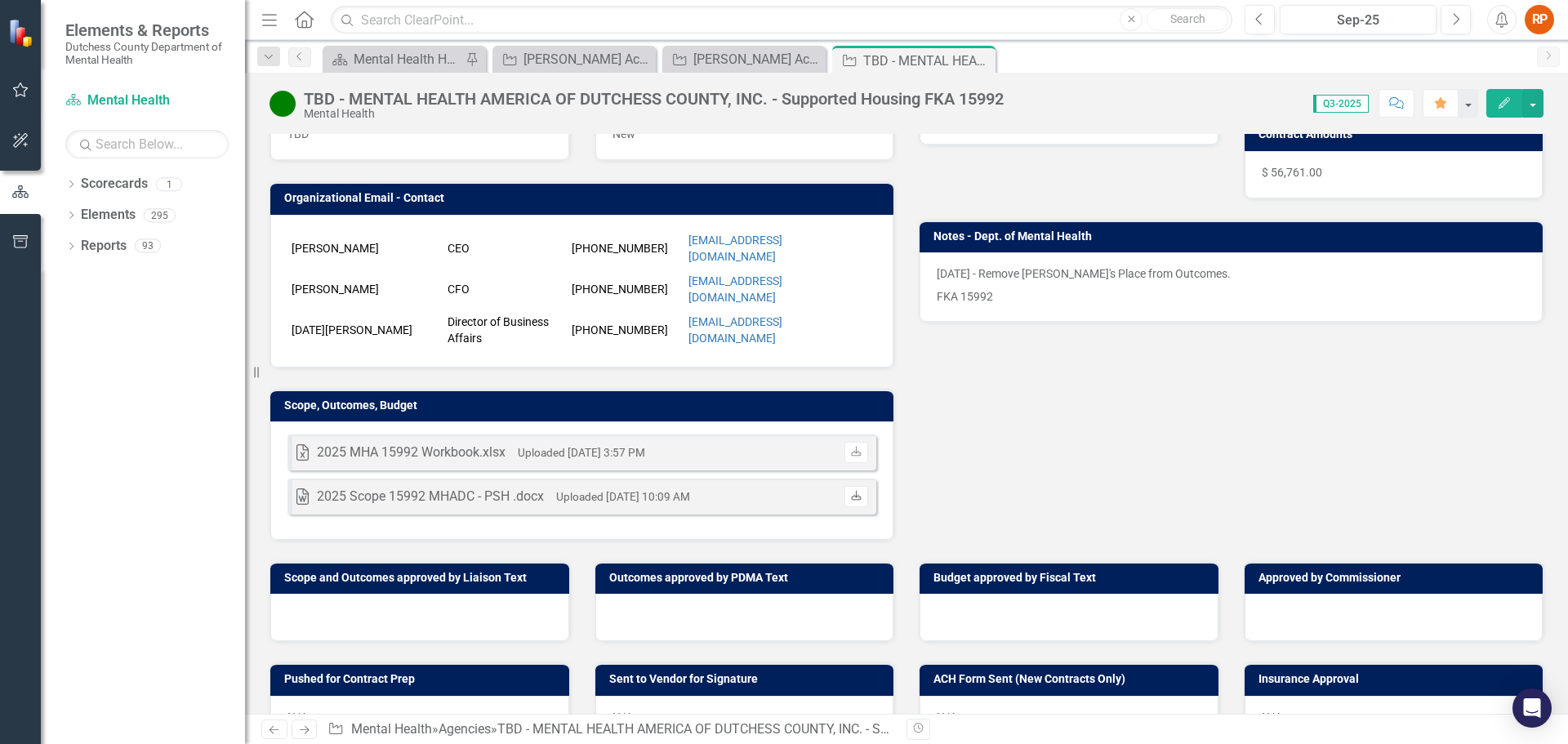
click at [851, 490] on icon at bounding box center [856, 495] width 10 height 10
click at [983, 58] on icon at bounding box center [980, 61] width 9 height 9
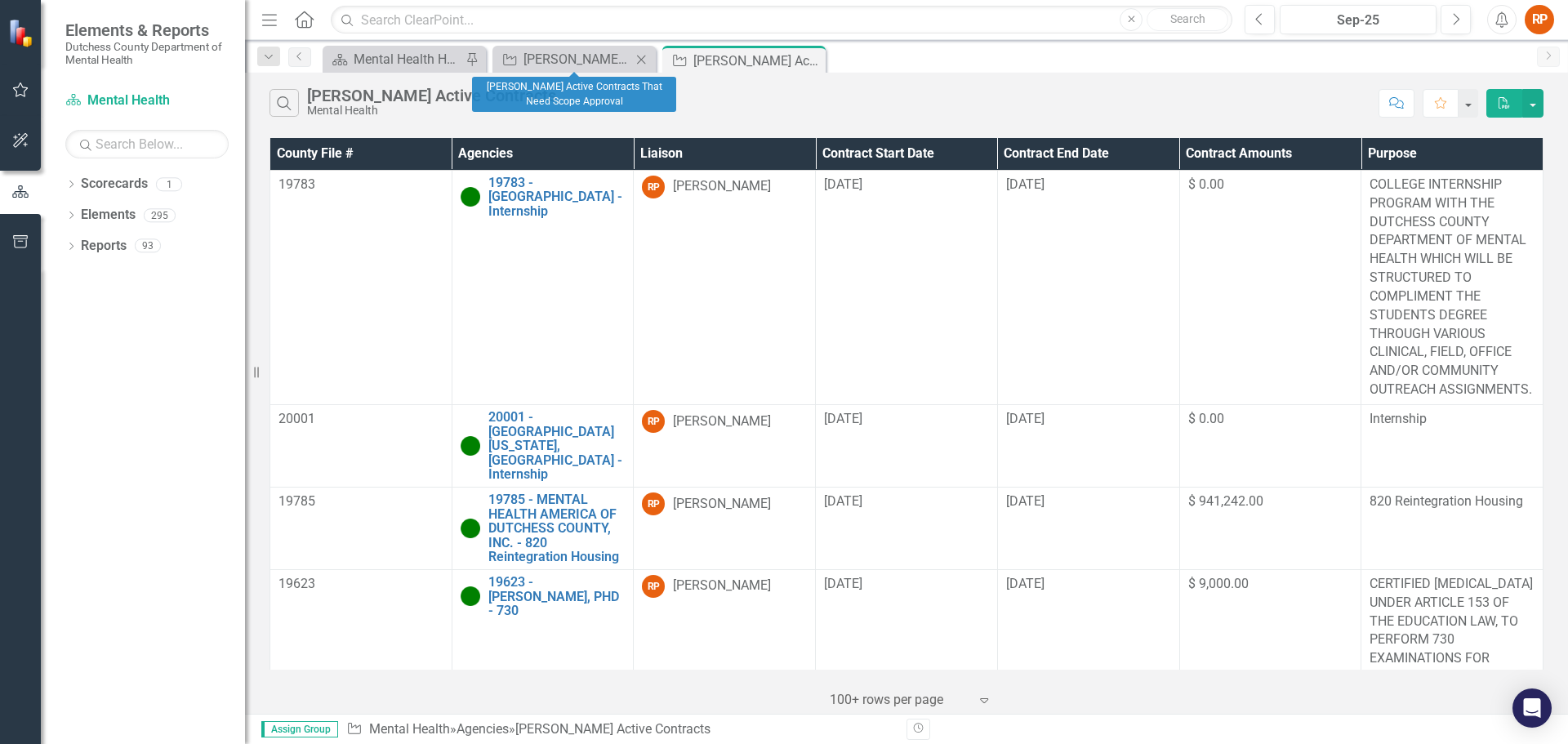
click at [639, 54] on icon "Close" at bounding box center [641, 60] width 16 height 13
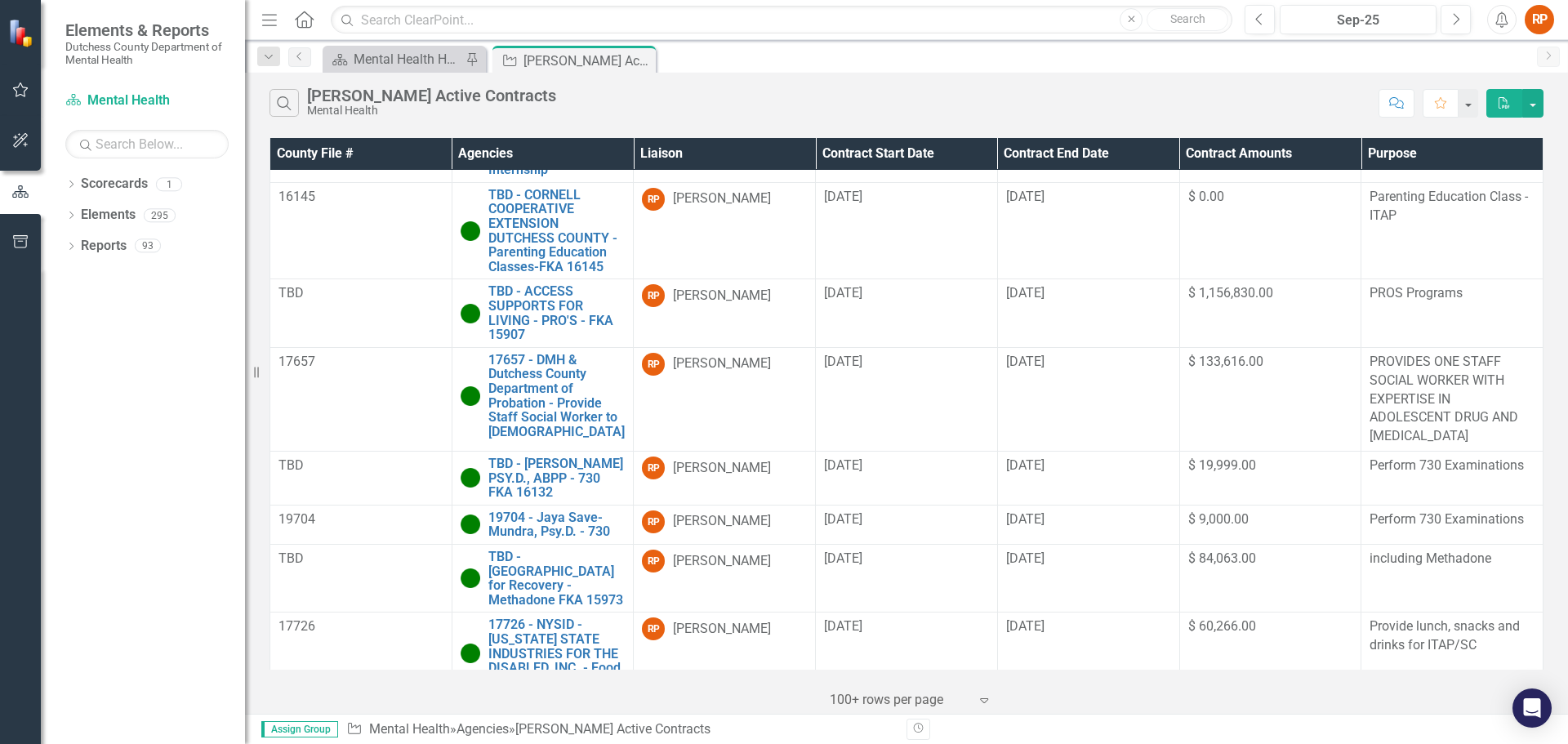
scroll to position [823, 0]
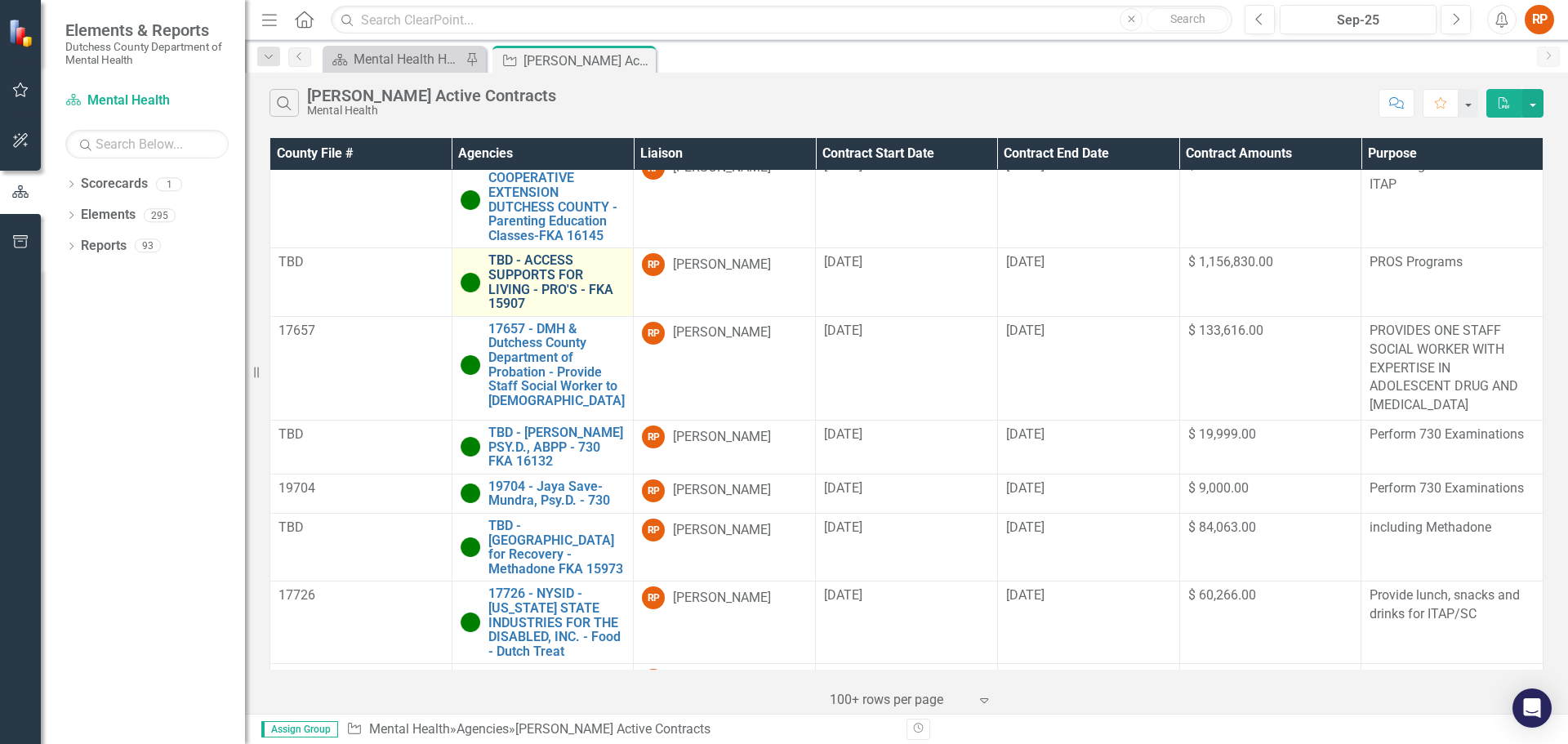
click at [552, 267] on link "TBD - ACCESS SUPPORTS FOR LIVING - PRO'S - FKA 15907" at bounding box center [556, 282] width 137 height 57
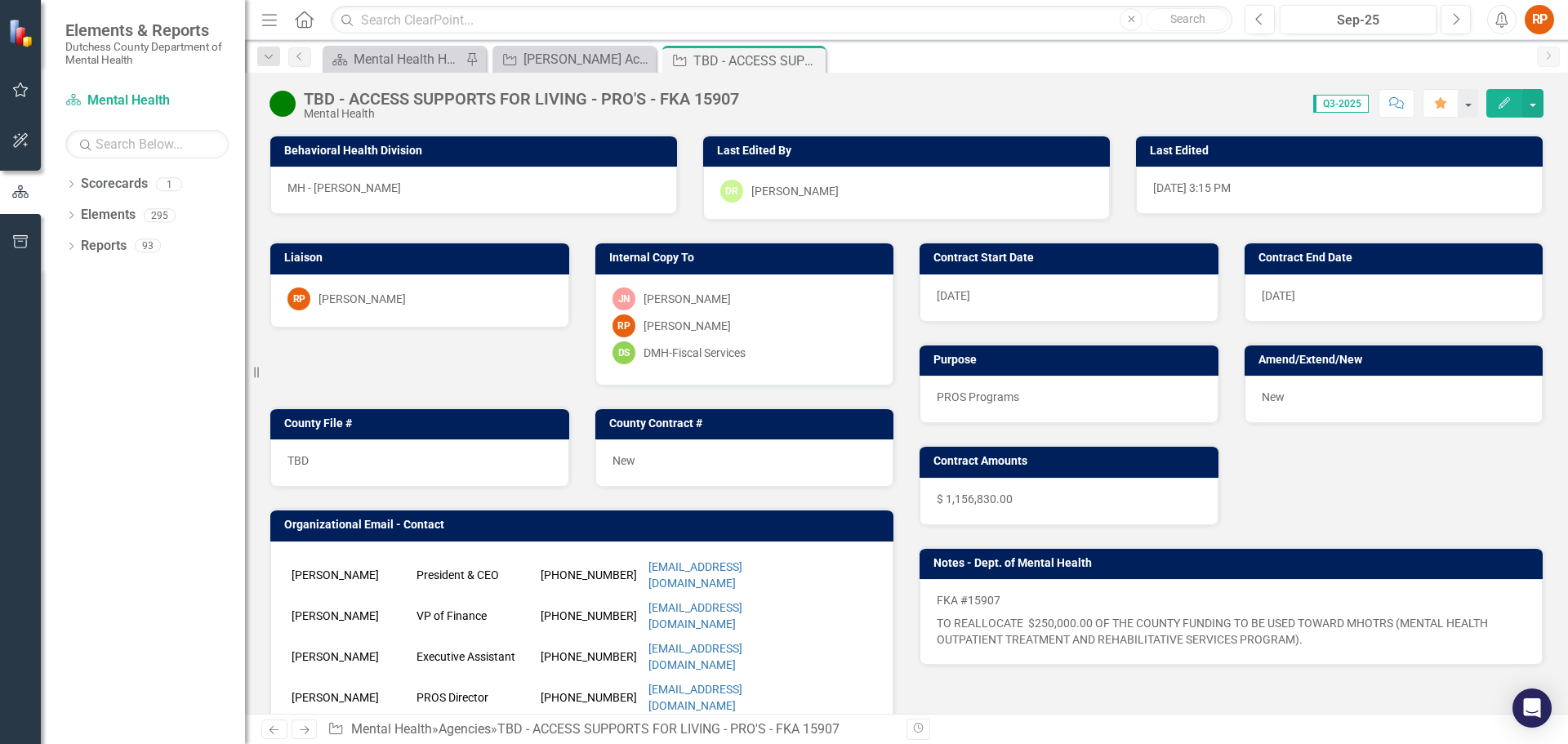
scroll to position [327, 0]
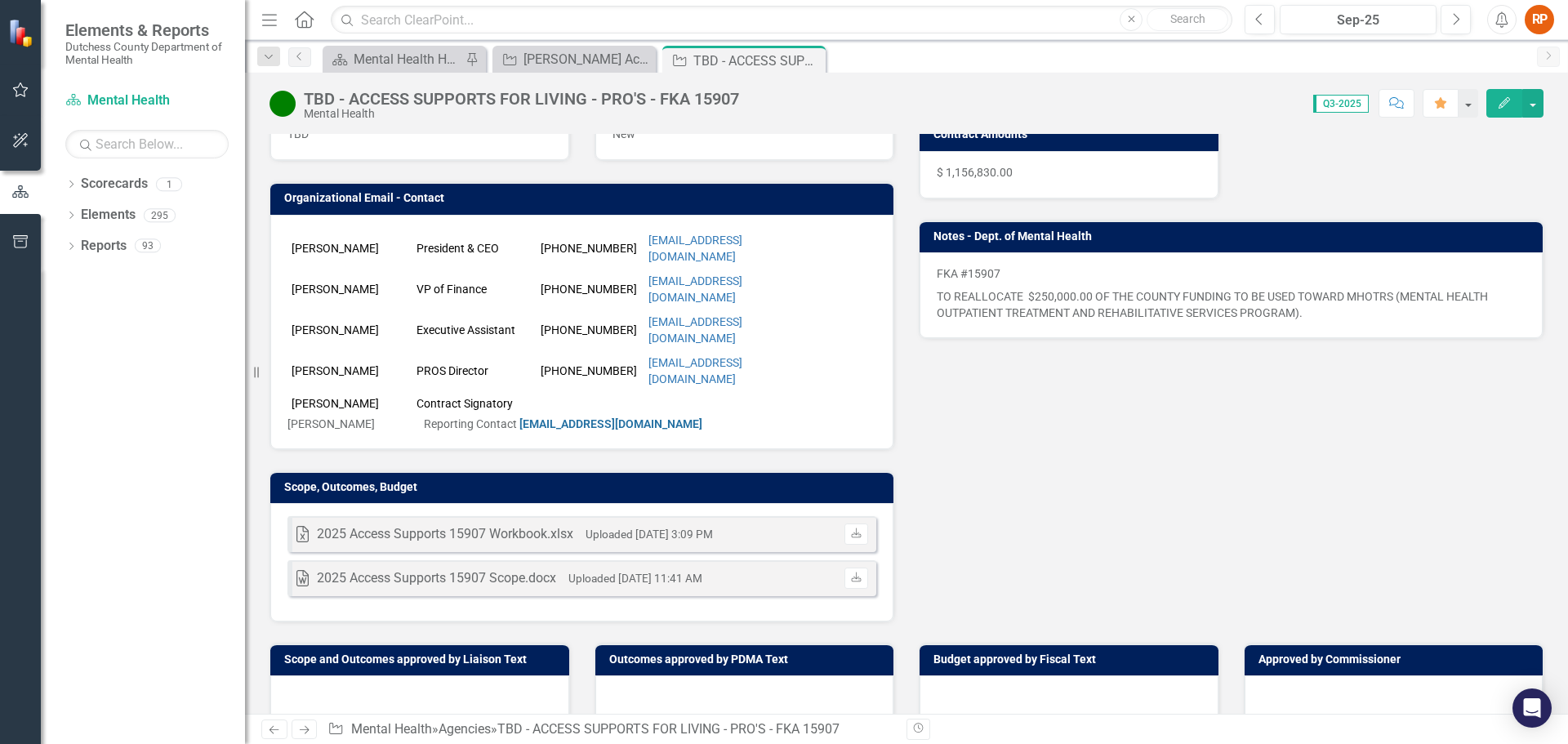
click at [697, 572] on small "Uploaded Oct 31, 2024 11:41 AM" at bounding box center [636, 578] width 134 height 13
click at [851, 574] on icon "Download" at bounding box center [857, 578] width 13 height 10
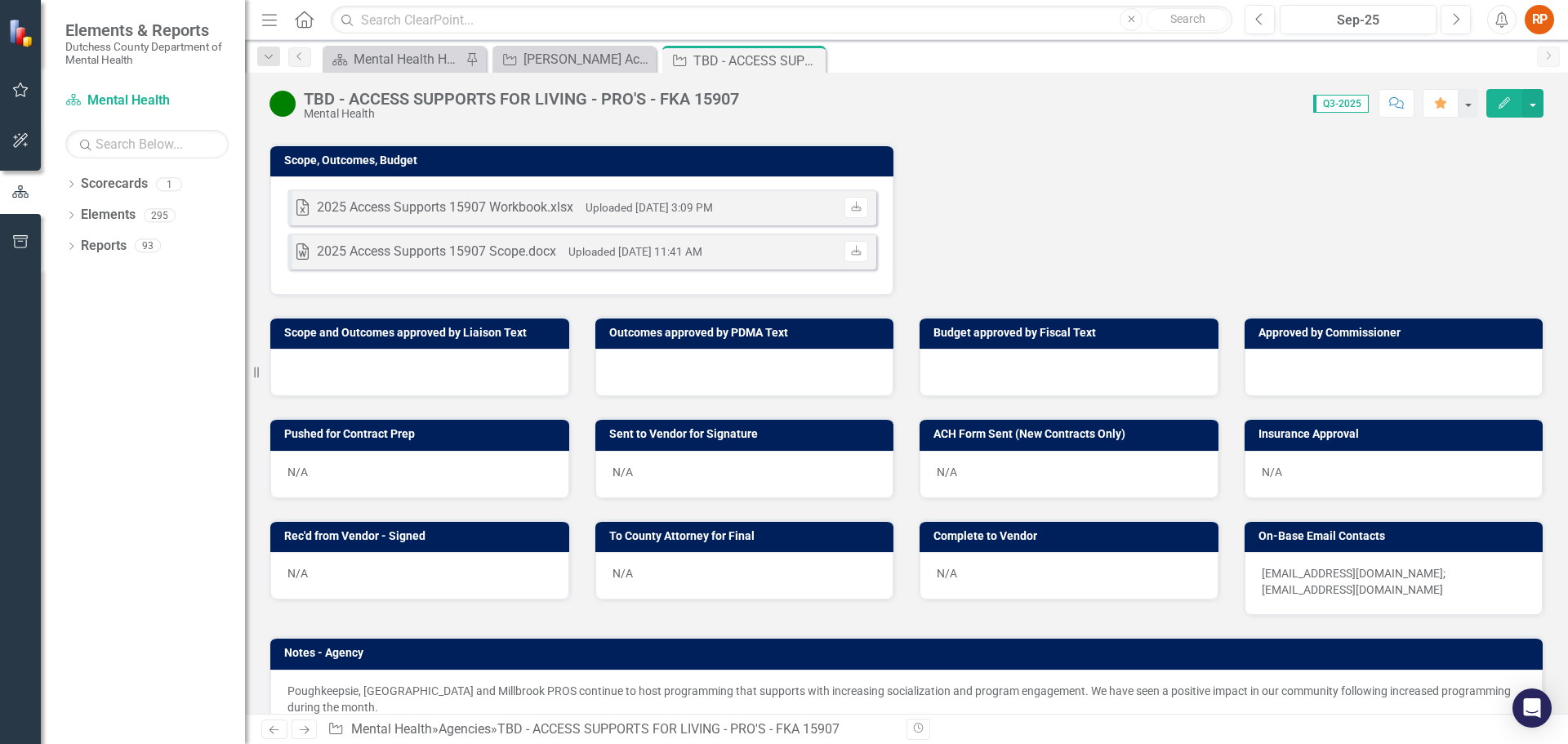
scroll to position [0, 0]
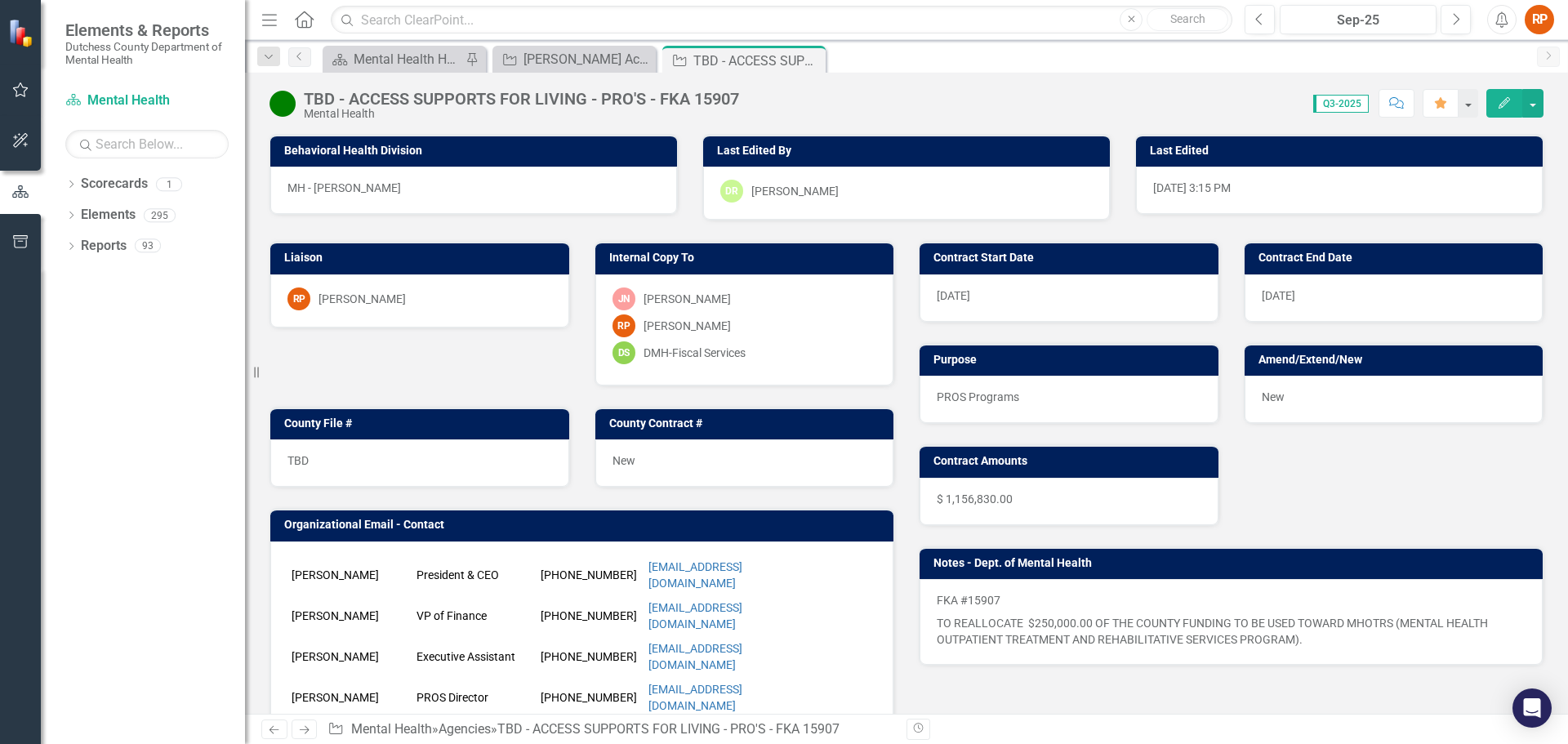
click at [1138, 594] on p "FKA #15907" at bounding box center [1231, 603] width 589 height 20
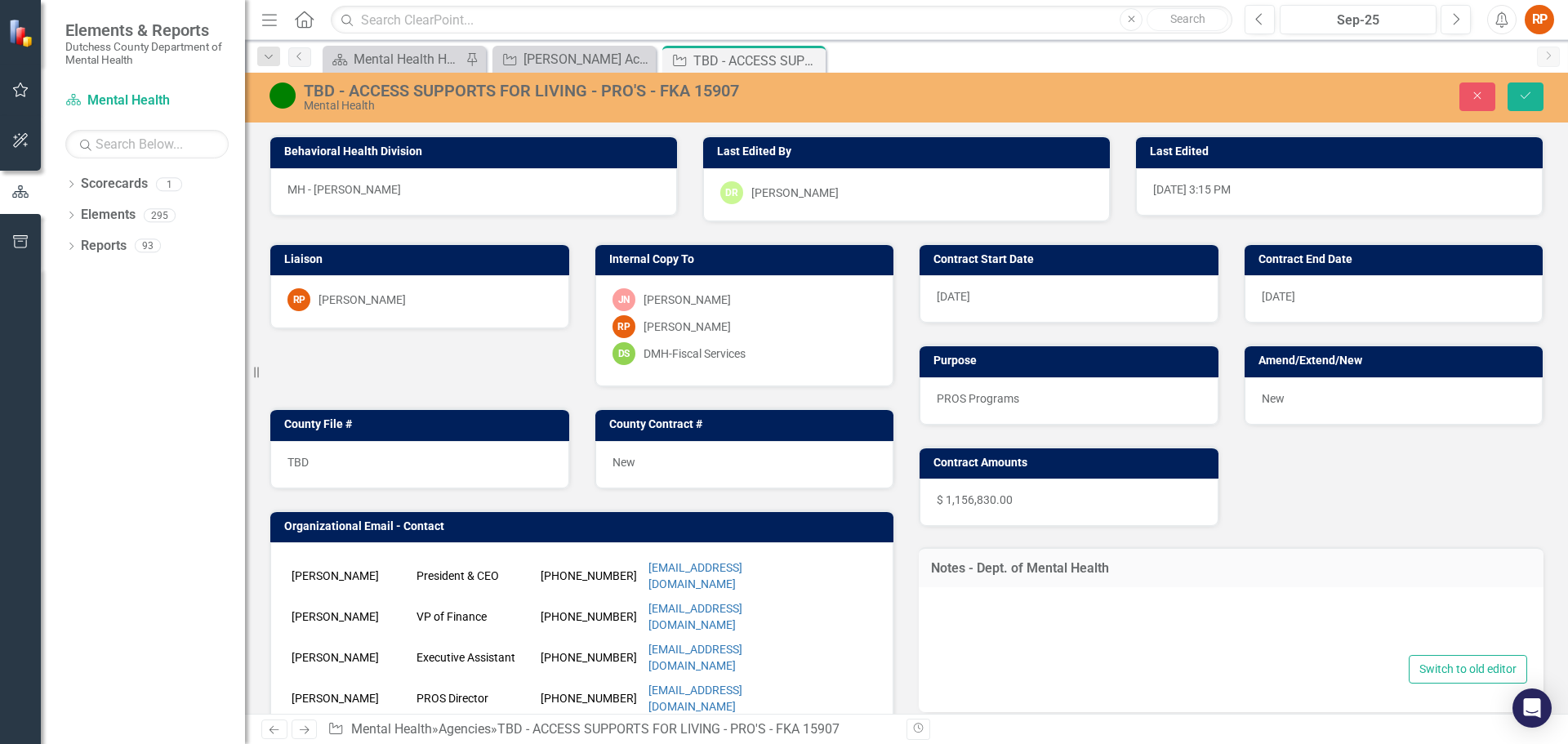
type textarea "<p>FKA #15907</p> <p>TO REALLOCATE &nbsp;$250,000.00 OF THE COUNTY FUNDING TO B…"
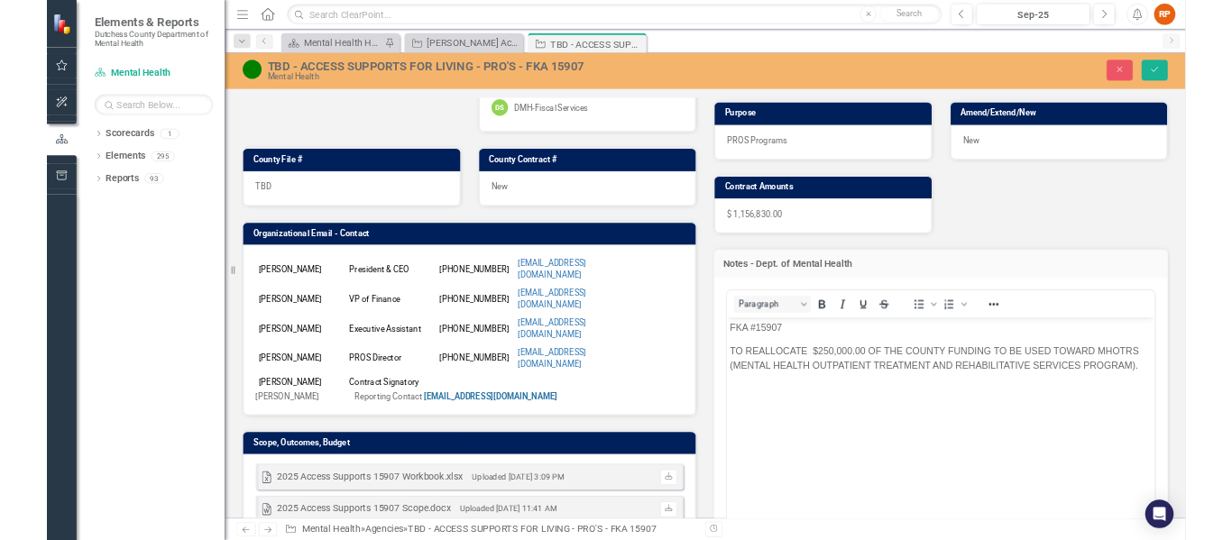
scroll to position [231, 0]
